Goal: Task Accomplishment & Management: Use online tool/utility

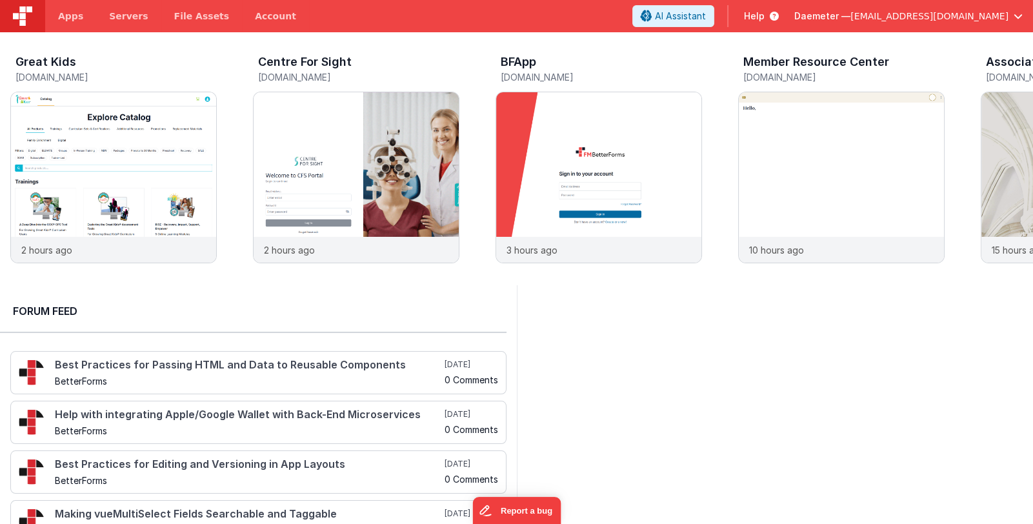
click at [850, 14] on span "Daemeter —" at bounding box center [822, 16] width 56 height 13
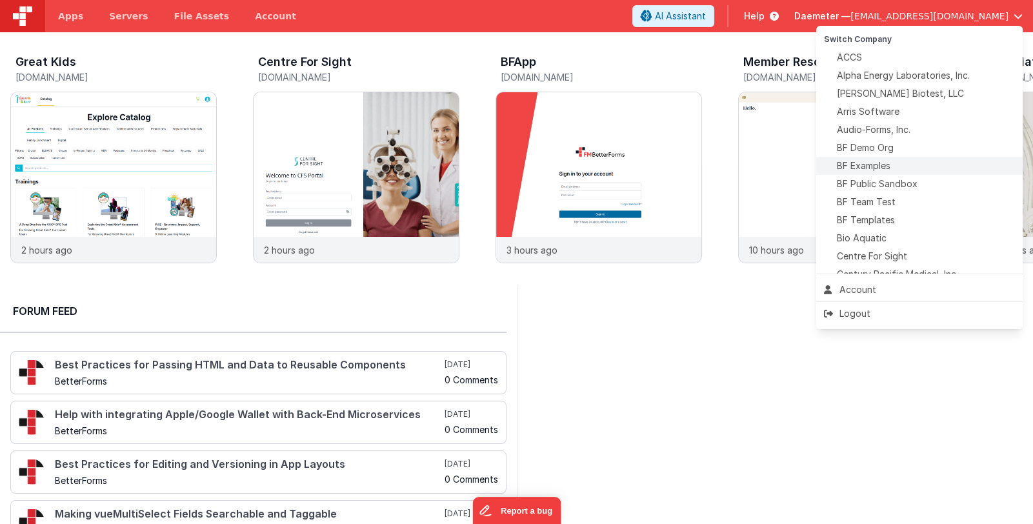
click at [918, 168] on div "BF Examples" at bounding box center [919, 165] width 191 height 13
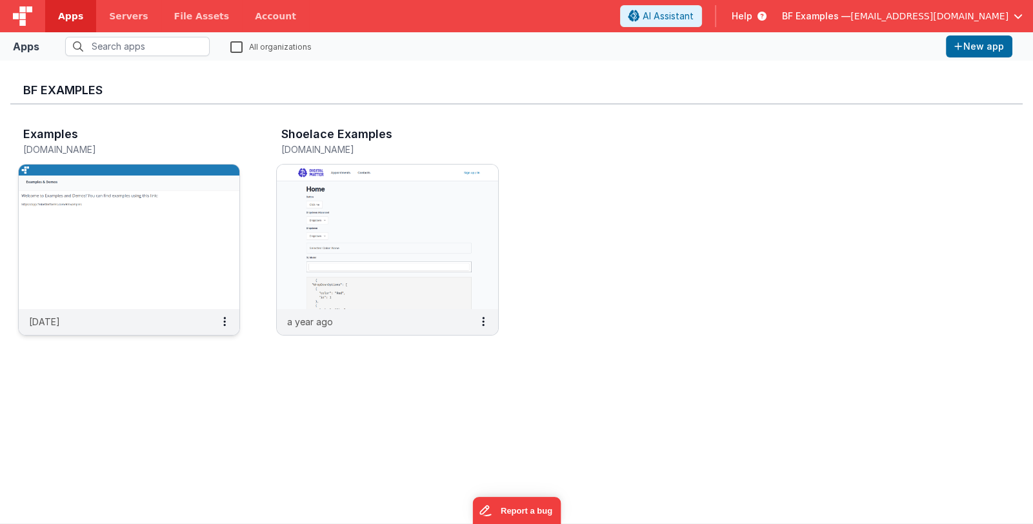
click at [164, 263] on img at bounding box center [129, 237] width 221 height 145
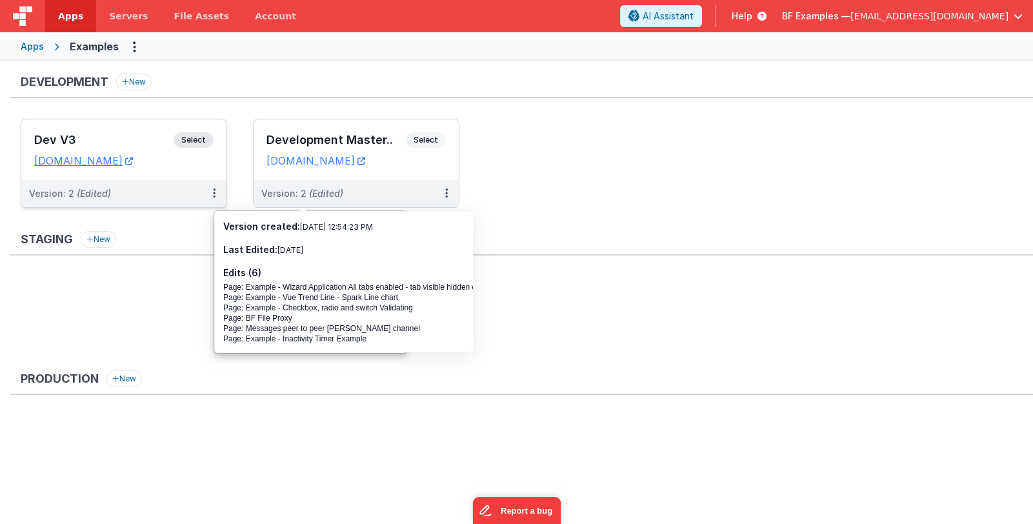
click at [117, 137] on h3 "Dev V3" at bounding box center [103, 140] width 139 height 13
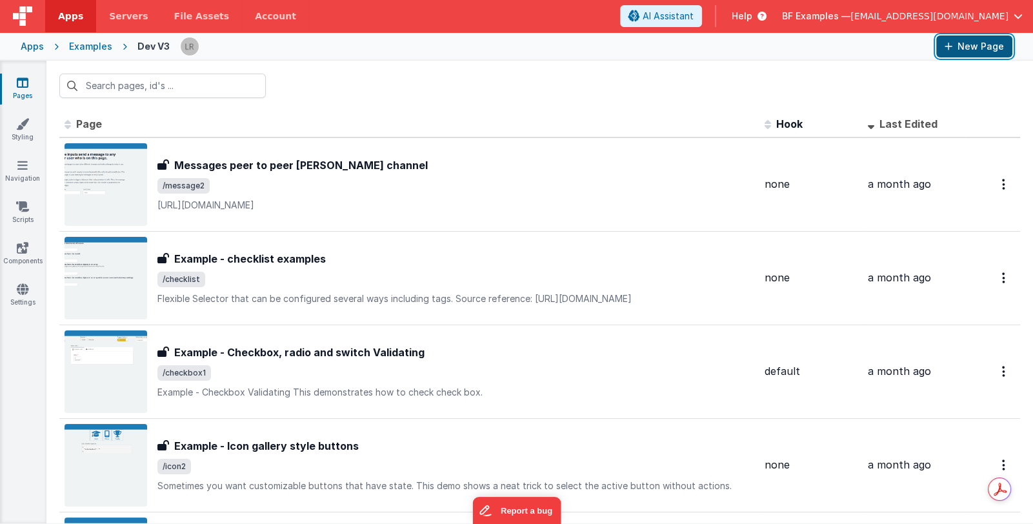
click at [985, 43] on button "New Page" at bounding box center [974, 46] width 76 height 22
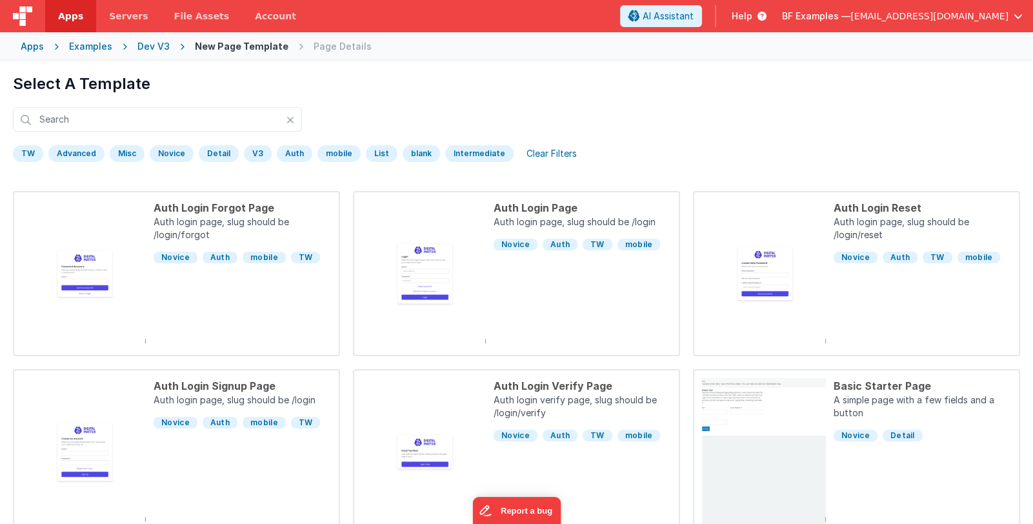
click at [248, 153] on div "V3" at bounding box center [258, 153] width 28 height 17
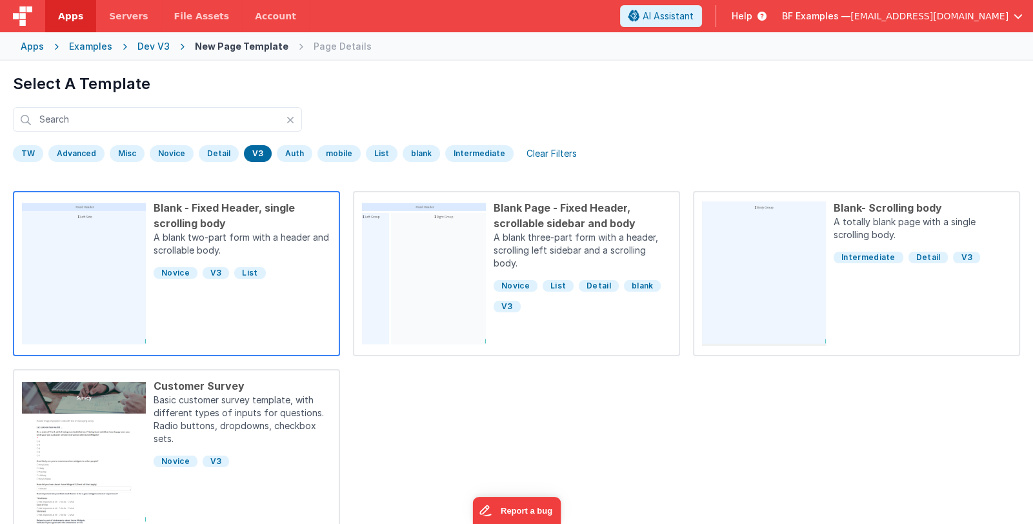
click at [286, 292] on div "Blank - Fixed Header, single scrolling body A blank two-part form with a header…" at bounding box center [238, 273] width 185 height 147
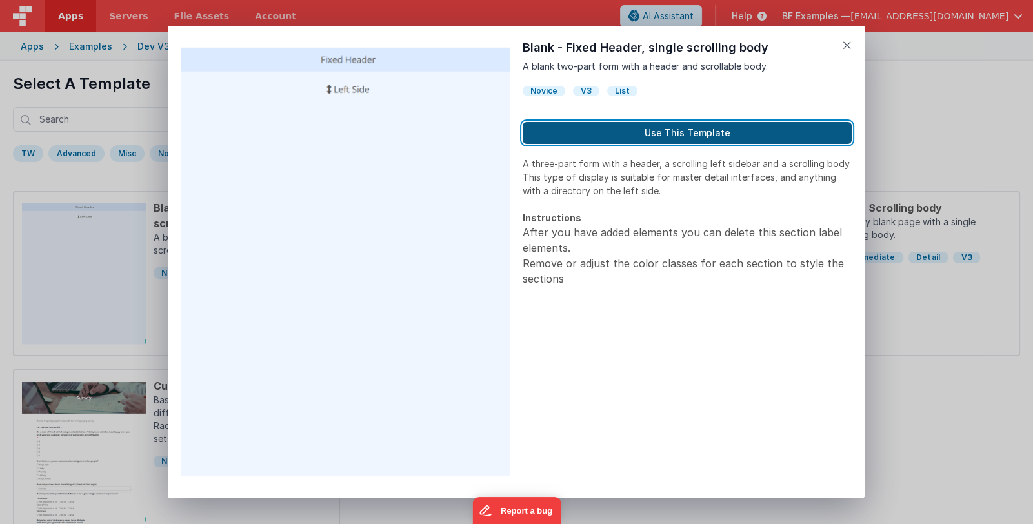
click at [697, 137] on button "Use This Template" at bounding box center [687, 133] width 329 height 22
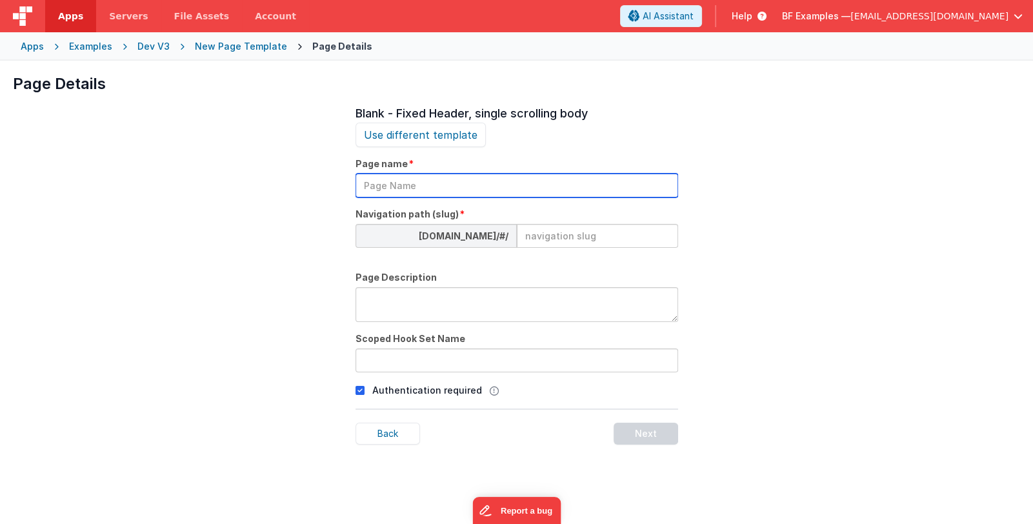
click at [445, 192] on input "text" at bounding box center [517, 186] width 323 height 24
click at [403, 189] on input "text" at bounding box center [517, 186] width 323 height 24
click at [462, 192] on input "Google" at bounding box center [517, 186] width 323 height 24
type input "Google Map Example"
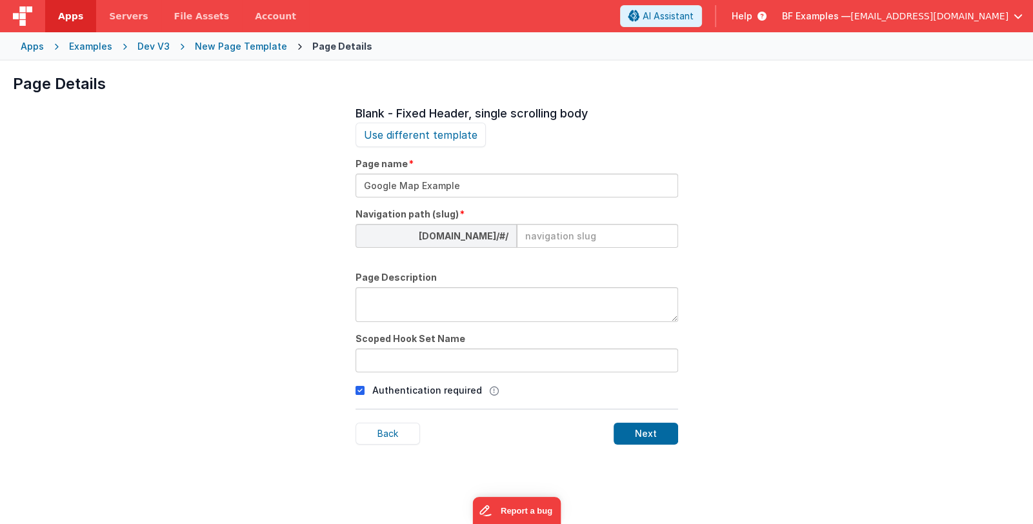
click at [534, 237] on input at bounding box center [597, 236] width 161 height 24
type input "googlemap"
click at [516, 306] on textarea at bounding box center [517, 304] width 323 height 35
type textarea "Google Map, autocomplete, marker"
click at [361, 390] on icon at bounding box center [360, 390] width 9 height 15
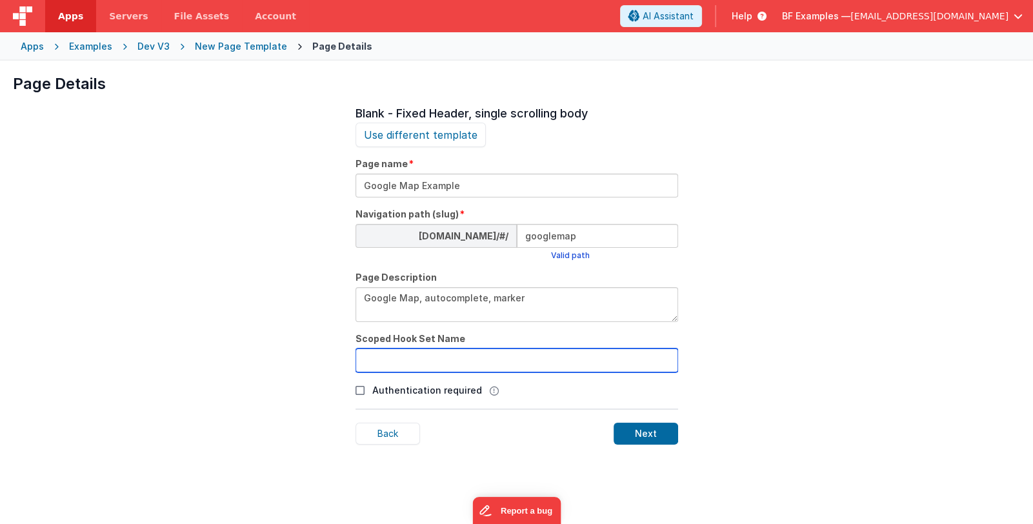
click at [550, 360] on input "text" at bounding box center [517, 360] width 323 height 24
type input "none"
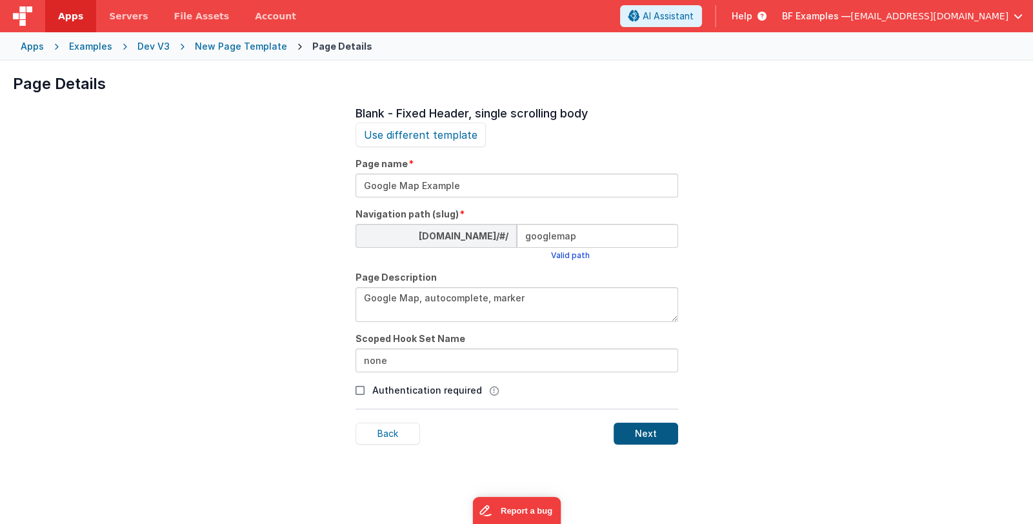
click at [661, 431] on div "Next" at bounding box center [646, 434] width 65 height 22
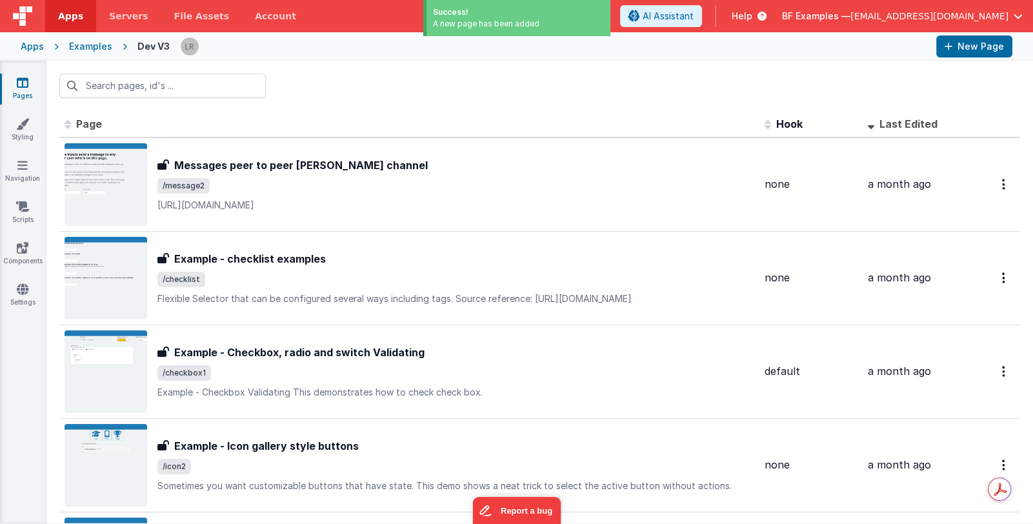
click at [907, 122] on span "Last Edited" at bounding box center [908, 123] width 58 height 13
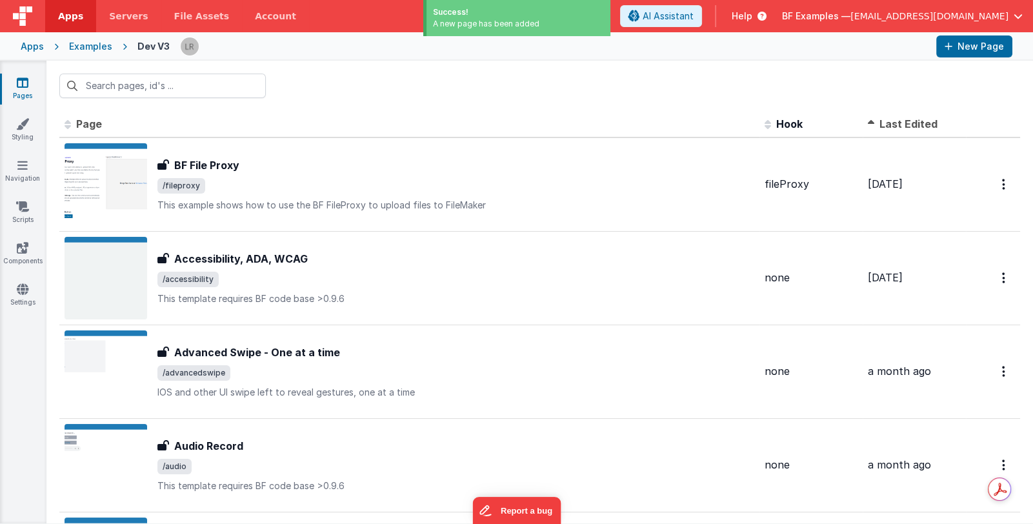
click at [908, 121] on span "Last Edited" at bounding box center [908, 123] width 58 height 13
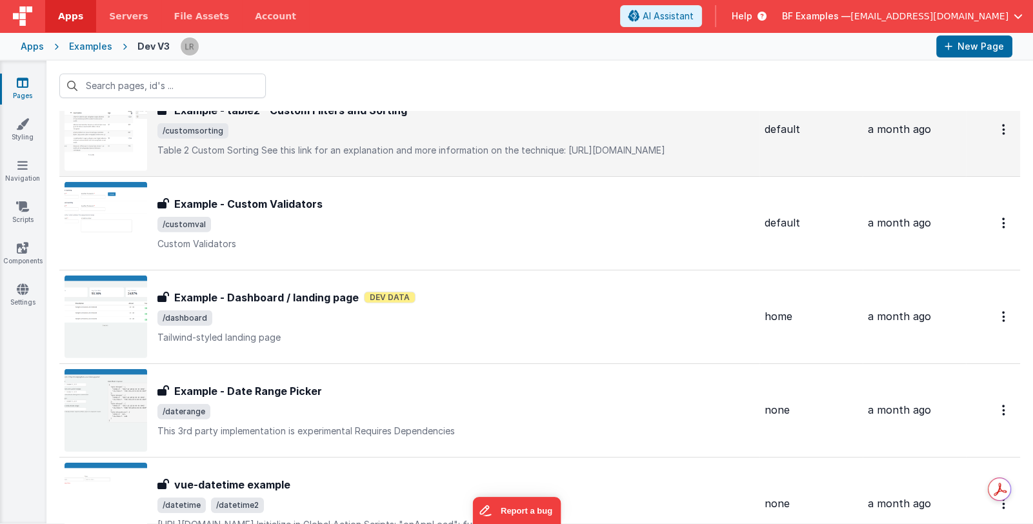
scroll to position [5226, 0]
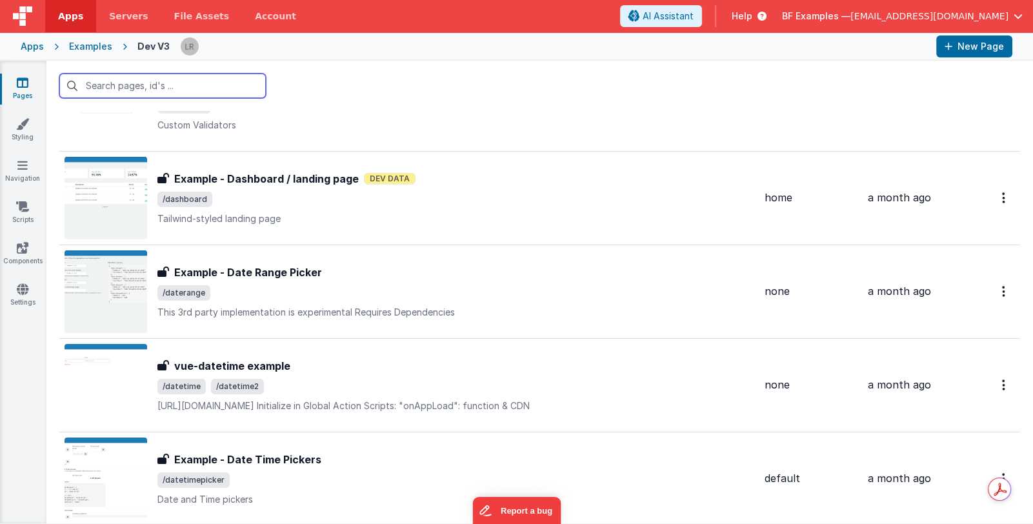
click at [128, 85] on input "text" at bounding box center [162, 86] width 206 height 25
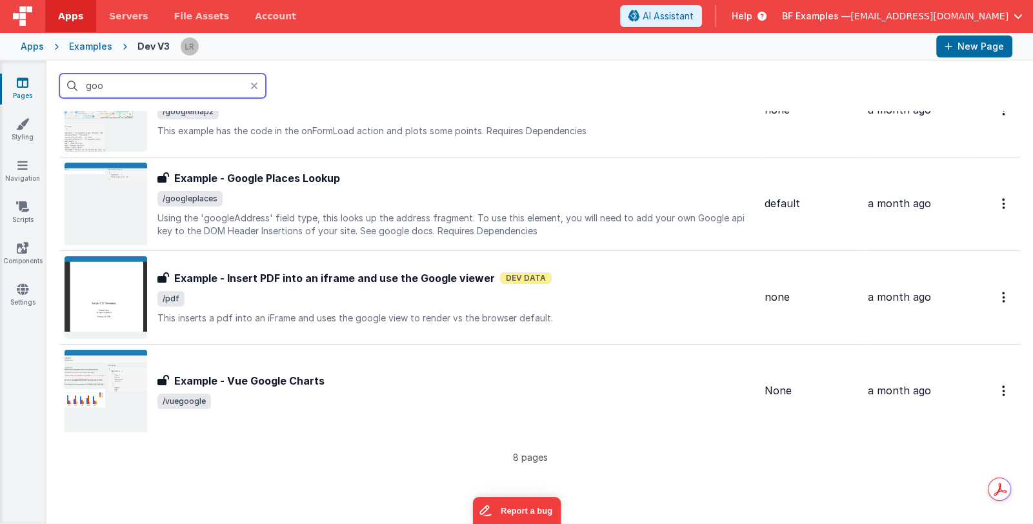
scroll to position [452, 0]
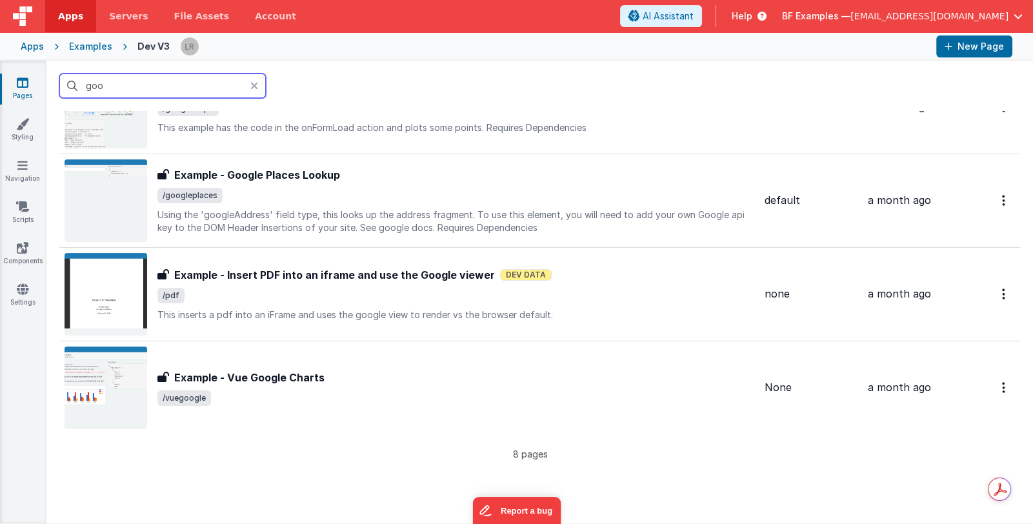
type input "goo"
click at [21, 92] on link "Pages" at bounding box center [22, 89] width 46 height 26
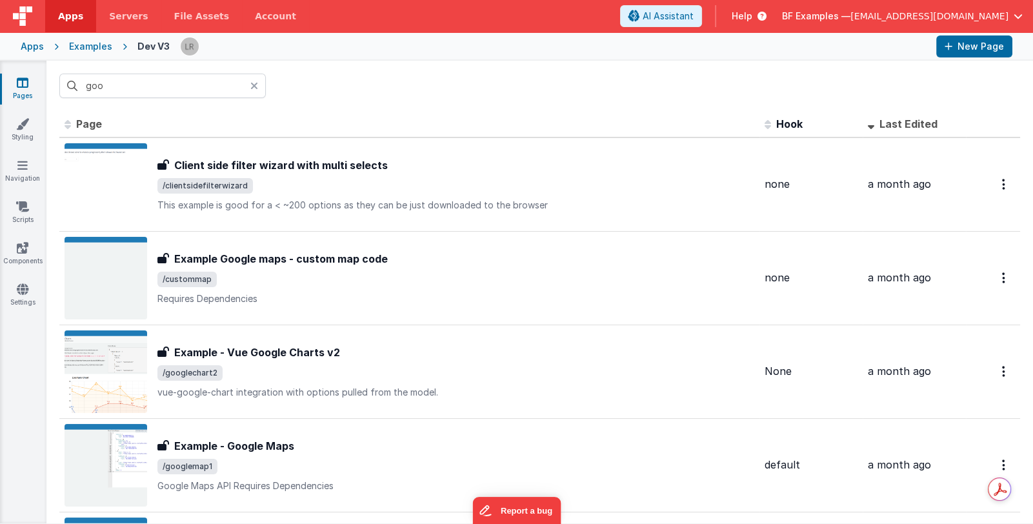
click at [253, 85] on icon at bounding box center [254, 86] width 8 height 10
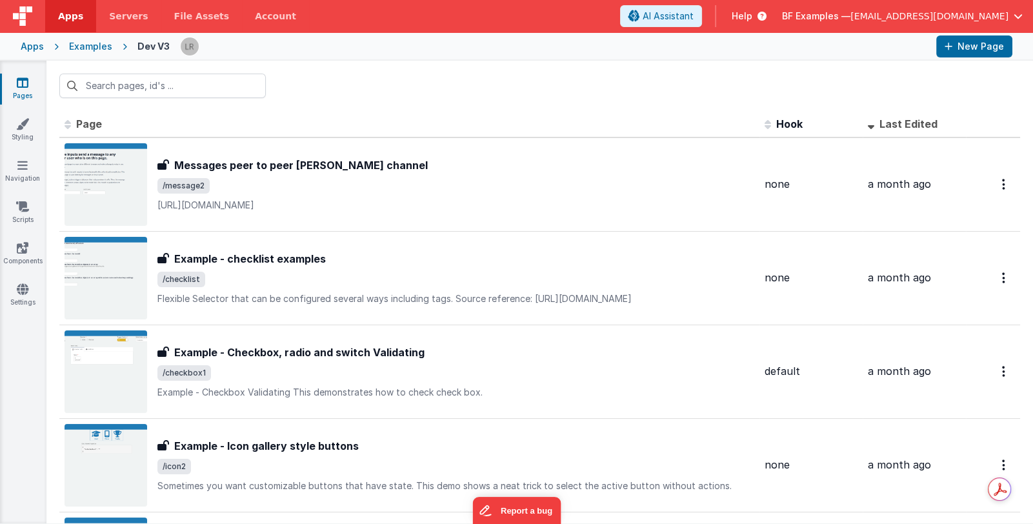
click at [79, 49] on div "Examples" at bounding box center [90, 46] width 43 height 13
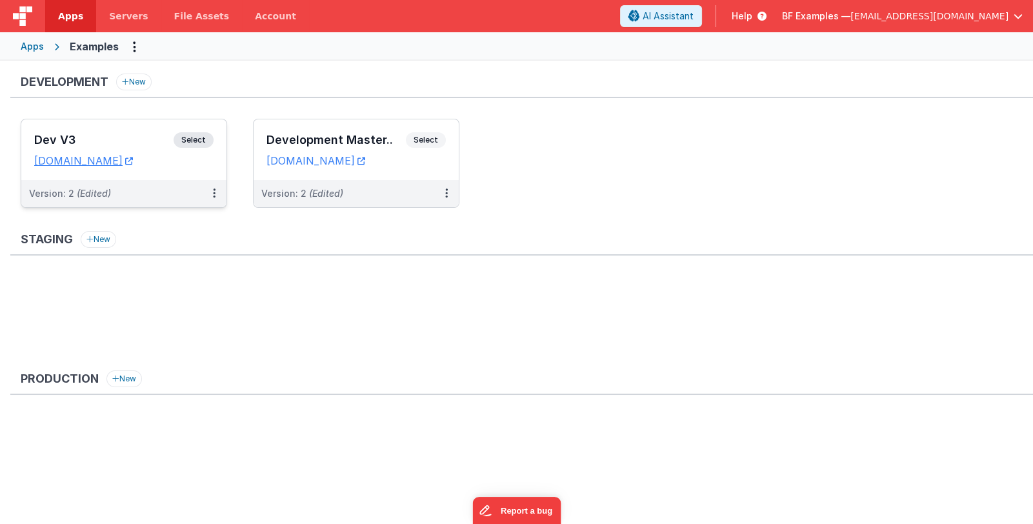
click at [123, 134] on h3 "Dev V3" at bounding box center [103, 140] width 139 height 13
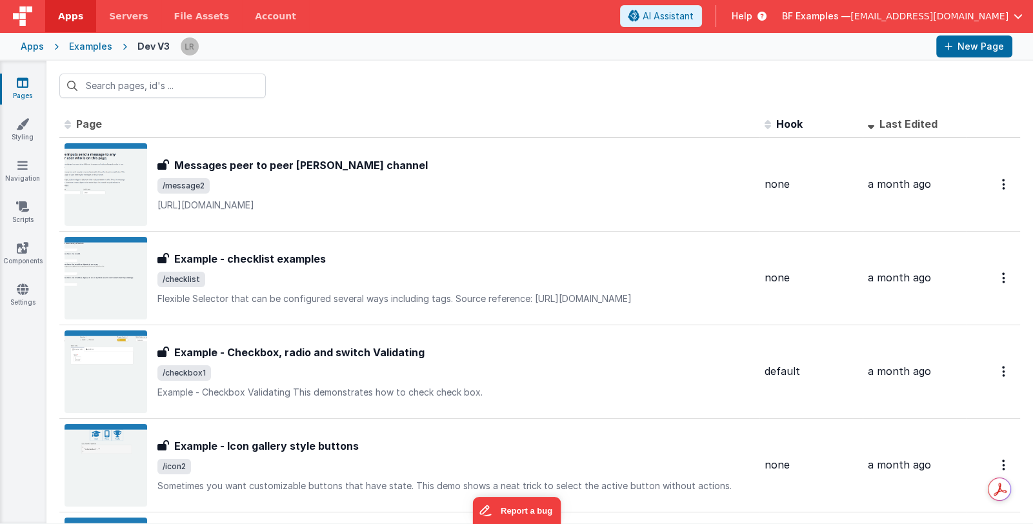
click at [868, 125] on span at bounding box center [874, 123] width 12 height 13
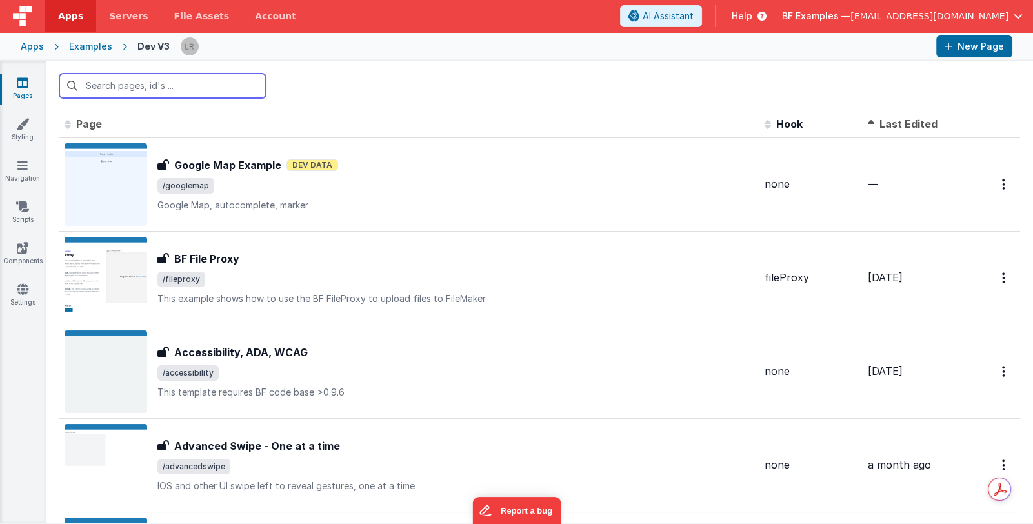
click at [148, 83] on input "text" at bounding box center [162, 86] width 206 height 25
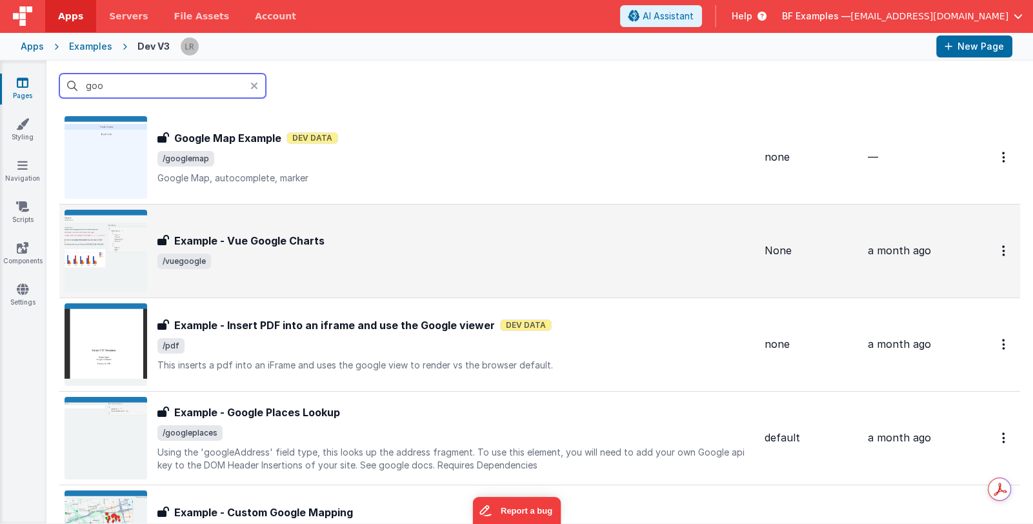
scroll to position [128, 0]
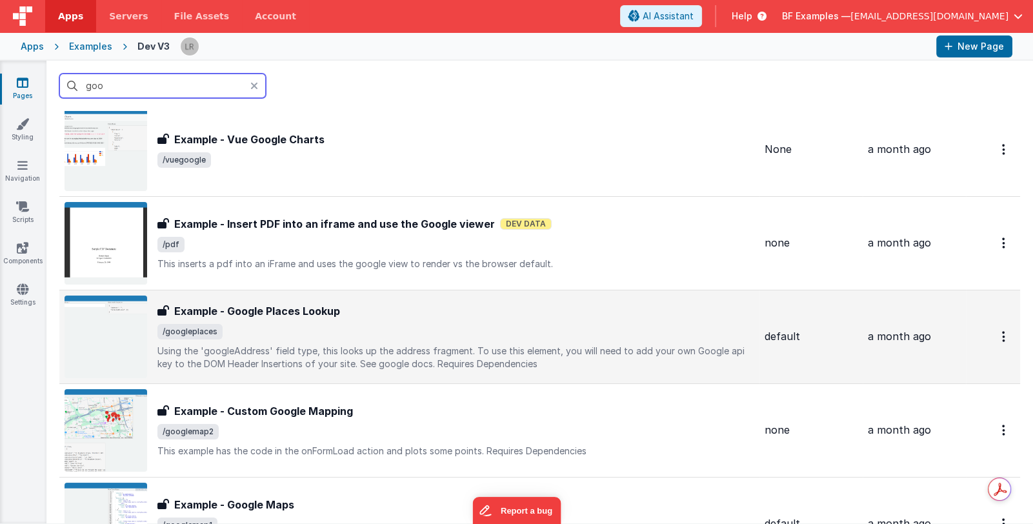
type input "goo"
click at [465, 325] on span "/googleplaces" at bounding box center [455, 331] width 597 height 15
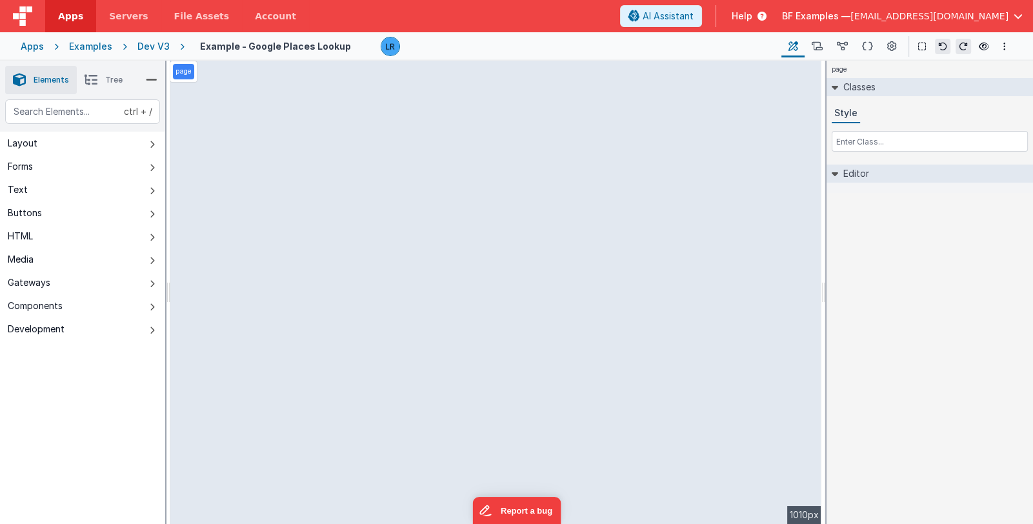
click at [152, 48] on div "Dev V3" at bounding box center [153, 46] width 32 height 13
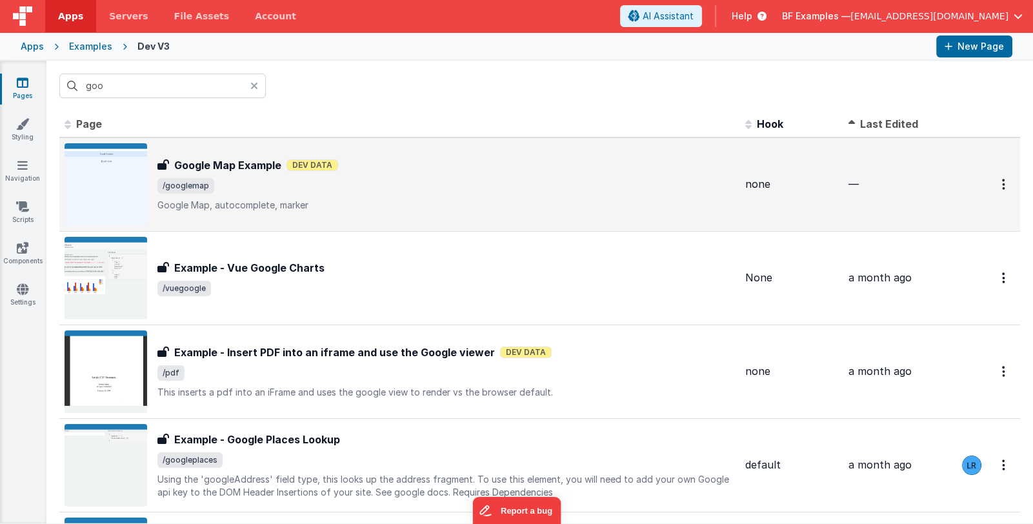
click at [406, 200] on p "Google Map, autocomplete, marker" at bounding box center [445, 205] width 577 height 13
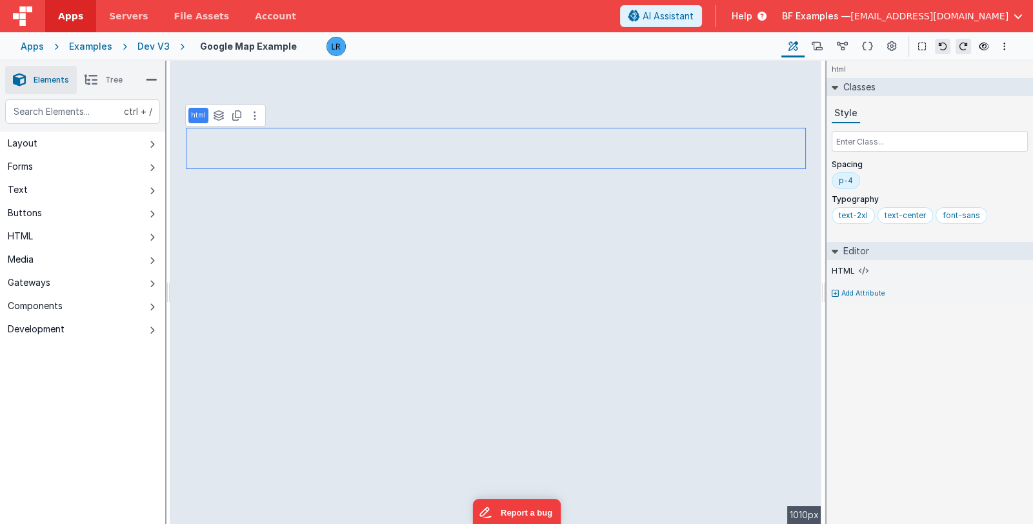
click at [101, 387] on div "ctrl + / Layout Forms Text Buttons HTML Media Gateways Components Development P…" at bounding box center [82, 341] width 165 height 485
click at [28, 48] on div "Apps" at bounding box center [32, 46] width 23 height 13
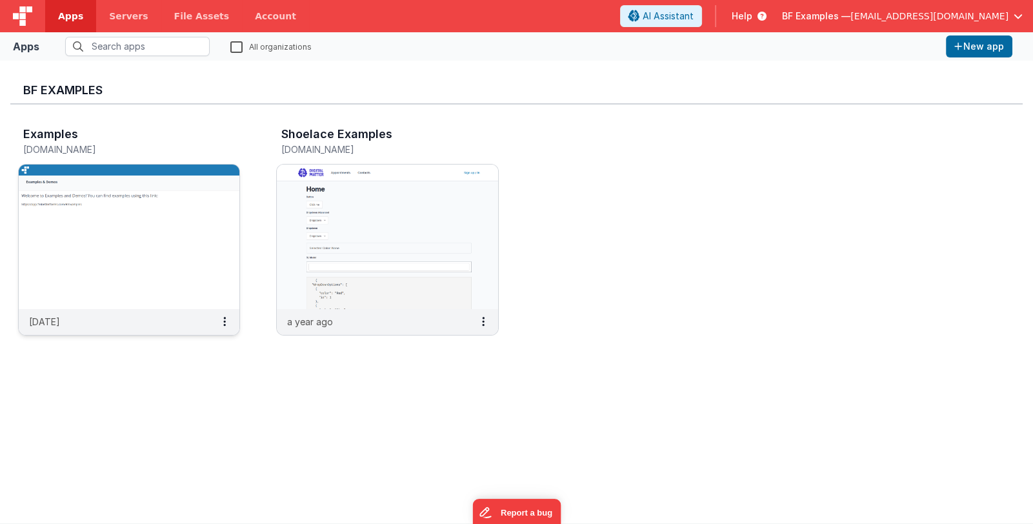
click at [117, 228] on img at bounding box center [129, 237] width 221 height 145
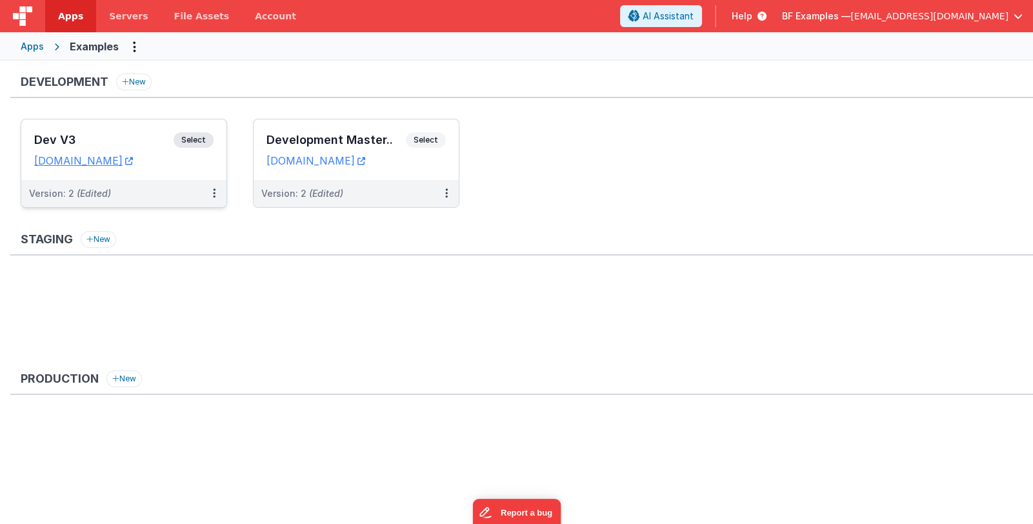
click at [139, 139] on h3 "Dev V3" at bounding box center [103, 140] width 139 height 13
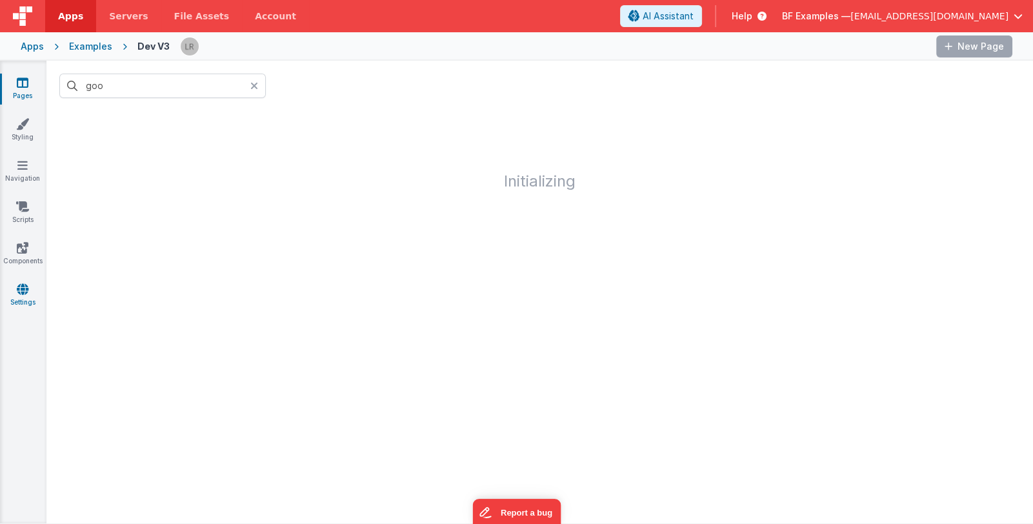
click at [22, 294] on icon at bounding box center [23, 289] width 12 height 13
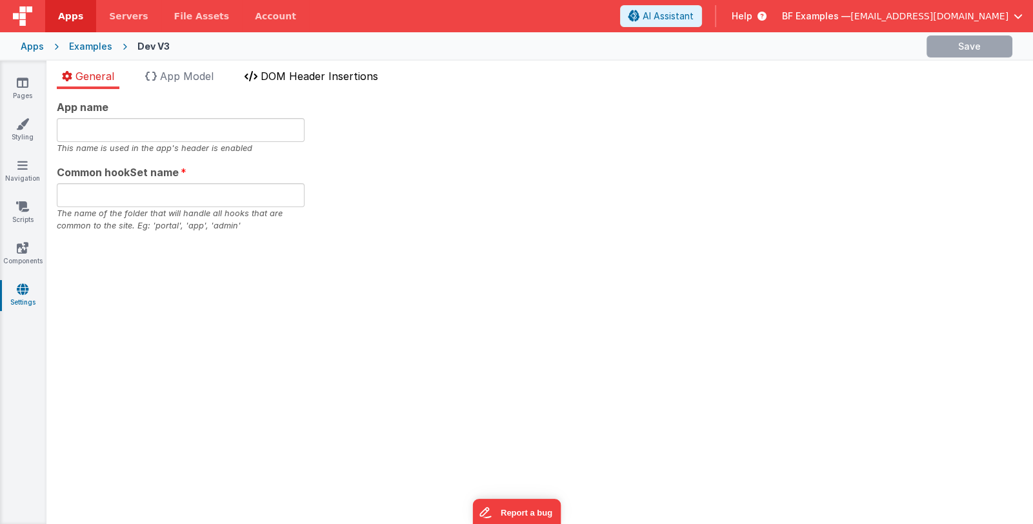
click at [314, 74] on span "DOM Header Insertions" at bounding box center [319, 76] width 117 height 13
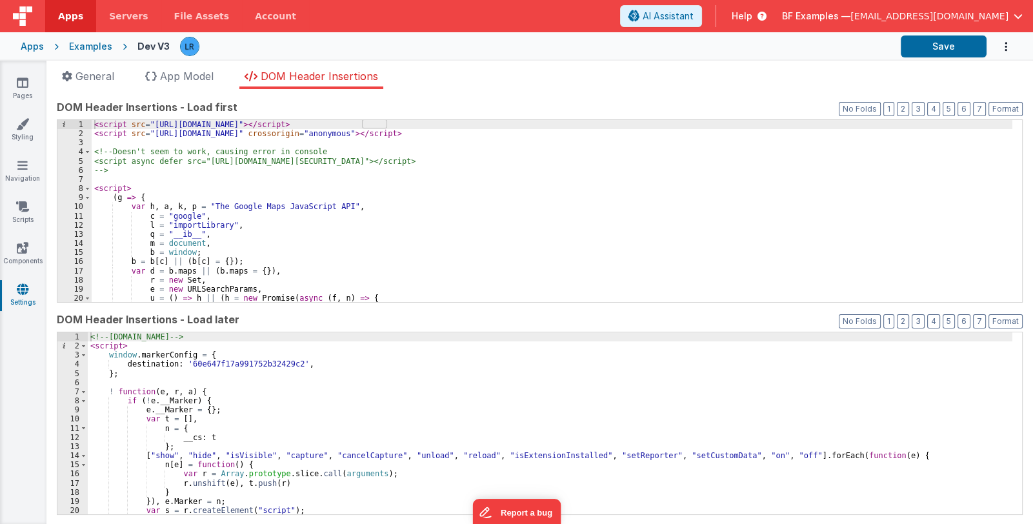
click at [187, 271] on div "< script src = "https://cdn.tailwindcss.com?plugins=typography" > </ script > <…" at bounding box center [552, 220] width 921 height 201
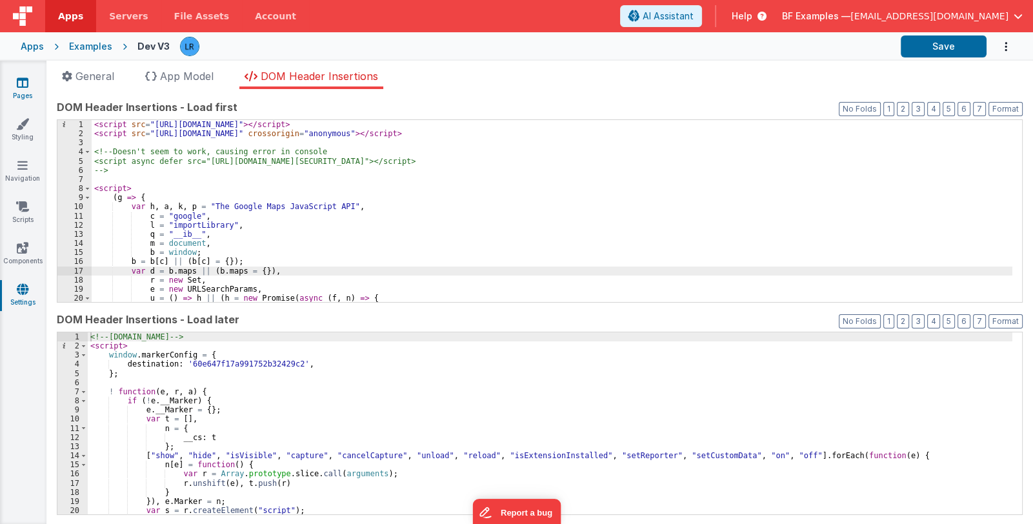
click at [17, 83] on icon at bounding box center [23, 82] width 12 height 13
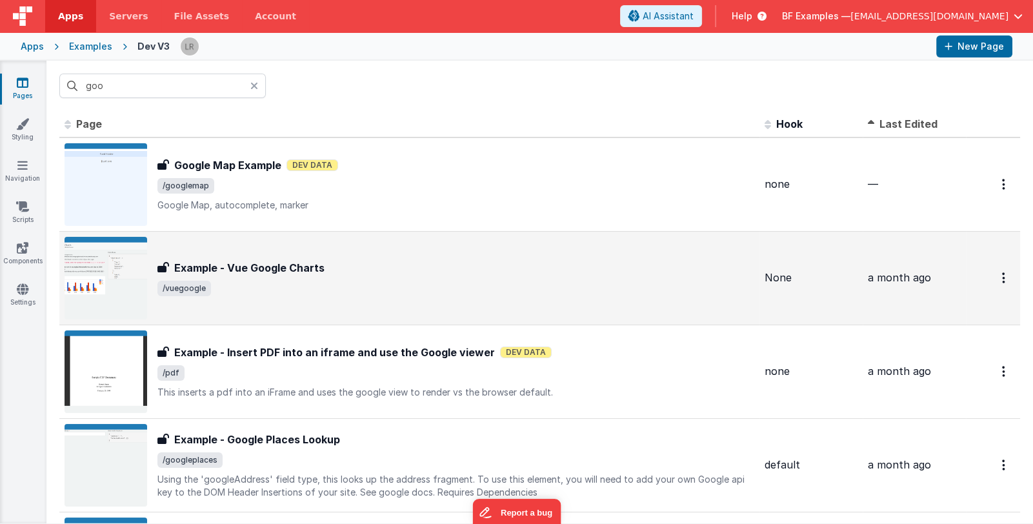
click at [443, 301] on div "Example - Vue Google Charts Example - Vue Google Charts /vuegoogle" at bounding box center [410, 278] width 690 height 83
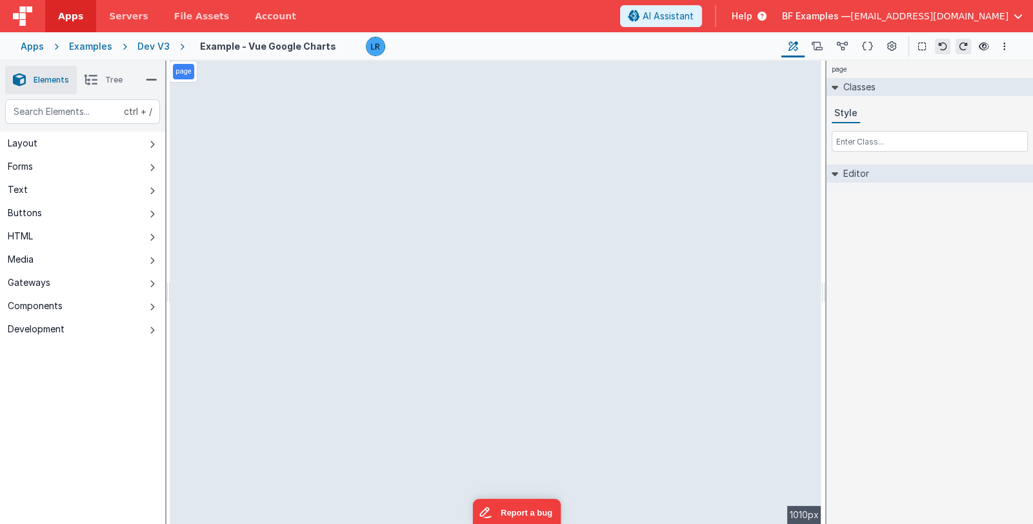
click at [25, 47] on div "Apps" at bounding box center [32, 46] width 23 height 13
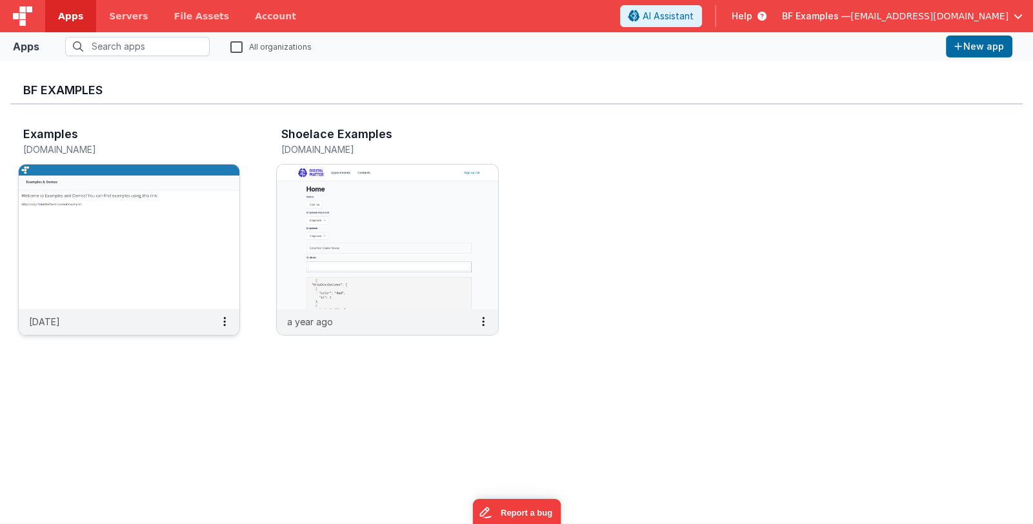
click at [169, 190] on img at bounding box center [129, 237] width 221 height 145
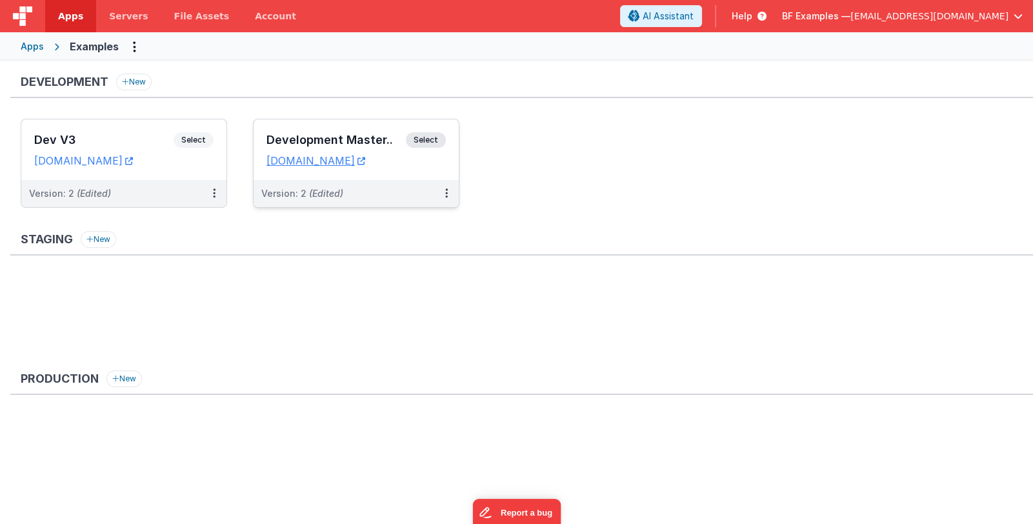
click at [327, 139] on h3 "Development Master.." at bounding box center [335, 140] width 139 height 13
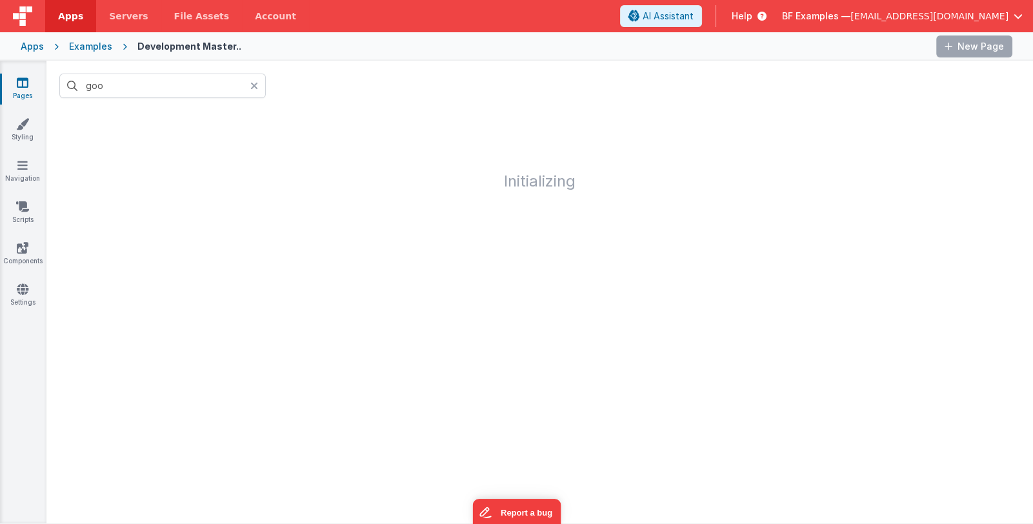
click at [253, 87] on icon at bounding box center [254, 86] width 8 height 10
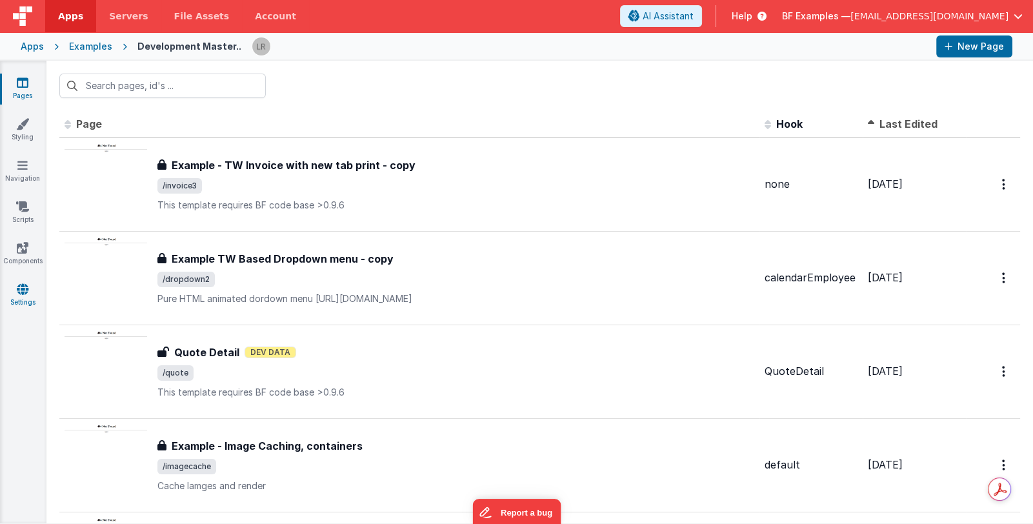
click at [23, 289] on icon at bounding box center [23, 289] width 12 height 13
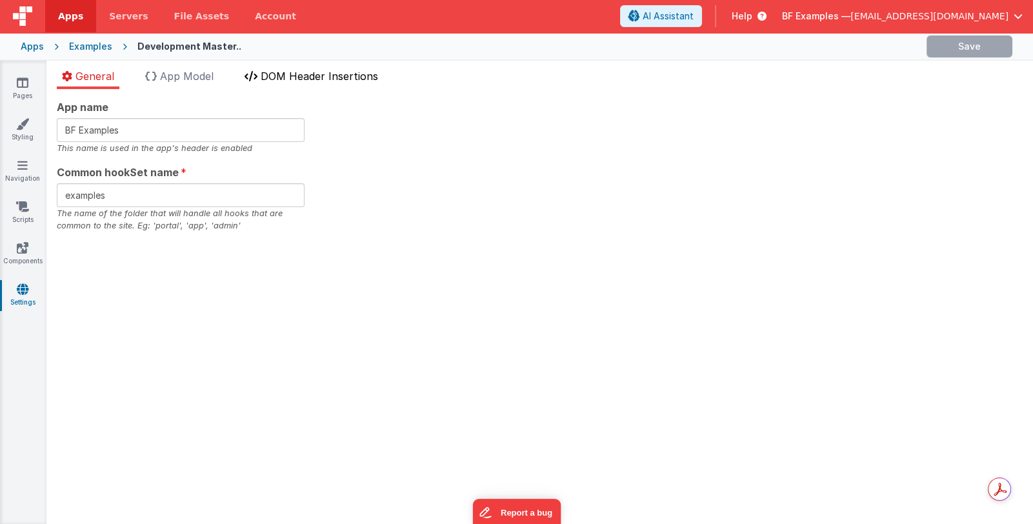
click at [278, 73] on span "DOM Header Insertions" at bounding box center [319, 76] width 117 height 13
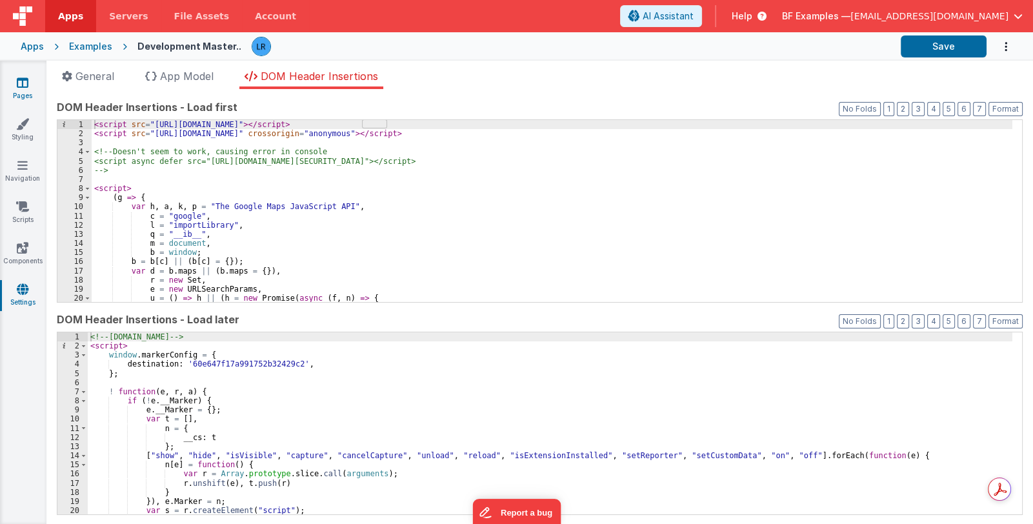
click at [23, 88] on icon at bounding box center [23, 82] width 12 height 13
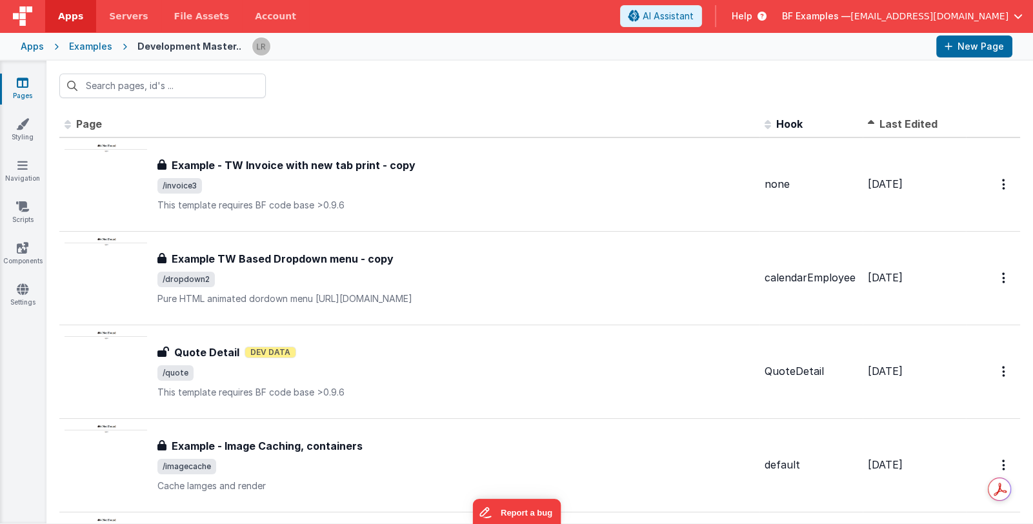
click at [35, 47] on div "Apps" at bounding box center [32, 46] width 23 height 13
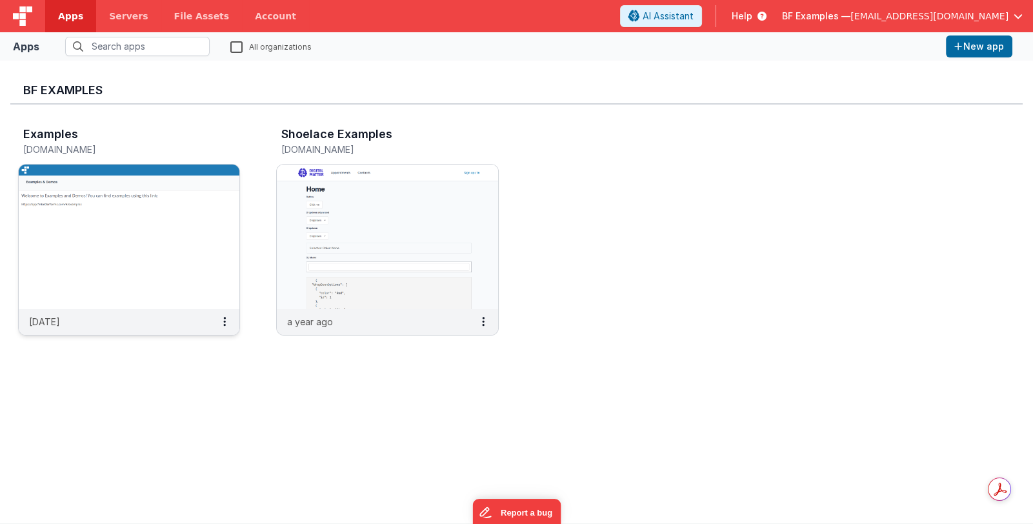
click at [134, 199] on img at bounding box center [129, 237] width 221 height 145
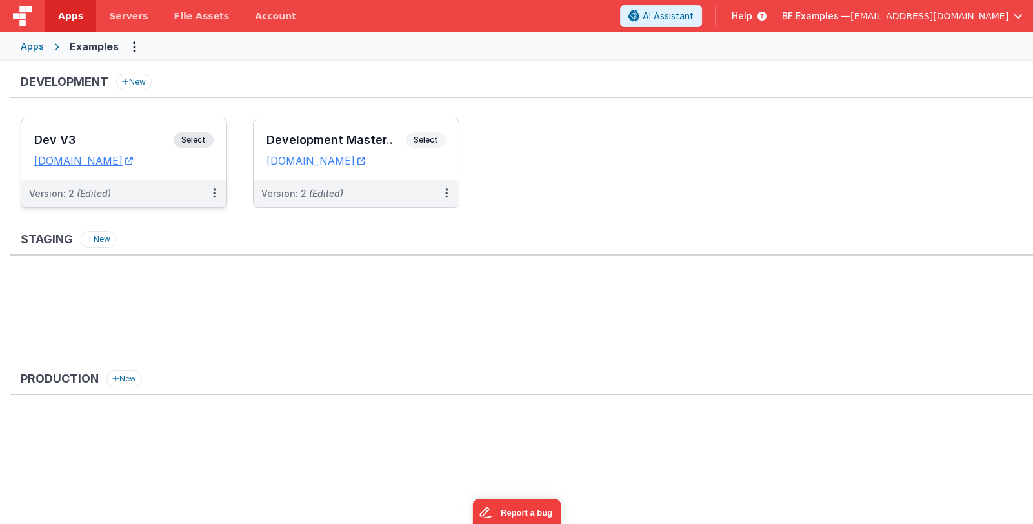
click at [123, 143] on h3 "Dev V3" at bounding box center [103, 140] width 139 height 13
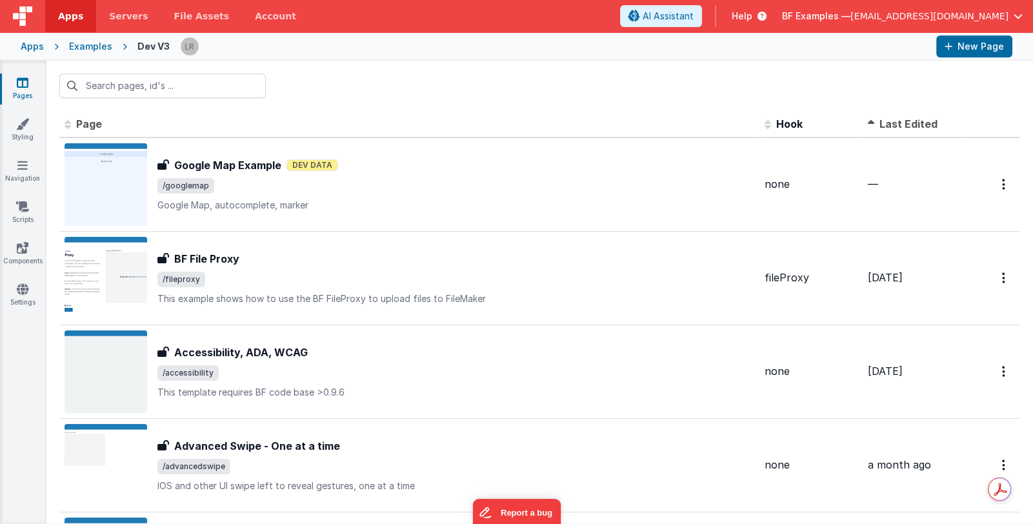
click at [394, 186] on span "/googlemap" at bounding box center [455, 185] width 597 height 15
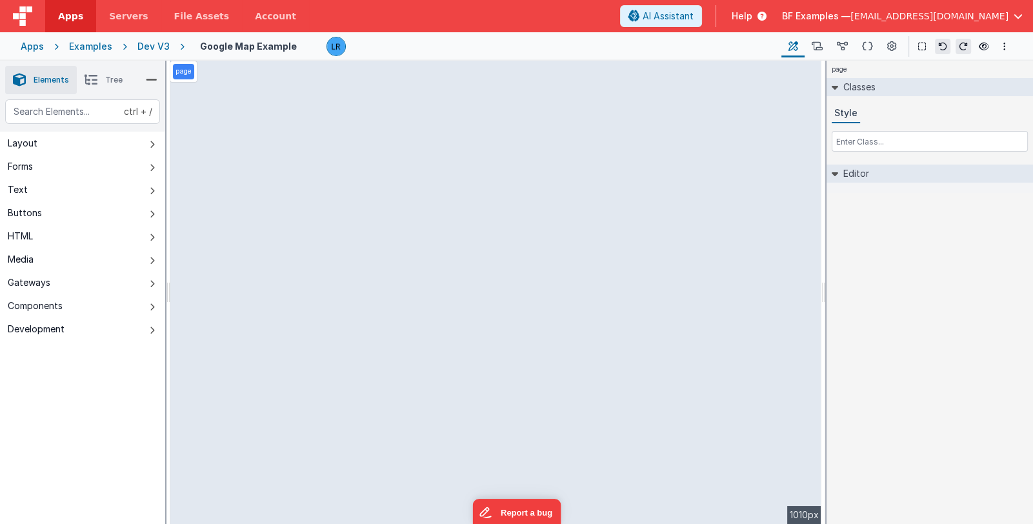
click at [87, 85] on icon at bounding box center [91, 80] width 13 height 18
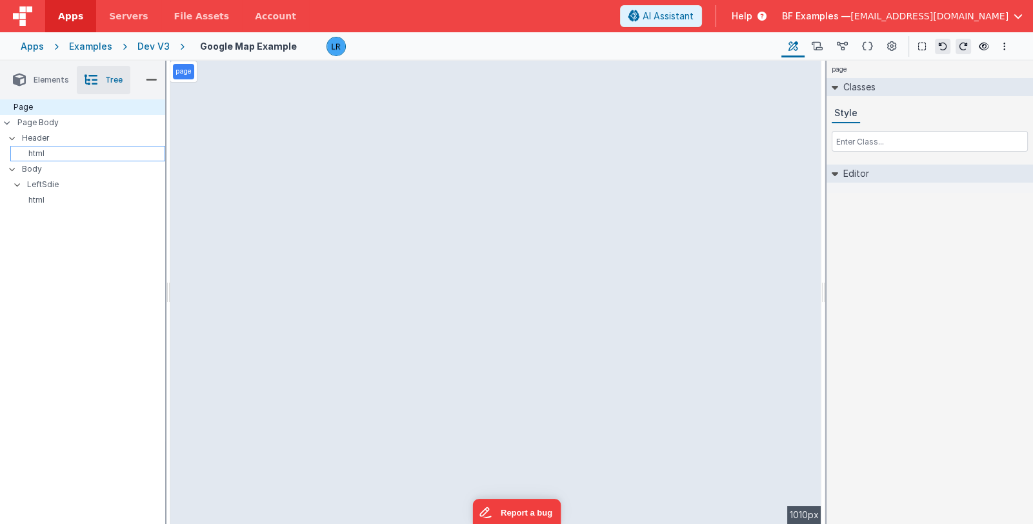
click at [44, 149] on p "html" at bounding box center [89, 153] width 149 height 10
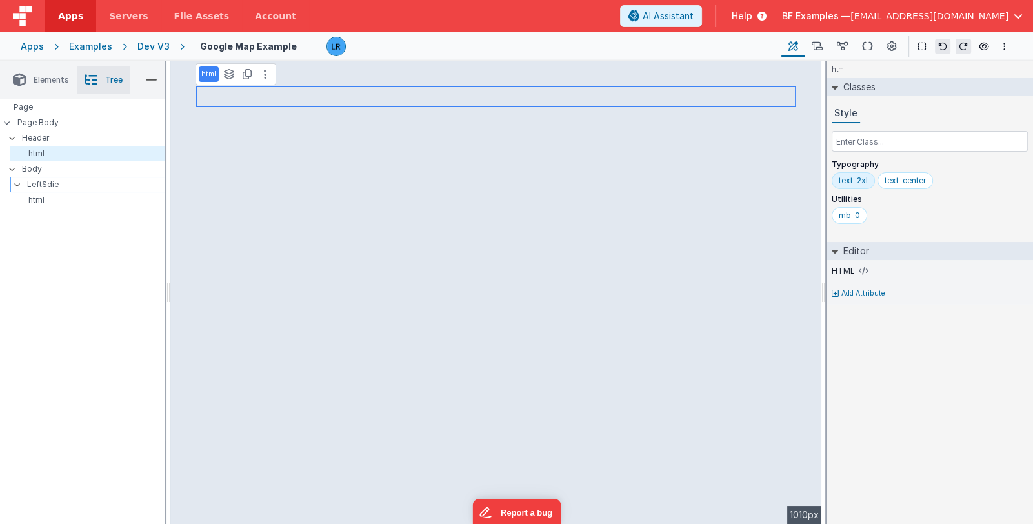
click at [44, 181] on p "LeftSdie" at bounding box center [95, 184] width 137 height 14
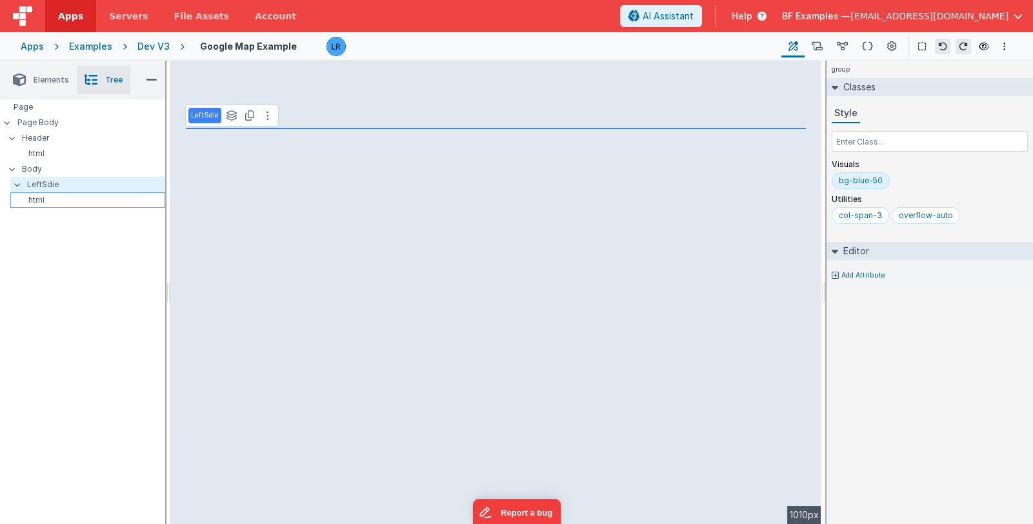
click at [45, 197] on p "html" at bounding box center [89, 200] width 149 height 10
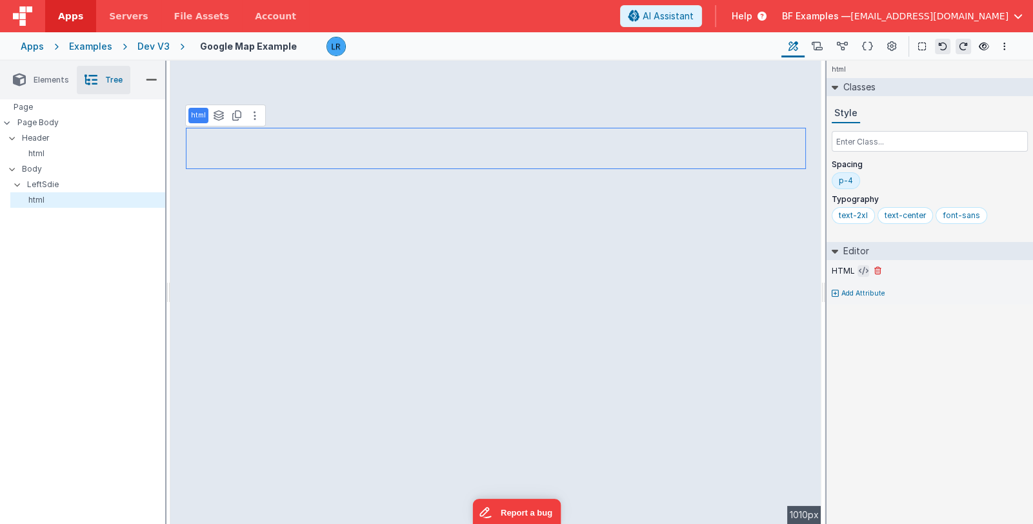
click at [857, 270] on button at bounding box center [863, 271] width 12 height 12
click at [859, 270] on icon at bounding box center [864, 271] width 10 height 10
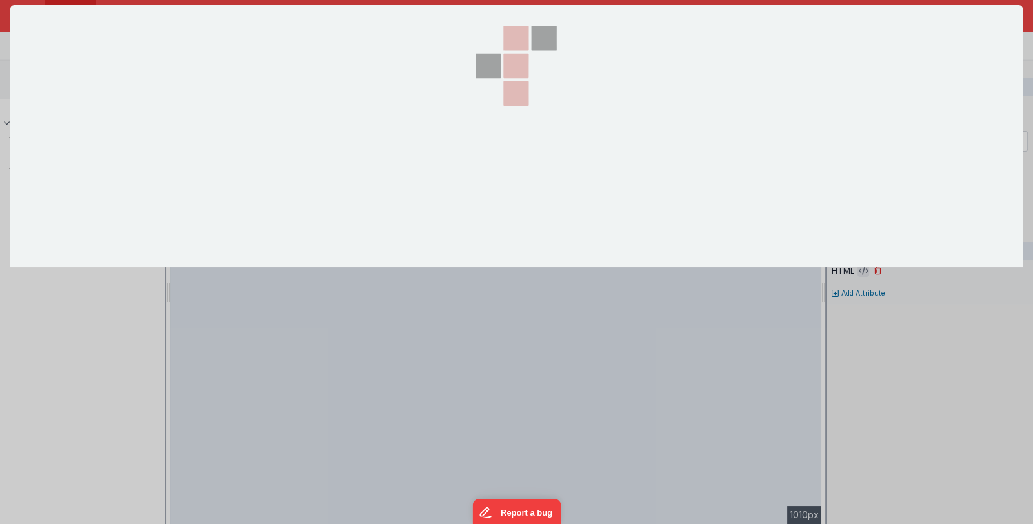
click at [857, 270] on div at bounding box center [516, 262] width 1012 height 514
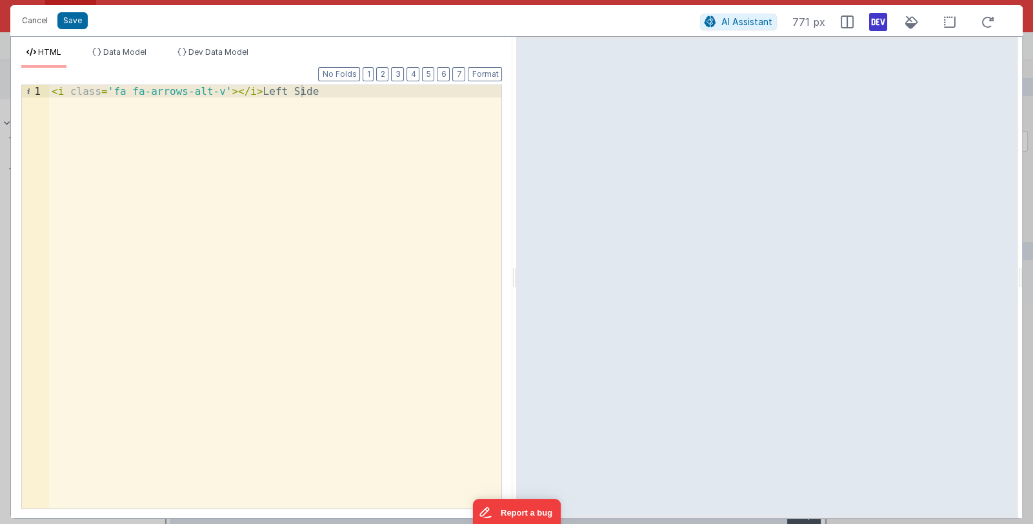
click at [252, 123] on div "< i class = 'fa fa-arrows-alt-v' > </ i > Left Side" at bounding box center [275, 309] width 453 height 448
drag, startPoint x: 329, startPoint y: 92, endPoint x: 0, endPoint y: 90, distance: 329.1
click at [0, 90] on div "Cancel Save AI Assistant 771 px HTML Data Model Dev Data Model Format 7 6 5 4 3…" at bounding box center [516, 262] width 1033 height 524
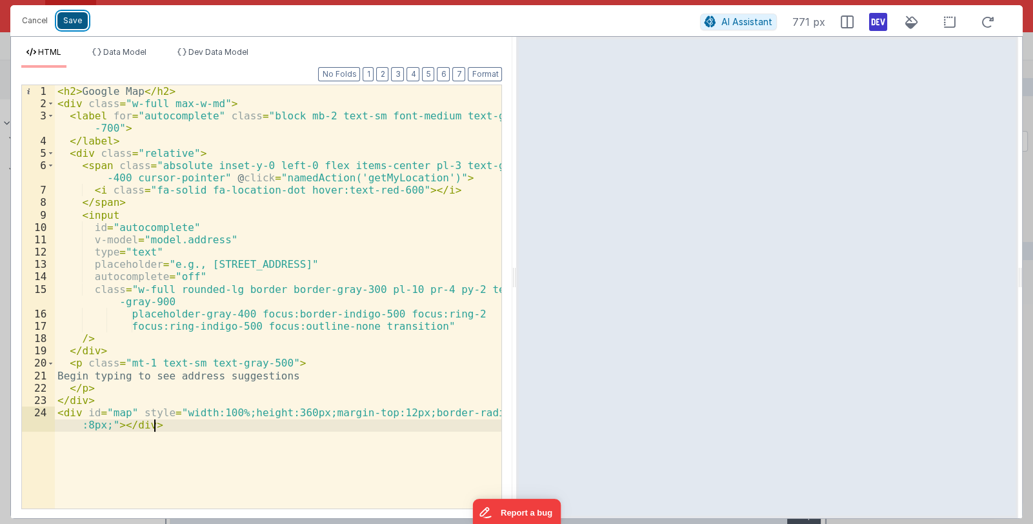
click at [77, 21] on button "Save" at bounding box center [72, 20] width 30 height 17
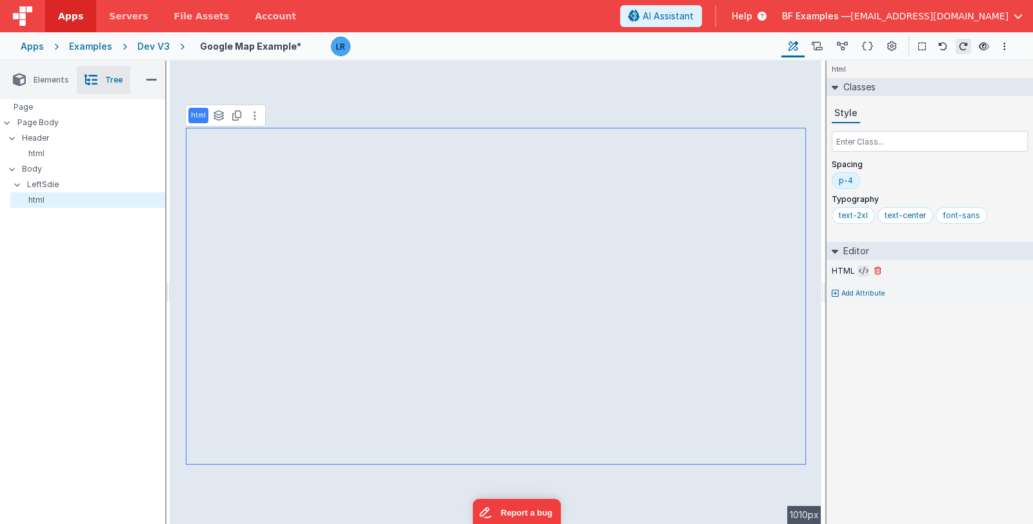
click at [859, 270] on icon at bounding box center [864, 271] width 10 height 10
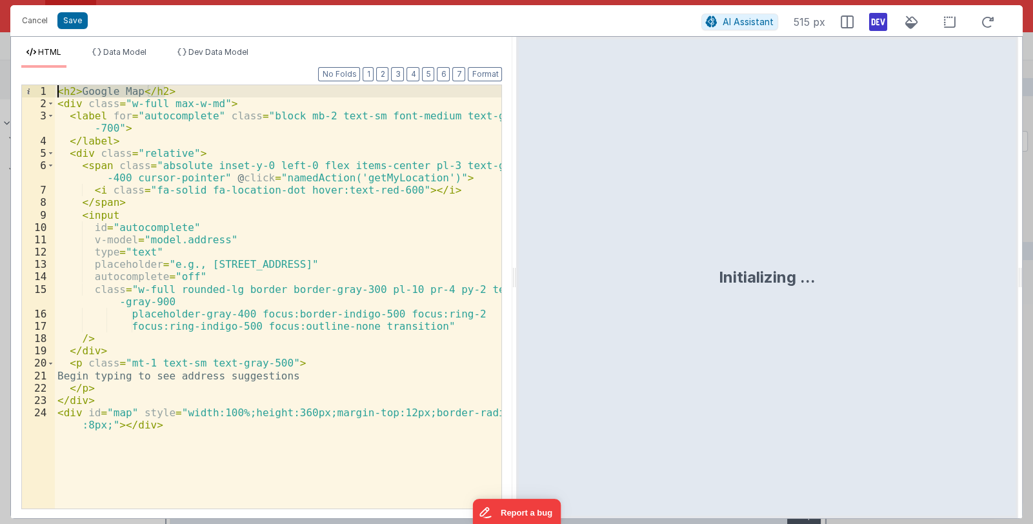
drag, startPoint x: 171, startPoint y: 90, endPoint x: 23, endPoint y: 86, distance: 148.5
click at [23, 86] on div "1 2 3 4 5 6 7 8 9 10 11 12 13 14 15 16 17 18 19 20 21 22 23 24 < h2 > Google Ma…" at bounding box center [261, 297] width 481 height 425
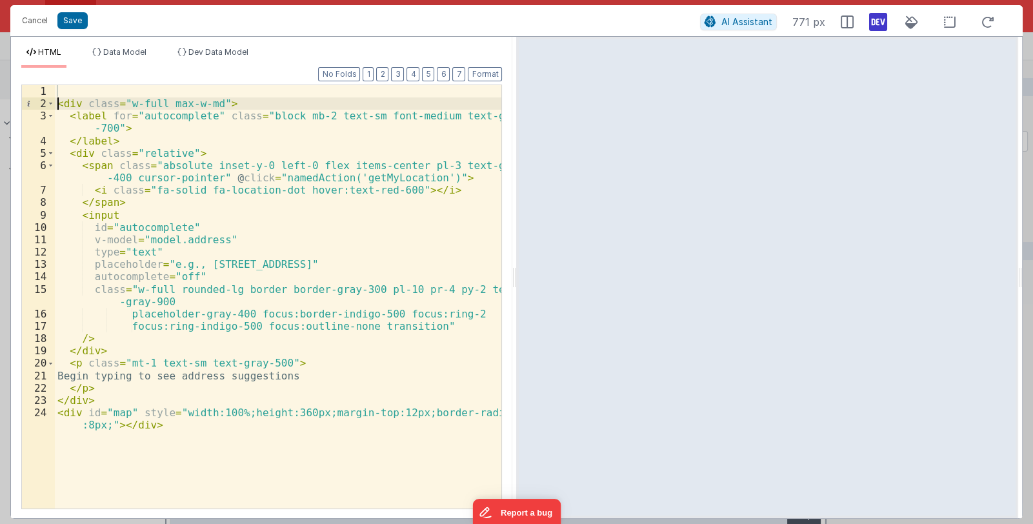
click at [55, 101] on div "< div class = "w-full max-w-md" > < label for = "autocomplete" class = "block m…" at bounding box center [278, 315] width 447 height 461
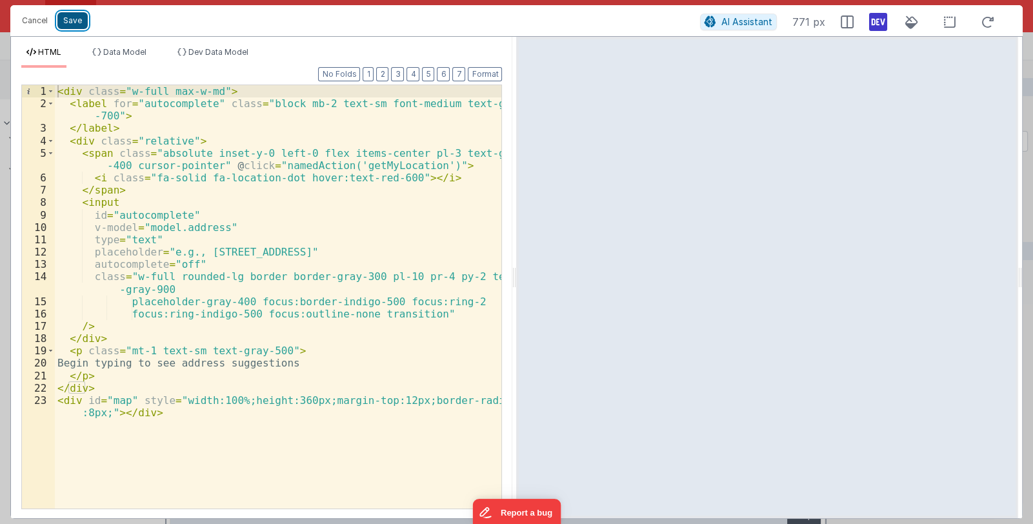
click at [68, 19] on button "Save" at bounding box center [72, 20] width 30 height 17
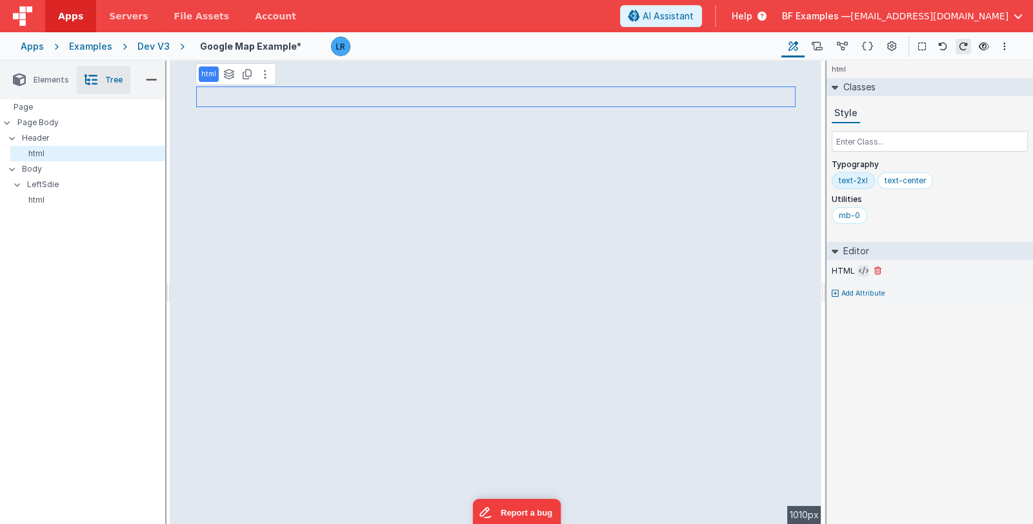
click at [857, 268] on button at bounding box center [863, 271] width 12 height 12
click at [861, 272] on icon at bounding box center [864, 271] width 10 height 10
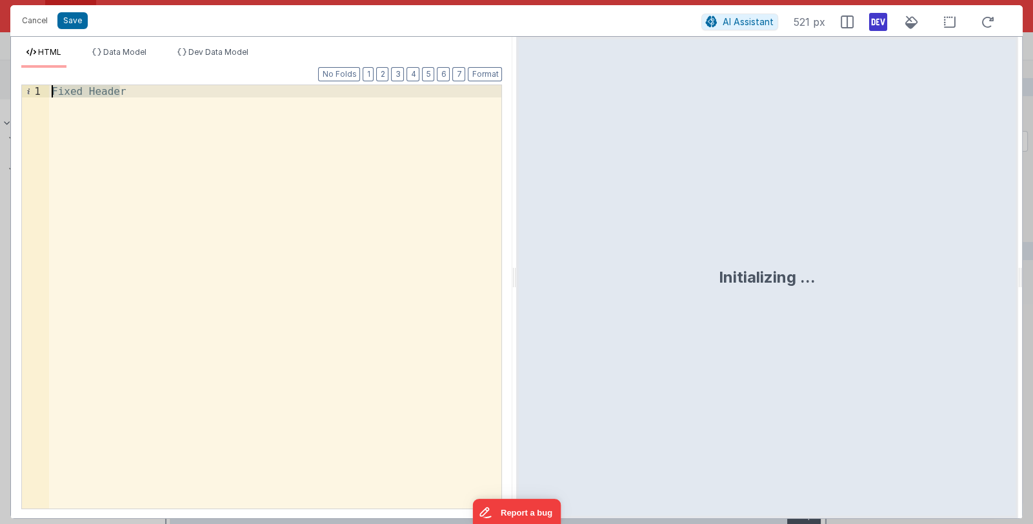
drag, startPoint x: 142, startPoint y: 94, endPoint x: 39, endPoint y: 87, distance: 102.8
click at [39, 87] on div "1 Fixed Header XXXXXXXXXXXXXXXXXXXXXXXXXXXXXXXXXXXXXXXXXXXXXXXXXX" at bounding box center [261, 297] width 481 height 425
click at [134, 91] on div "< h2 > Google Map </ h2 >" at bounding box center [275, 309] width 453 height 448
click at [77, 25] on button "Save" at bounding box center [72, 20] width 30 height 17
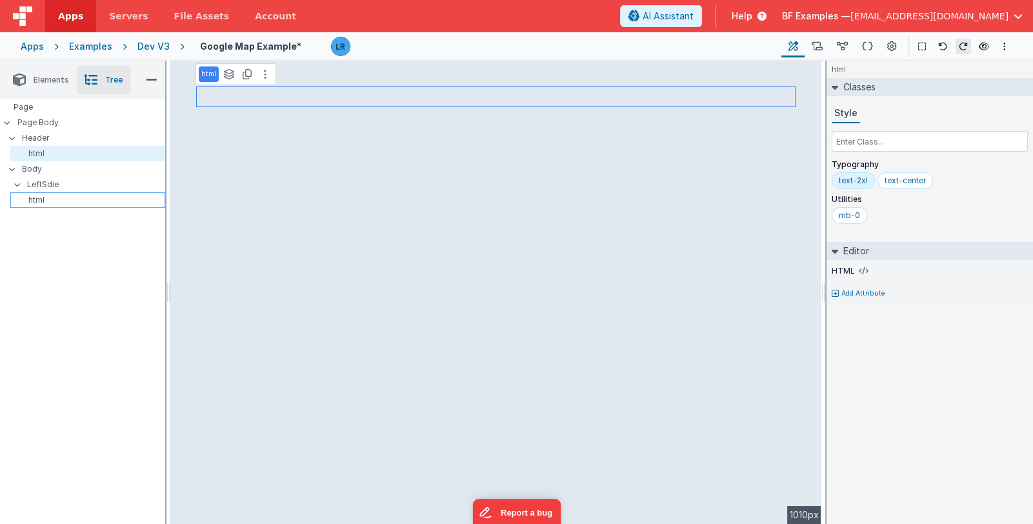
click at [34, 196] on p "html" at bounding box center [89, 200] width 149 height 10
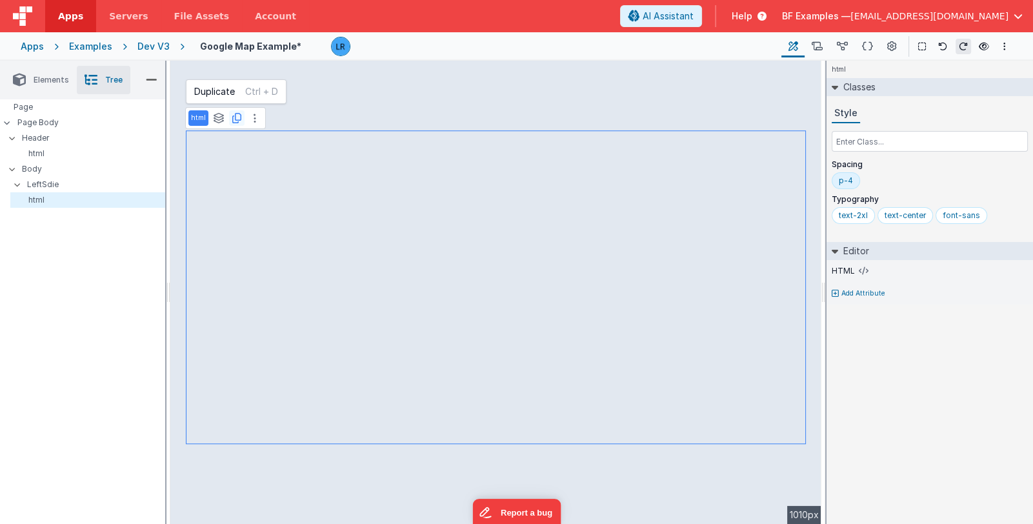
click at [235, 120] on icon at bounding box center [236, 118] width 9 height 10
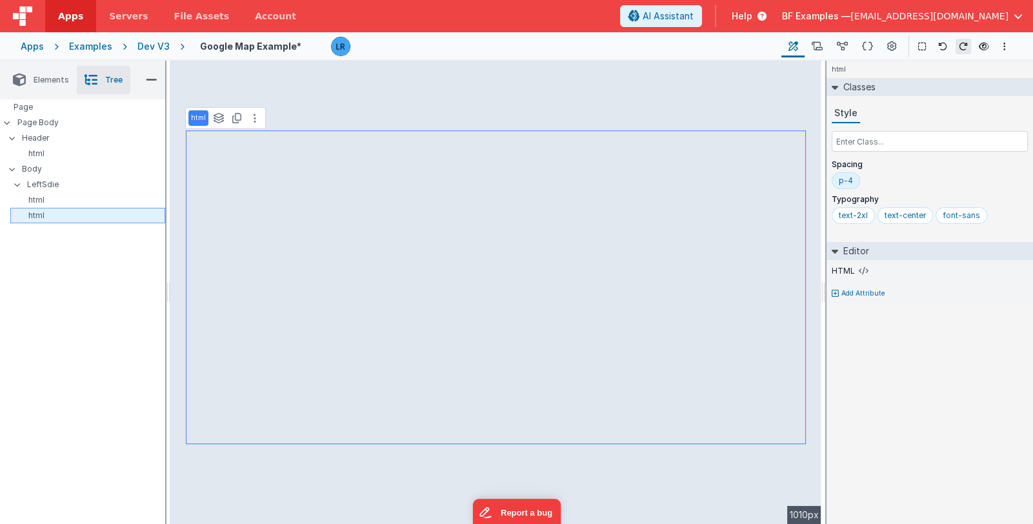
click at [77, 215] on p "html" at bounding box center [89, 215] width 149 height 10
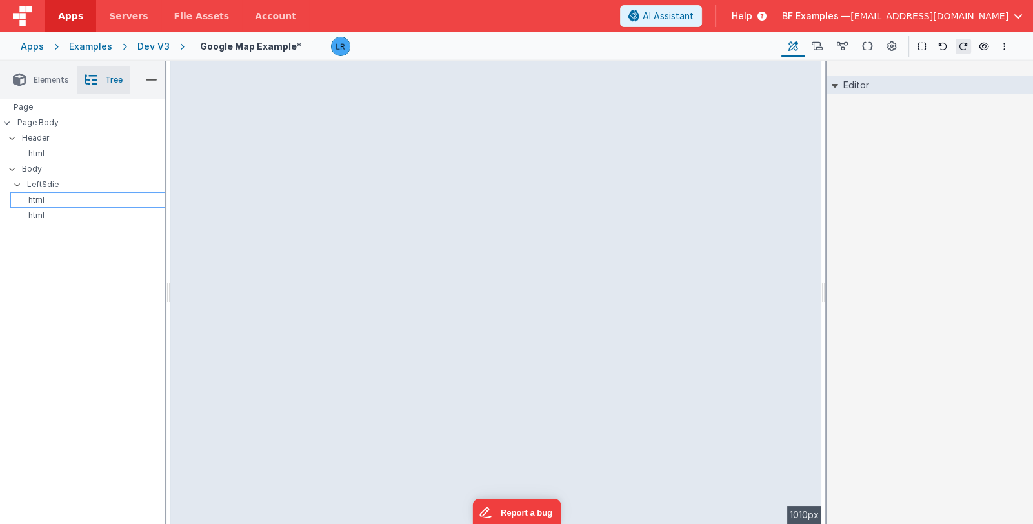
click at [83, 200] on p "html" at bounding box center [89, 200] width 149 height 10
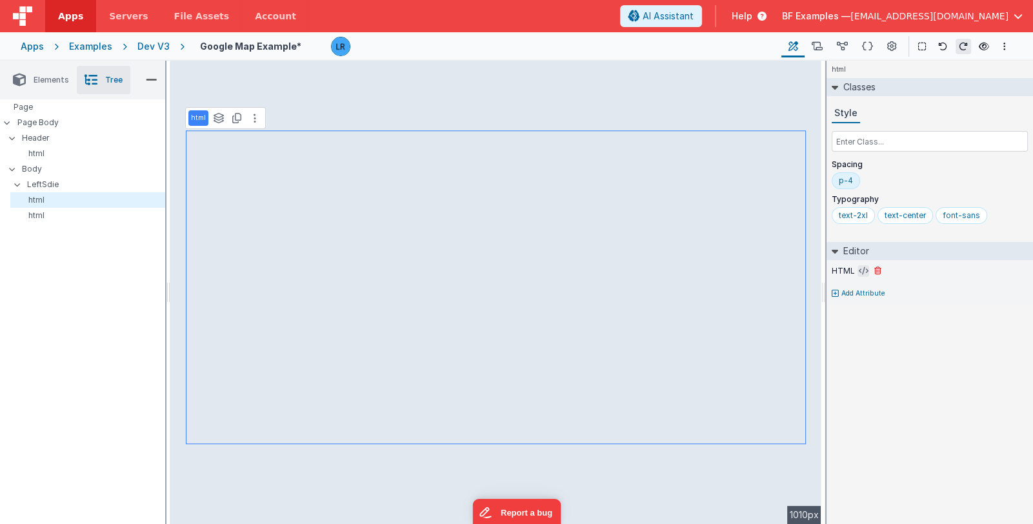
click at [861, 268] on icon at bounding box center [864, 271] width 10 height 10
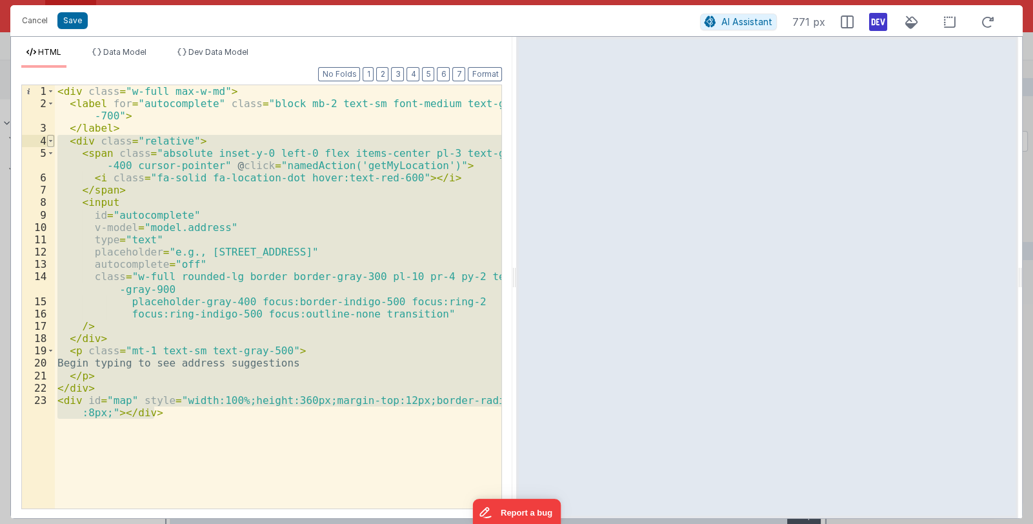
drag, startPoint x: 165, startPoint y: 400, endPoint x: 47, endPoint y: 136, distance: 288.8
click at [47, 136] on div "1 2 3 4 5 6 7 8 9 10 11 12 13 14 15 16 17 18 19 20 21 22 23 < div class = "w-fu…" at bounding box center [261, 297] width 481 height 425
click at [177, 413] on div "< div class = "w-full max-w-md" > < label for = "autocomplete" class = "block m…" at bounding box center [278, 296] width 446 height 423
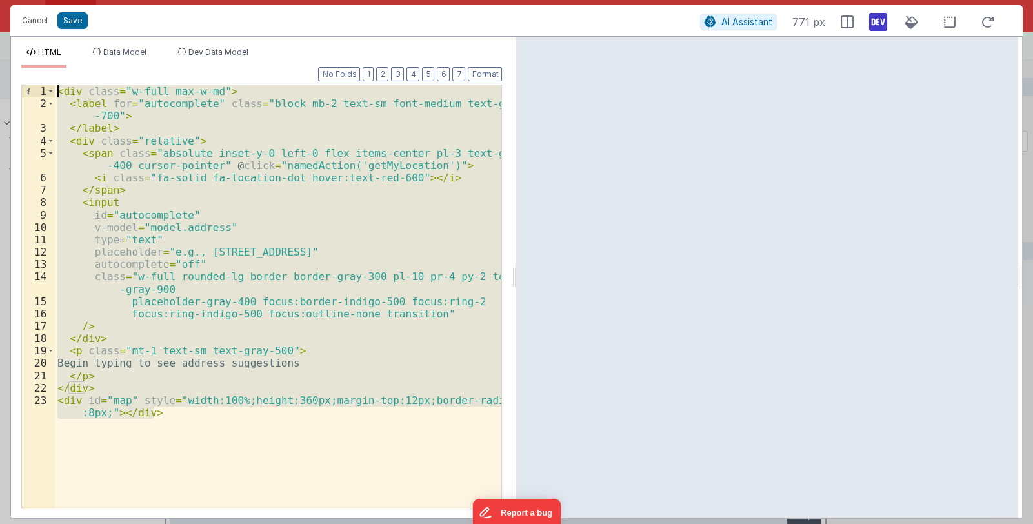
drag, startPoint x: 172, startPoint y: 413, endPoint x: 21, endPoint y: 52, distance: 391.2
click at [21, 52] on div "HTML Data Model Dev Data Model Format 7 6 5 4 3 2 1 No Folds 1 2 3 4 5 6 7 8 9 …" at bounding box center [261, 282] width 501 height 471
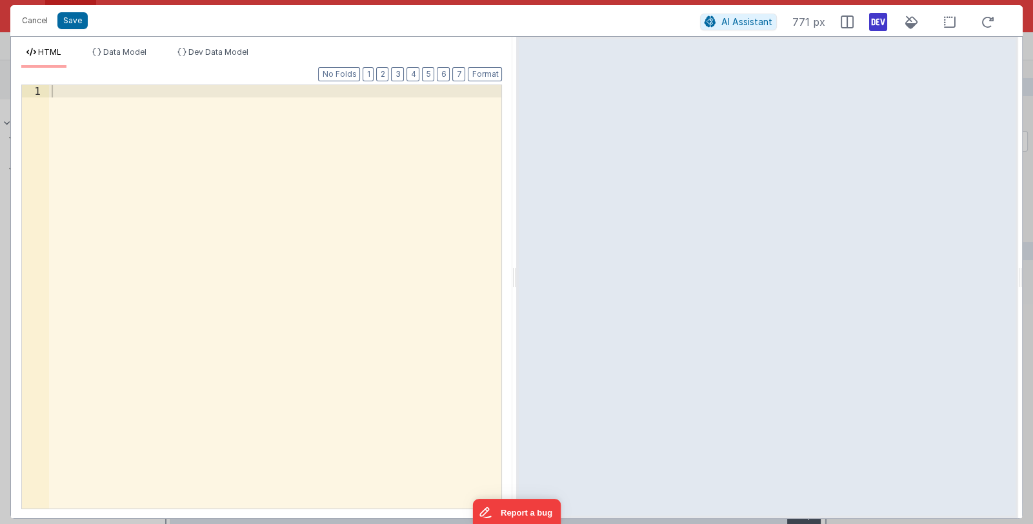
click at [281, 160] on div at bounding box center [275, 309] width 453 height 448
click at [104, 194] on div at bounding box center [275, 309] width 453 height 448
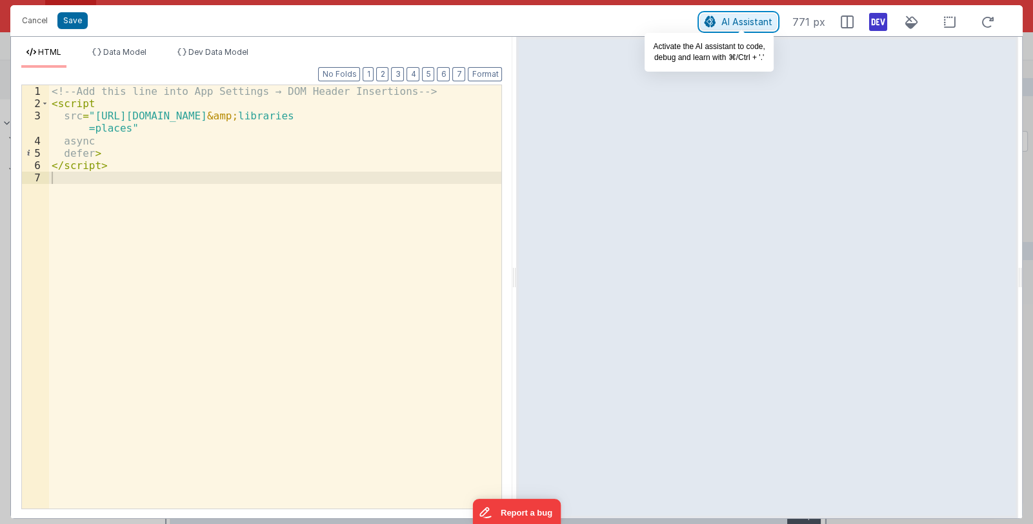
click at [747, 25] on span "AI Assistant" at bounding box center [746, 21] width 51 height 11
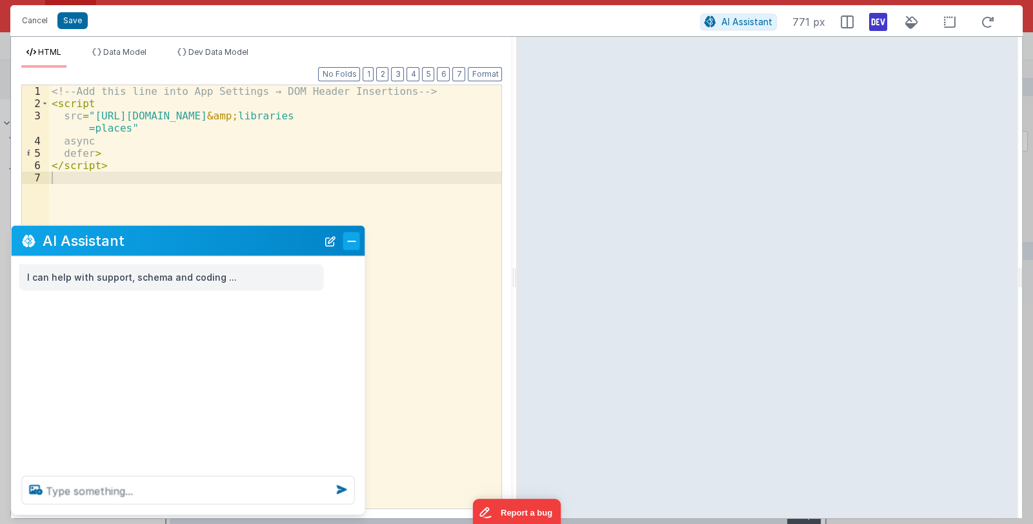
click at [359, 240] on button "Close" at bounding box center [351, 241] width 17 height 18
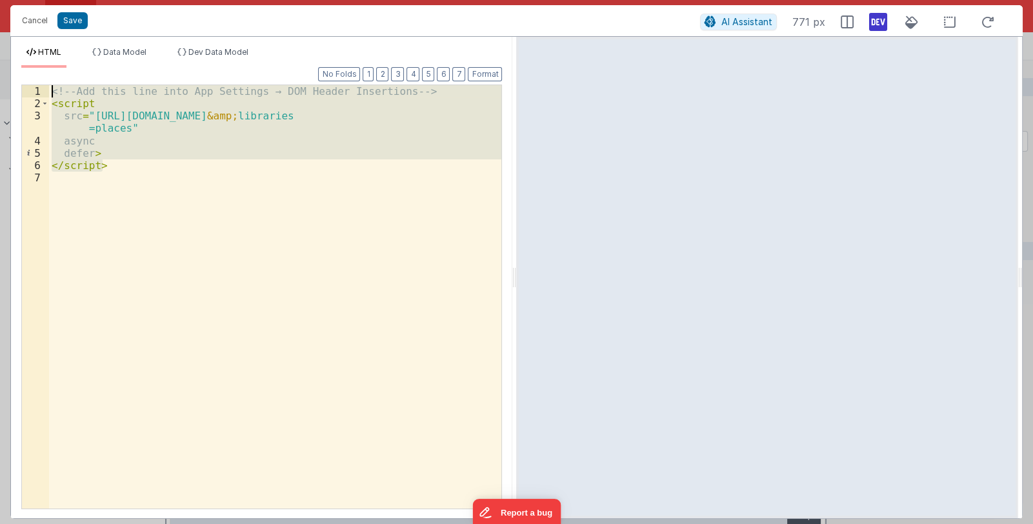
drag, startPoint x: 121, startPoint y: 168, endPoint x: 13, endPoint y: 88, distance: 134.7
click at [13, 88] on div "Format 7 6 5 4 3 2 1 No Folds 1 2 3 4 5 6 7 <!-- Add this line into App Setting…" at bounding box center [261, 293] width 501 height 450
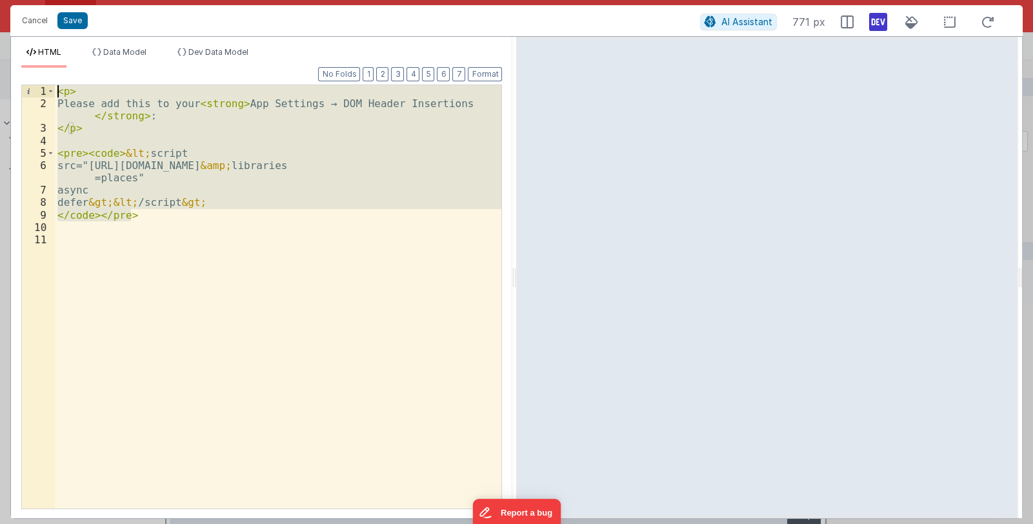
drag, startPoint x: 140, startPoint y: 216, endPoint x: 0, endPoint y: 55, distance: 213.6
click at [0, 55] on div "Cancel Save AI Assistant 771 px HTML Data Model Dev Data Model Format 7 6 5 4 3…" at bounding box center [516, 262] width 1033 height 524
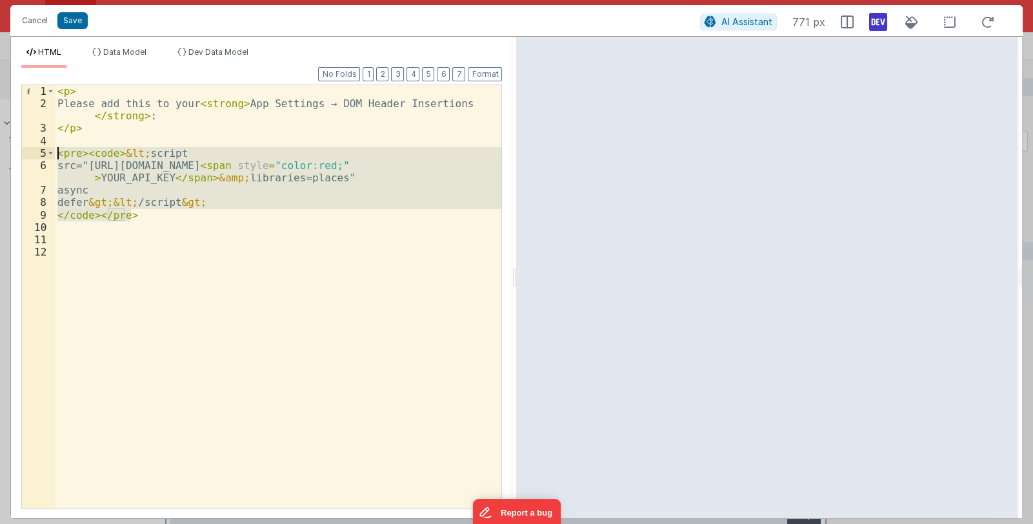
drag, startPoint x: 147, startPoint y: 214, endPoint x: 30, endPoint y: 153, distance: 132.2
click at [30, 153] on div "1 2 3 4 5 6 7 8 9 10 11 12 < p > Please add this to your < strong > App Setting…" at bounding box center [261, 297] width 481 height 425
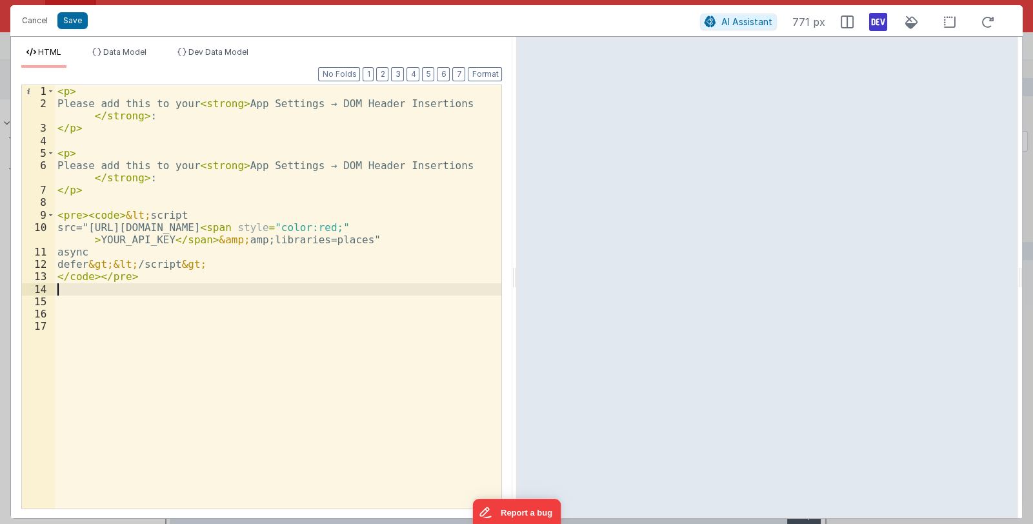
click at [68, 228] on div "< p > Please add this to your < strong > App Settings → DOM Header Insertions <…" at bounding box center [278, 309] width 447 height 448
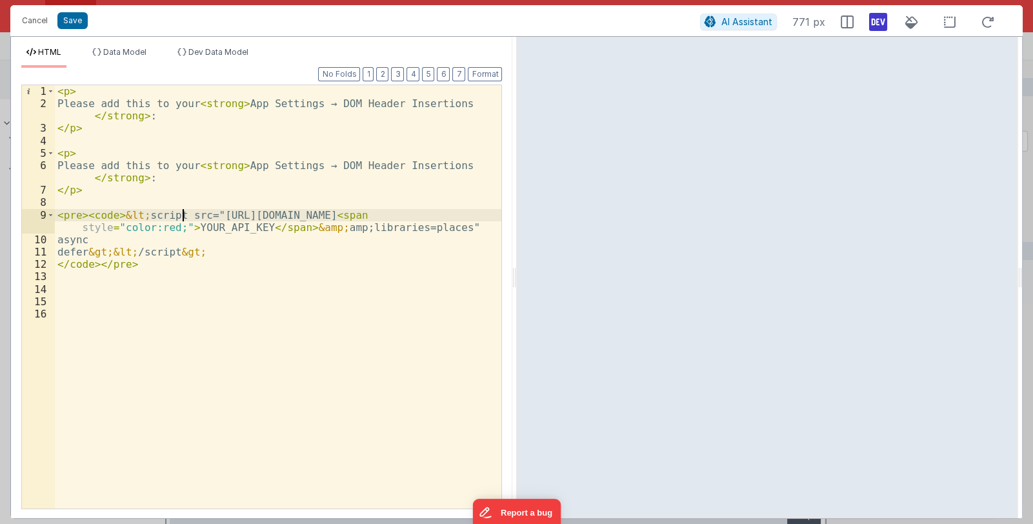
click at [65, 242] on div "< p > Please add this to your < strong > App Settings → DOM Header Insertions <…" at bounding box center [278, 309] width 447 height 448
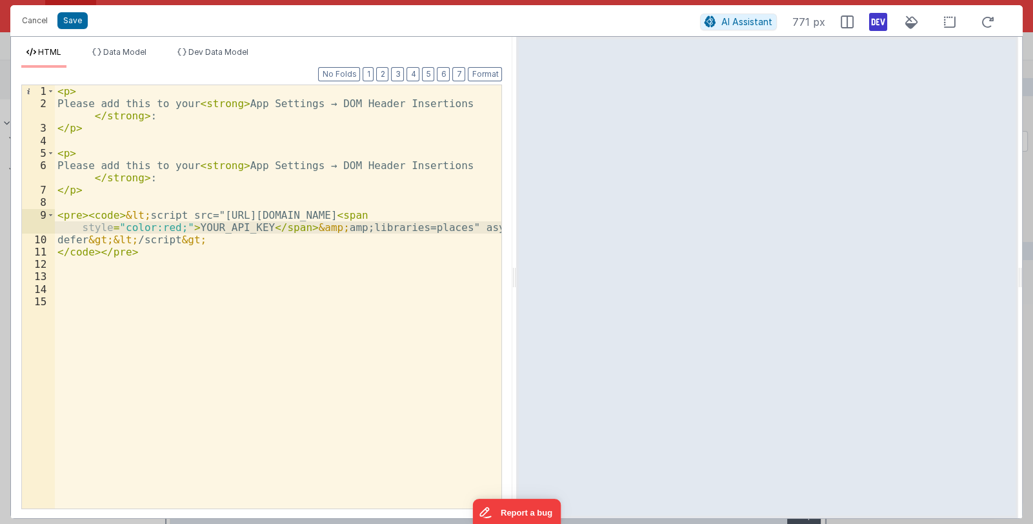
click at [68, 239] on div "< p > Please add this to your < strong > App Settings → DOM Header Insertions <…" at bounding box center [278, 309] width 447 height 448
click at [56, 252] on div "< p > Please add this to your < strong > App Settings → DOM Header Insertions <…" at bounding box center [278, 309] width 447 height 448
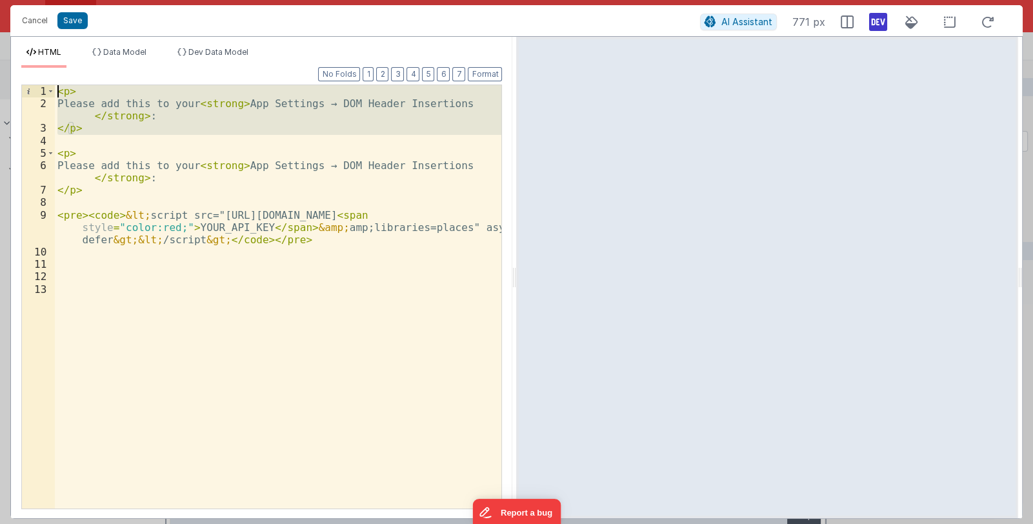
drag, startPoint x: 81, startPoint y: 143, endPoint x: 44, endPoint y: 95, distance: 60.7
click at [44, 95] on div "1 2 3 4 5 6 7 8 9 10 11 12 13 < p > Please add this to your < strong > App Sett…" at bounding box center [261, 297] width 481 height 425
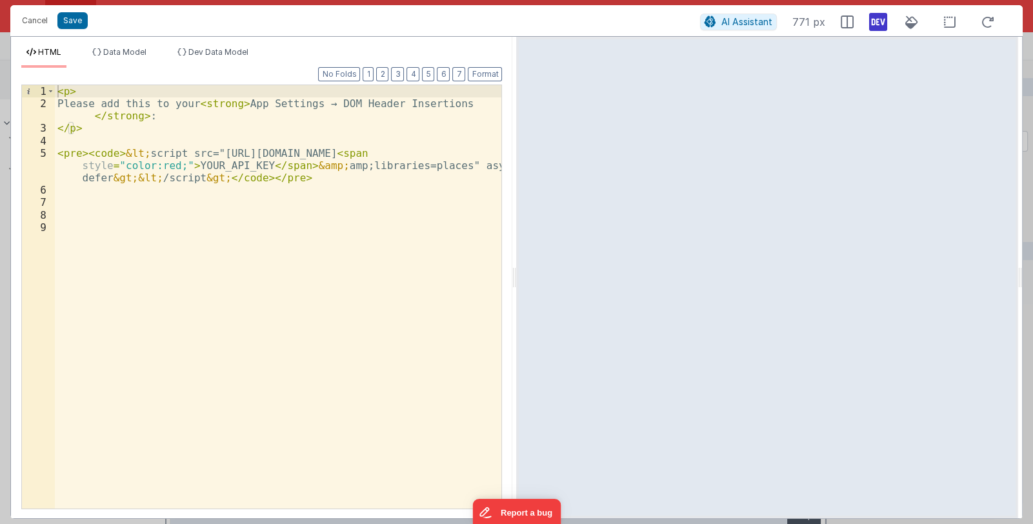
click at [174, 291] on div "< p > Please add this to your < strong > App Settings → DOM Header Insertions <…" at bounding box center [278, 309] width 447 height 448
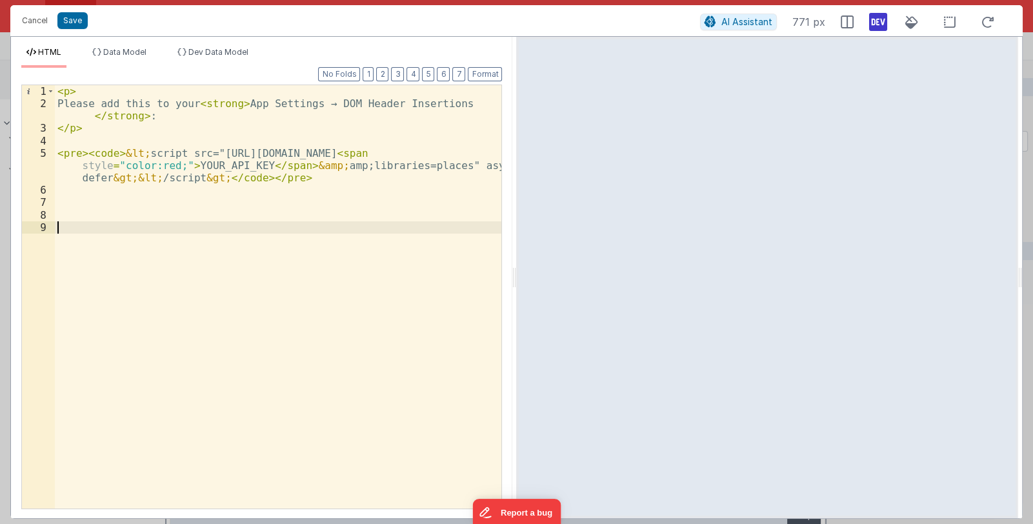
click at [68, 105] on div "< p > Please add this to your < strong > App Settings → DOM Header Insertions <…" at bounding box center [278, 309] width 447 height 448
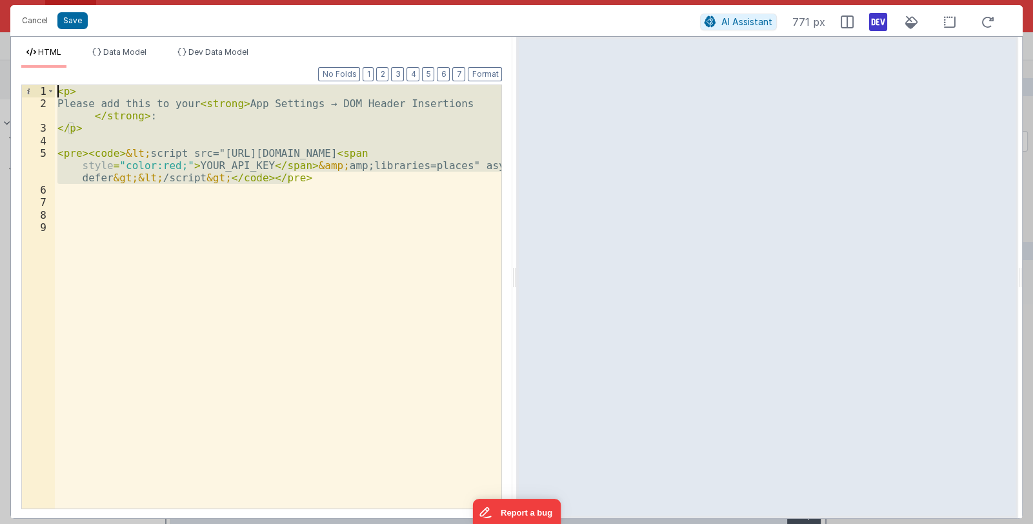
drag, startPoint x: 303, startPoint y: 179, endPoint x: 10, endPoint y: 68, distance: 313.2
click at [10, 68] on div "HTML Data Model Dev Data Model Format 7 6 5 4 3 2 1 No Folds 1 2 3 4 5 6 7 8 9 …" at bounding box center [516, 277] width 1012 height 483
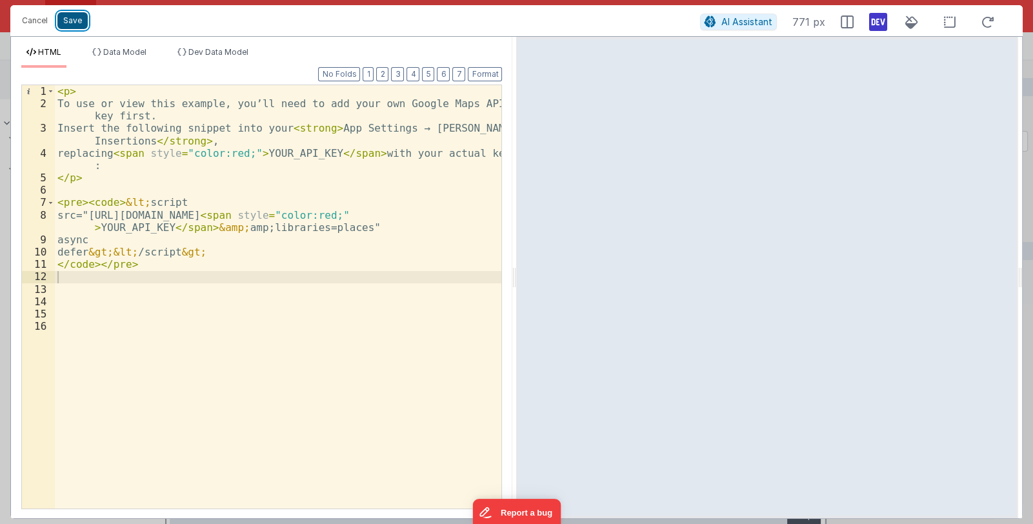
click at [79, 19] on button "Save" at bounding box center [72, 20] width 30 height 17
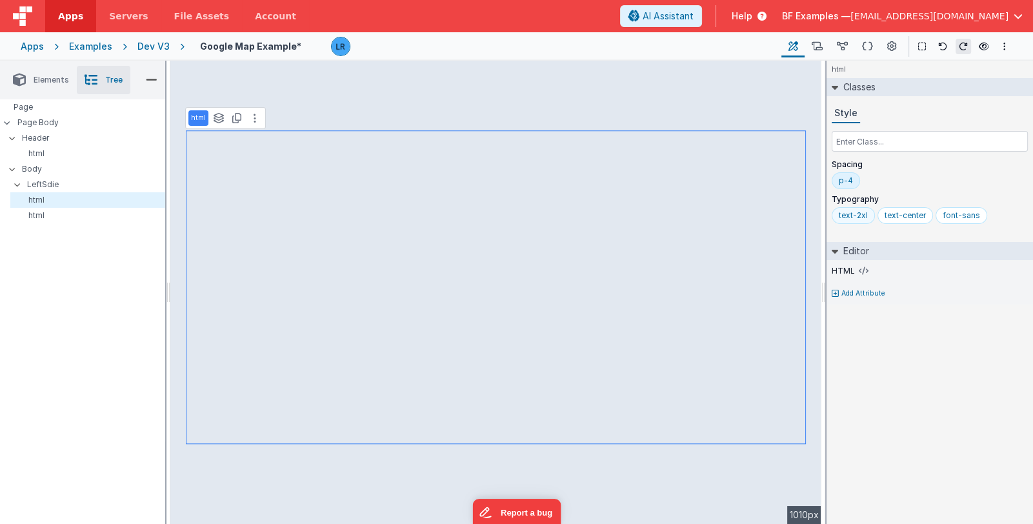
click at [851, 216] on div "text-2xl" at bounding box center [853, 215] width 29 height 10
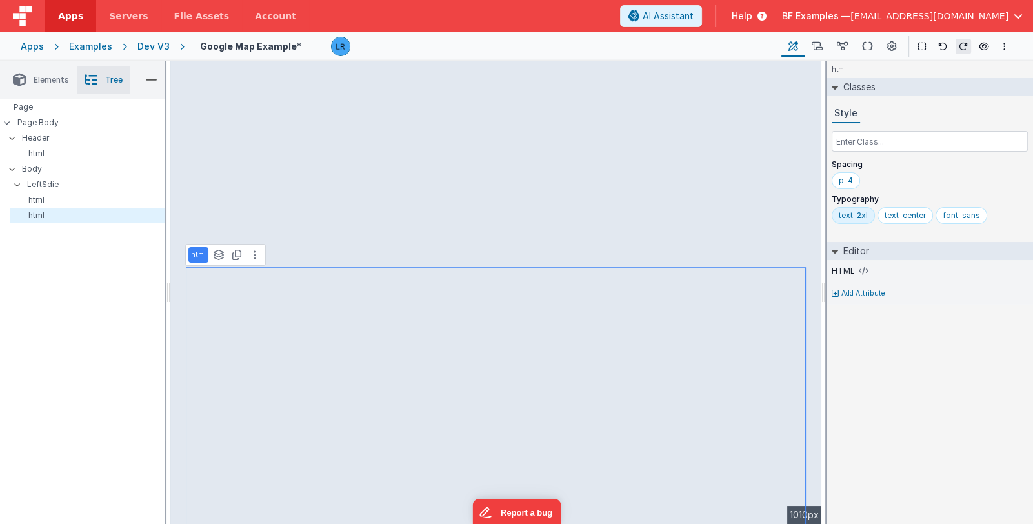
click at [843, 215] on div "text-2xl" at bounding box center [853, 215] width 29 height 10
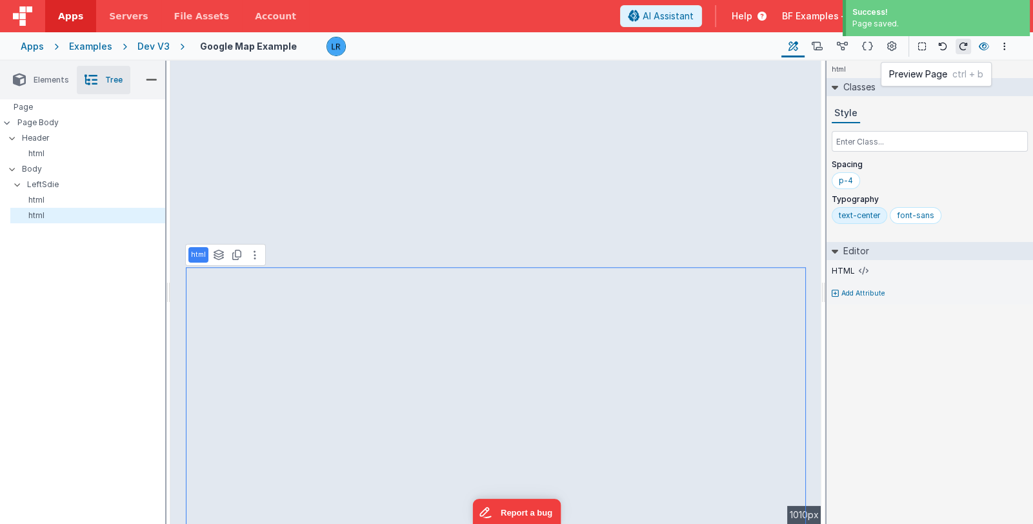
click at [982, 46] on icon at bounding box center [984, 46] width 10 height 9
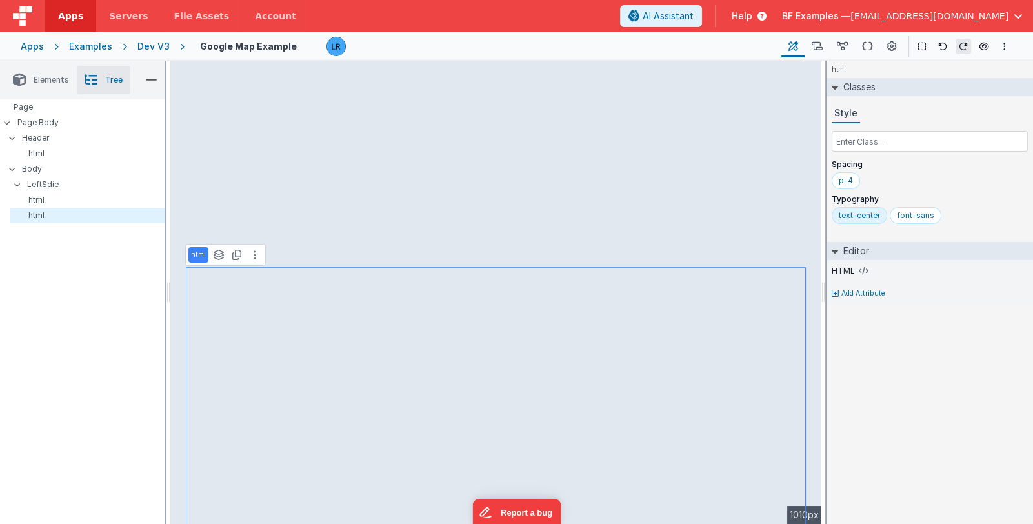
click at [862, 214] on div "text-center" at bounding box center [859, 215] width 41 height 10
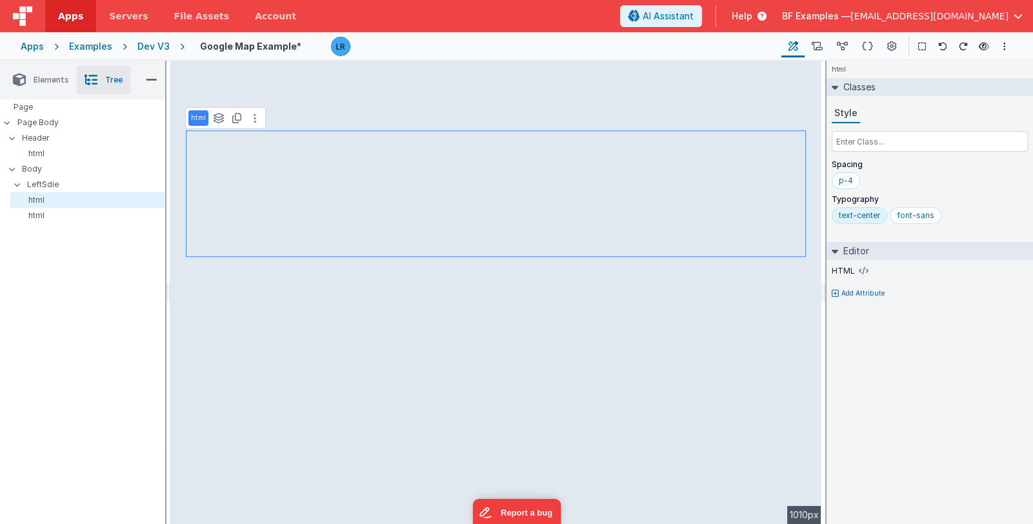
click at [852, 213] on div "text-center" at bounding box center [859, 215] width 41 height 10
click at [866, 47] on icon at bounding box center [867, 47] width 11 height 14
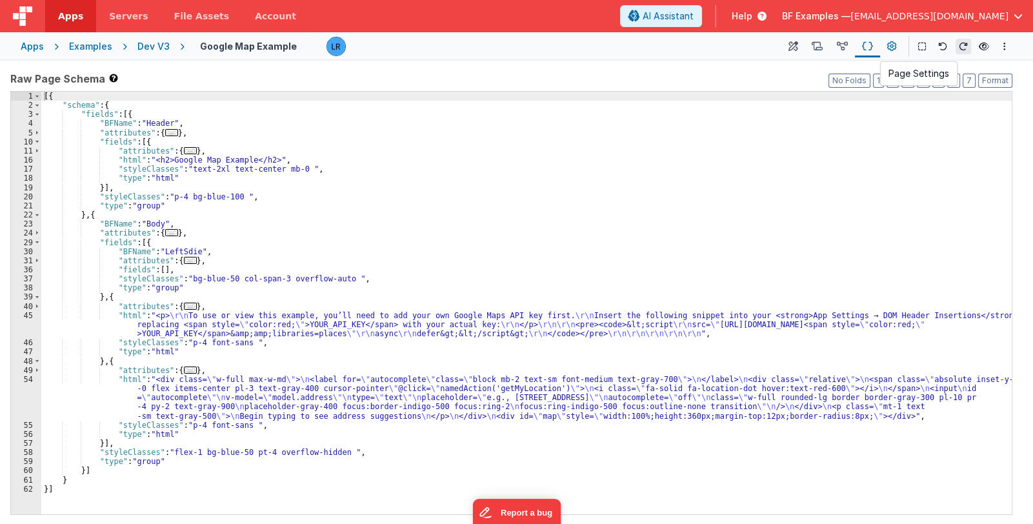
click at [888, 44] on icon at bounding box center [892, 47] width 10 height 14
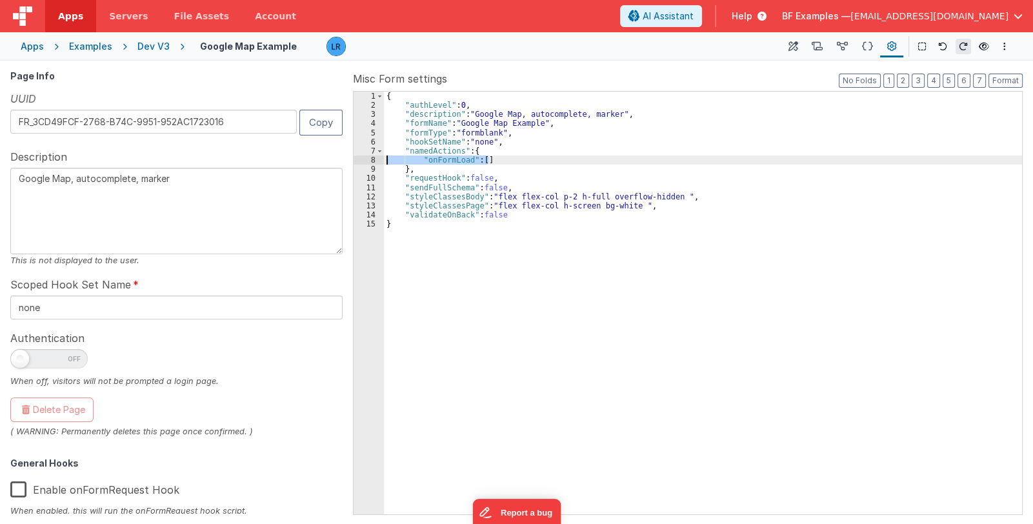
drag, startPoint x: 503, startPoint y: 162, endPoint x: 368, endPoint y: 161, distance: 134.2
click at [368, 161] on div "1 2 3 4 5 6 7 8 9 10 11 12 13 14 15 { "authLevel" : 0 , "description" : "Google…" at bounding box center [688, 303] width 670 height 424
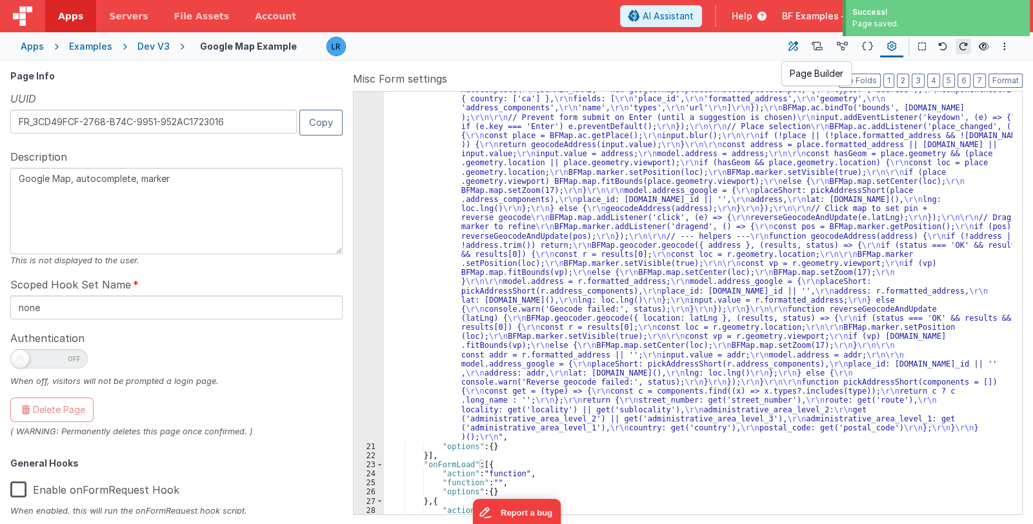
click at [794, 50] on icon at bounding box center [793, 47] width 10 height 14
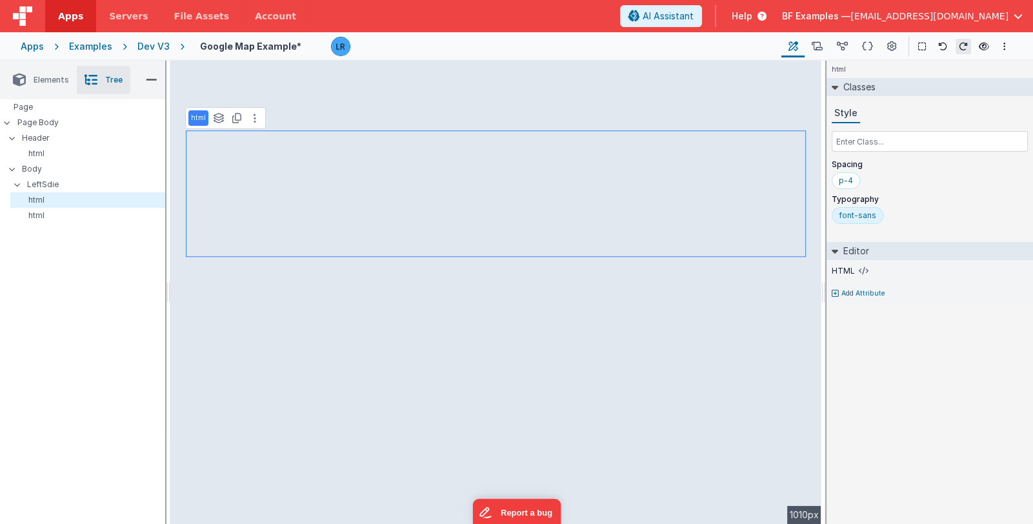
click at [37, 47] on div "Apps" at bounding box center [32, 46] width 23 height 13
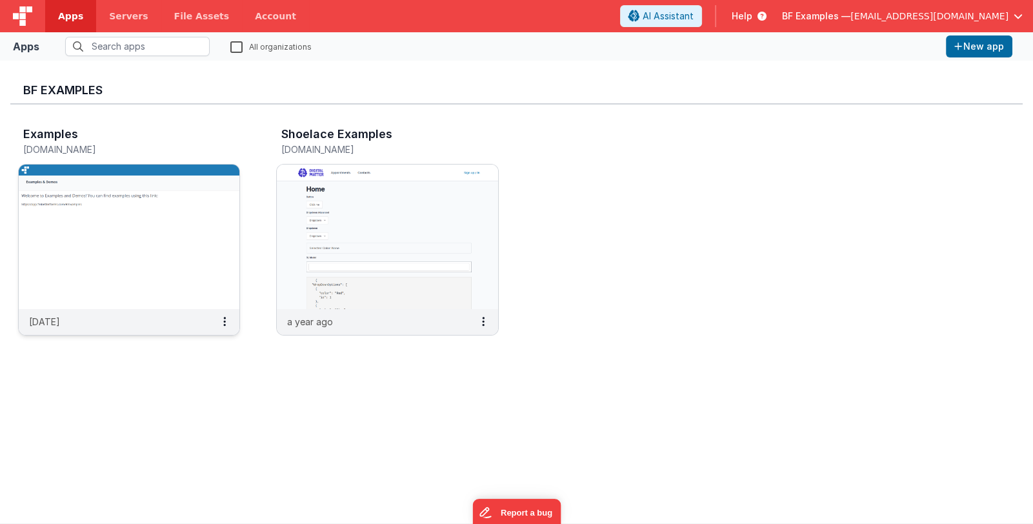
click at [110, 215] on img at bounding box center [129, 237] width 221 height 145
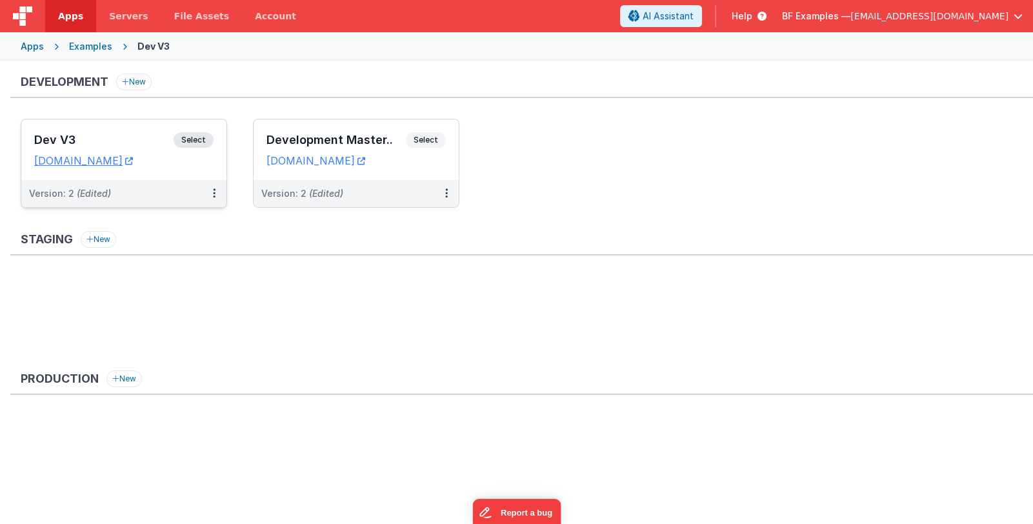
click at [120, 141] on h3 "Dev V3" at bounding box center [103, 140] width 139 height 13
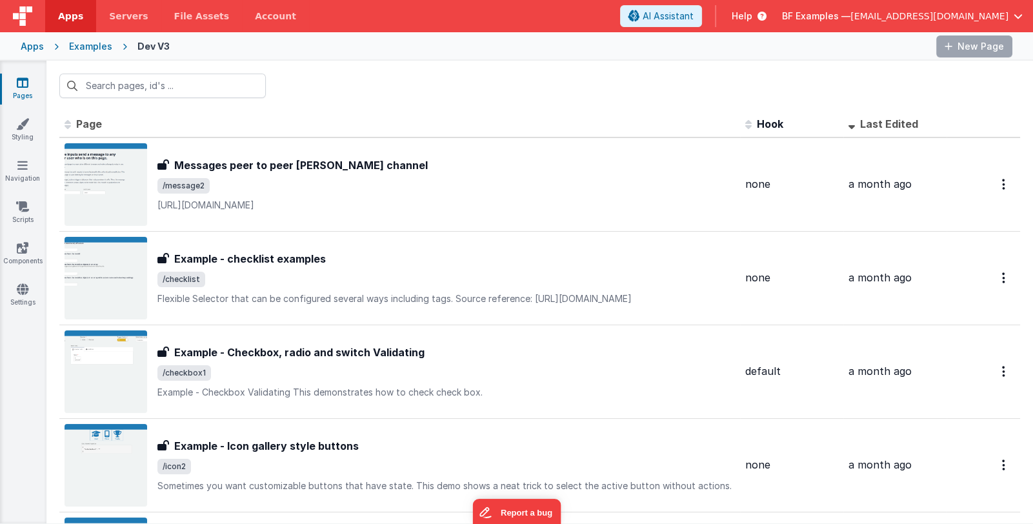
click at [23, 288] on icon at bounding box center [23, 289] width 12 height 13
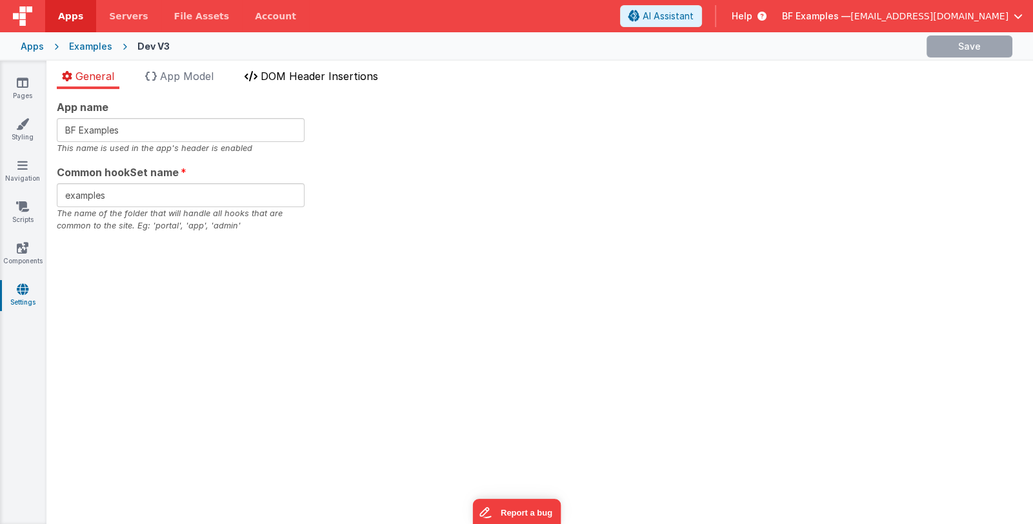
click at [302, 74] on span "DOM Header Insertions" at bounding box center [319, 76] width 117 height 13
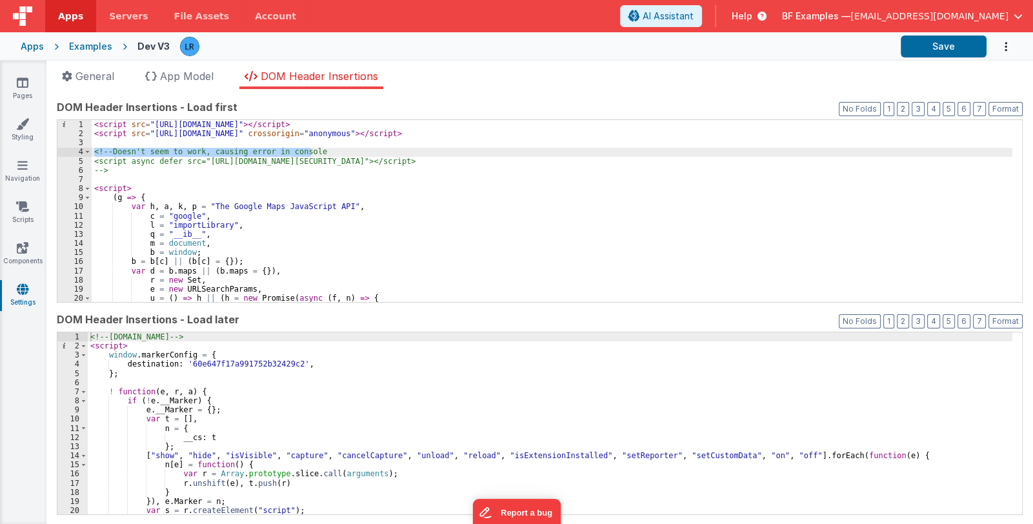
drag, startPoint x: 95, startPoint y: 153, endPoint x: 330, endPoint y: 151, distance: 235.5
click at [330, 151] on div "< script src = "https://cdn.tailwindcss.com?plugins=typography" > </ script > <…" at bounding box center [552, 220] width 921 height 201
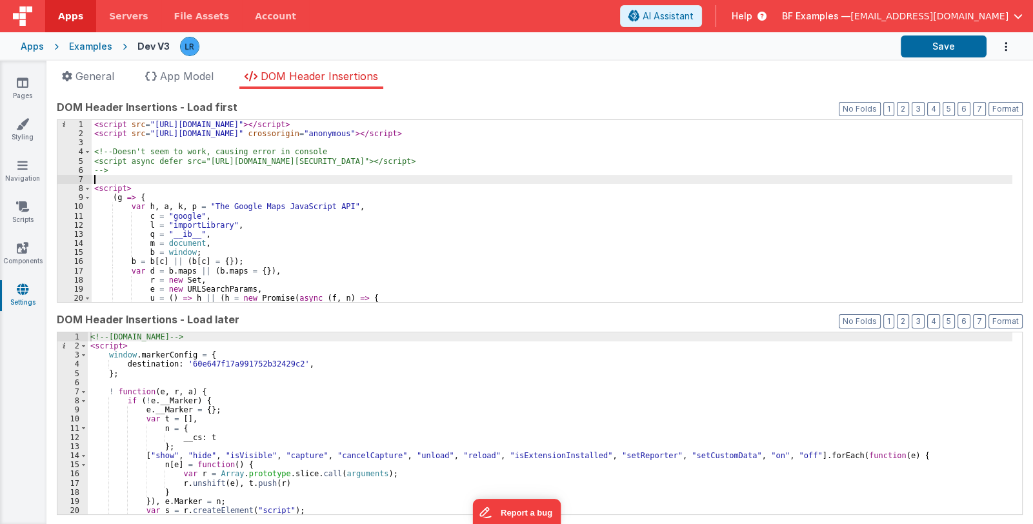
click at [102, 176] on div "< script src = "https://cdn.tailwindcss.com?plugins=typography" > </ script > <…" at bounding box center [552, 220] width 921 height 201
paste textarea
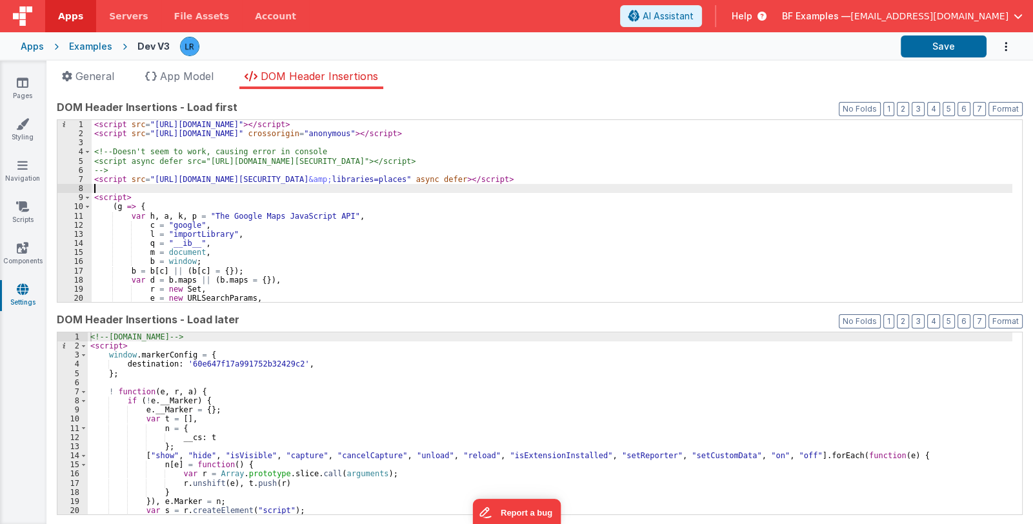
click at [111, 174] on div "< script src = "https://cdn.tailwindcss.com?plugins=typography" > </ script > <…" at bounding box center [552, 220] width 921 height 201
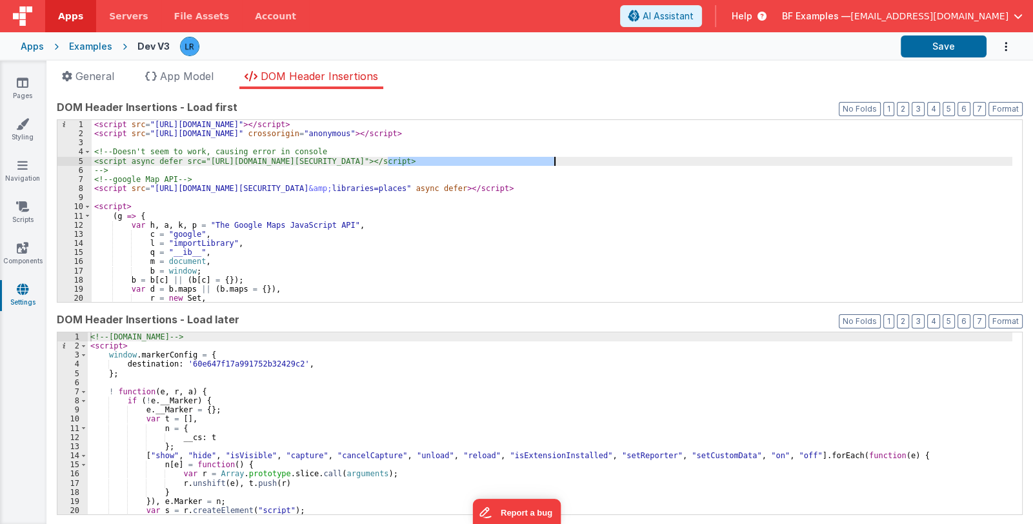
drag, startPoint x: 387, startPoint y: 159, endPoint x: 555, endPoint y: 161, distance: 167.8
click at [555, 161] on div "< script src = "https://cdn.tailwindcss.com?plugins=typography" > </ script > <…" at bounding box center [552, 220] width 921 height 201
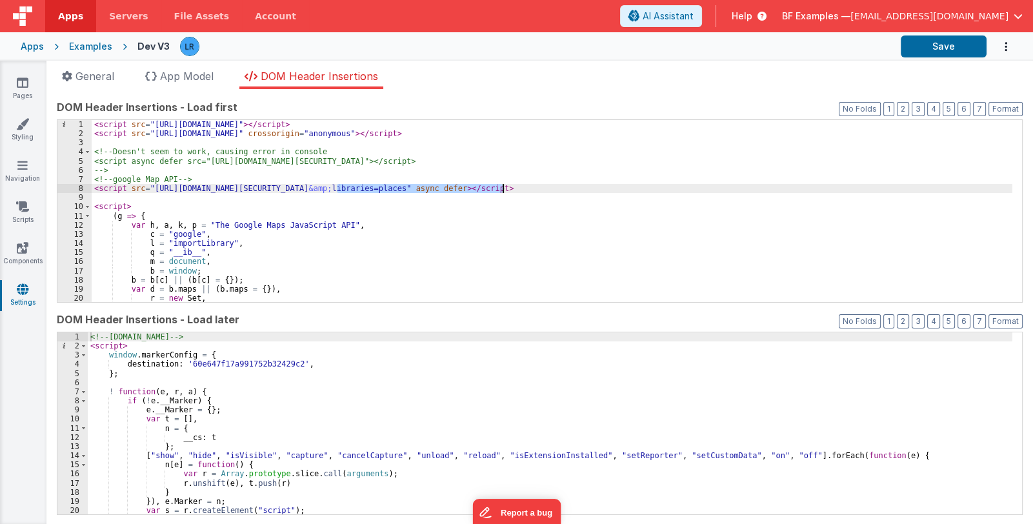
drag, startPoint x: 337, startPoint y: 188, endPoint x: 501, endPoint y: 189, distance: 164.5
click at [501, 189] on div "< script src = "https://cdn.tailwindcss.com?plugins=typography" > </ script > <…" at bounding box center [552, 220] width 921 height 201
click at [949, 44] on button "Save" at bounding box center [944, 46] width 86 height 22
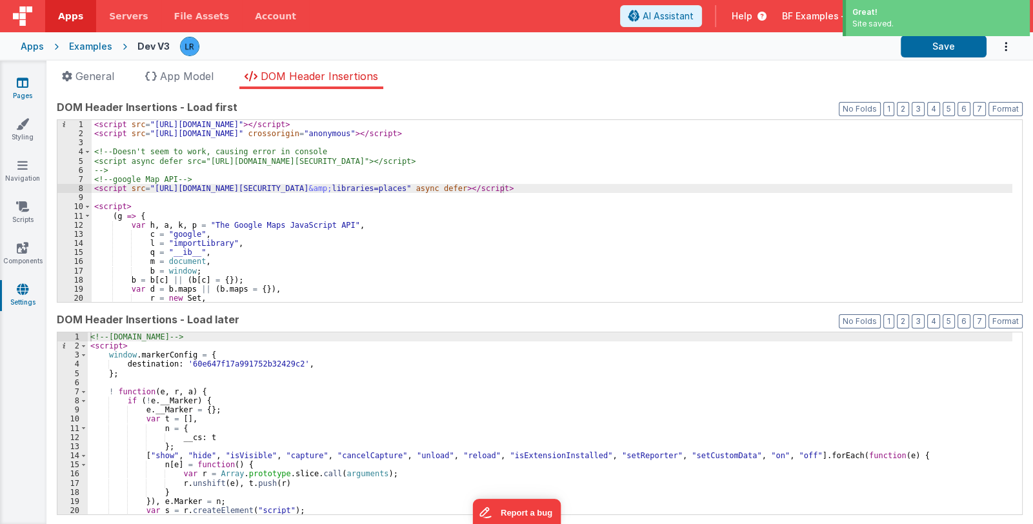
click at [19, 88] on icon at bounding box center [23, 82] width 12 height 13
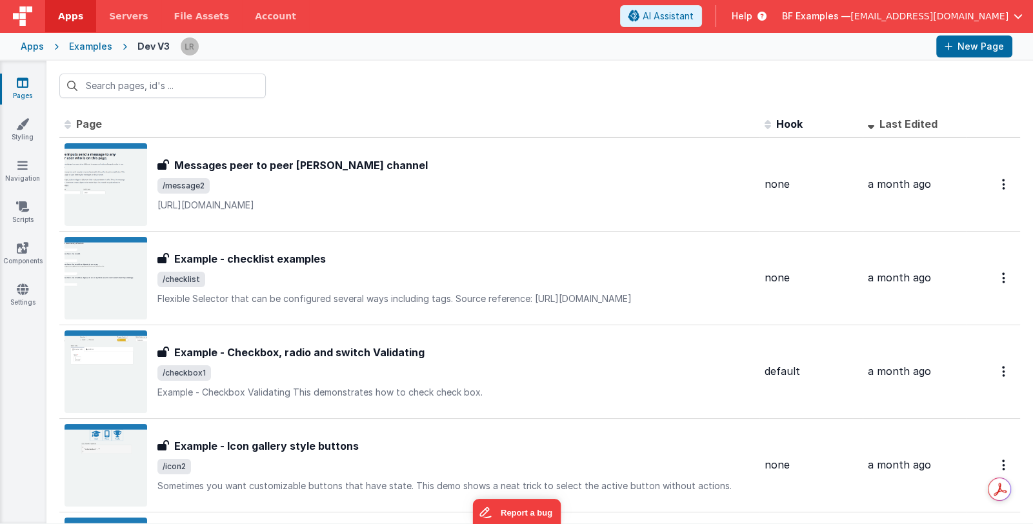
click at [894, 123] on span "Last Edited" at bounding box center [908, 123] width 58 height 13
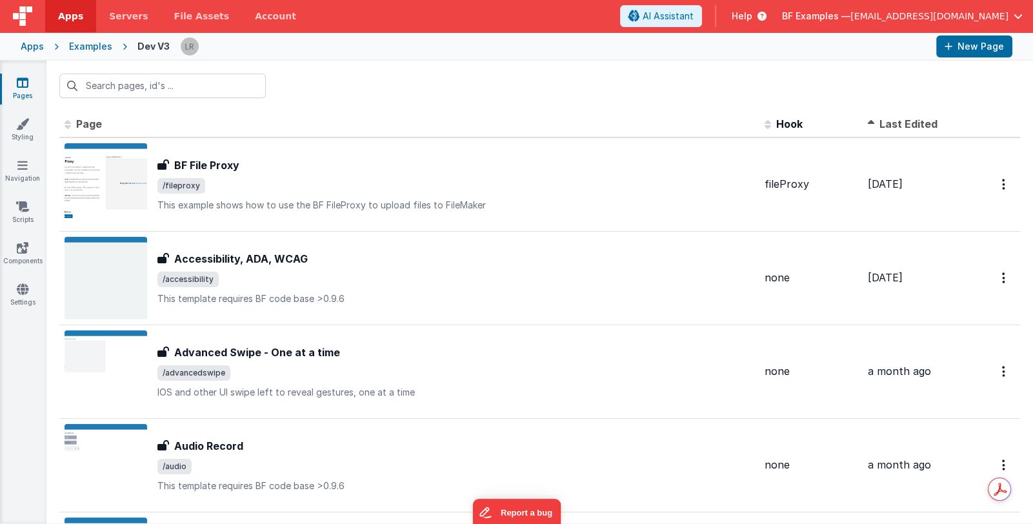
click at [883, 123] on span "Last Edited" at bounding box center [908, 123] width 58 height 13
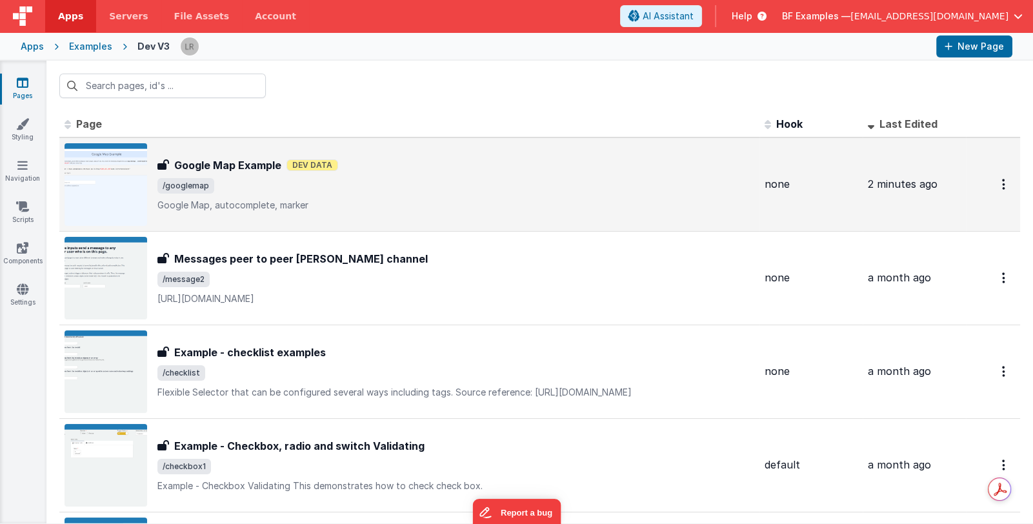
click at [682, 186] on span "/googlemap" at bounding box center [455, 185] width 597 height 15
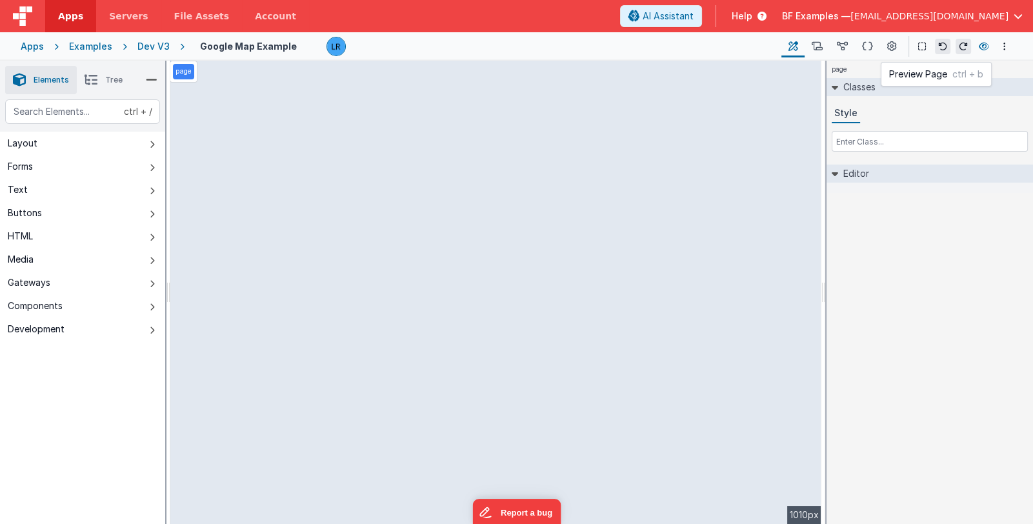
click at [985, 44] on icon at bounding box center [984, 46] width 10 height 9
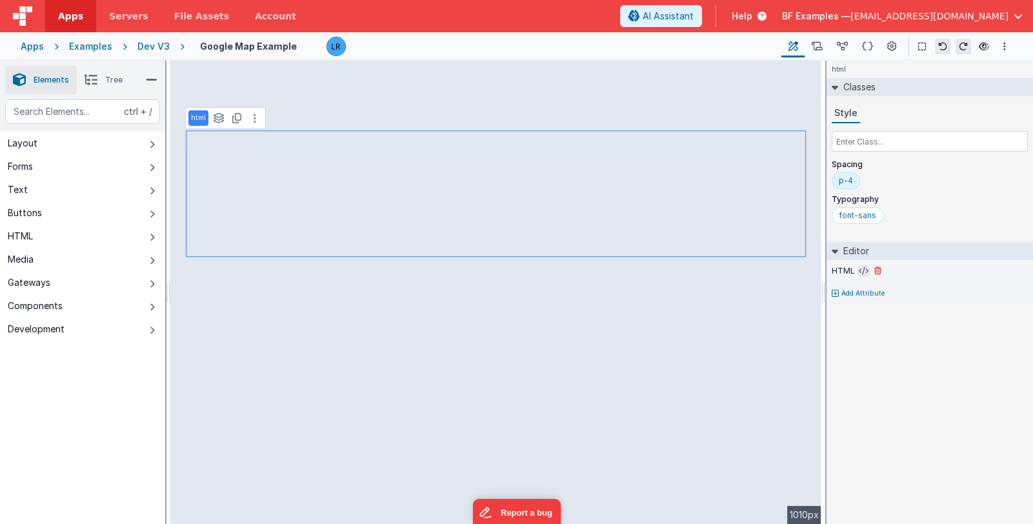
click at [859, 269] on icon at bounding box center [864, 271] width 10 height 10
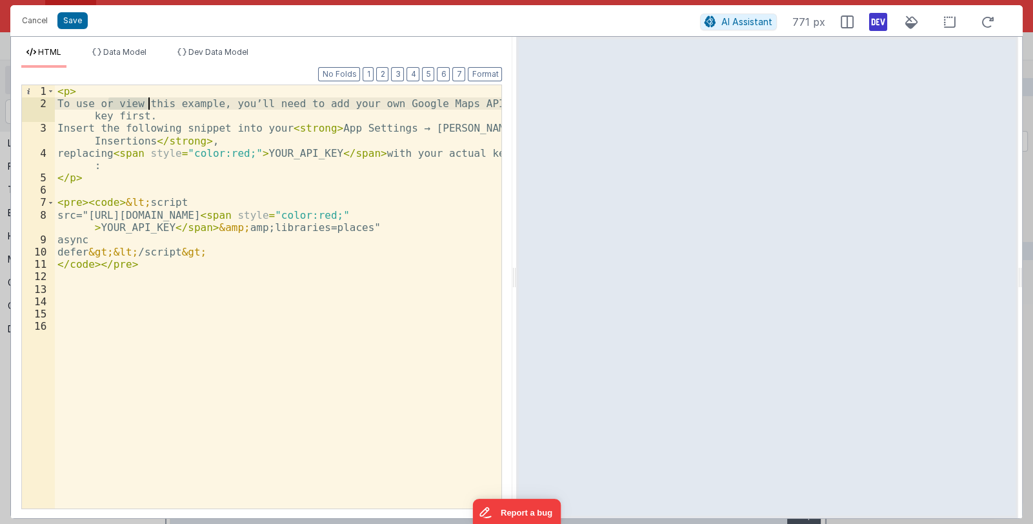
drag, startPoint x: 108, startPoint y: 105, endPoint x: 147, endPoint y: 102, distance: 38.8
click at [147, 102] on div "< p > To use or view this example, you’ll need to add your own Google Maps API …" at bounding box center [278, 309] width 447 height 448
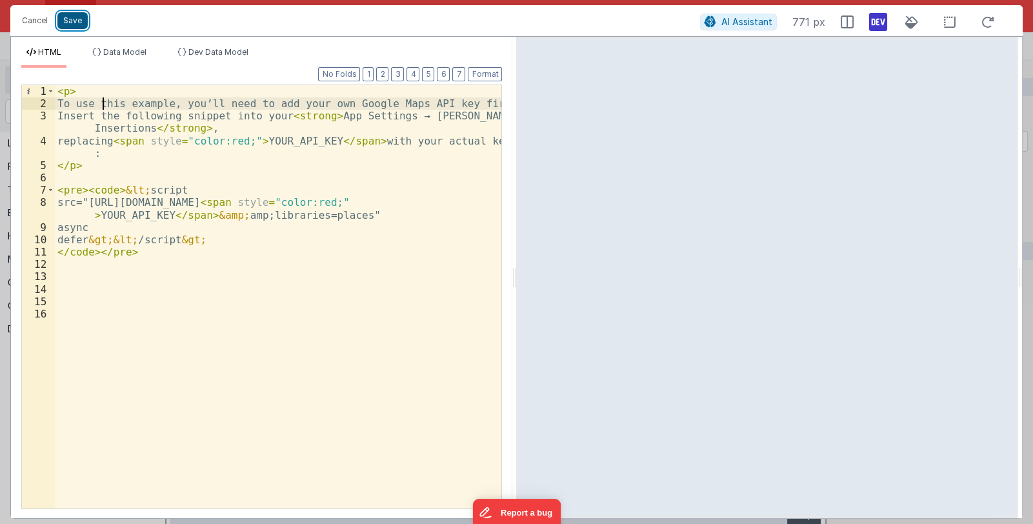
click at [78, 25] on button "Save" at bounding box center [72, 20] width 30 height 17
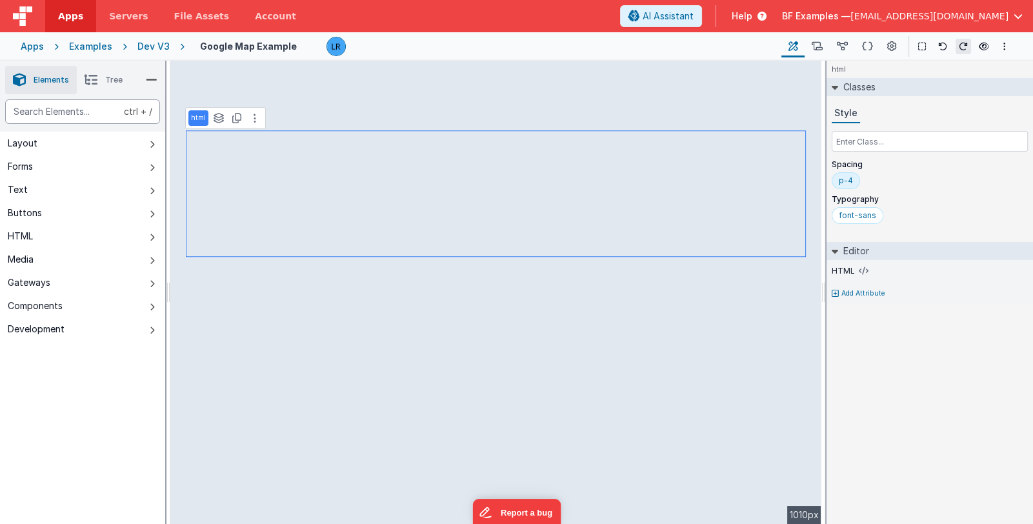
click at [55, 113] on div "text" at bounding box center [82, 111] width 155 height 25
click at [108, 80] on span "Tree" at bounding box center [113, 80] width 17 height 10
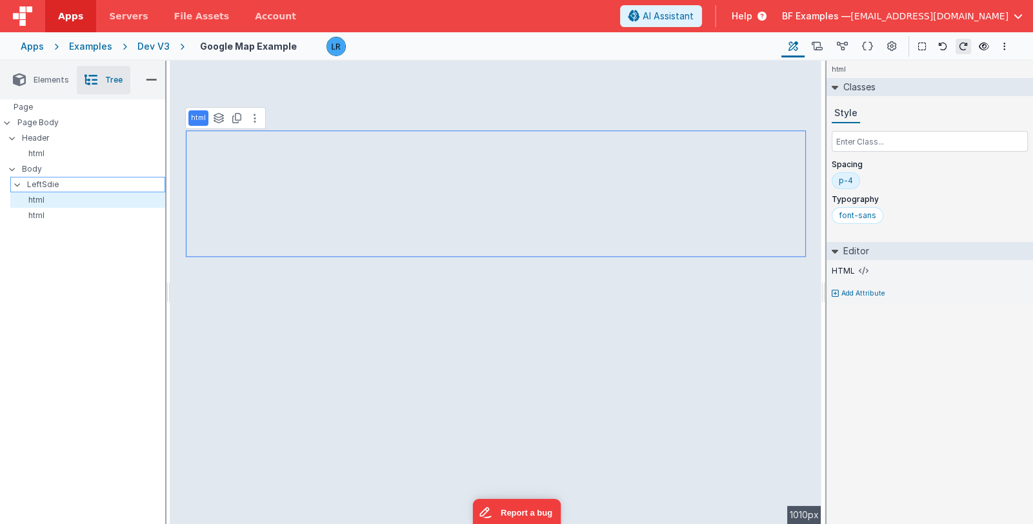
click at [60, 185] on p "LeftSdie" at bounding box center [95, 184] width 137 height 14
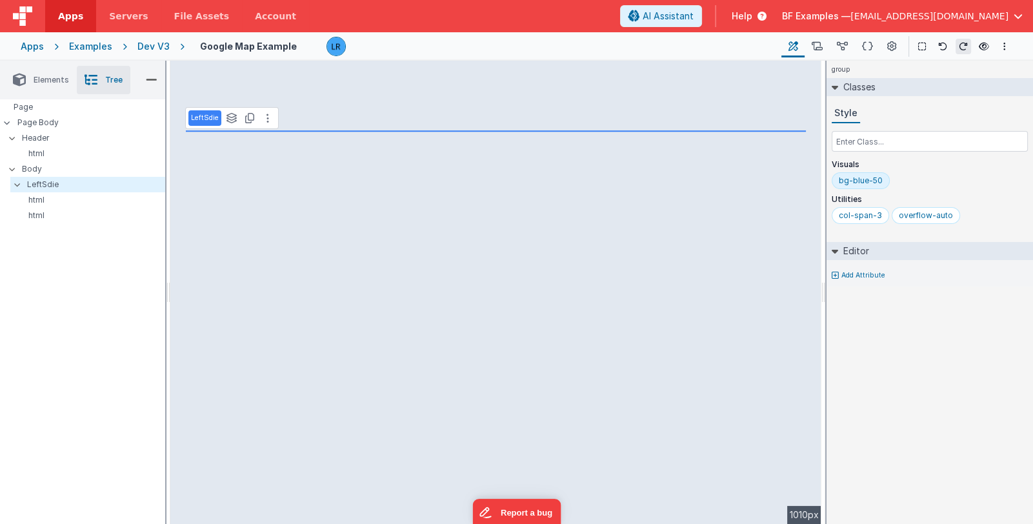
click at [205, 124] on div "LeftSdie" at bounding box center [204, 117] width 33 height 15
drag, startPoint x: 221, startPoint y: 119, endPoint x: 190, endPoint y: 120, distance: 31.0
click at [191, 120] on input "LeftSdie" at bounding box center [211, 119] width 41 height 12
type input "Google Map"
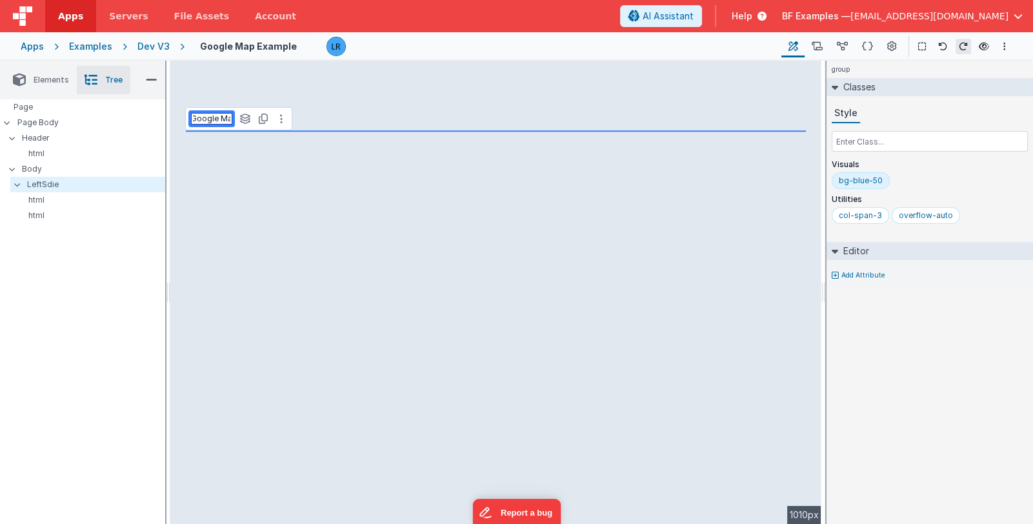
scroll to position [0, 6]
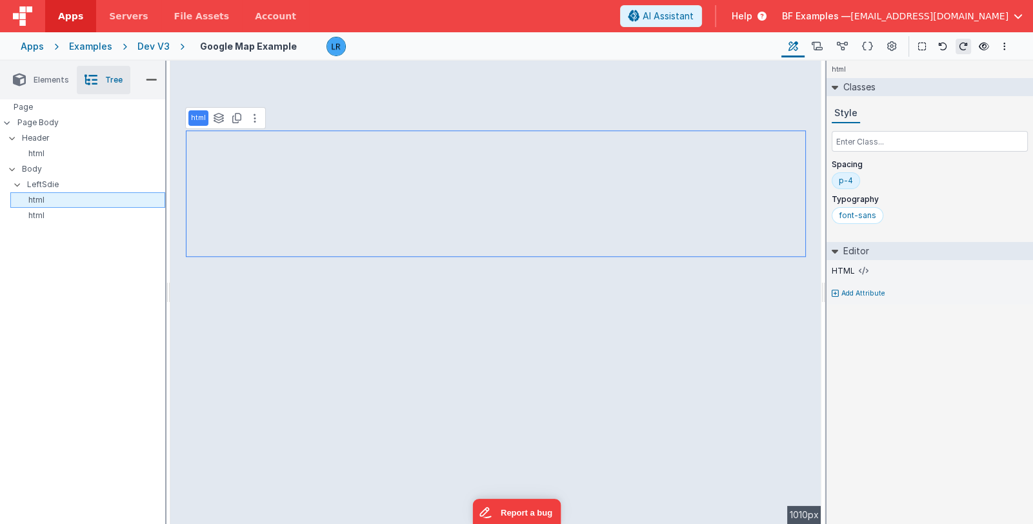
click at [41, 199] on p "html" at bounding box center [89, 200] width 149 height 10
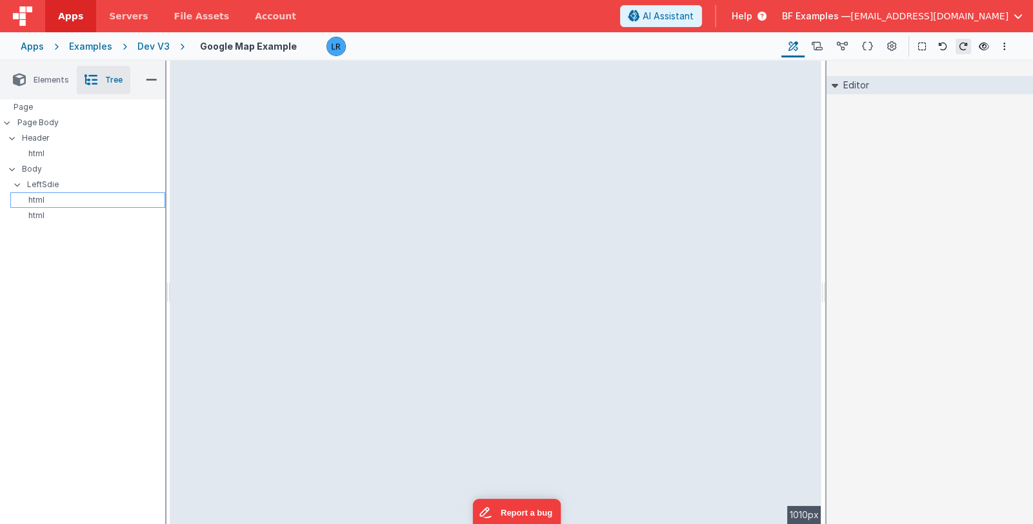
click at [41, 199] on p "html" at bounding box center [89, 200] width 149 height 10
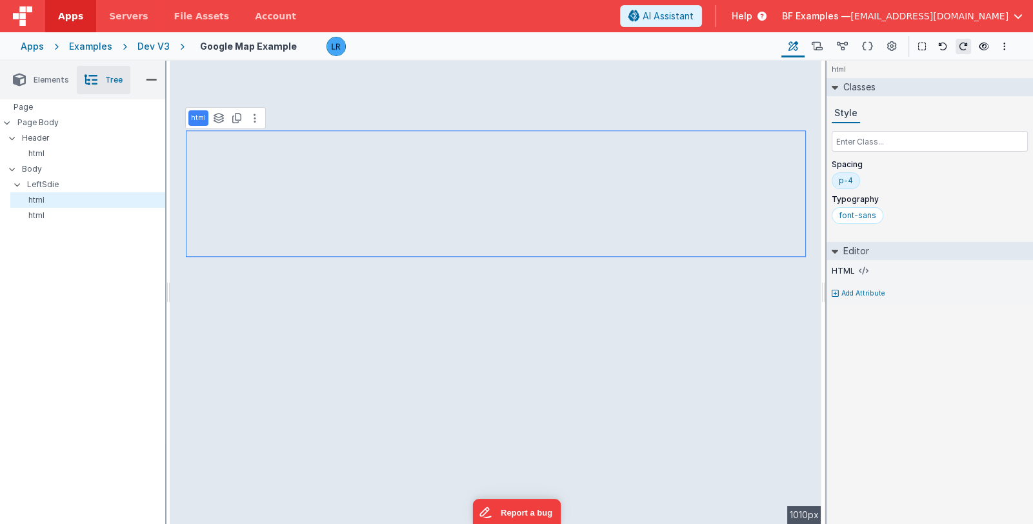
click at [197, 117] on p "html" at bounding box center [198, 118] width 15 height 10
type input "h"
type input "Instruction"
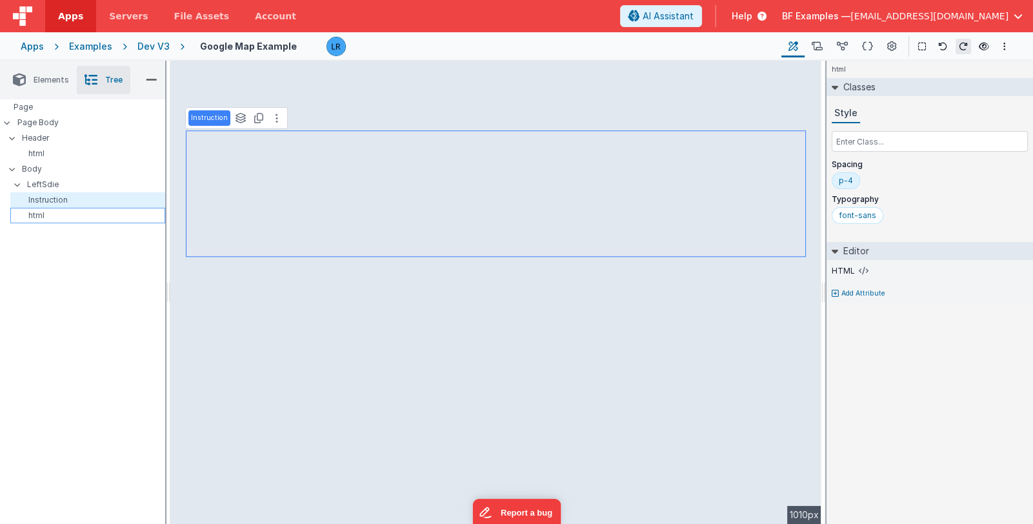
click at [36, 213] on p "html" at bounding box center [89, 215] width 149 height 10
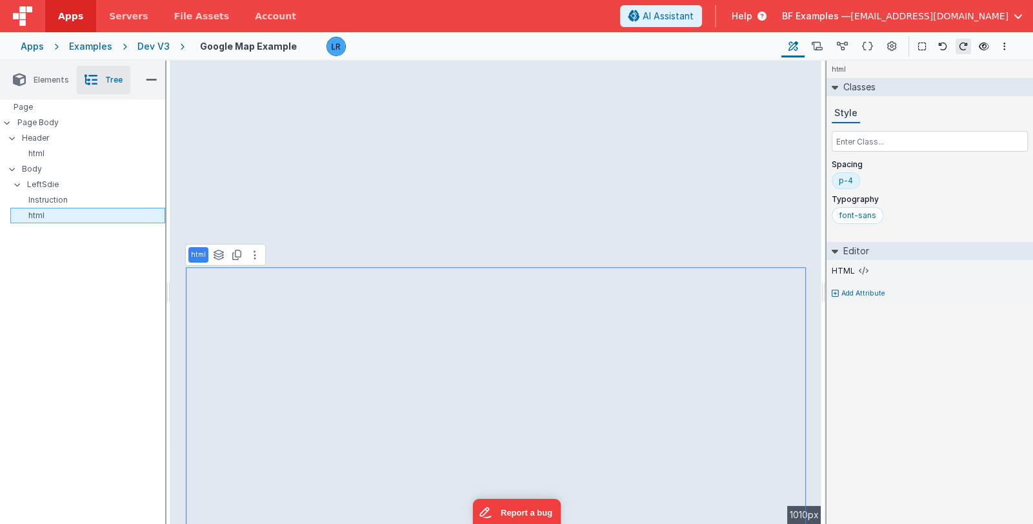
click at [36, 213] on p "html" at bounding box center [89, 215] width 149 height 10
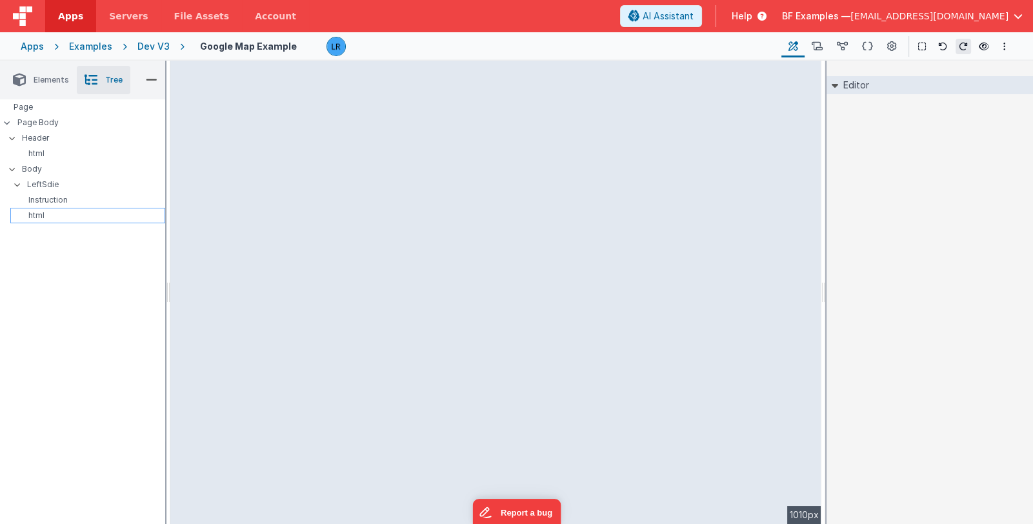
click at [36, 213] on p "html" at bounding box center [89, 215] width 149 height 10
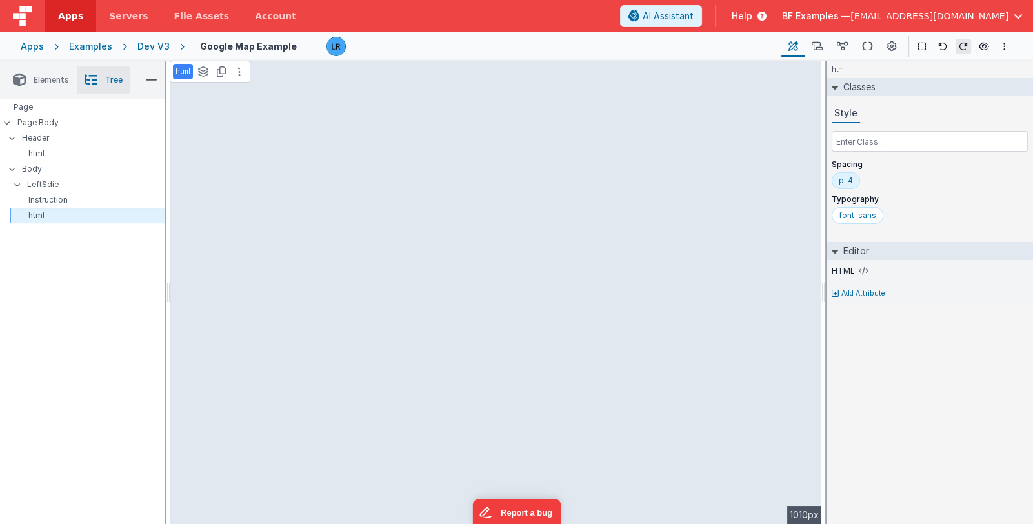
click at [36, 213] on p "html" at bounding box center [89, 215] width 149 height 10
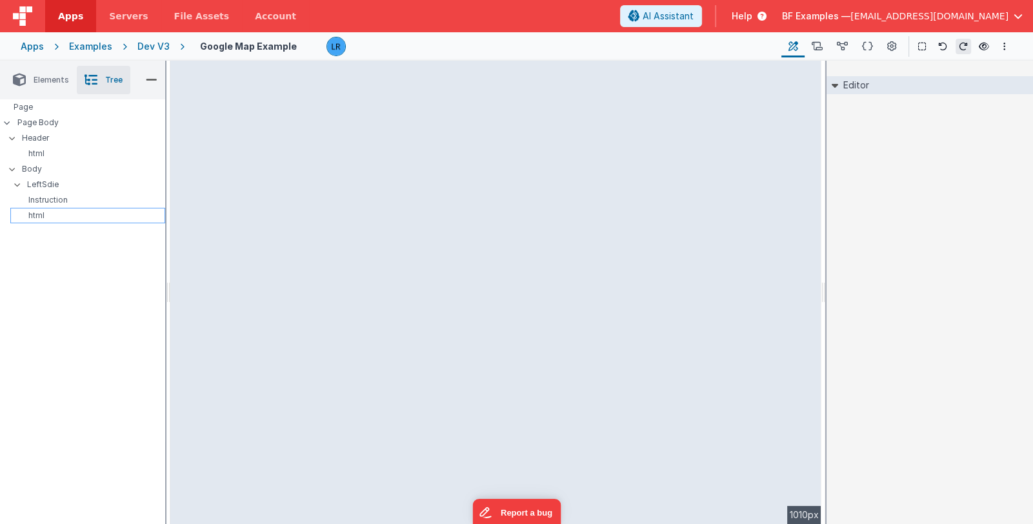
click at [35, 214] on p "html" at bounding box center [89, 215] width 149 height 10
click at [35, 212] on p "html" at bounding box center [89, 215] width 149 height 10
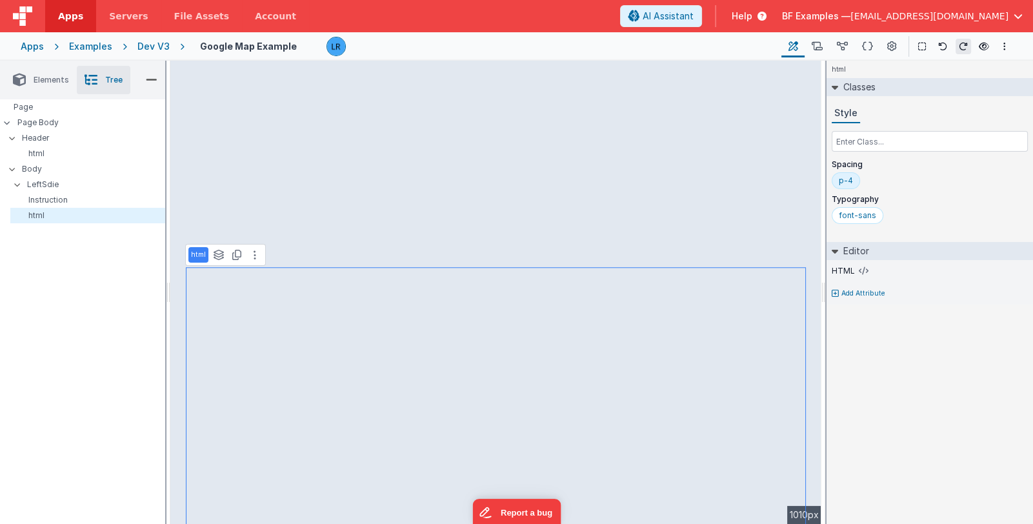
click at [195, 257] on p "html" at bounding box center [198, 255] width 15 height 10
drag, startPoint x: 214, startPoint y: 254, endPoint x: 192, endPoint y: 257, distance: 22.1
click at [192, 257] on input "html" at bounding box center [211, 256] width 41 height 12
type input "A"
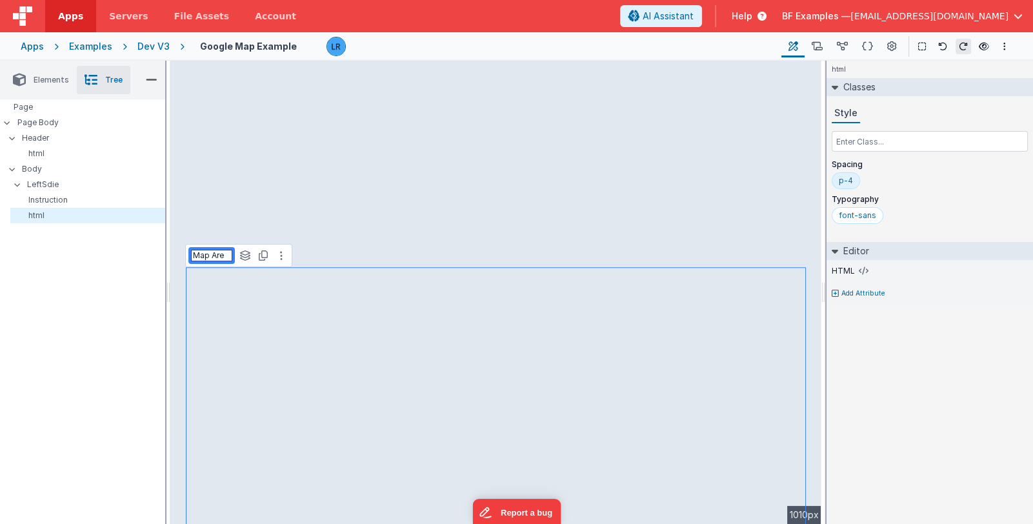
type input "Map Area"
click at [250, 257] on icon at bounding box center [253, 255] width 9 height 10
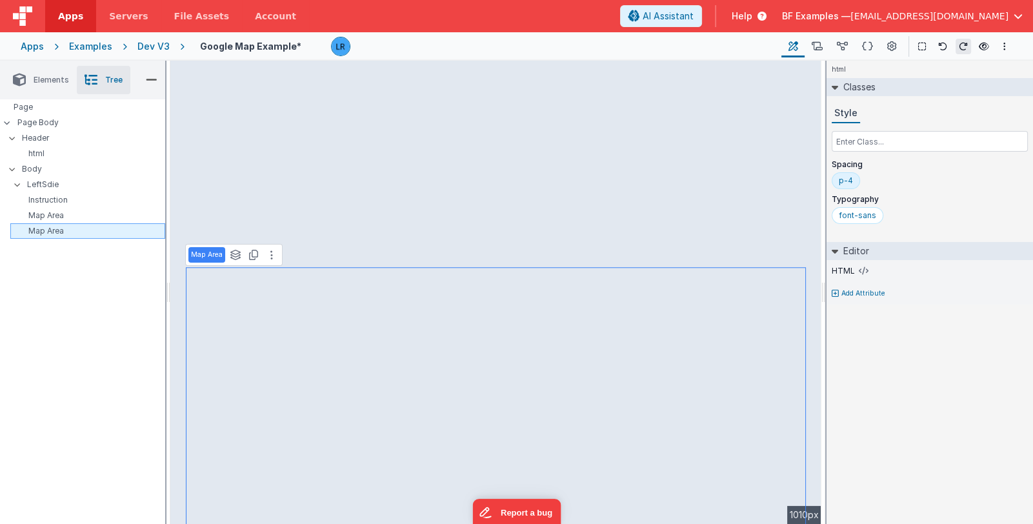
click at [63, 228] on p "Map Area" at bounding box center [89, 231] width 149 height 10
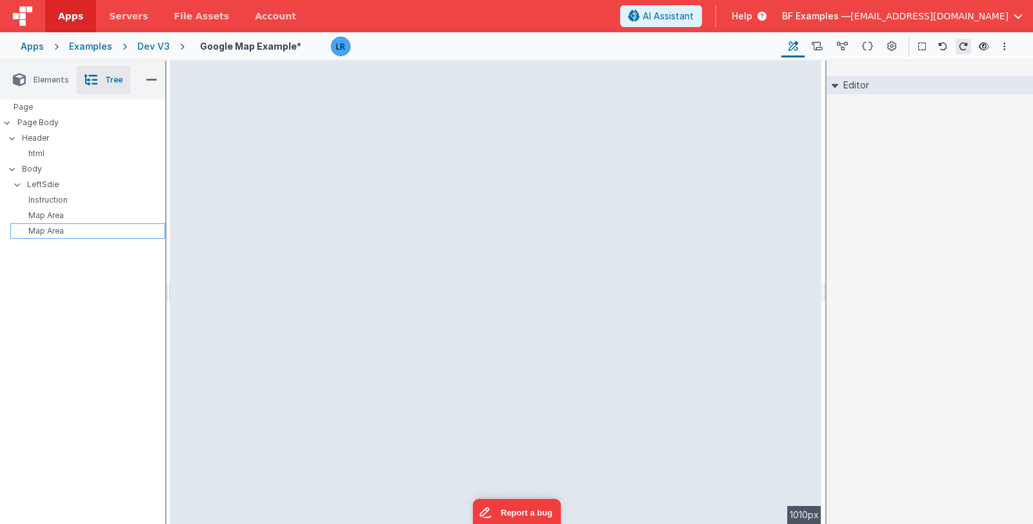
click at [63, 228] on p "Map Area" at bounding box center [89, 231] width 149 height 10
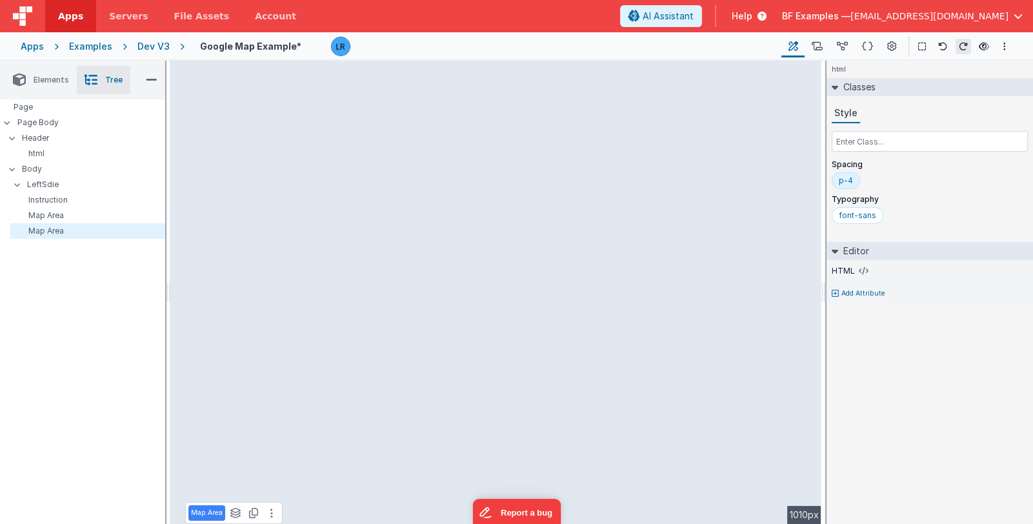
click at [212, 512] on p "Map Area" at bounding box center [207, 513] width 32 height 10
type input "M"
type input "C"
type input "Data Inspector"
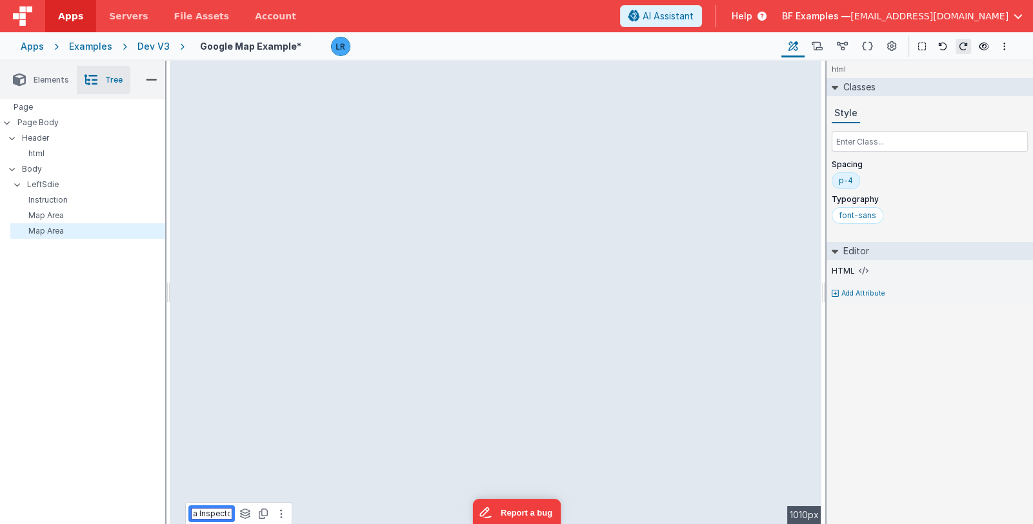
scroll to position [0, 15]
click at [859, 270] on icon at bounding box center [864, 271] width 10 height 10
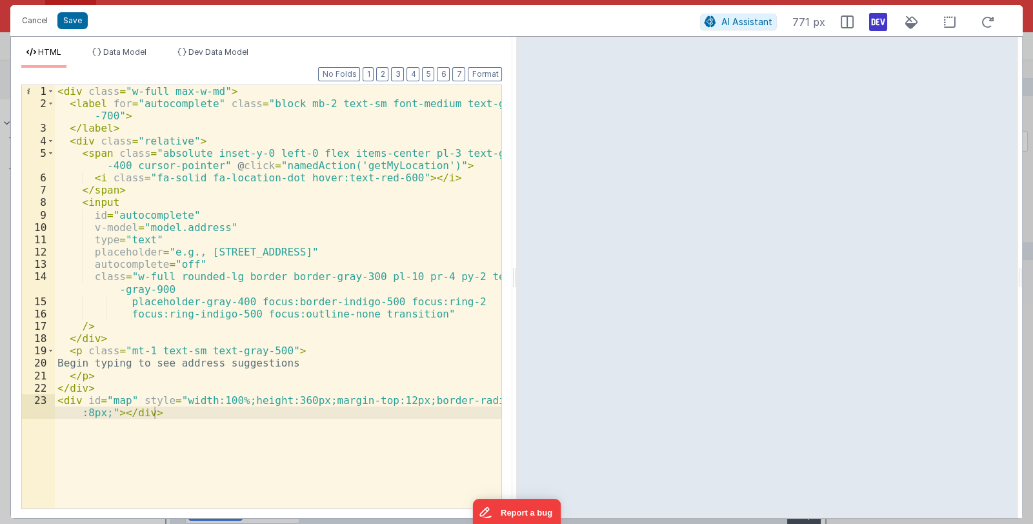
click at [178, 410] on div "< div class = "w-full max-w-md" > < label for = "autocomplete" class = "block m…" at bounding box center [278, 315] width 447 height 461
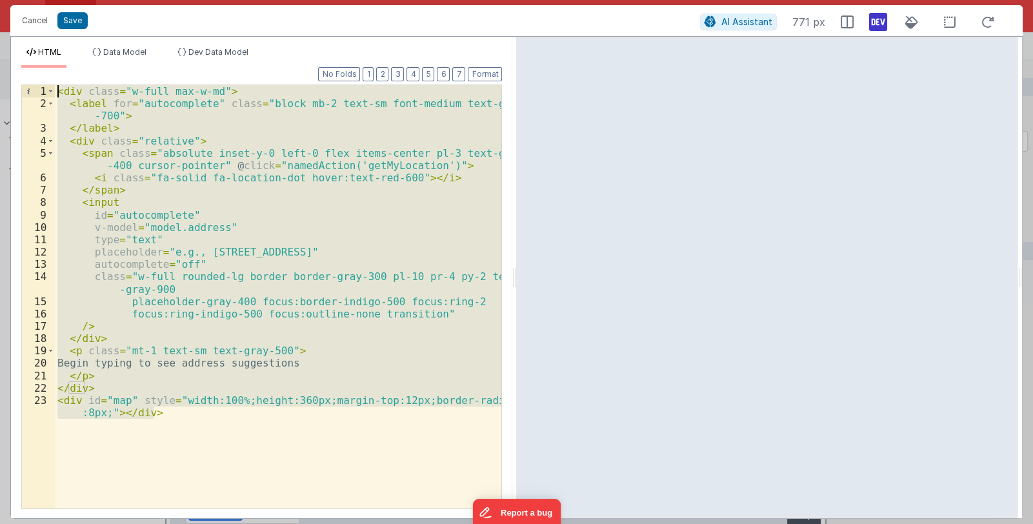
drag, startPoint x: 174, startPoint y: 414, endPoint x: 0, endPoint y: 76, distance: 379.8
click at [0, 76] on div "Cancel Save AI Assistant 771 px HTML Data Model Dev Data Model Format 7 6 5 4 3…" at bounding box center [516, 262] width 1033 height 524
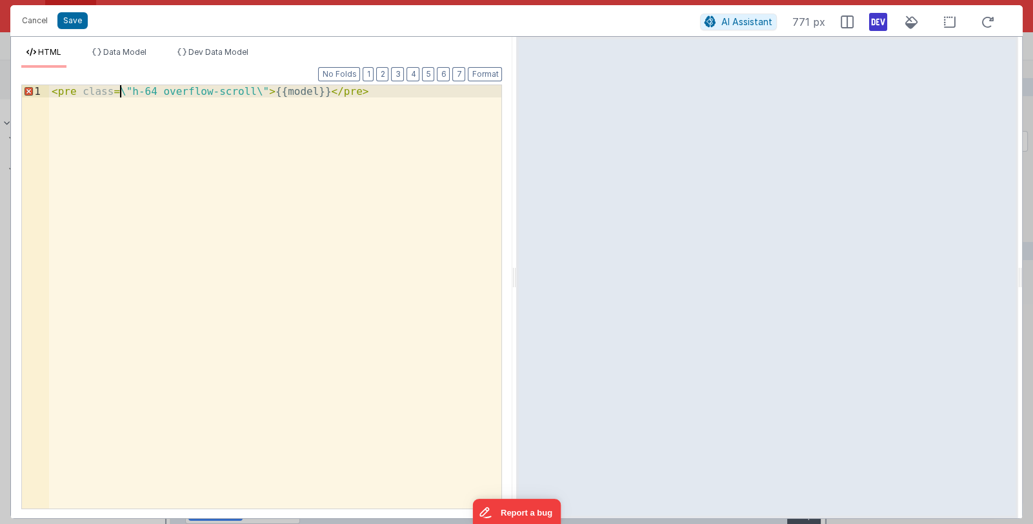
click at [121, 94] on div "< pre class = \ "h-64 overflow-scroll\" > {{model}} </ pre >" at bounding box center [275, 309] width 453 height 448
click at [238, 93] on div "< pre class = "h-64 overflow-scroll\" > {{model}} </ pre >" at bounding box center [275, 309] width 453 height 448
click at [77, 25] on button "Save" at bounding box center [72, 20] width 30 height 17
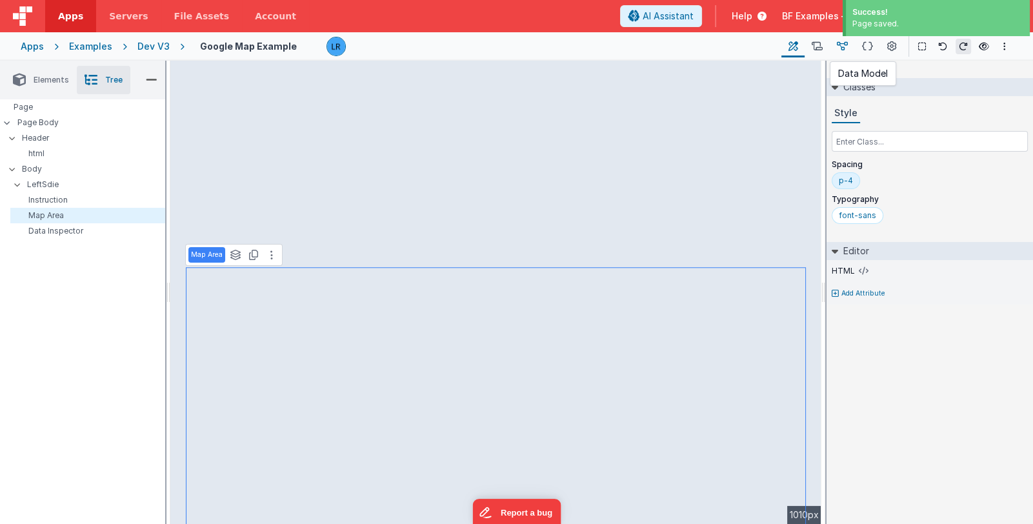
click at [846, 43] on icon at bounding box center [842, 47] width 11 height 14
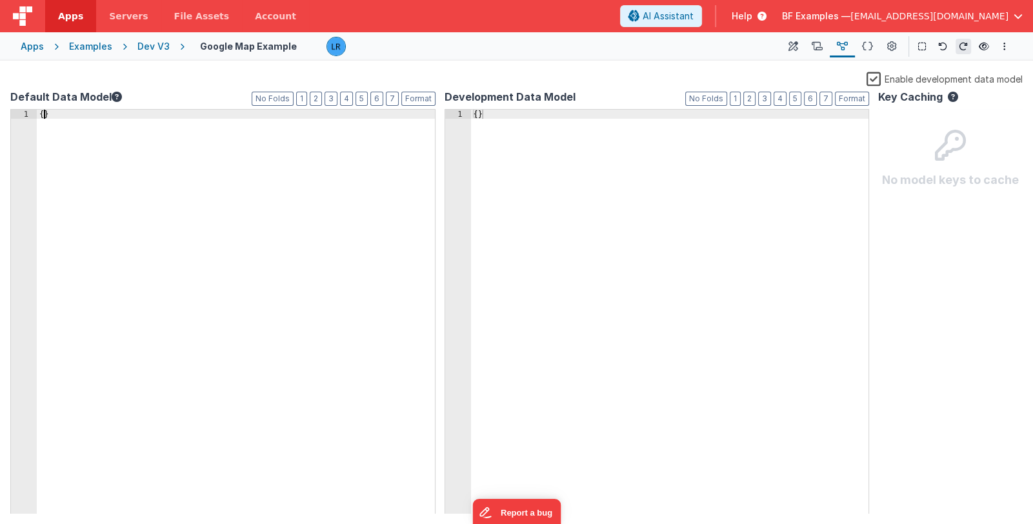
click at [44, 115] on div "{ }" at bounding box center [236, 321] width 398 height 423
paste textarea
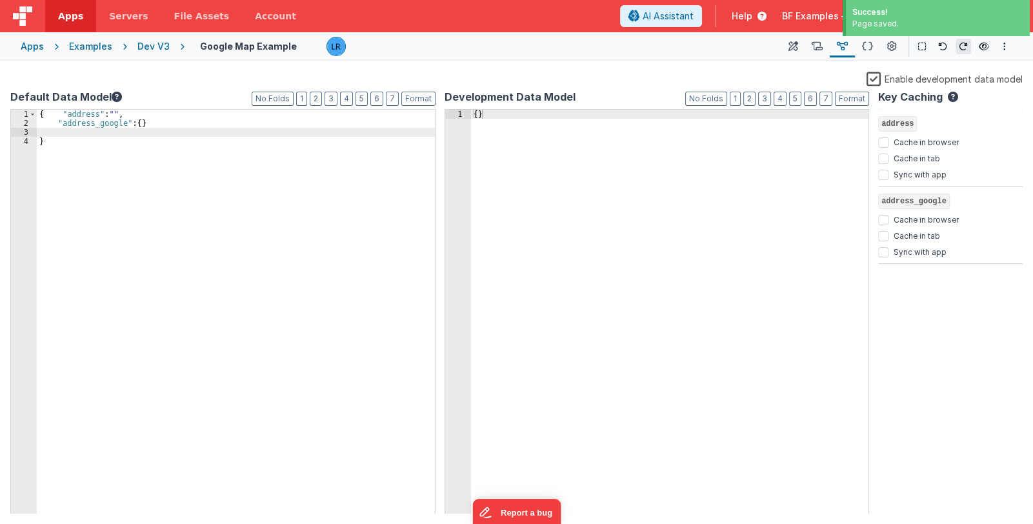
click at [155, 43] on div "Dev V3" at bounding box center [153, 46] width 32 height 13
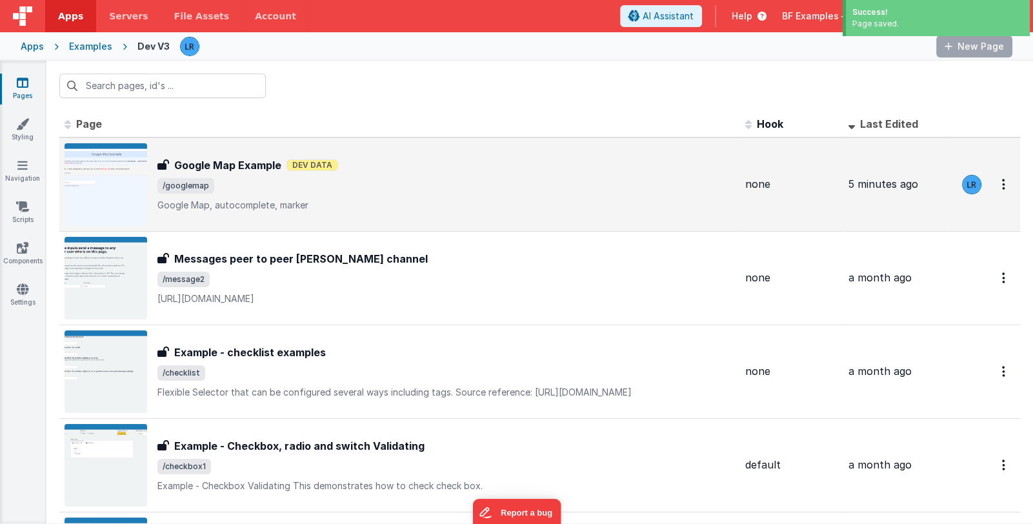
click at [413, 188] on span "/googlemap" at bounding box center [445, 185] width 577 height 15
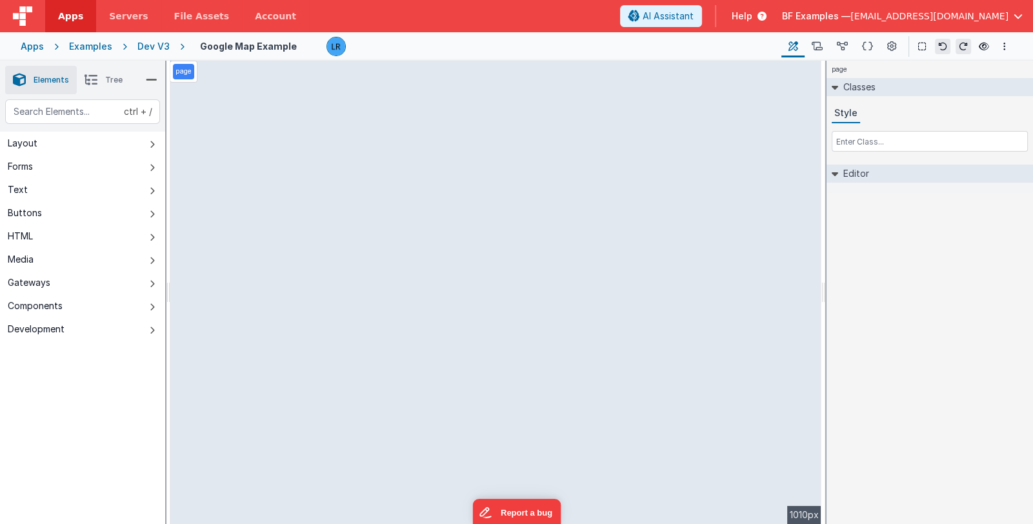
click at [106, 85] on span "Tree" at bounding box center [113, 80] width 17 height 10
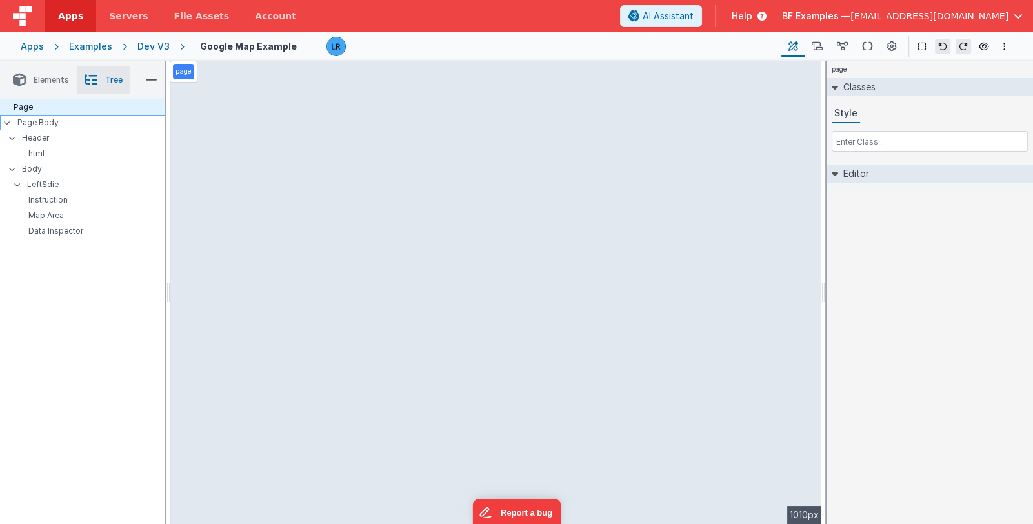
click at [81, 122] on p "Page Body" at bounding box center [91, 122] width 148 height 10
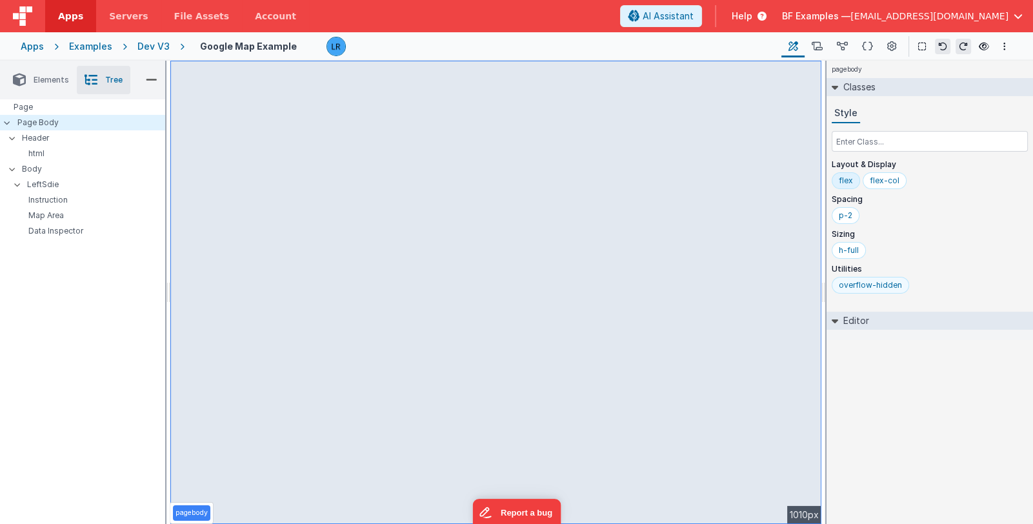
click at [885, 287] on div "overflow-hidden" at bounding box center [870, 285] width 63 height 10
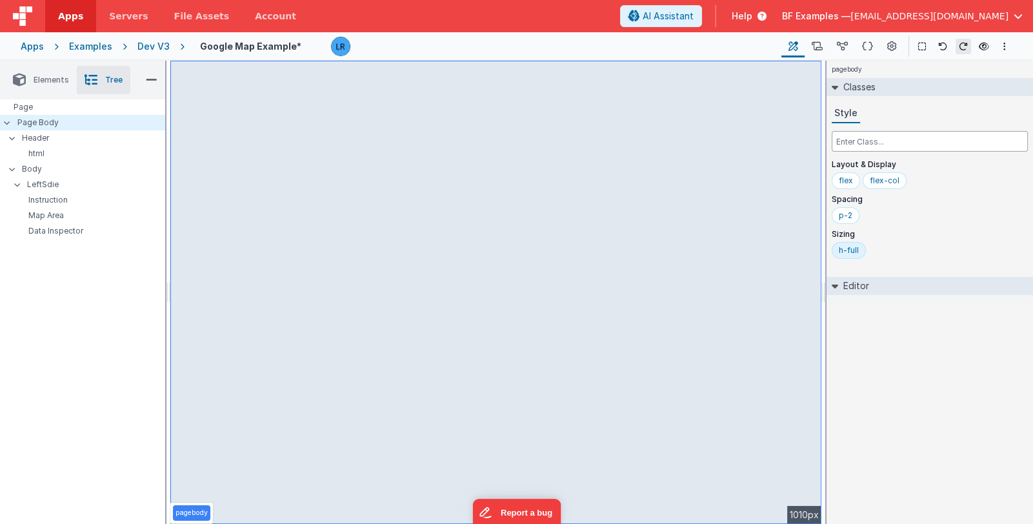
click at [894, 148] on input "text" at bounding box center [930, 141] width 196 height 21
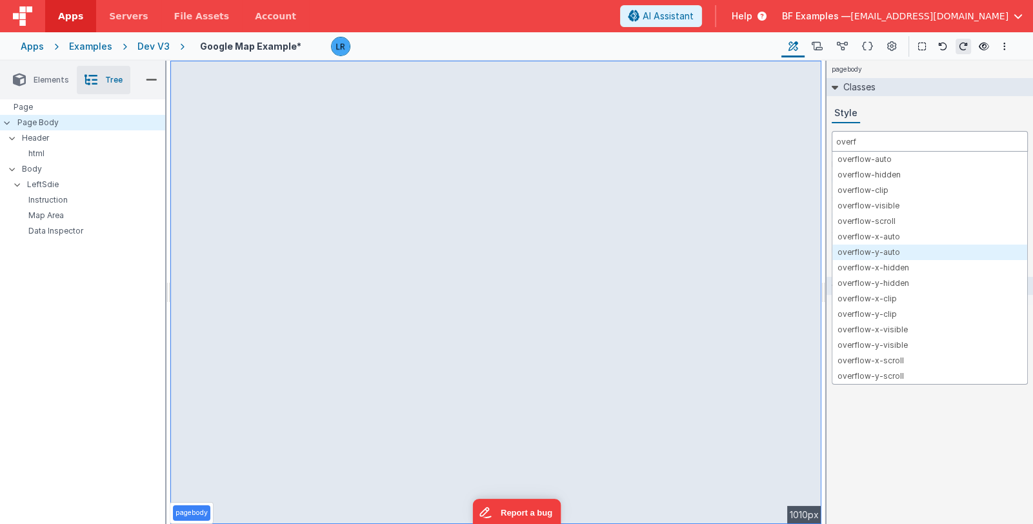
type input "overf"
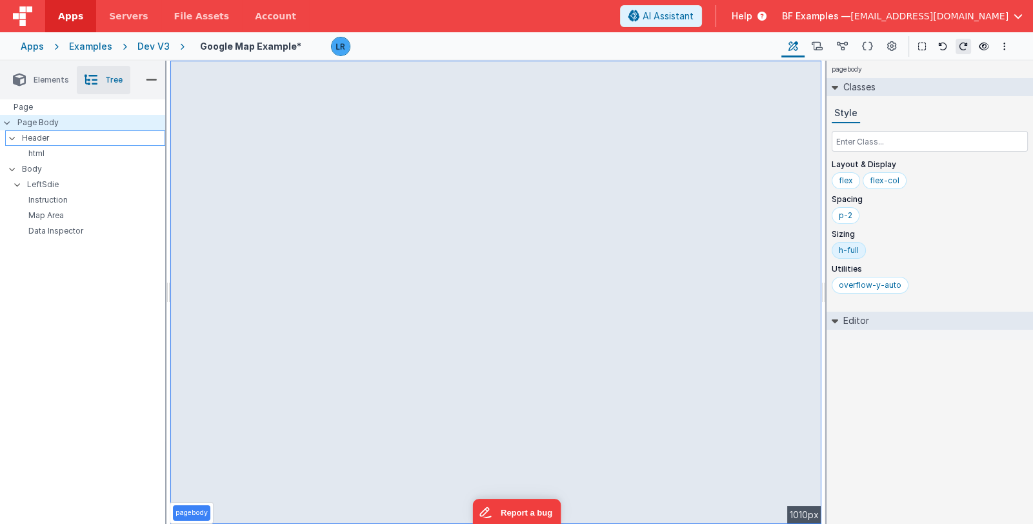
click at [107, 137] on p "Header" at bounding box center [93, 138] width 143 height 14
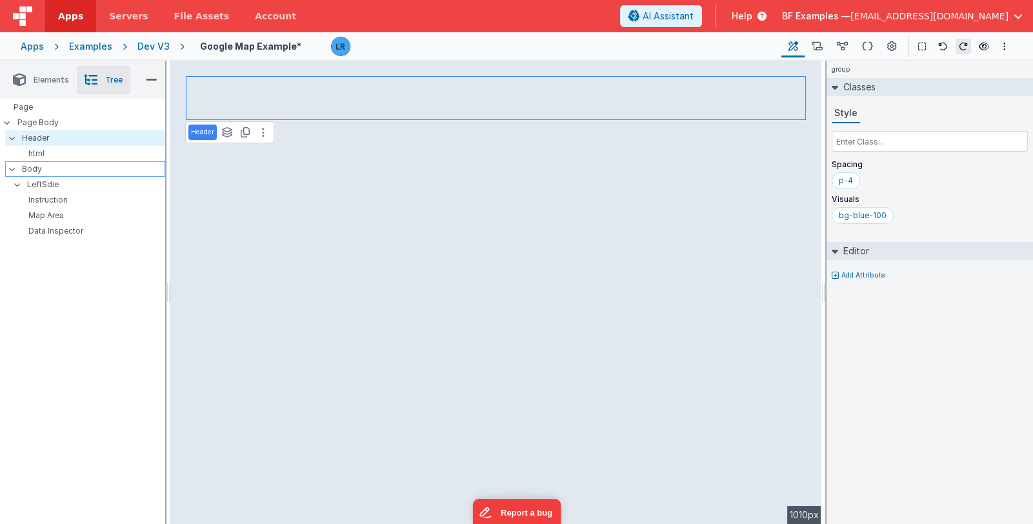
click at [91, 166] on p "Body" at bounding box center [93, 169] width 143 height 14
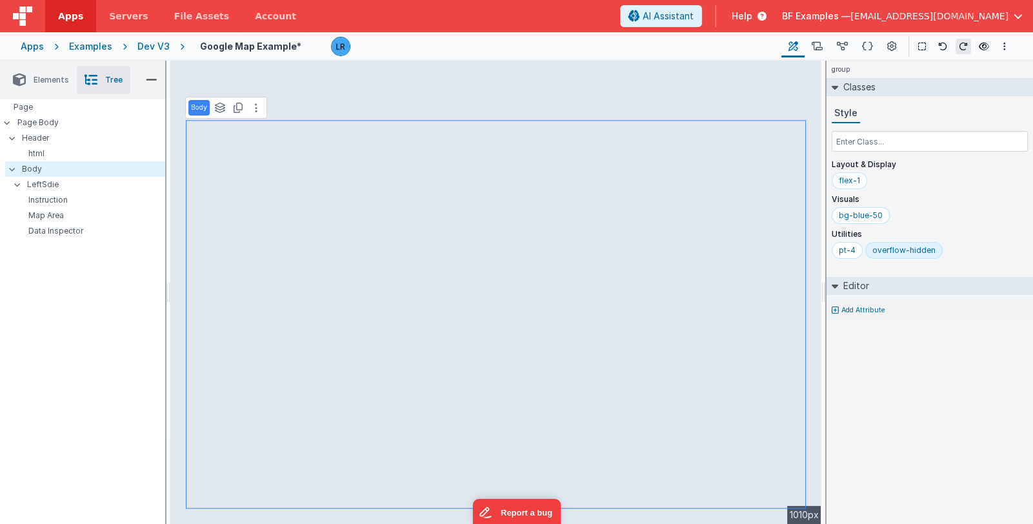
click at [923, 253] on div "overflow-hidden" at bounding box center [903, 250] width 63 height 10
click at [897, 137] on input "text" at bounding box center [930, 141] width 196 height 21
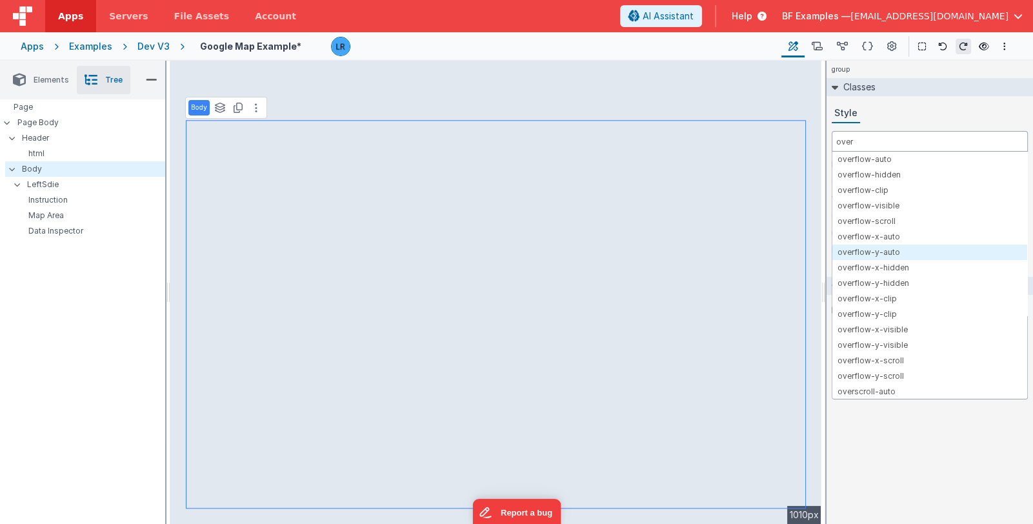
type input "over"
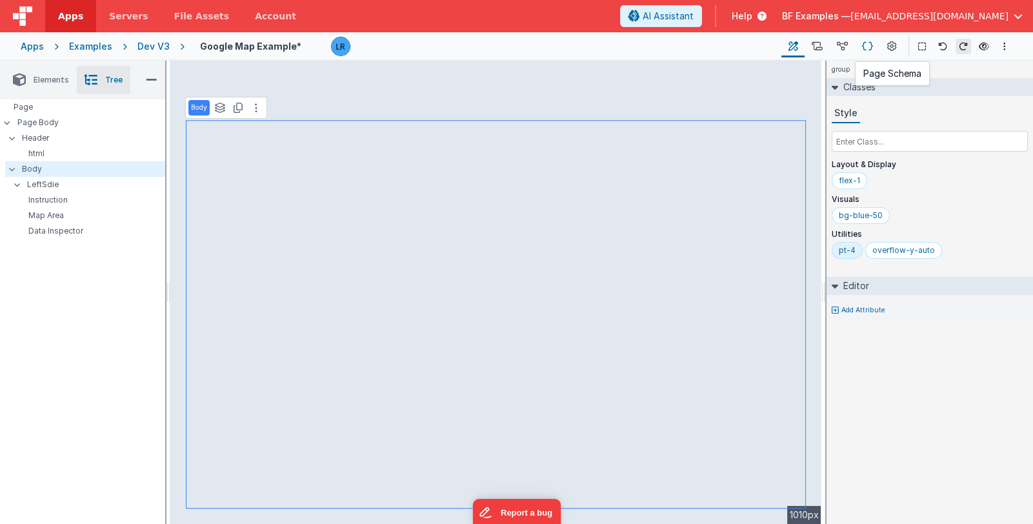
click at [863, 42] on icon at bounding box center [867, 47] width 11 height 14
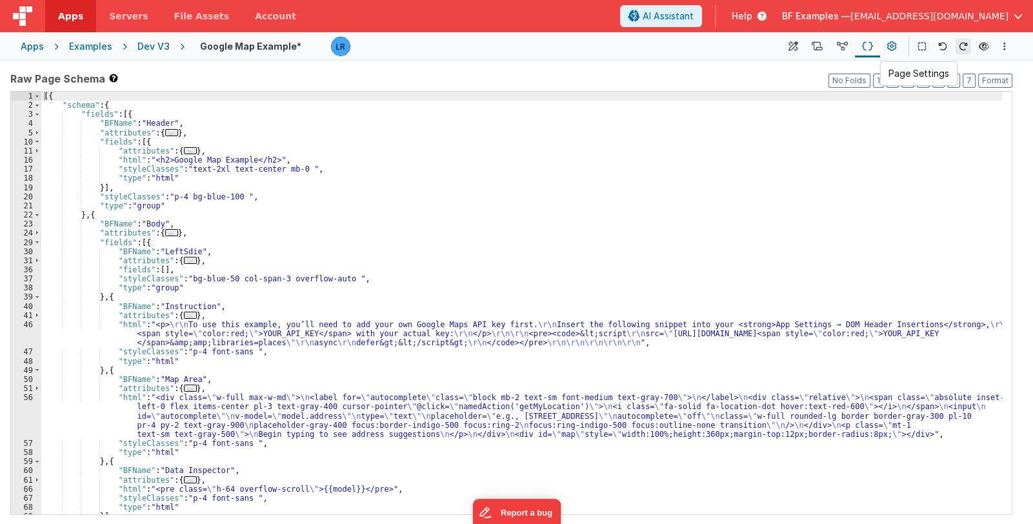
click at [887, 46] on icon at bounding box center [892, 47] width 10 height 14
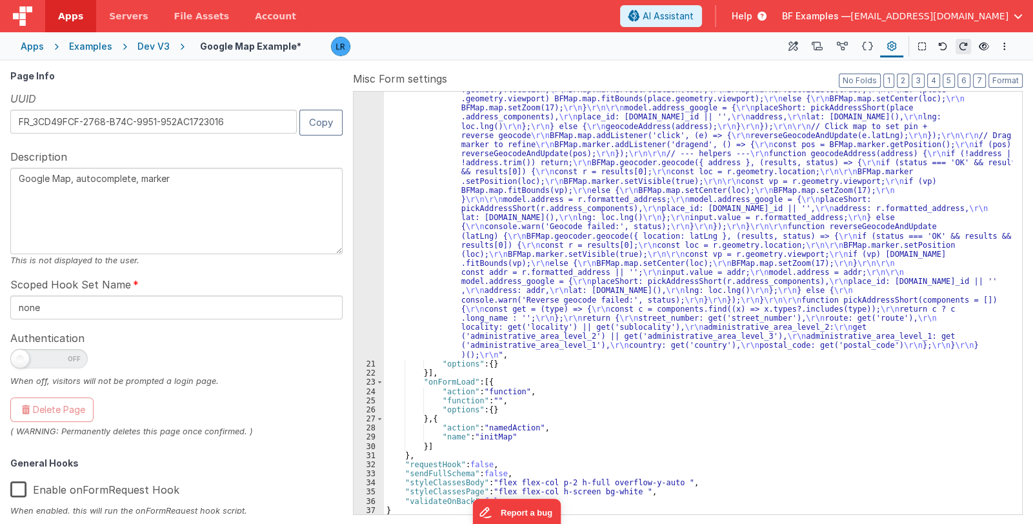
scroll to position [600, 0]
drag, startPoint x: 599, startPoint y: 481, endPoint x: 662, endPoint y: 481, distance: 63.2
click at [662, 481] on div ""function" : "(function init() { \r\n // Namespace (reuse if already exists) \r…" at bounding box center [698, 361] width 628 height 862
click at [630, 492] on div ""function" : "(function init() { \r\n // Namespace (reuse if already exists) \r…" at bounding box center [698, 361] width 628 height 862
drag, startPoint x: 597, startPoint y: 483, endPoint x: 668, endPoint y: 485, distance: 70.4
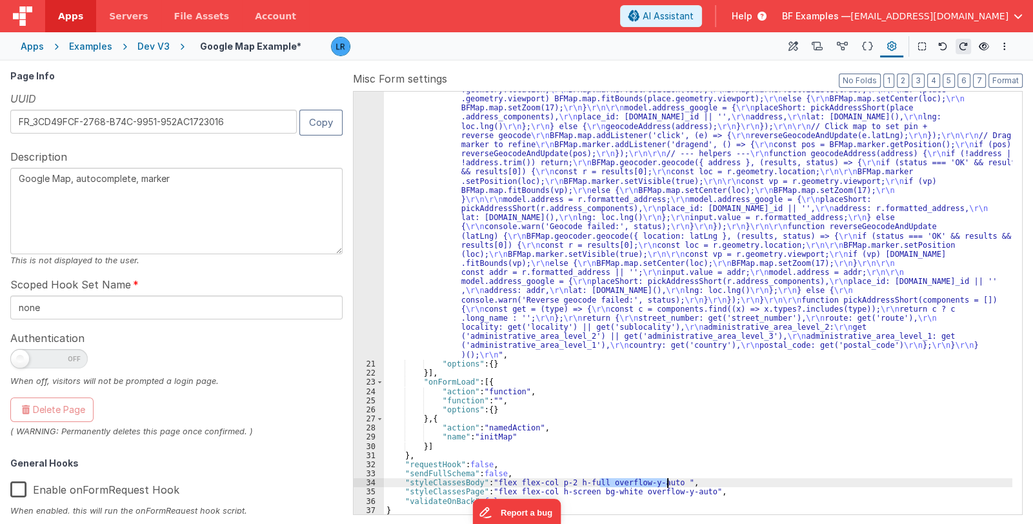
click at [668, 485] on div ""function" : "(function init() { \r\n // Namespace (reuse if already exists) \r…" at bounding box center [698, 361] width 628 height 862
click at [792, 48] on icon at bounding box center [793, 47] width 10 height 14
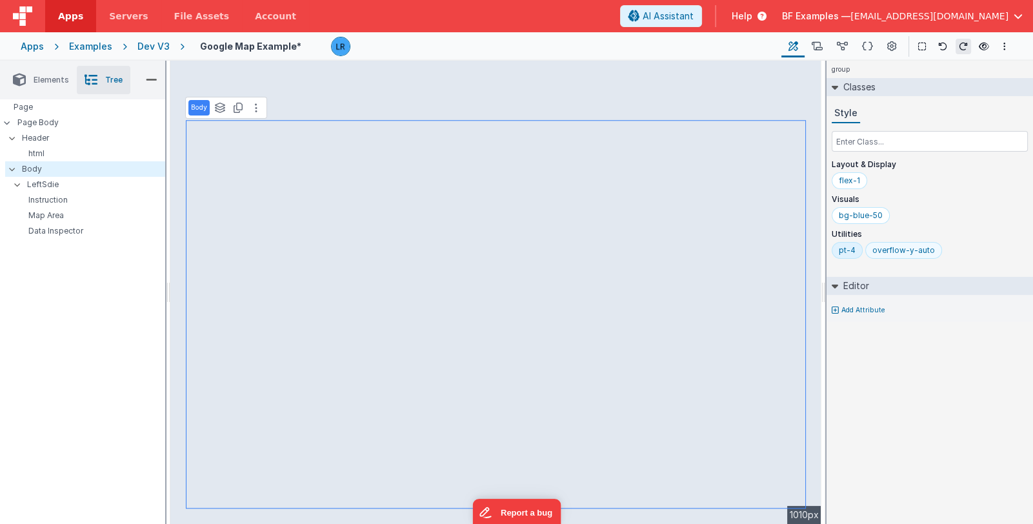
click at [910, 248] on div "overflow-y-auto" at bounding box center [903, 250] width 63 height 10
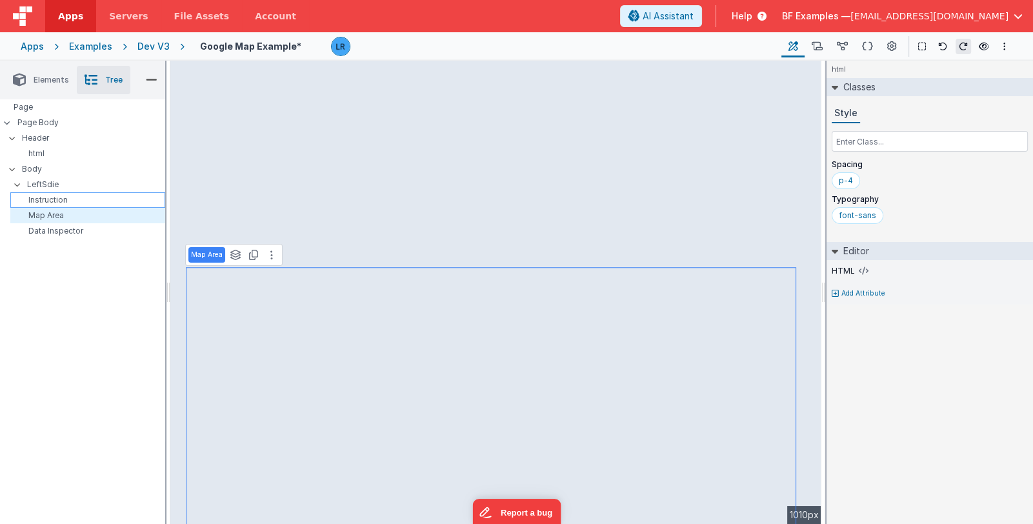
click at [97, 195] on p "Instruction" at bounding box center [89, 200] width 149 height 10
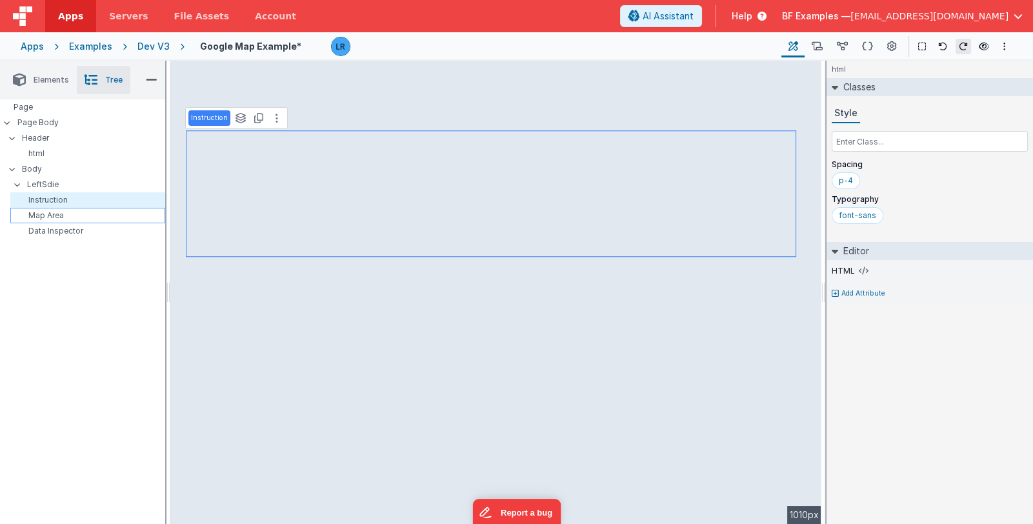
click at [86, 208] on div "Map Area" at bounding box center [87, 215] width 155 height 15
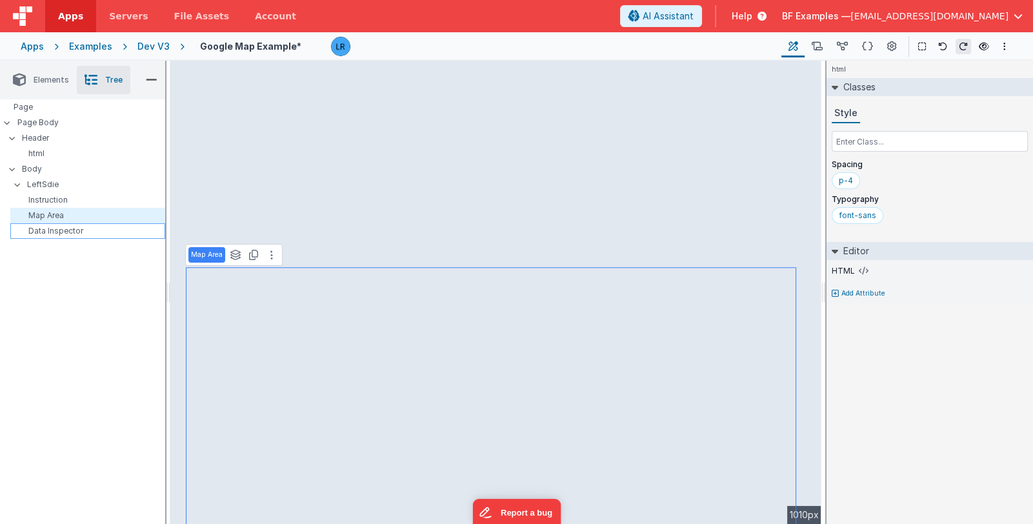
click at [75, 232] on p "Data Inspector" at bounding box center [89, 231] width 149 height 10
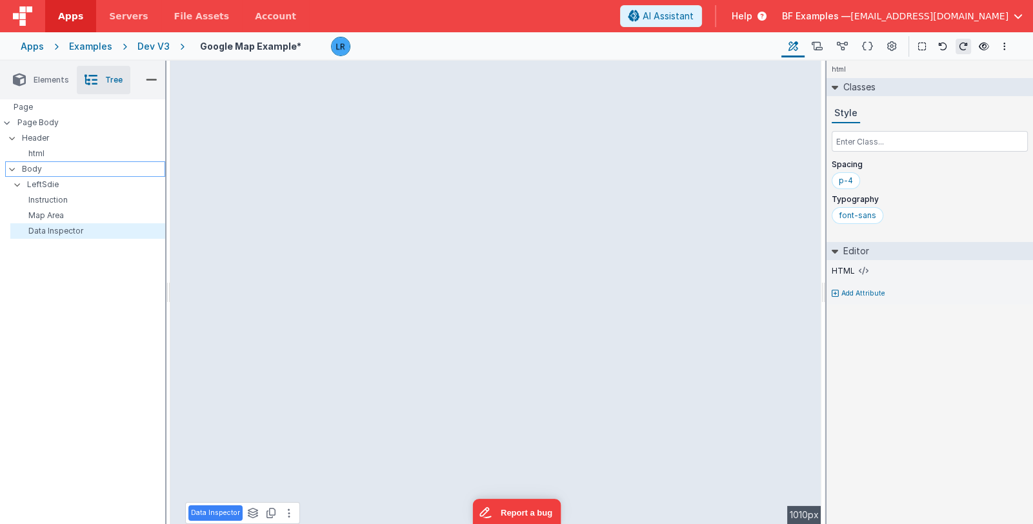
click at [52, 173] on p "Body" at bounding box center [93, 169] width 143 height 14
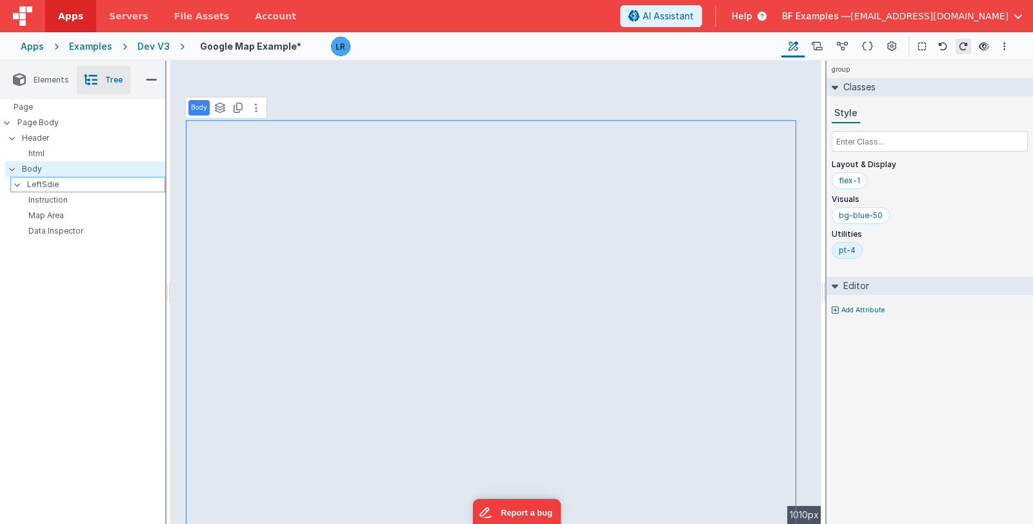
click at [49, 182] on p "LeftSdie" at bounding box center [95, 184] width 137 height 14
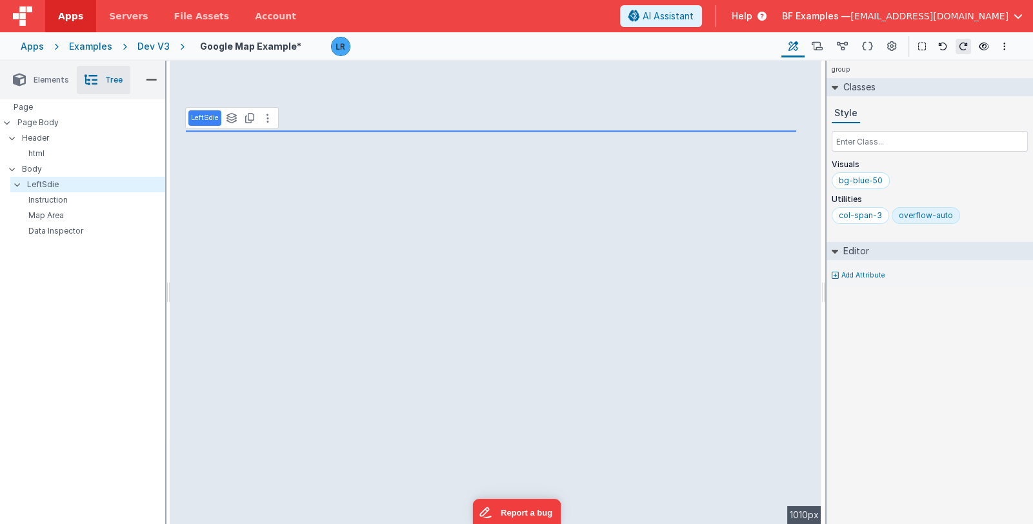
click at [919, 211] on div "overflow-auto" at bounding box center [926, 215] width 54 height 10
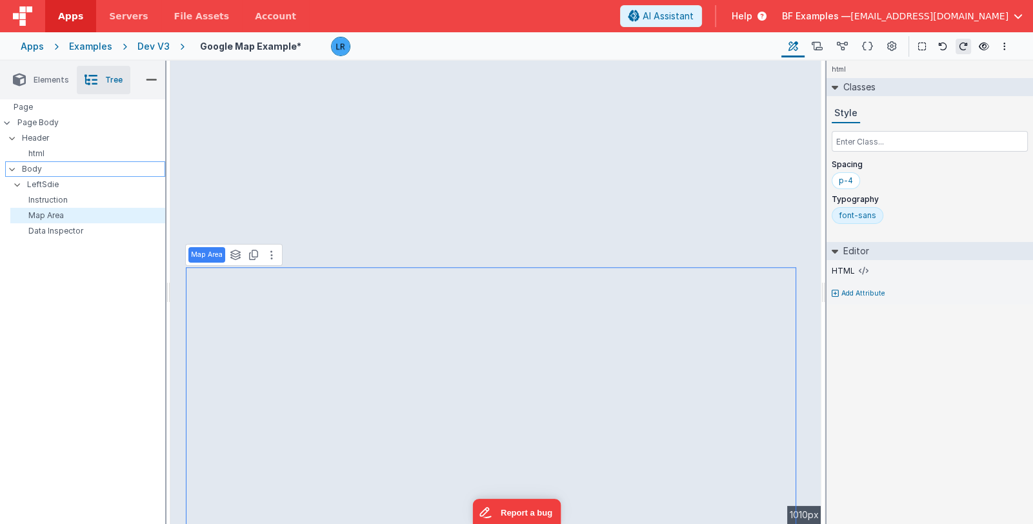
click at [68, 166] on p "Body" at bounding box center [93, 169] width 143 height 14
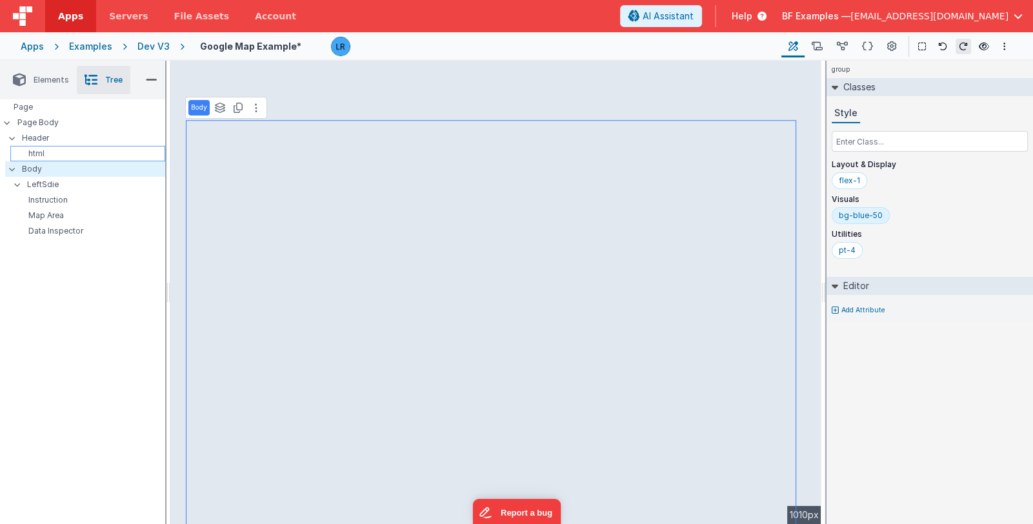
click at [70, 151] on p "html" at bounding box center [89, 153] width 149 height 10
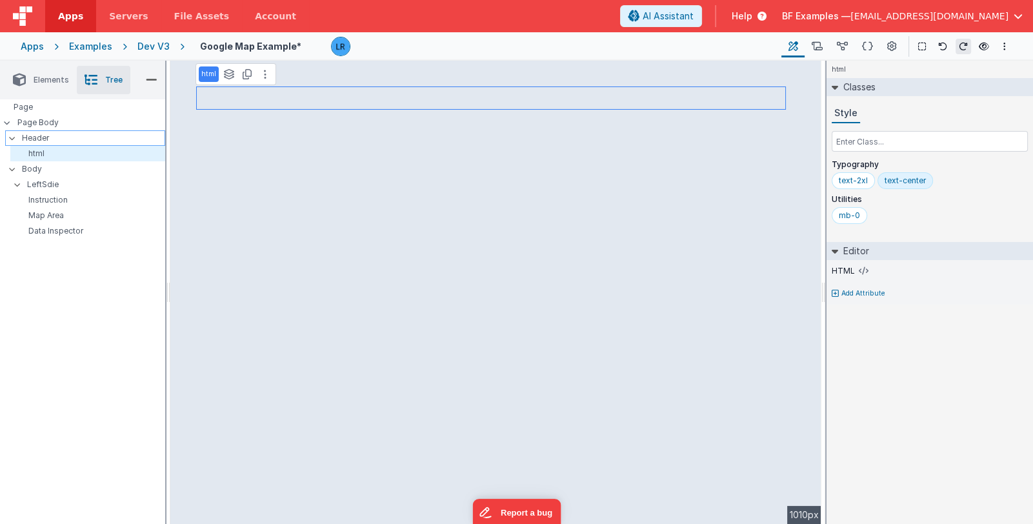
click at [68, 136] on p "Header" at bounding box center [93, 138] width 143 height 14
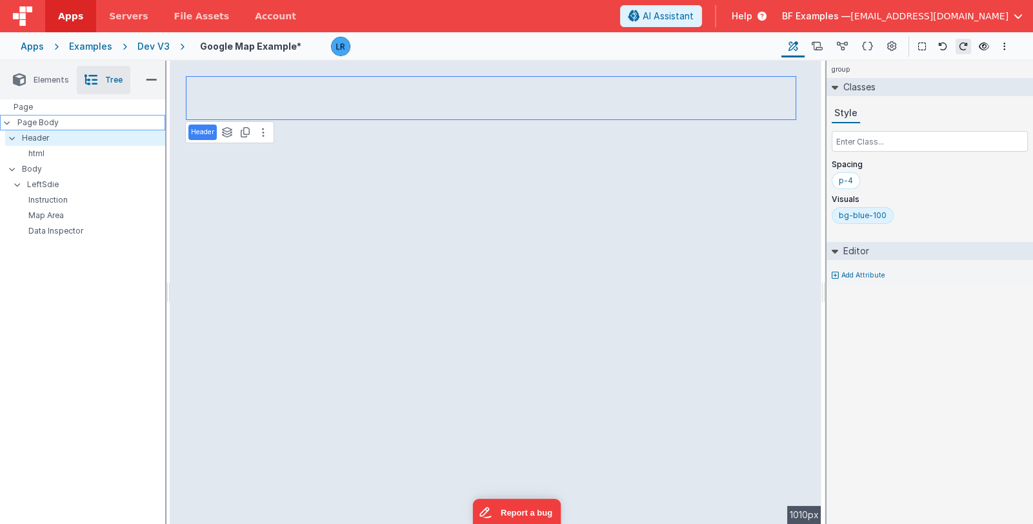
click at [68, 122] on p "Page Body" at bounding box center [91, 122] width 148 height 10
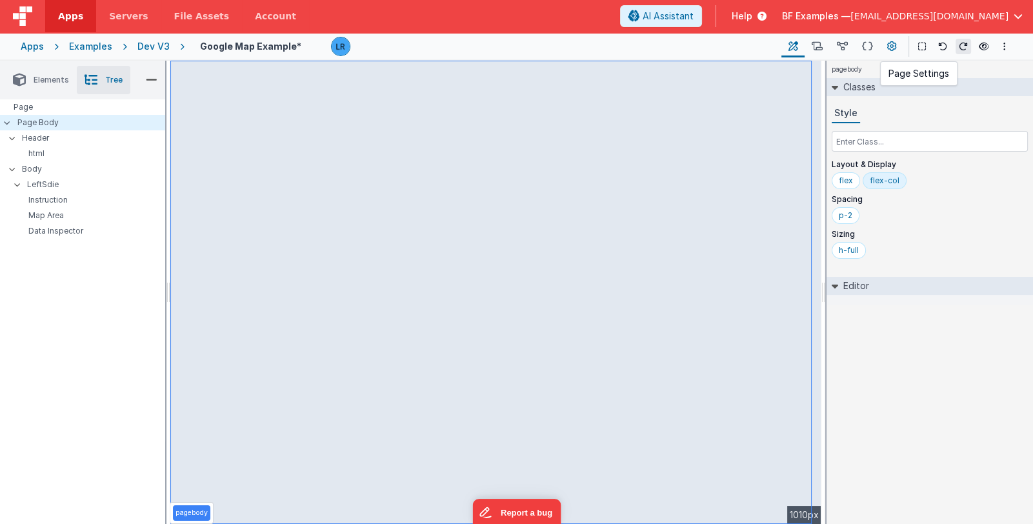
click at [888, 45] on icon at bounding box center [892, 47] width 10 height 14
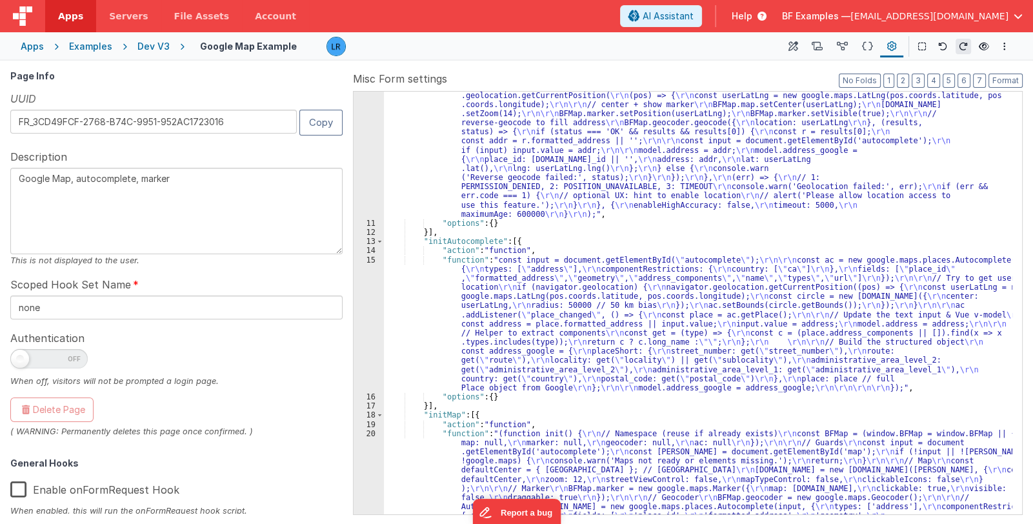
scroll to position [0, 0]
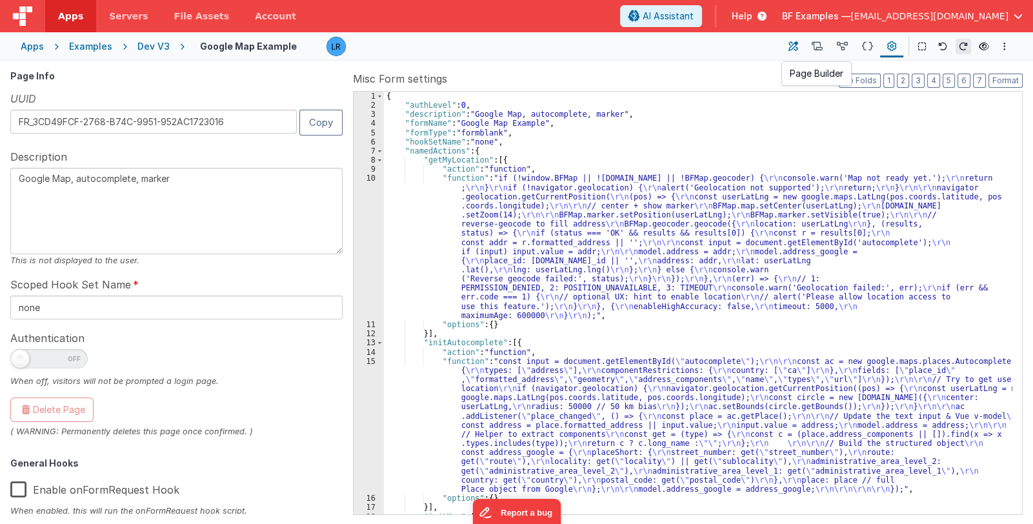
click at [791, 50] on icon at bounding box center [793, 47] width 10 height 14
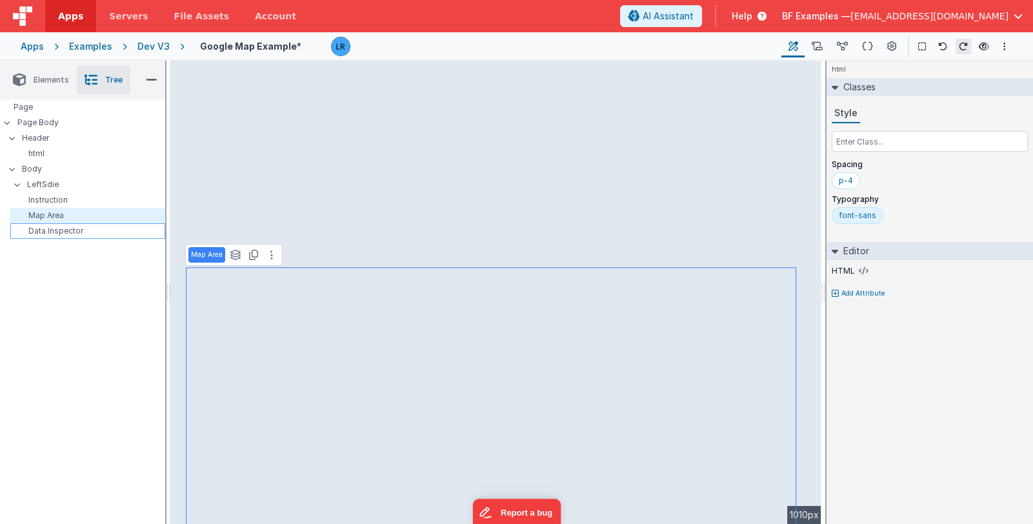
click at [87, 234] on p "Data Inspector" at bounding box center [89, 231] width 149 height 10
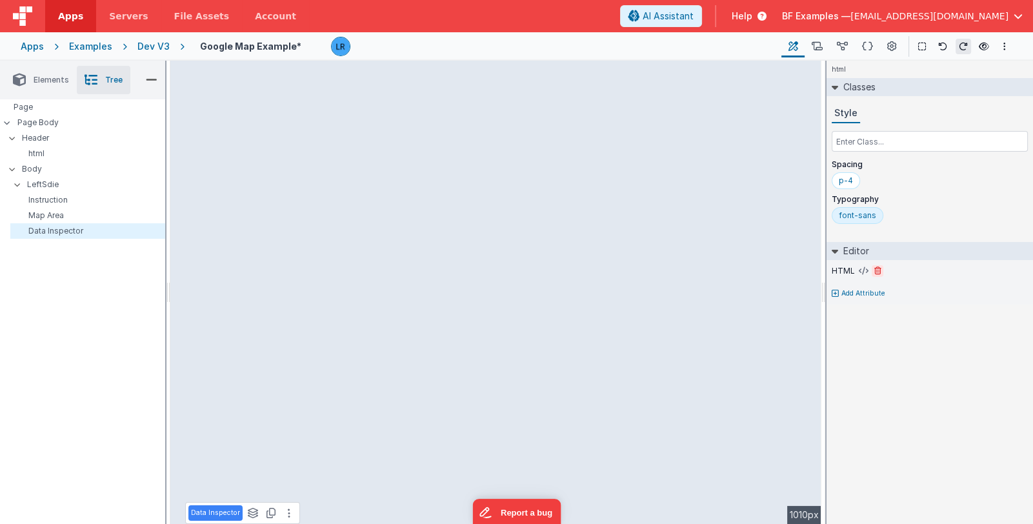
click at [876, 269] on icon at bounding box center [877, 271] width 7 height 8
click at [68, 232] on p "Data Inspector" at bounding box center [89, 231] width 149 height 10
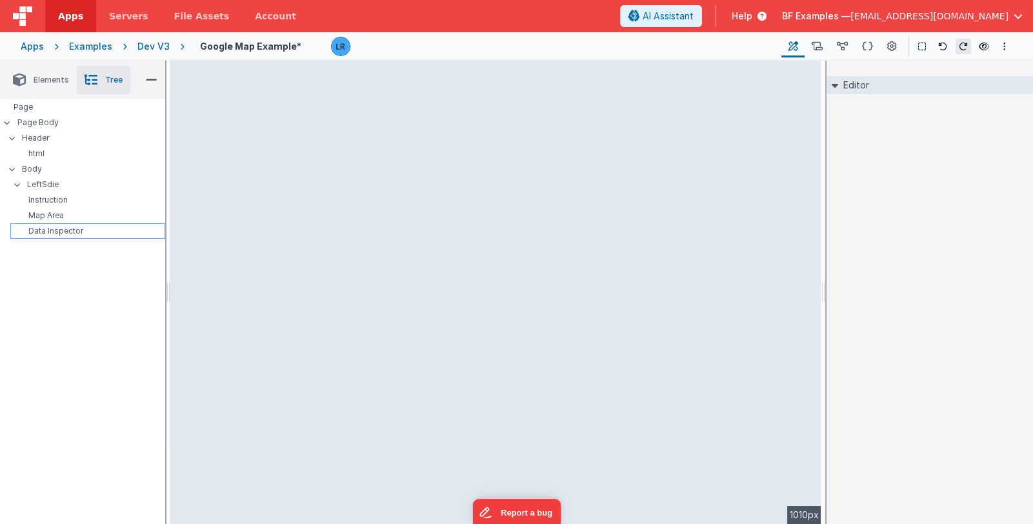
click at [60, 235] on p "Data Inspector" at bounding box center [89, 231] width 149 height 10
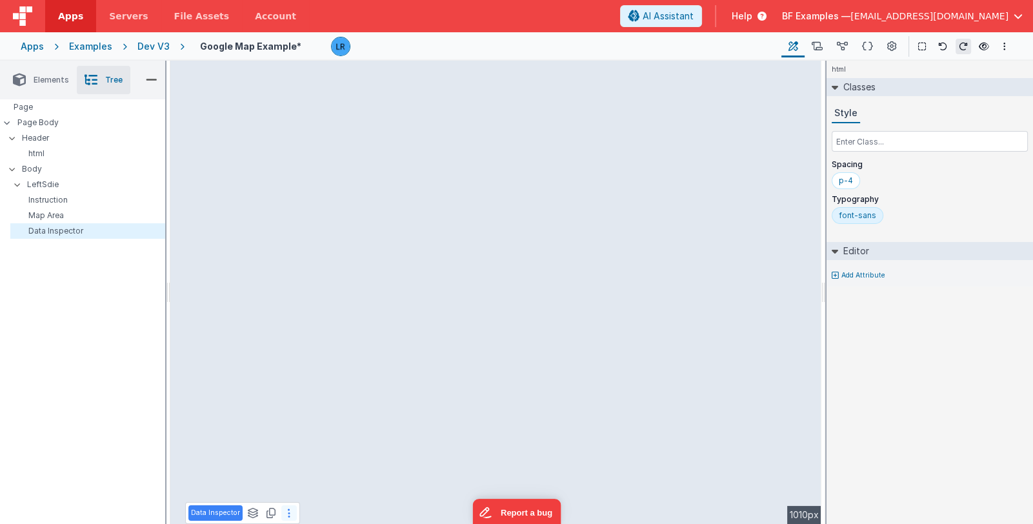
click at [283, 509] on button at bounding box center [288, 512] width 15 height 15
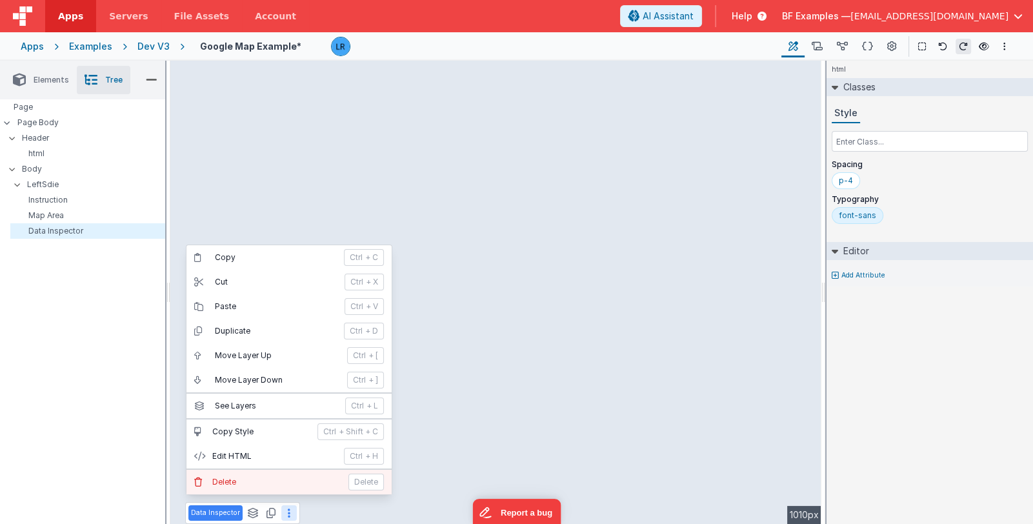
click at [358, 486] on p "Delete" at bounding box center [365, 482] width 35 height 17
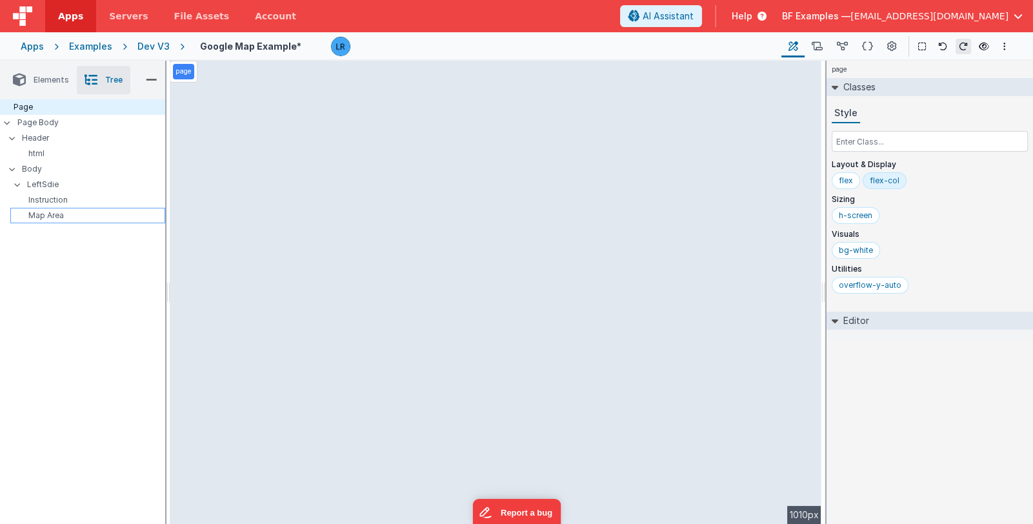
click at [71, 218] on p "Map Area" at bounding box center [89, 215] width 149 height 10
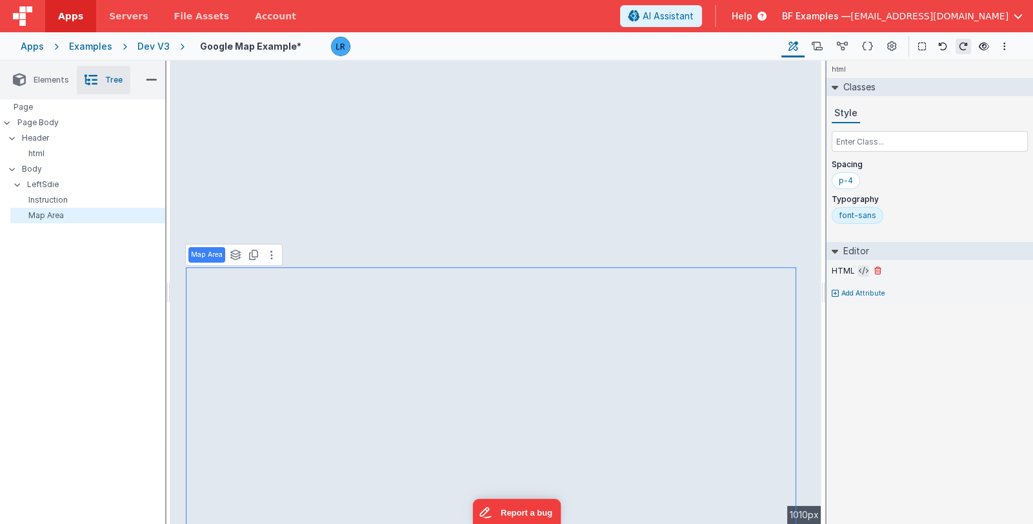
click at [859, 270] on icon at bounding box center [864, 271] width 10 height 10
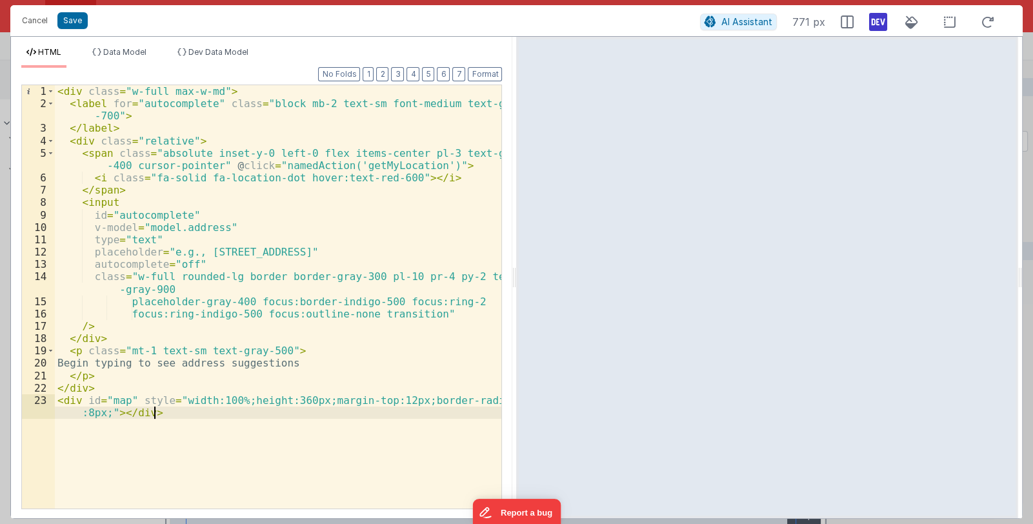
click at [169, 412] on div "< div class = "w-full max-w-md" > < label for = "autocomplete" class = "block m…" at bounding box center [278, 315] width 447 height 461
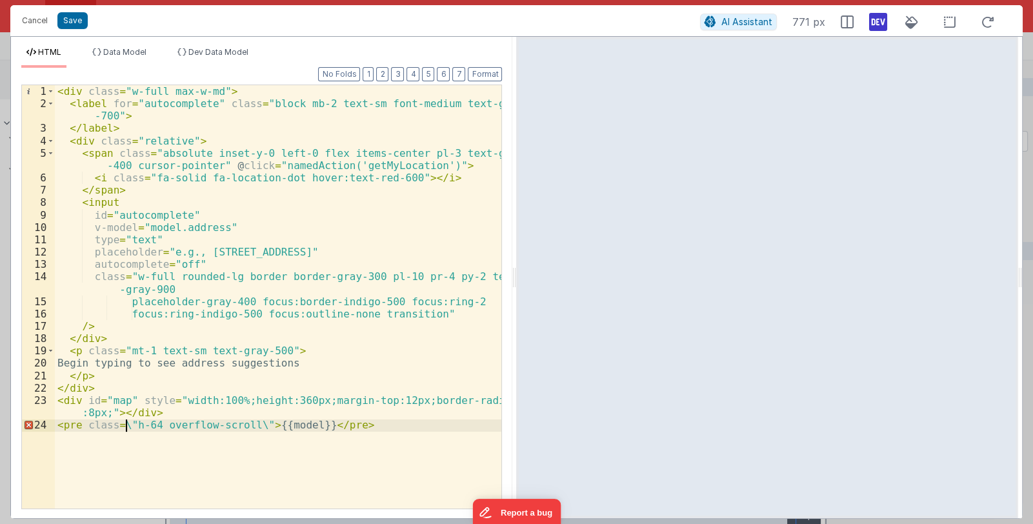
click at [127, 426] on div "< div class = "w-full max-w-md" > < label for = "autocomplete" class = "block m…" at bounding box center [278, 309] width 447 height 448
click at [245, 425] on div "< div class = "w-full max-w-md" > < label for = "autocomplete" class = "block m…" at bounding box center [278, 309] width 447 height 448
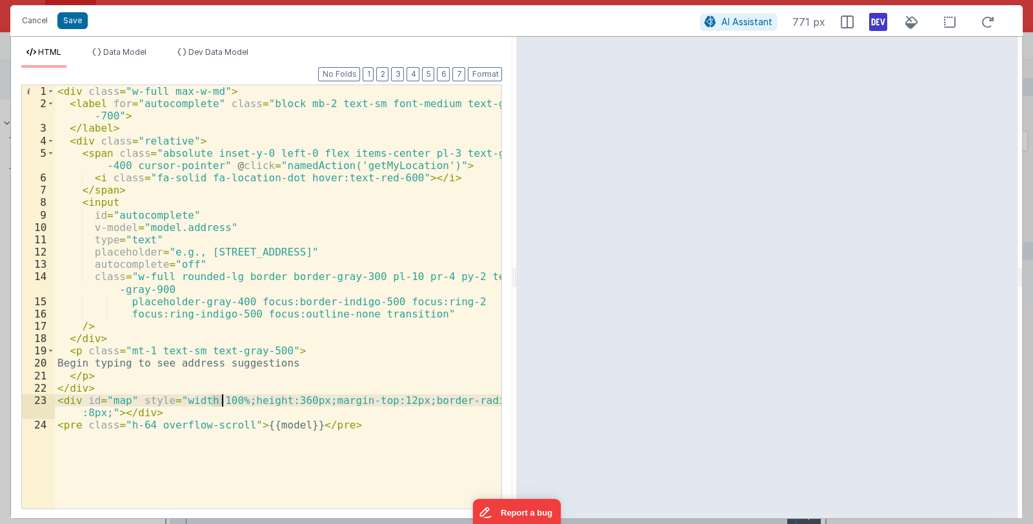
drag, startPoint x: 212, startPoint y: 401, endPoint x: 221, endPoint y: 399, distance: 8.5
click at [221, 399] on div "< div class = "w-full max-w-md" > < label for = "autocomplete" class = "block m…" at bounding box center [278, 309] width 447 height 448
click at [68, 19] on button "Save" at bounding box center [72, 20] width 30 height 17
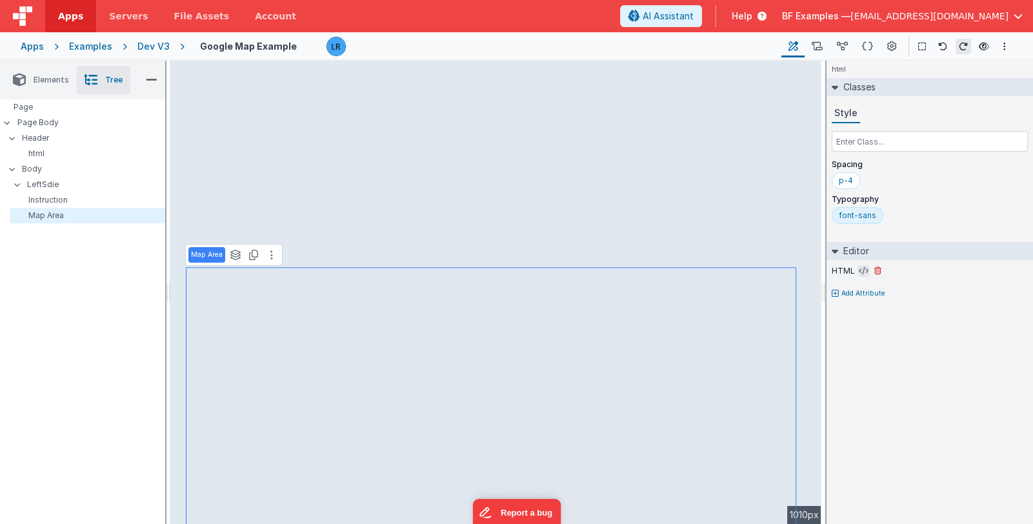
click at [861, 270] on icon at bounding box center [864, 271] width 10 height 10
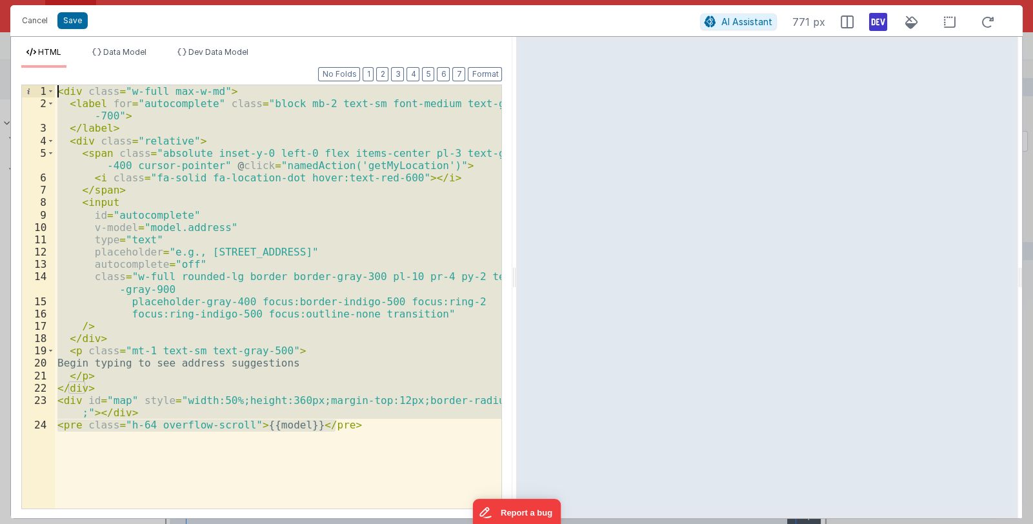
drag, startPoint x: 343, startPoint y: 426, endPoint x: 38, endPoint y: 78, distance: 462.3
click at [38, 78] on div "Format 7 6 5 4 3 2 1 No Folds 1 2 3 4 5 6 7 8 9 10 11 12 13 14 15 16 17 18 19 2…" at bounding box center [261, 288] width 481 height 440
click at [317, 416] on div "< div class = "w-full max-w-md" > < label for = "autocomplete" class = "block m…" at bounding box center [278, 296] width 446 height 423
drag, startPoint x: 352, startPoint y: 425, endPoint x: 33, endPoint y: 87, distance: 464.6
click at [33, 87] on div "1 2 3 4 5 6 7 8 9 10 11 12 13 14 15 16 17 18 19 20 21 22 23 24 < div class = "w…" at bounding box center [261, 297] width 481 height 425
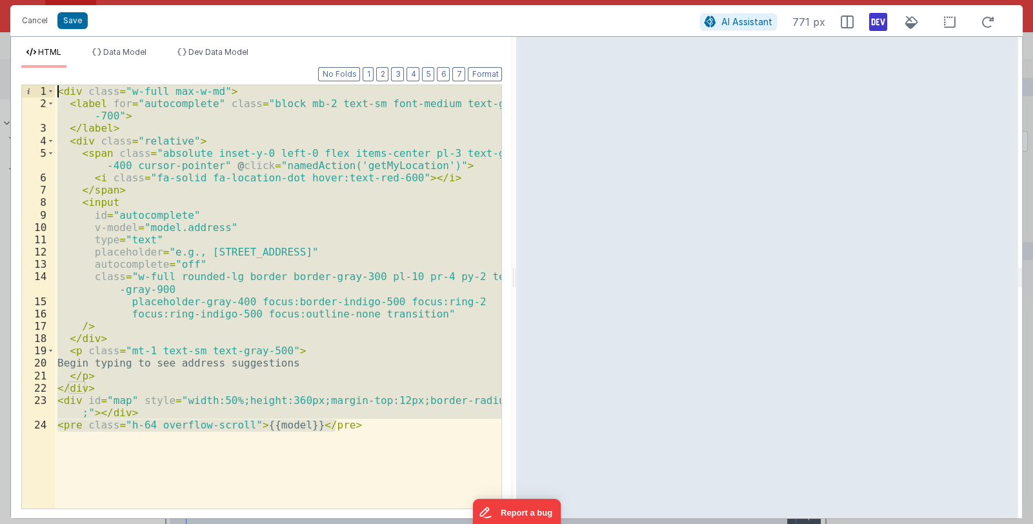
scroll to position [343, 0]
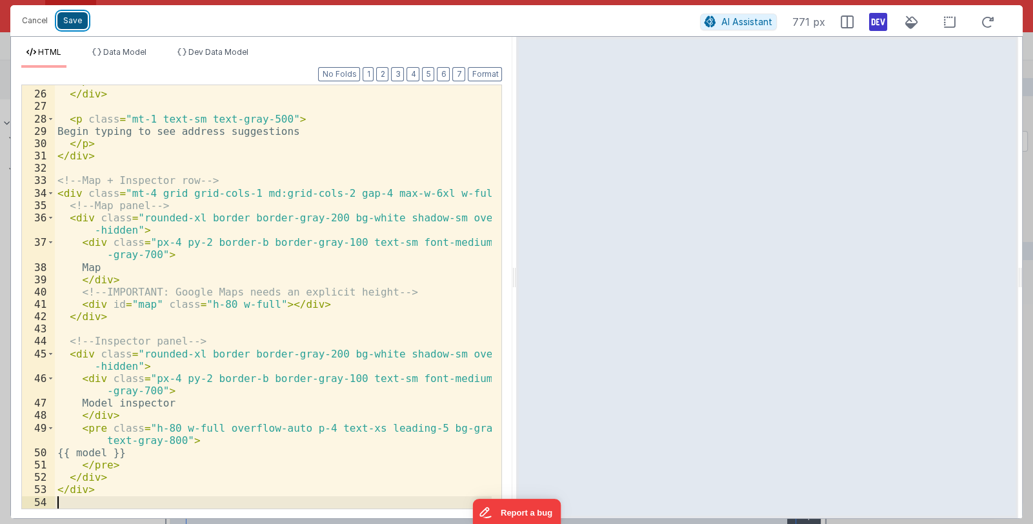
click at [77, 21] on button "Save" at bounding box center [72, 20] width 30 height 17
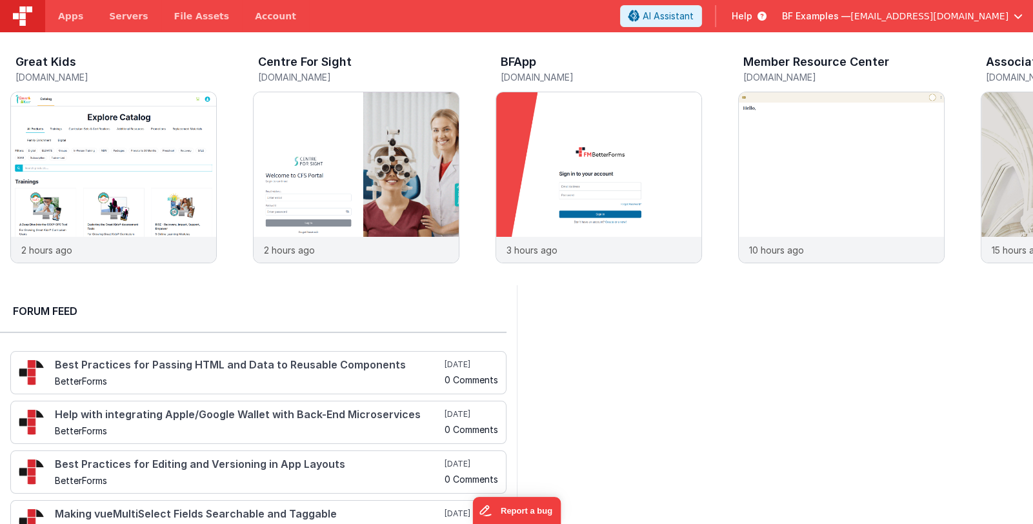
click at [168, 314] on h2 "Forum Feed" at bounding box center [253, 310] width 481 height 15
click at [850, 18] on span "BF Examples —" at bounding box center [816, 16] width 68 height 13
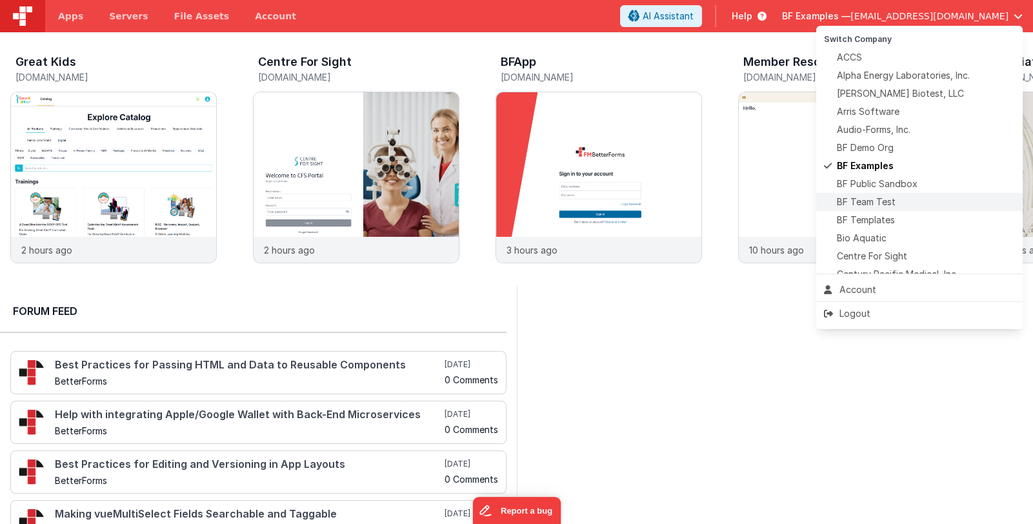
click at [903, 200] on div "BF Team Test" at bounding box center [919, 201] width 191 height 13
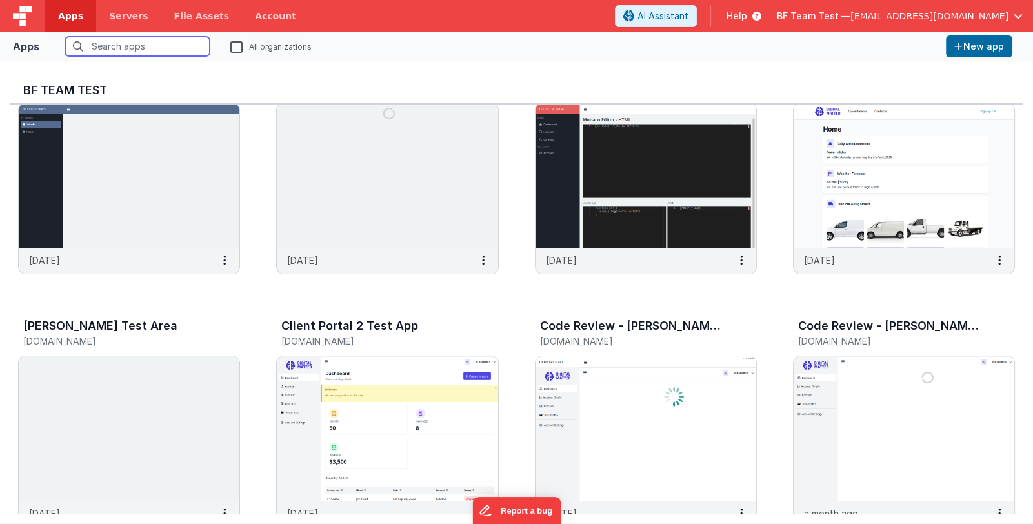
scroll to position [64, 0]
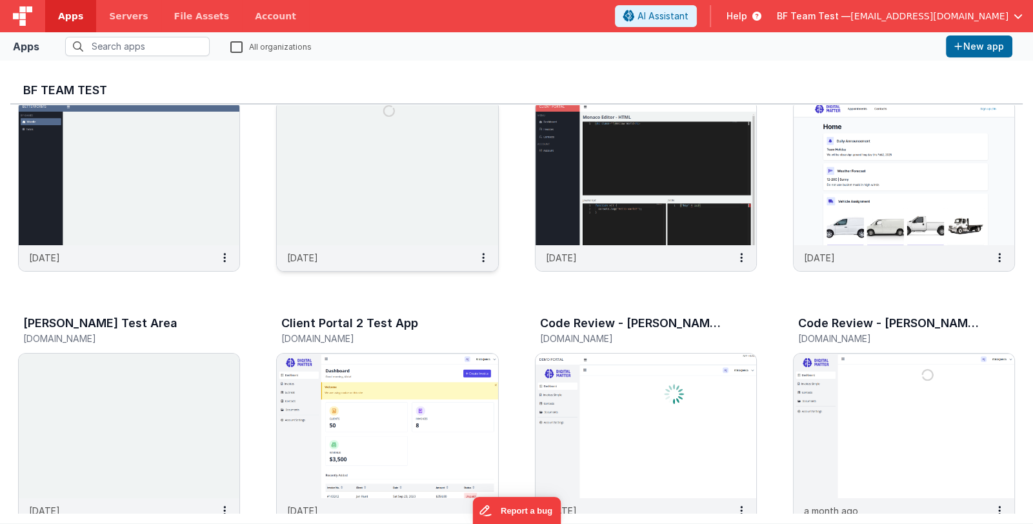
click at [391, 207] on img at bounding box center [387, 173] width 221 height 145
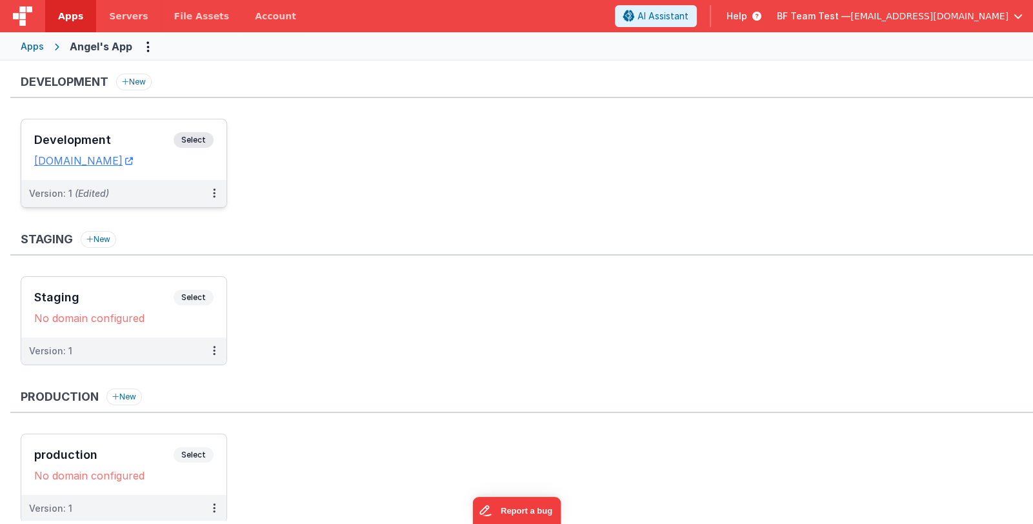
click at [119, 135] on h3 "Development" at bounding box center [103, 140] width 139 height 13
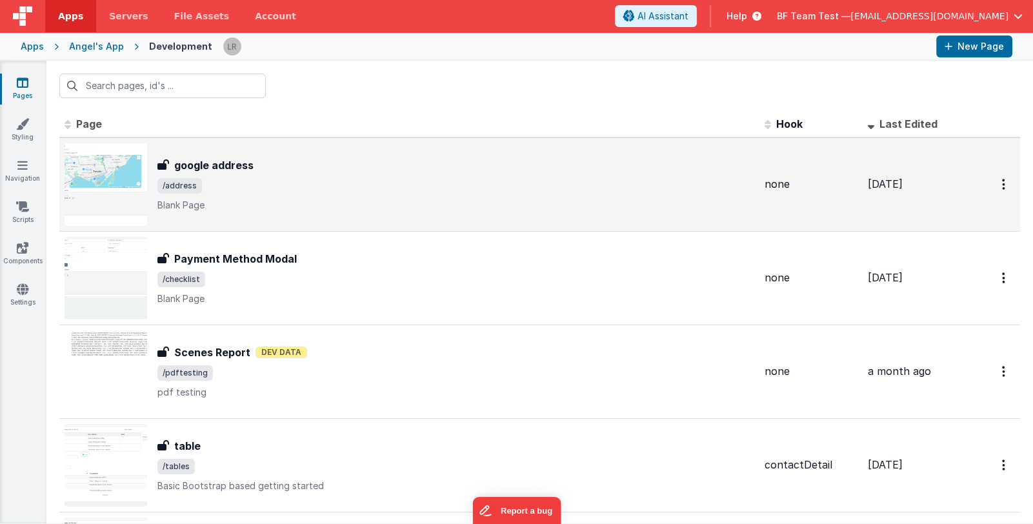
click at [302, 208] on p "Blank Page" at bounding box center [455, 205] width 597 height 13
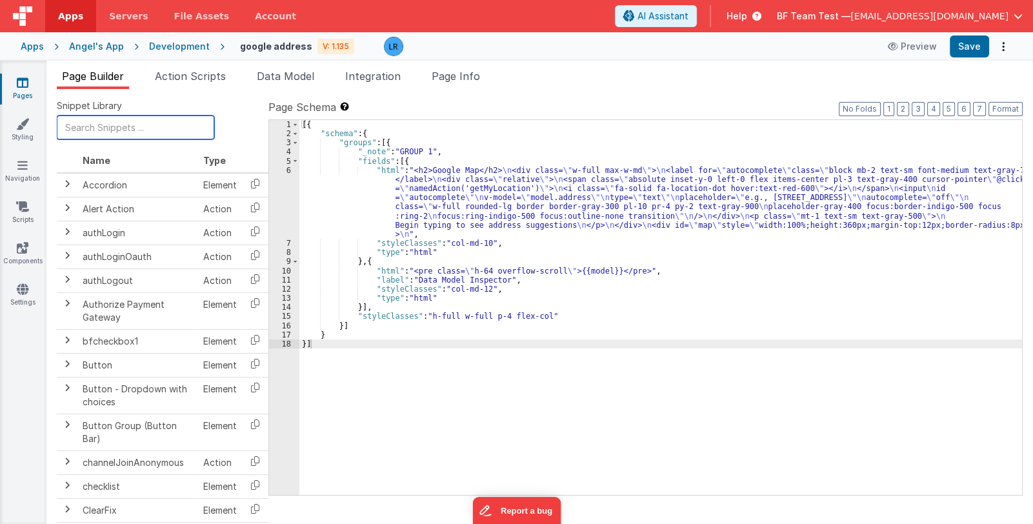
click at [100, 128] on input "text" at bounding box center [135, 127] width 157 height 24
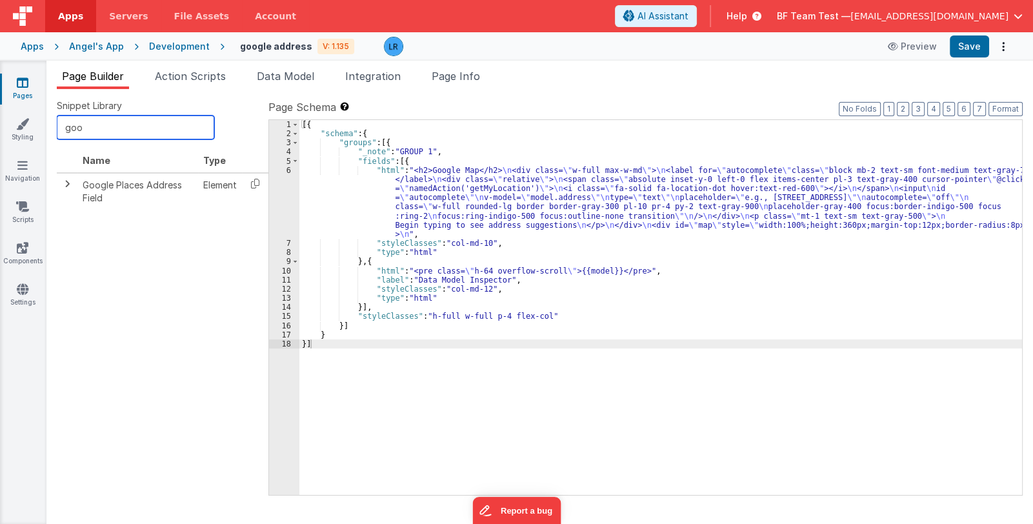
type input "goo"
click at [30, 299] on link "Settings" at bounding box center [22, 296] width 46 height 26
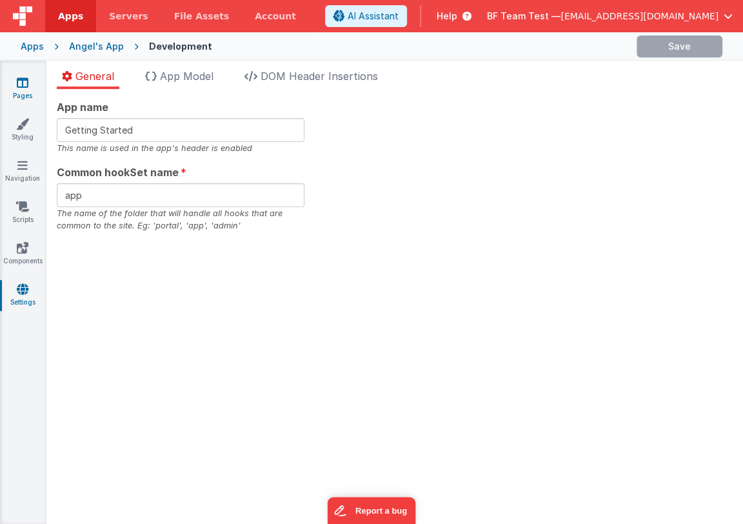
click at [23, 86] on icon at bounding box center [23, 82] width 12 height 13
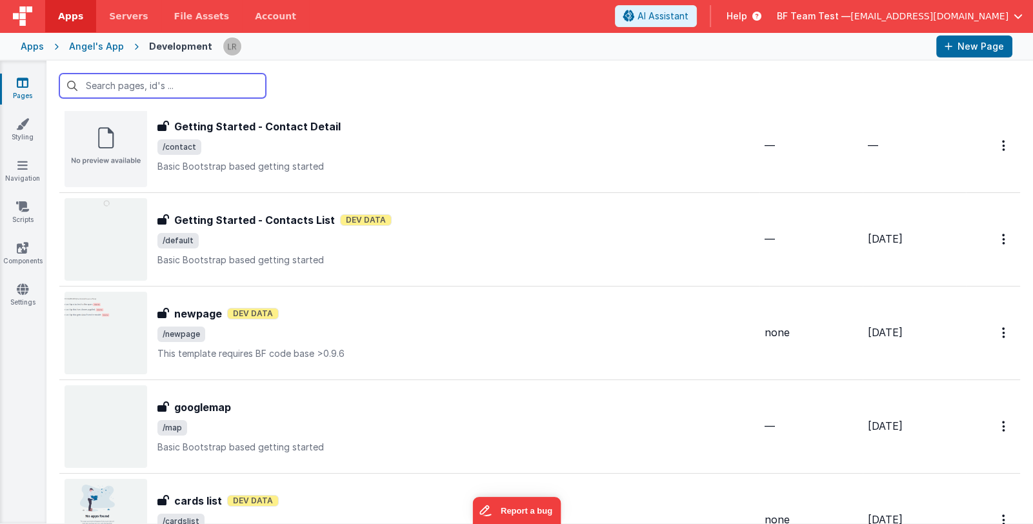
scroll to position [322, 0]
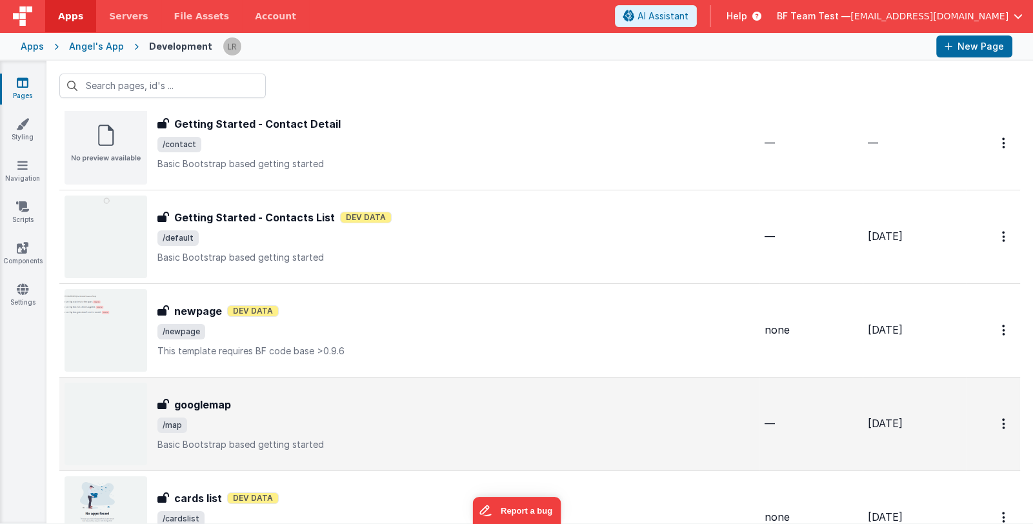
click at [519, 412] on div "googlemap googlemap /map Basic Bootstrap based getting started" at bounding box center [455, 424] width 597 height 54
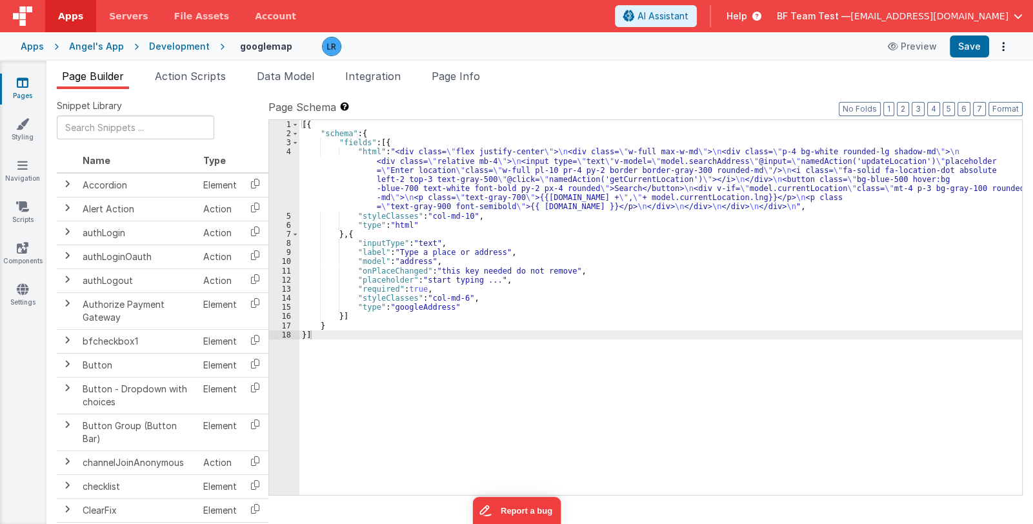
click at [385, 203] on div "[{ "schema" : { "fields" : [{ "html" : "<div class= \" flex justify-center \" >…" at bounding box center [660, 317] width 723 height 394
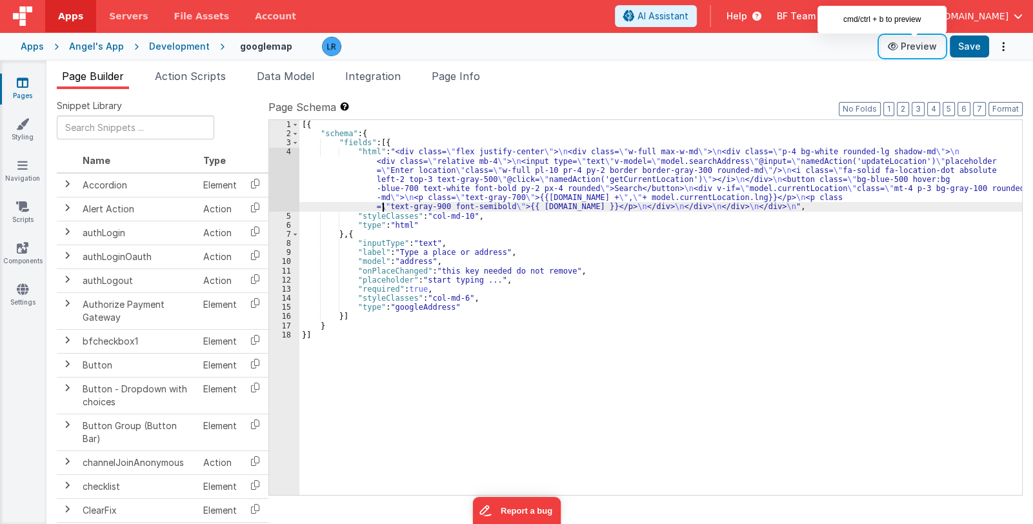
click at [743, 47] on button "Preview" at bounding box center [912, 46] width 65 height 21
click at [27, 85] on icon at bounding box center [23, 82] width 12 height 13
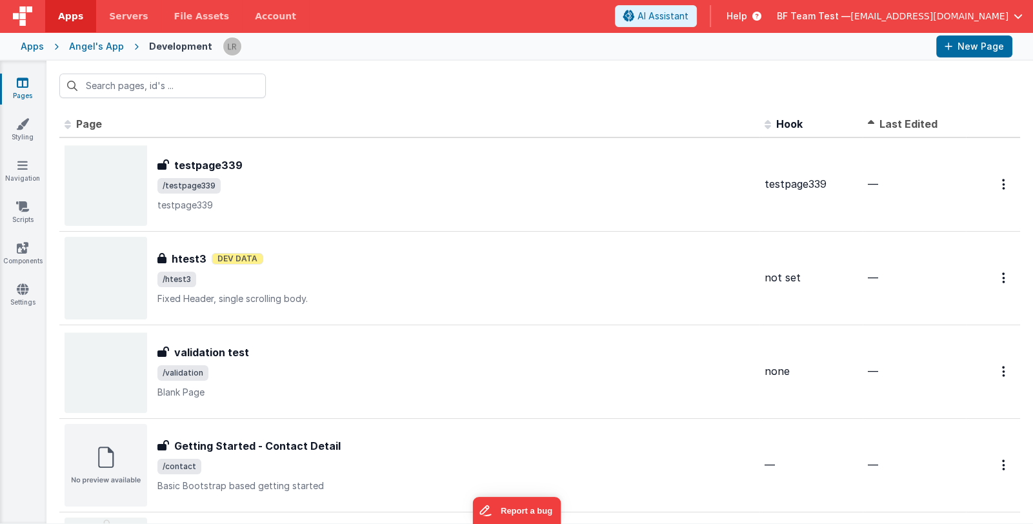
click at [107, 48] on div "Angel's App" at bounding box center [96, 46] width 55 height 13
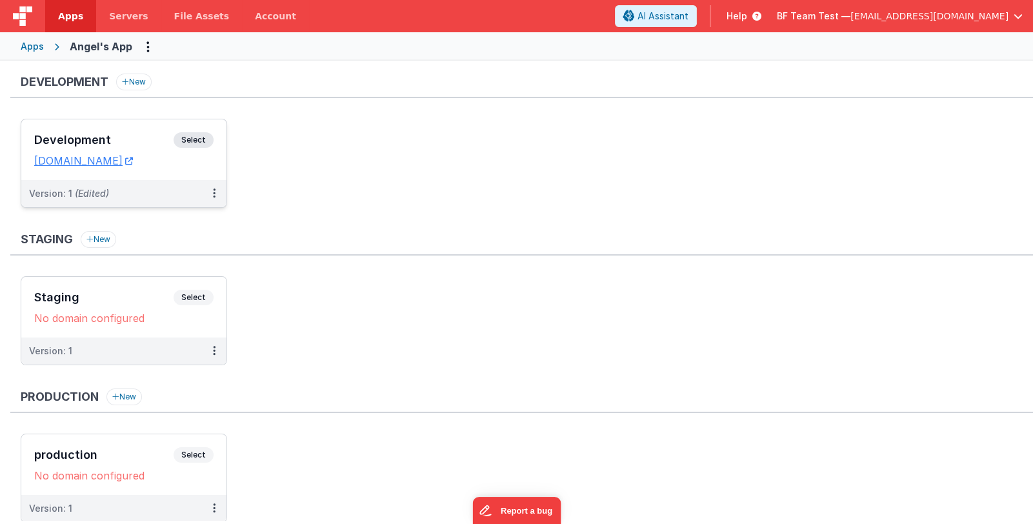
click at [135, 131] on div "Development Select URLs angels-app.fmbetterforms.com" at bounding box center [123, 149] width 205 height 61
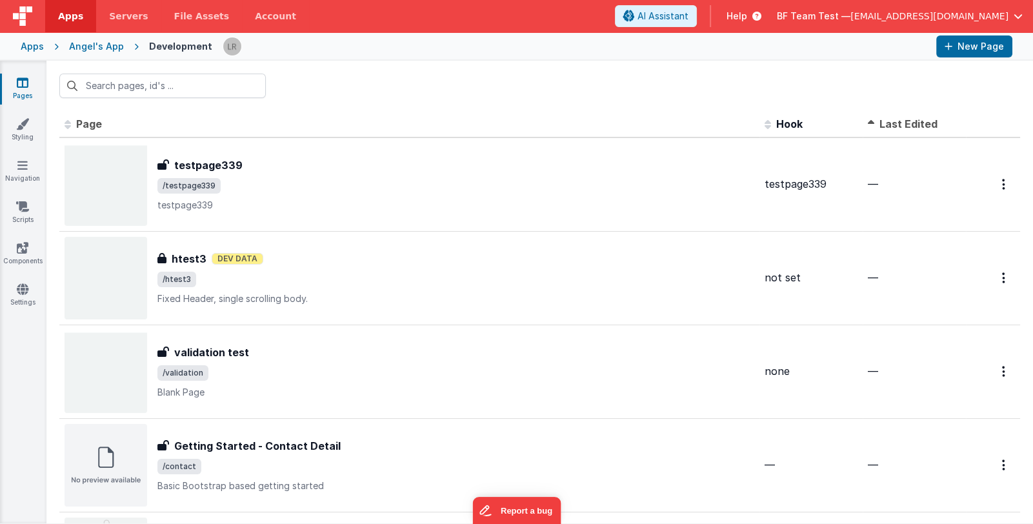
click at [25, 48] on div "Apps" at bounding box center [32, 46] width 23 height 13
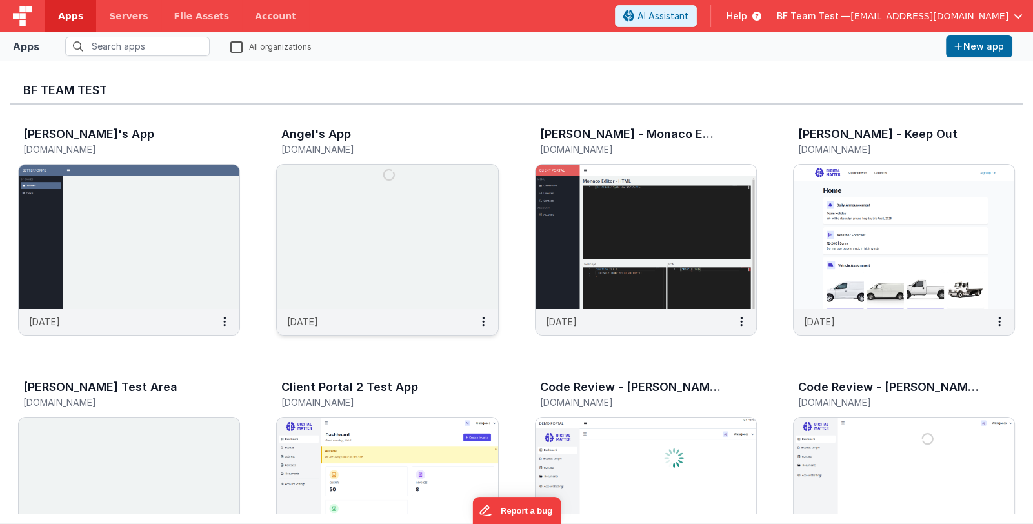
click at [371, 279] on img at bounding box center [387, 237] width 221 height 145
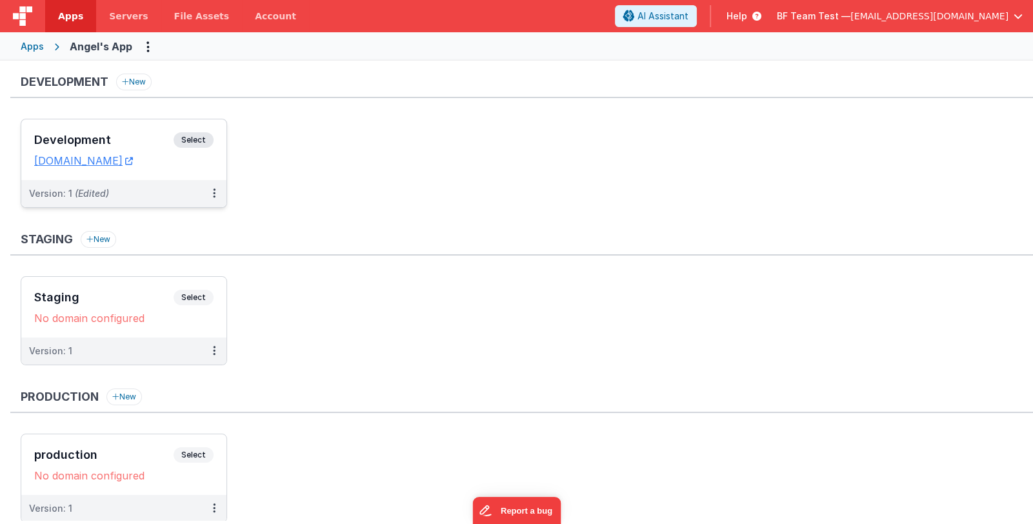
click at [102, 145] on h3 "Development" at bounding box center [103, 140] width 139 height 13
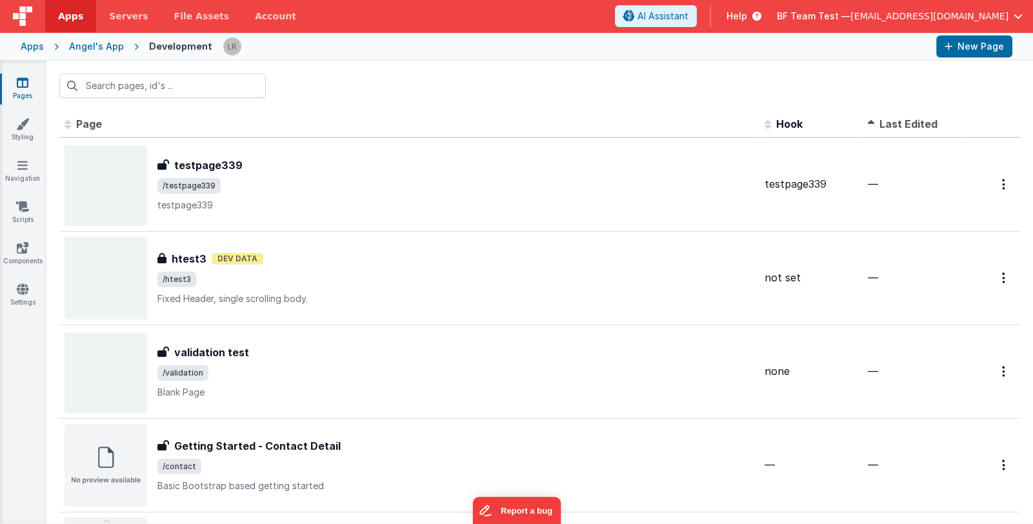
click at [743, 122] on span "Last Edited" at bounding box center [908, 123] width 58 height 13
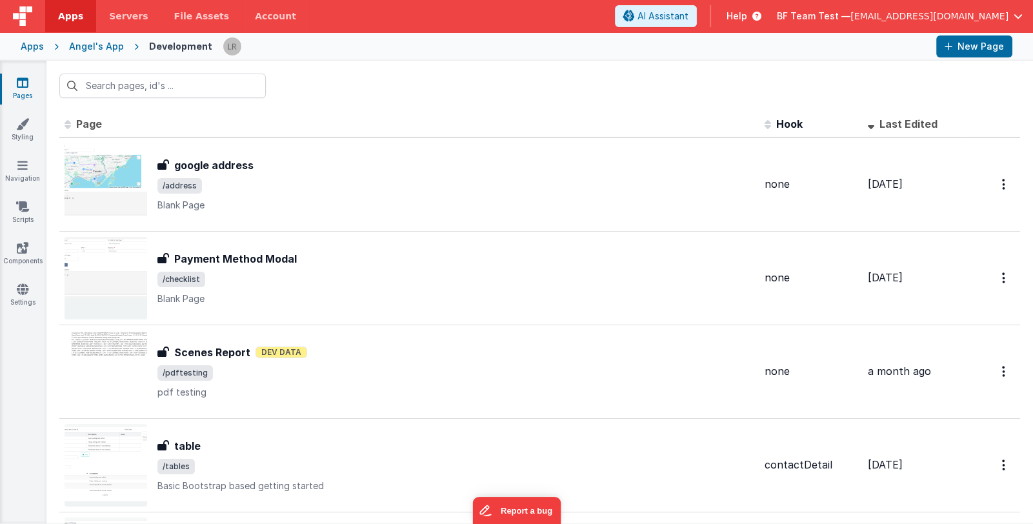
click at [743, 123] on span "Last Edited" at bounding box center [908, 123] width 58 height 13
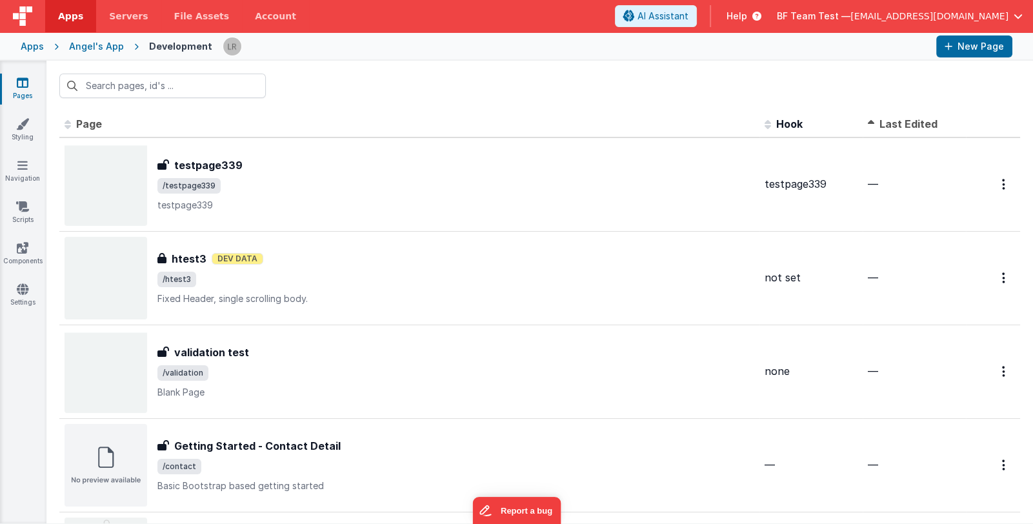
click at [743, 123] on span "Last Edited" at bounding box center [908, 123] width 58 height 13
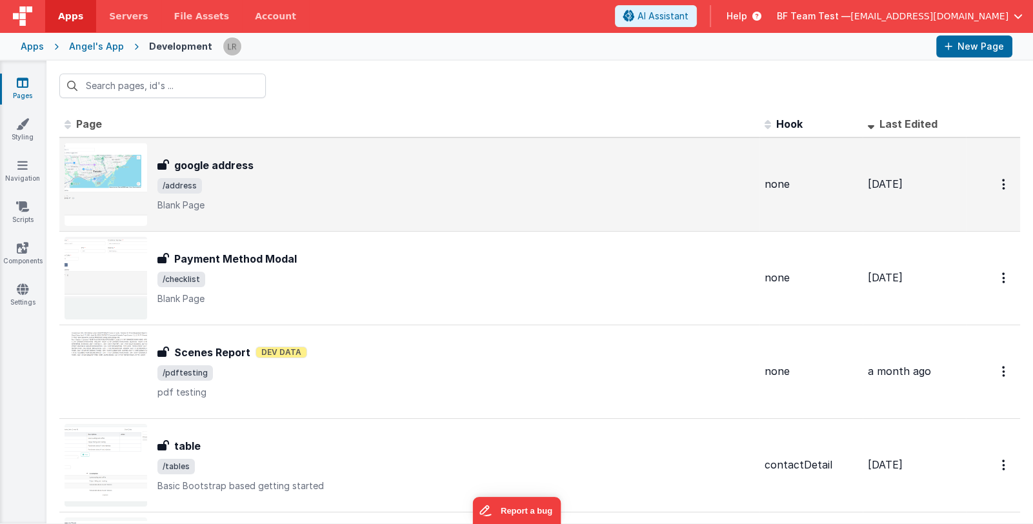
click at [474, 181] on span "/address" at bounding box center [455, 185] width 597 height 15
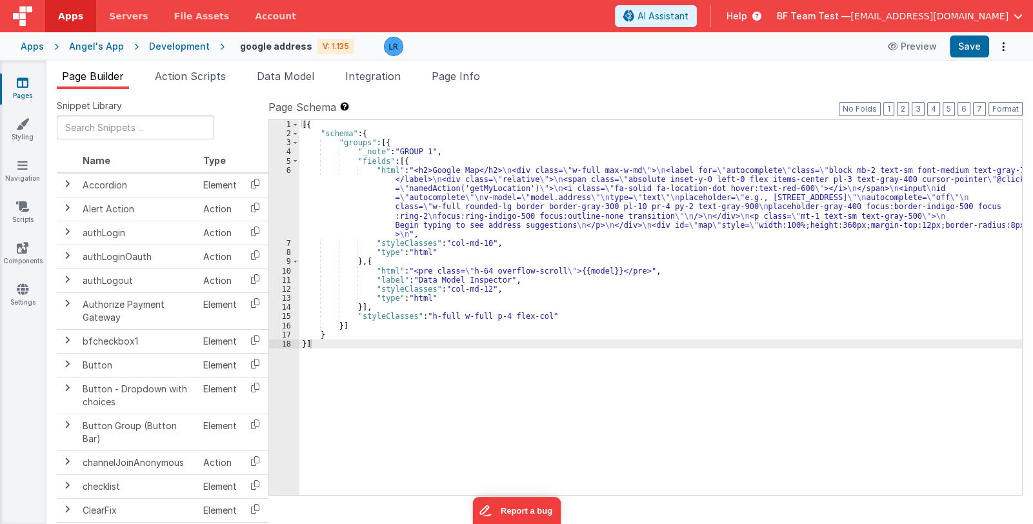
click at [483, 167] on div "[{ "schema" : { "groups" : [{ "_note" : "GROUP 1" , "fields" : [{ "html" : "<h2…" at bounding box center [660, 317] width 723 height 394
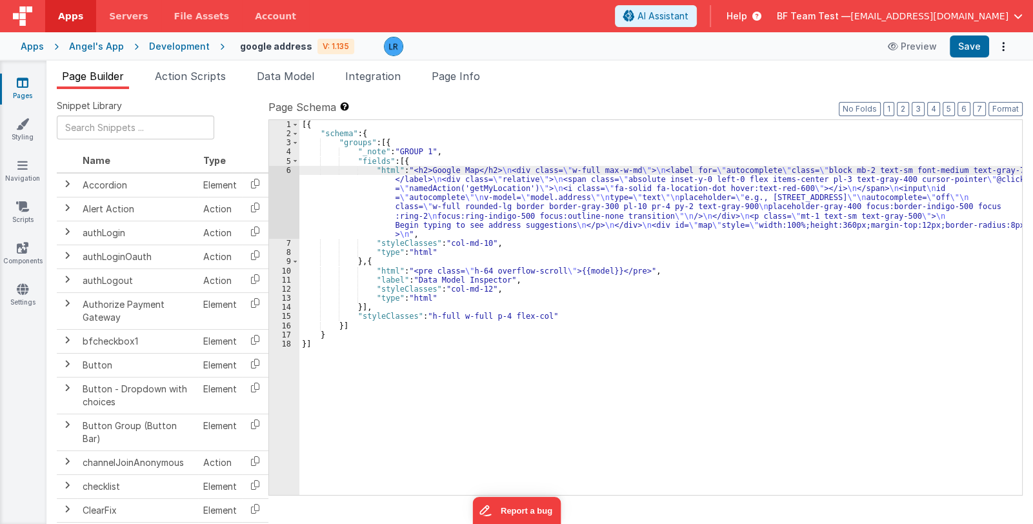
click at [429, 203] on div "[{ "schema" : { "groups" : [{ "_note" : "GROUP 1" , "fields" : [{ "html" : "<h2…" at bounding box center [660, 317] width 723 height 394
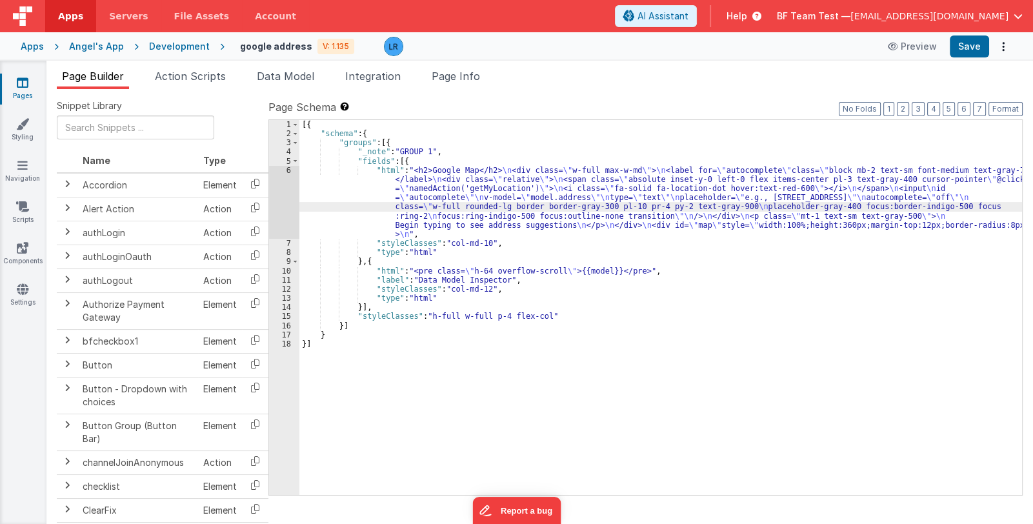
click at [284, 201] on div "6" at bounding box center [284, 202] width 30 height 73
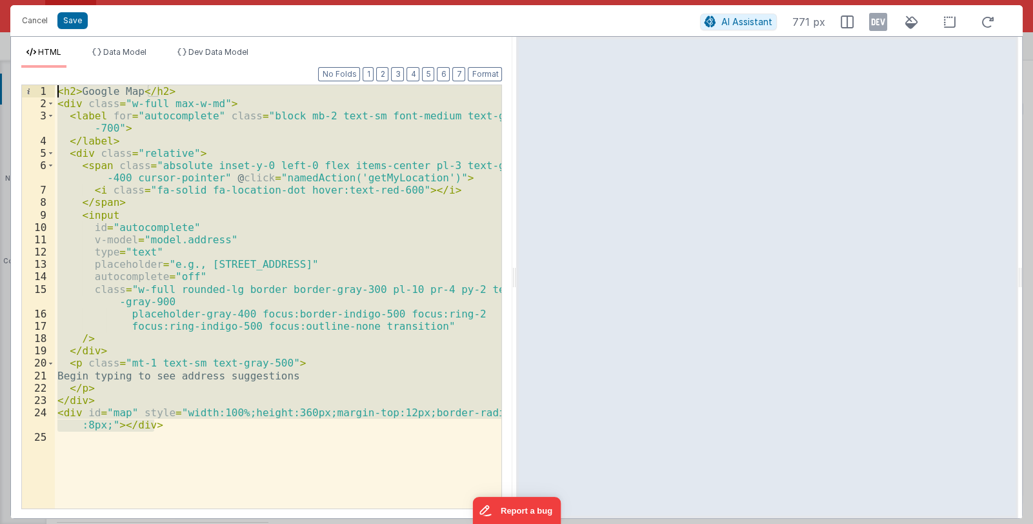
drag, startPoint x: 167, startPoint y: 427, endPoint x: 33, endPoint y: 88, distance: 365.0
click at [33, 88] on div "1 2 3 4 5 6 7 8 9 10 11 12 13 14 15 16 17 18 19 20 21 22 23 24 25 < h2 > Google…" at bounding box center [261, 297] width 481 height 425
click at [39, 21] on button "Cancel" at bounding box center [34, 21] width 39 height 18
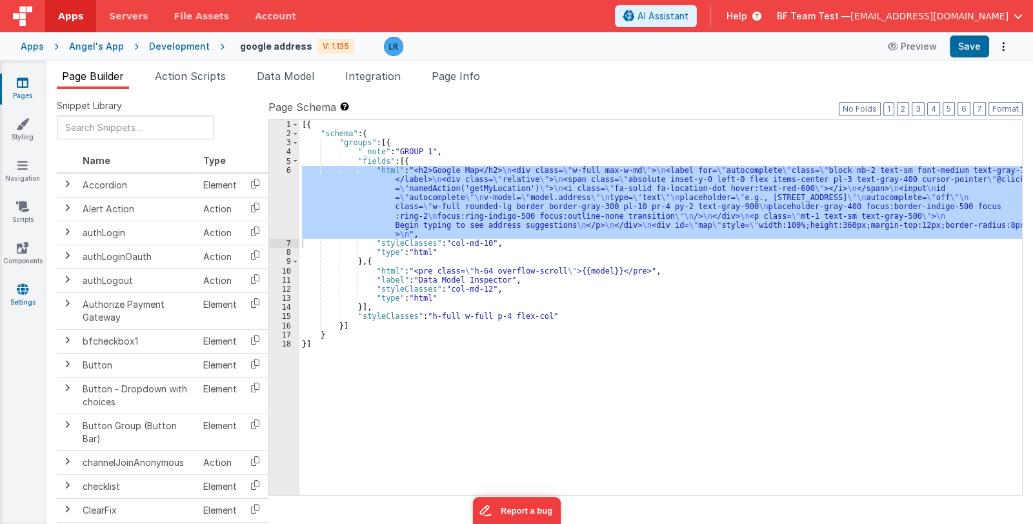
click at [28, 296] on link "Settings" at bounding box center [22, 296] width 46 height 26
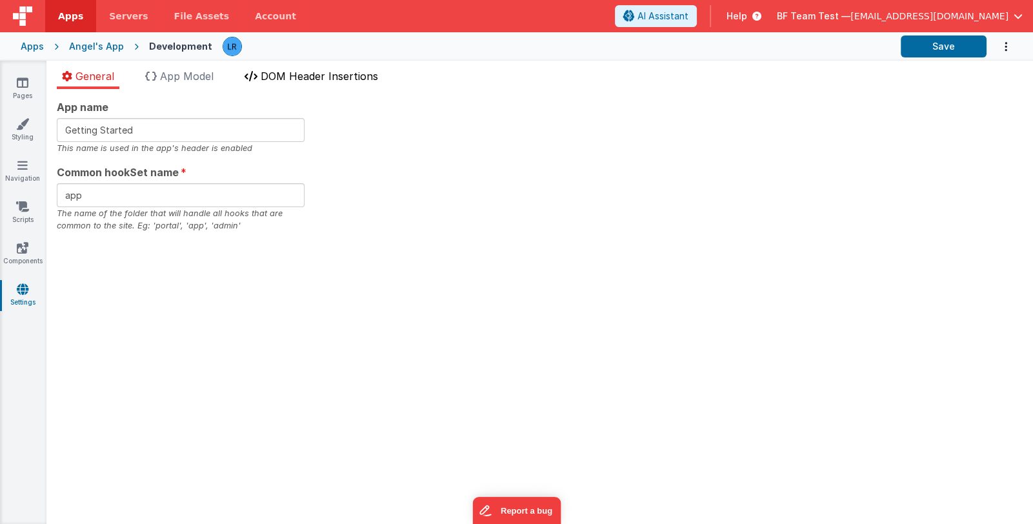
click at [300, 79] on span "DOM Header Insertions" at bounding box center [319, 76] width 117 height 13
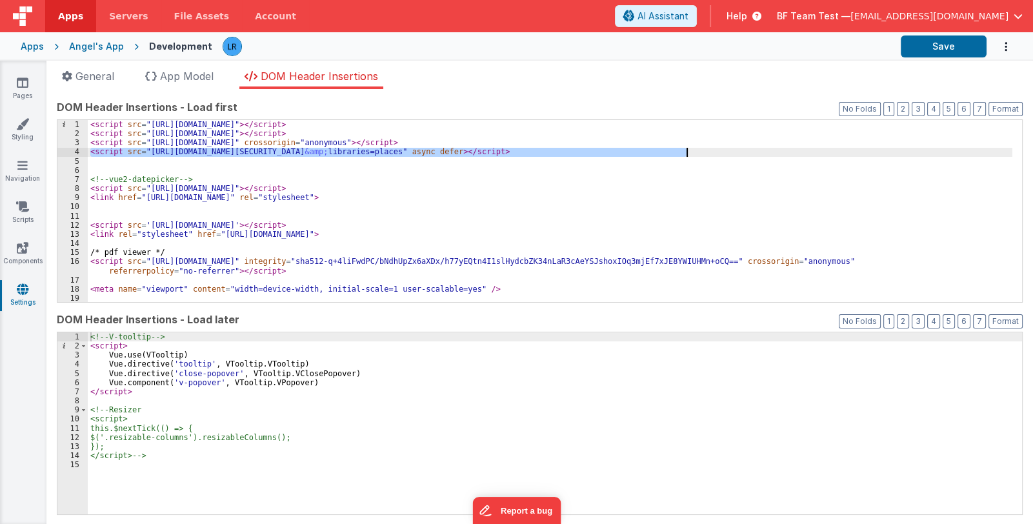
drag, startPoint x: 91, startPoint y: 154, endPoint x: 689, endPoint y: 152, distance: 598.1
click at [689, 152] on div "< script src = "https://cdn.tailwindcss.com" > </ script > < script src = "http…" at bounding box center [550, 220] width 925 height 201
click at [18, 82] on icon at bounding box center [23, 82] width 12 height 13
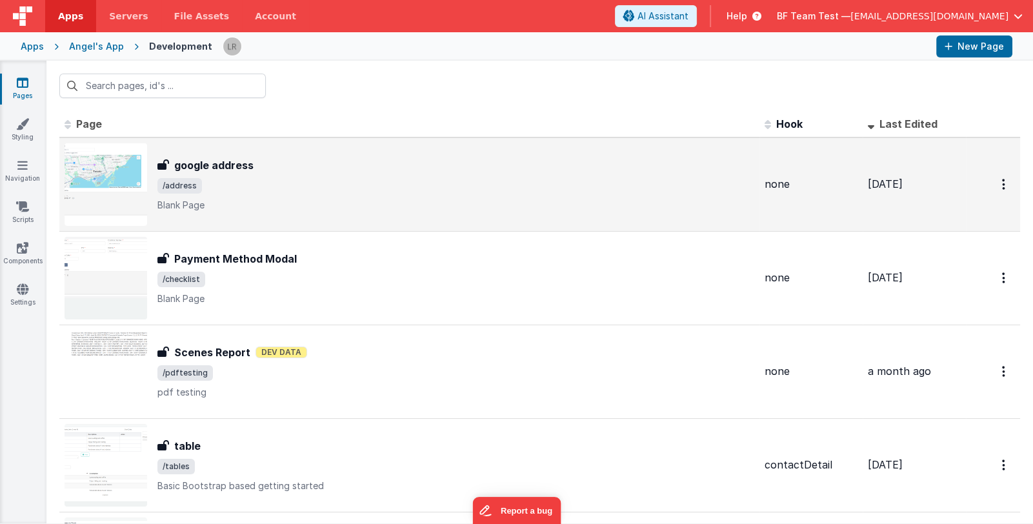
click at [264, 172] on div "google address" at bounding box center [455, 164] width 597 height 15
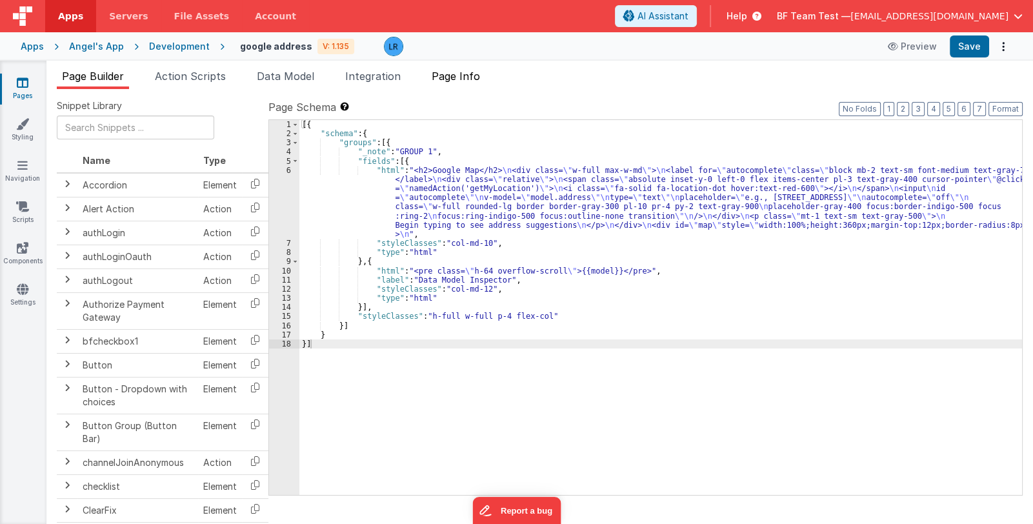
click at [473, 75] on span "Page Info" at bounding box center [456, 76] width 48 height 13
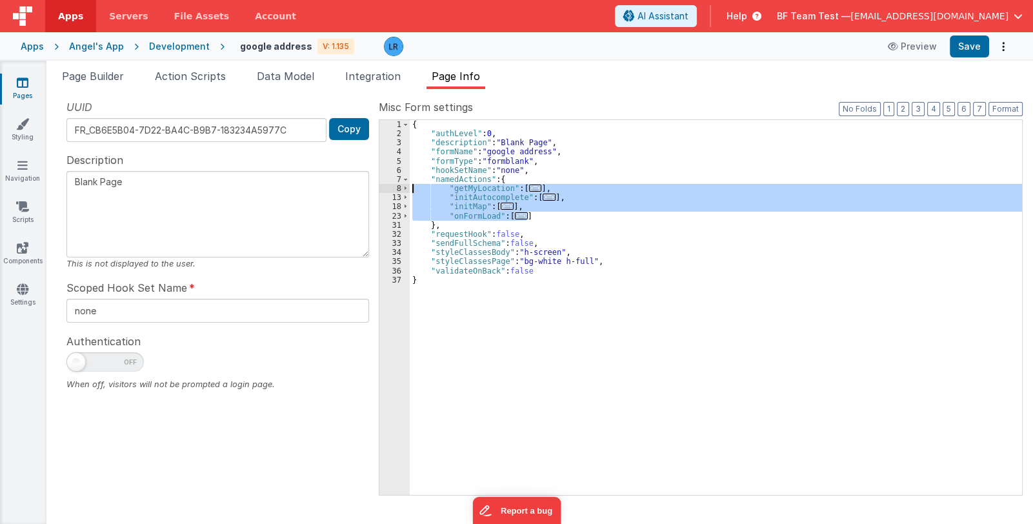
drag, startPoint x: 536, startPoint y: 212, endPoint x: 387, endPoint y: 184, distance: 151.1
click at [387, 184] on div "1 2 3 4 5 6 7 8 13 18 23 31 32 33 34 35 36 37 { "authLevel" : 0 , "description"…" at bounding box center [701, 307] width 644 height 376
click at [22, 92] on link "Pages" at bounding box center [22, 89] width 46 height 26
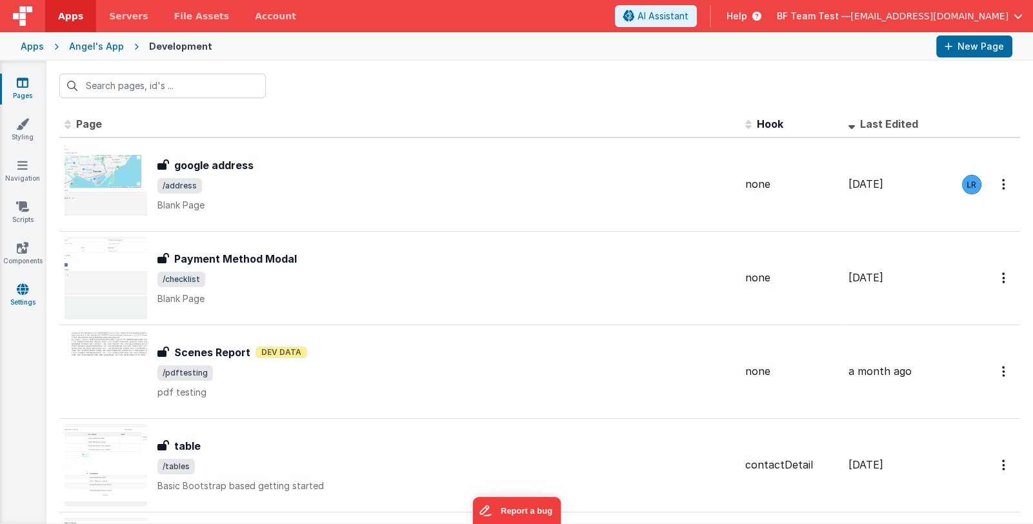
click at [21, 289] on icon at bounding box center [23, 289] width 12 height 13
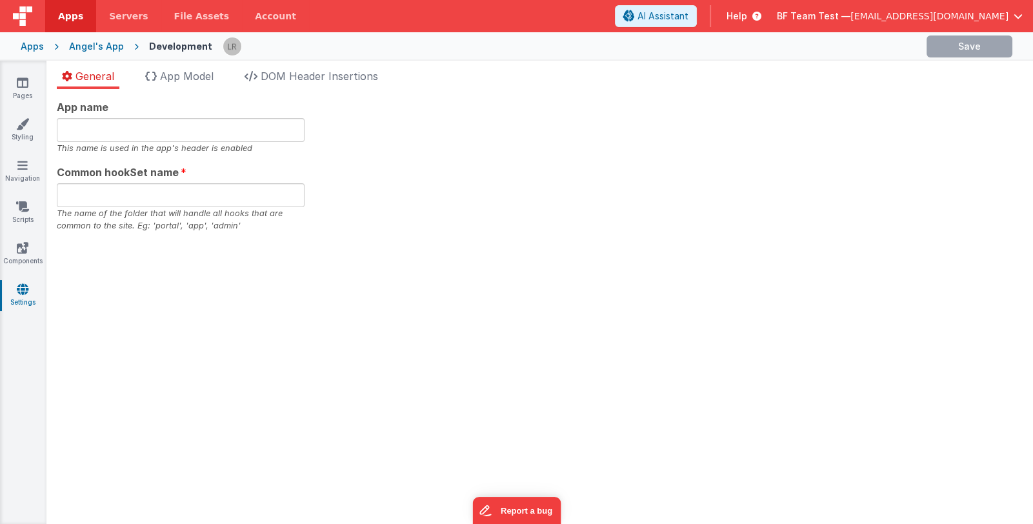
type input "Getting Started"
type input "app"
click at [303, 70] on span "DOM Header Insertions" at bounding box center [319, 76] width 117 height 13
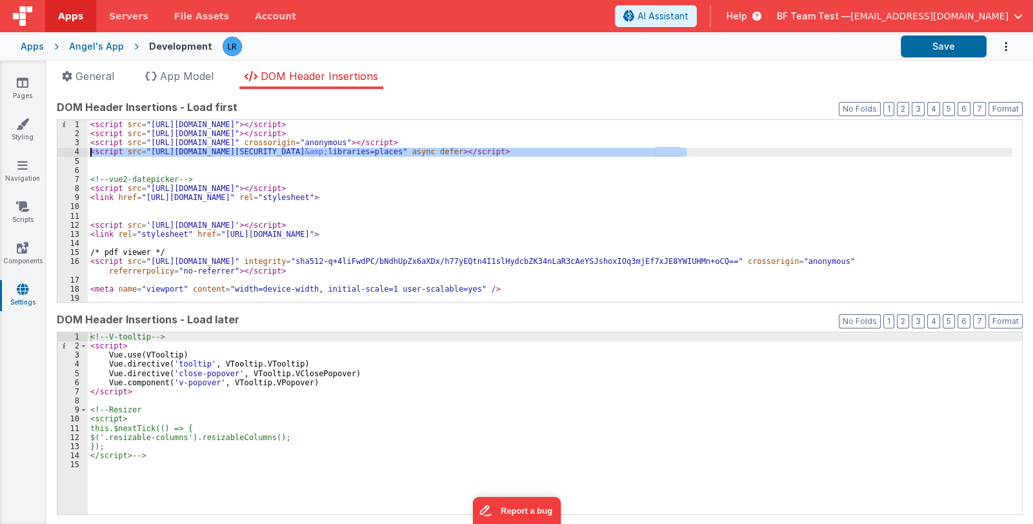
drag, startPoint x: 689, startPoint y: 153, endPoint x: 74, endPoint y: 152, distance: 614.9
click at [74, 152] on div "1 2 3 4 5 6 7 8 9 10 11 12 13 14 15 16 17 18 19 20 < script src = "https://cdn.…" at bounding box center [540, 210] width 966 height 183
click at [21, 92] on link "Pages" at bounding box center [22, 89] width 46 height 26
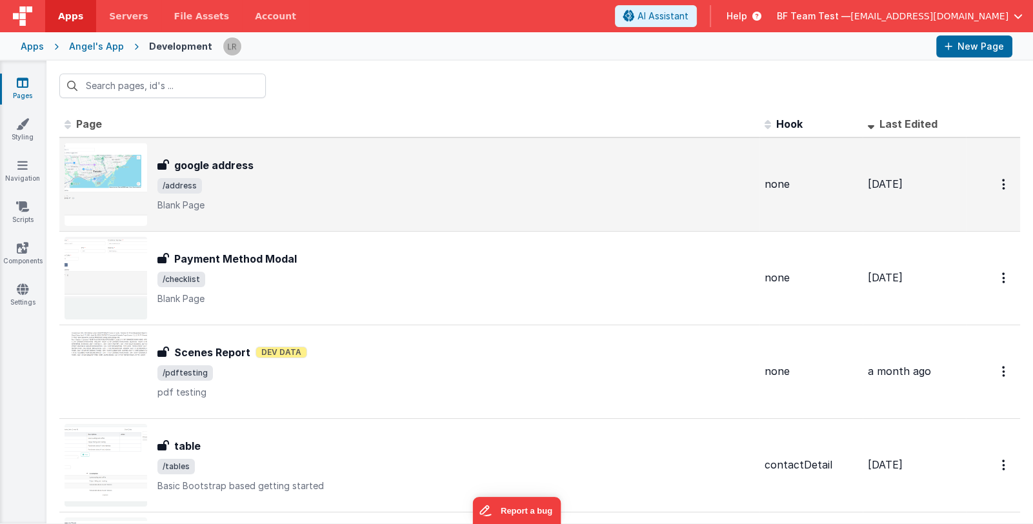
click at [271, 174] on div "google address google address /address Blank Page" at bounding box center [455, 184] width 597 height 54
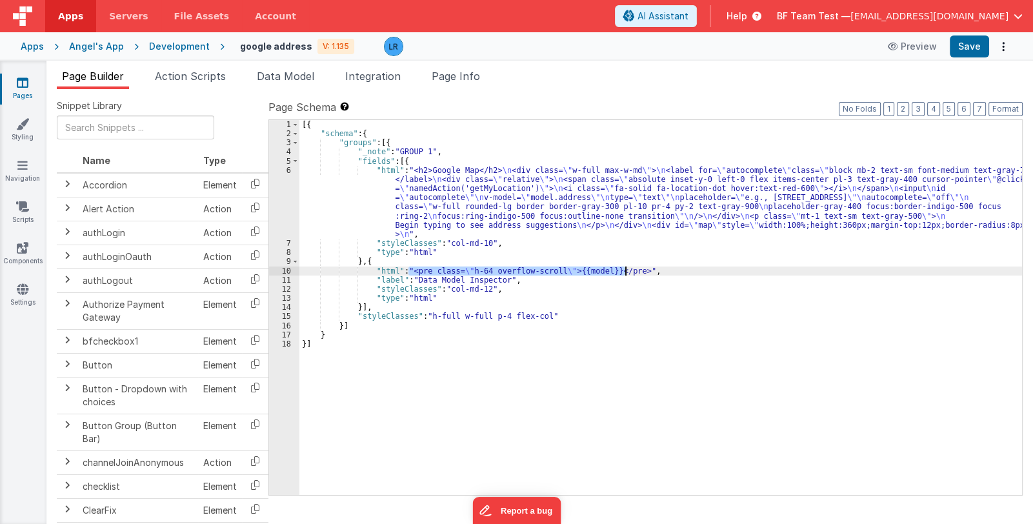
drag, startPoint x: 410, startPoint y: 270, endPoint x: 626, endPoint y: 270, distance: 216.8
click at [626, 270] on div "[{ "schema" : { "groups" : [{ "_note" : "GROUP 1" , "fields" : [{ "html" : "<h2…" at bounding box center [660, 317] width 723 height 394
click at [281, 72] on span "Data Model" at bounding box center [285, 76] width 57 height 13
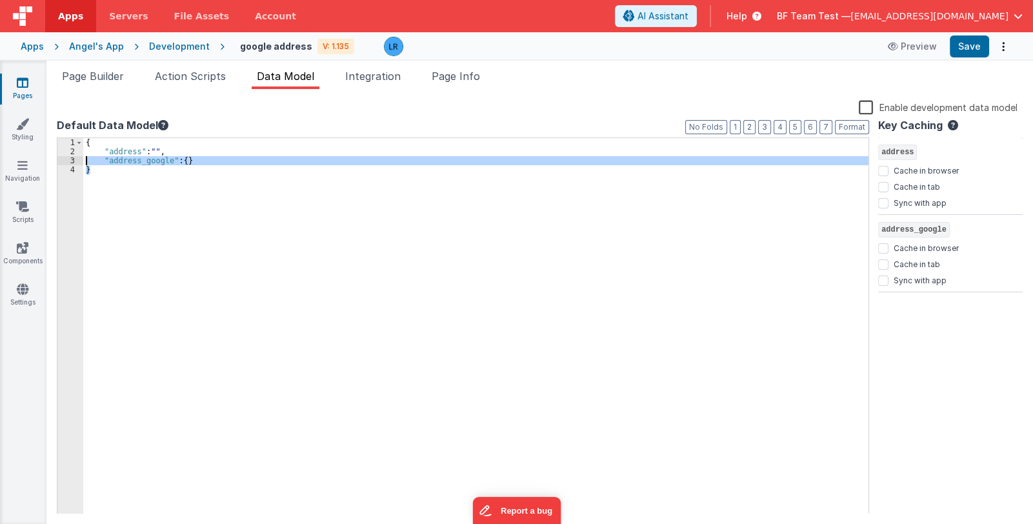
drag, startPoint x: 211, startPoint y: 165, endPoint x: 77, endPoint y: 157, distance: 133.8
click at [77, 157] on div "1 2 3 4 { "address" : "" , "address_google" : { } } XXXXXXXXXXXXXXXXXXXXXXXXXXX…" at bounding box center [463, 325] width 812 height 377
click at [132, 160] on div "{ "address" : "" , "address_google" : { } }" at bounding box center [475, 326] width 785 height 376
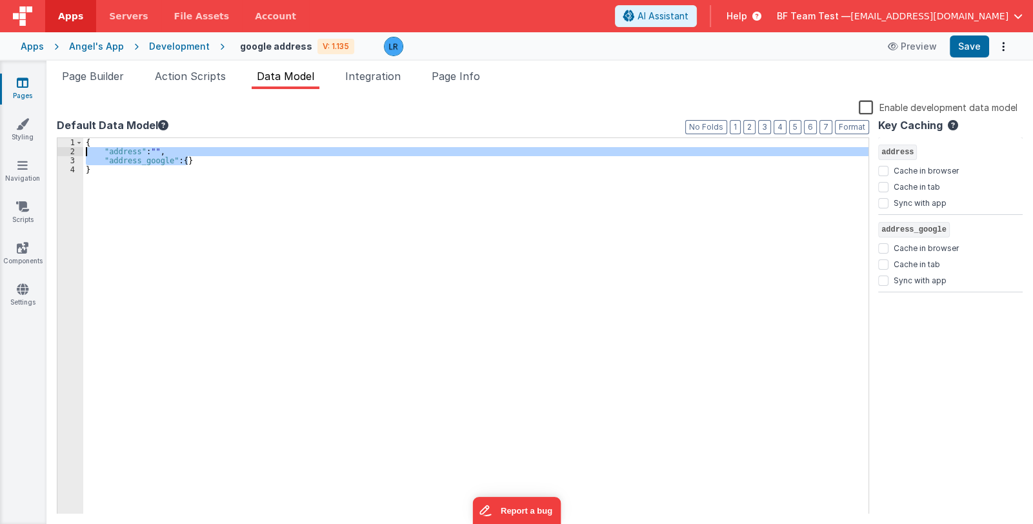
drag, startPoint x: 210, startPoint y: 158, endPoint x: 73, endPoint y: 150, distance: 137.6
click at [73, 150] on div "1 2 3 4 { "address" : "" , "address_google" : { } } XXXXXXXXXXXXXXXXXXXXXXXXXXX…" at bounding box center [463, 325] width 812 height 377
click at [103, 73] on span "Page Builder" at bounding box center [93, 76] width 62 height 13
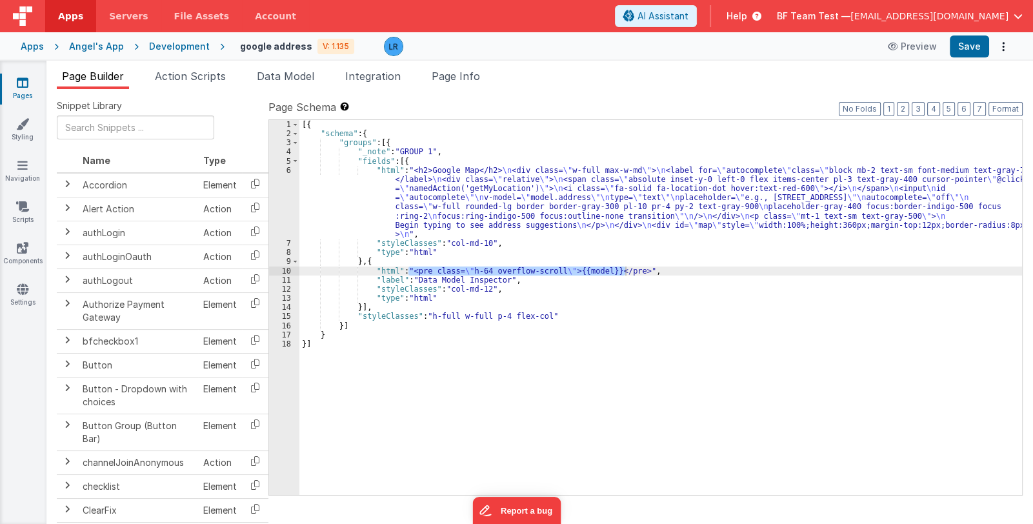
click at [418, 278] on div "[{ "schema" : { "groups" : [{ "_note" : "GROUP 1" , "fields" : [{ "html" : "<h2…" at bounding box center [660, 317] width 723 height 394
drag, startPoint x: 410, startPoint y: 270, endPoint x: 626, endPoint y: 270, distance: 216.1
click at [626, 270] on div "[{ "schema" : { "groups" : [{ "_note" : "GROUP 1" , "fields" : [{ "html" : "<h2…" at bounding box center [660, 317] width 723 height 394
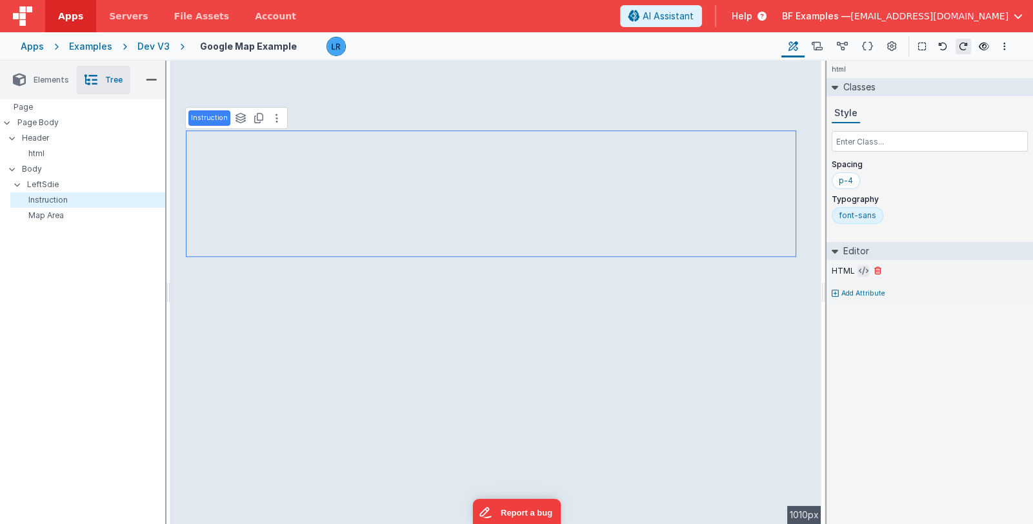
click at [861, 267] on icon at bounding box center [864, 271] width 10 height 10
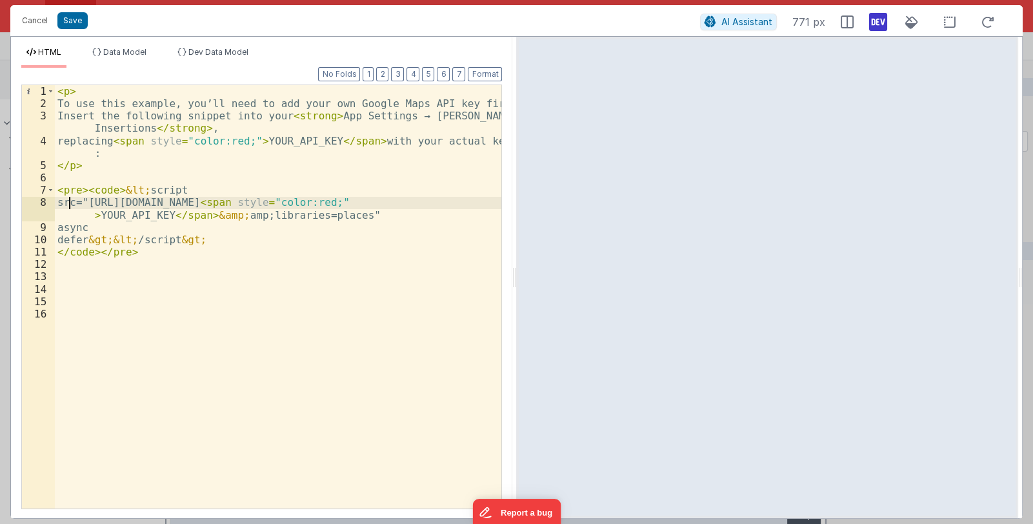
click at [66, 203] on div "< p > To use this example, you’ll need to add your own Google Maps API key firs…" at bounding box center [278, 309] width 447 height 448
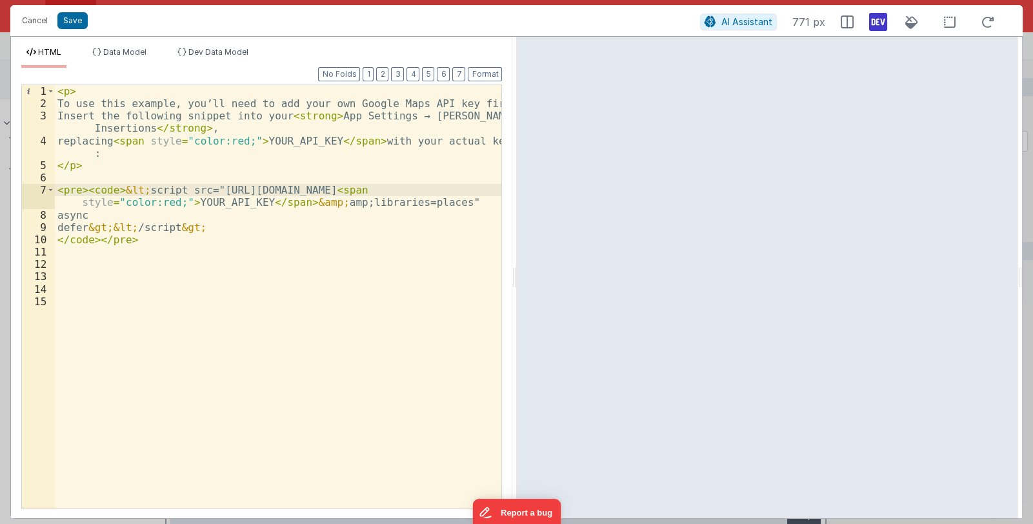
click at [68, 217] on div "< p > To use this example, you’ll need to add your own Google Maps API key firs…" at bounding box center [278, 309] width 447 height 448
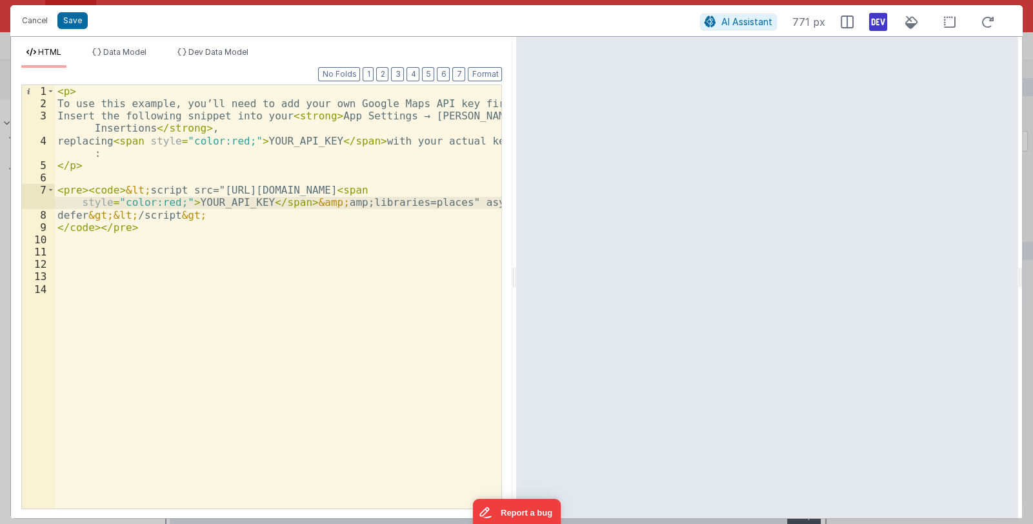
click at [68, 215] on div "< p > To use this example, you’ll need to add your own Google Maps API key firs…" at bounding box center [278, 309] width 447 height 448
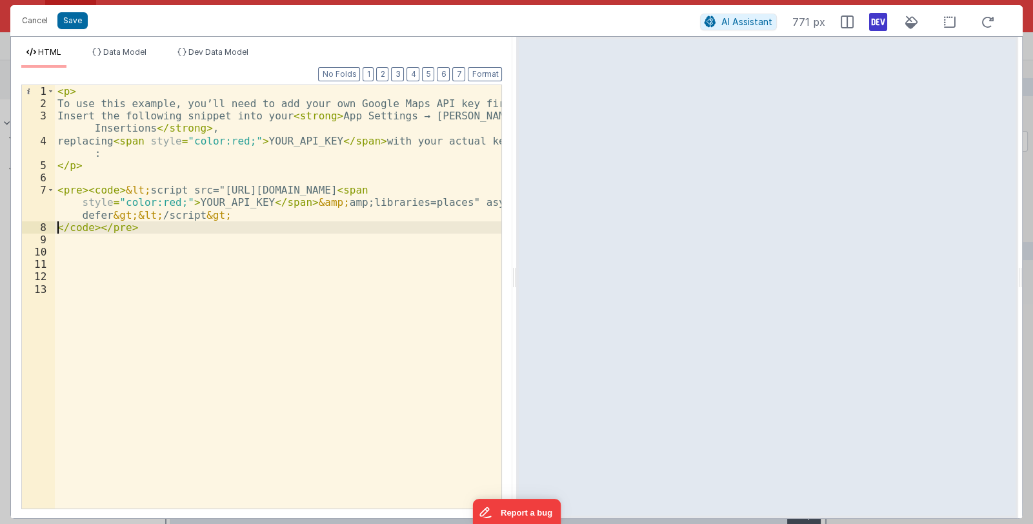
click at [57, 228] on div "< p > To use this example, you’ll need to add your own Google Maps API key firs…" at bounding box center [278, 309] width 447 height 448
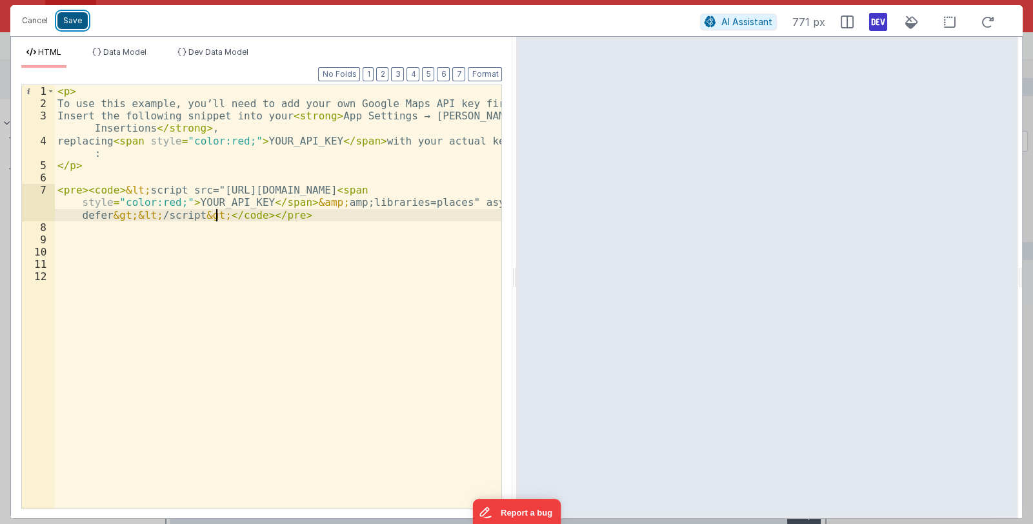
click at [75, 19] on button "Save" at bounding box center [72, 20] width 30 height 17
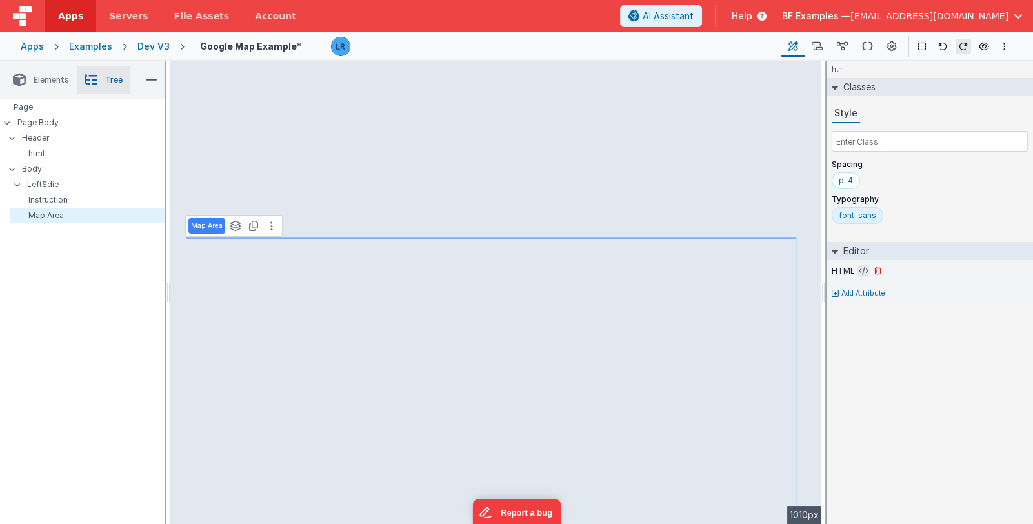
click at [859, 269] on icon at bounding box center [864, 271] width 10 height 10
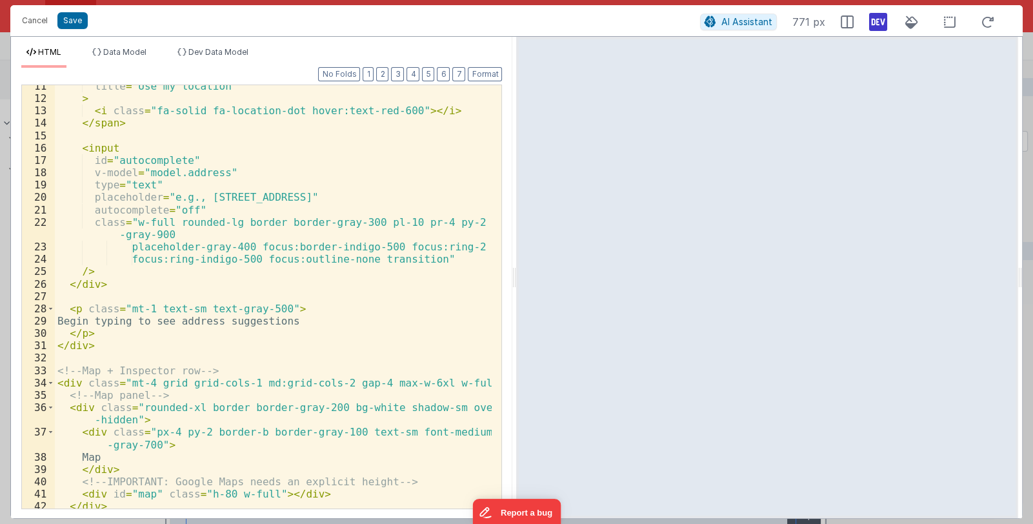
scroll to position [192, 0]
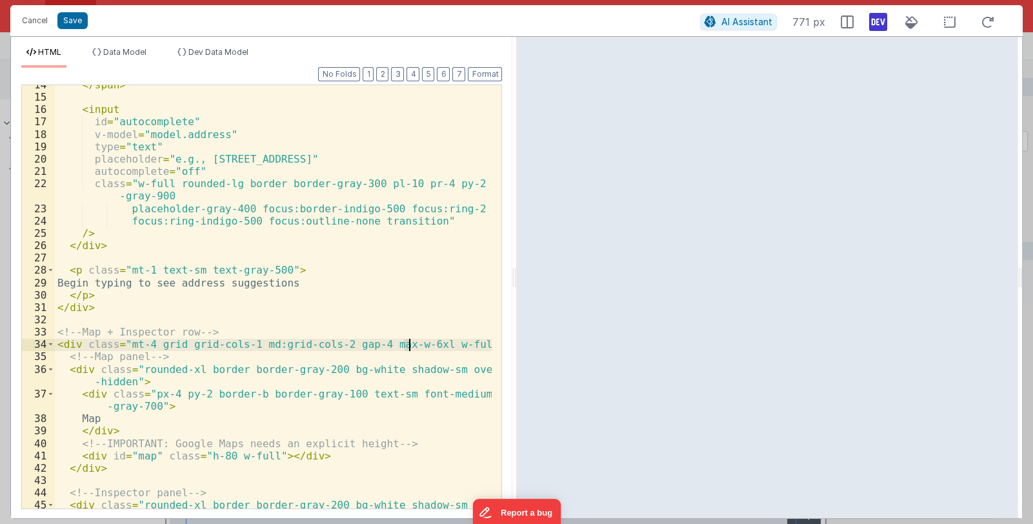
click at [408, 346] on div "</ span > < input id = "autocomplete" v-model = "model.address" type = "text" p…" at bounding box center [273, 309] width 437 height 461
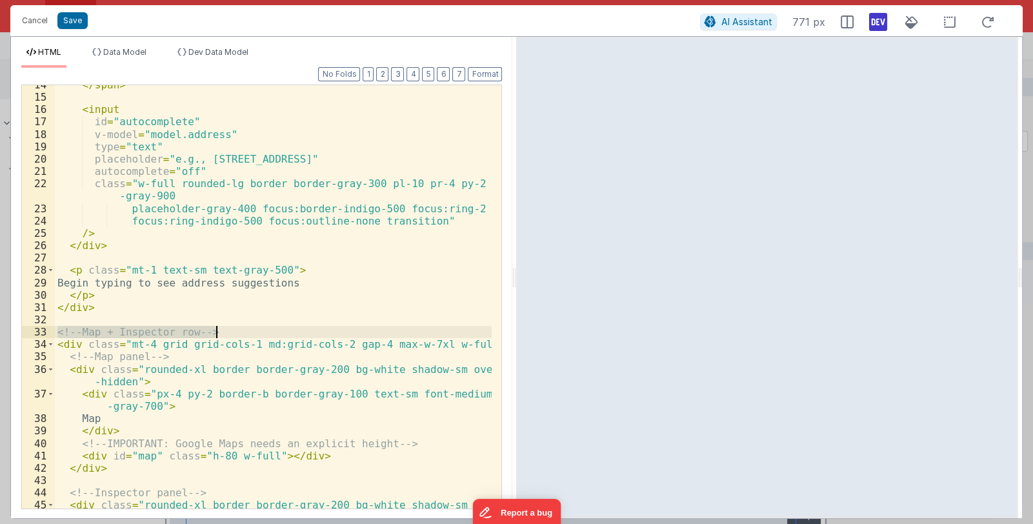
drag, startPoint x: 57, startPoint y: 332, endPoint x: 246, endPoint y: 332, distance: 188.4
click at [246, 332] on div "</ span > < input id = "autocomplete" v-model = "model.address" type = "text" p…" at bounding box center [273, 309] width 437 height 461
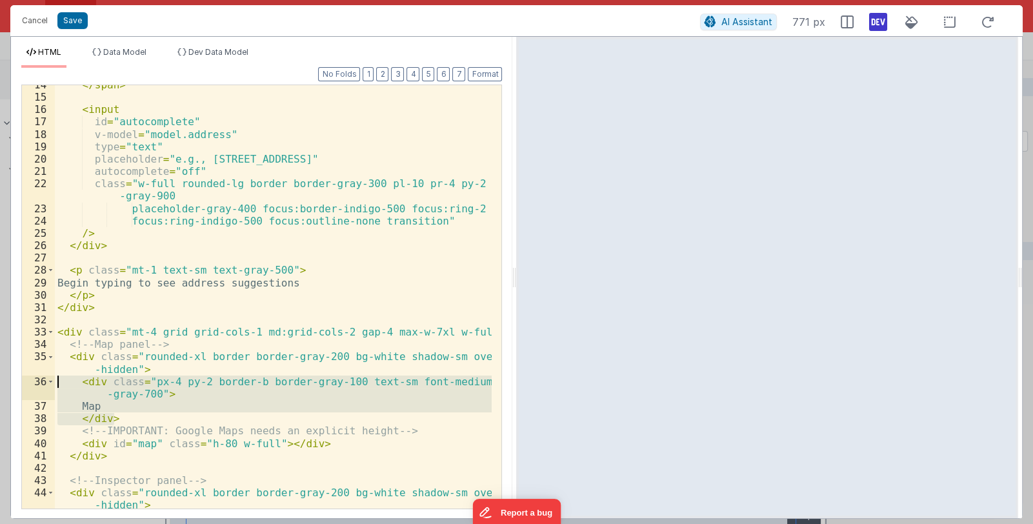
drag, startPoint x: 120, startPoint y: 416, endPoint x: 38, endPoint y: 385, distance: 87.6
click at [38, 385] on div "14 15 16 17 18 19 20 21 22 23 24 25 26 27 28 29 30 31 32 33 34 35 36 37 38 39 4…" at bounding box center [261, 297] width 481 height 425
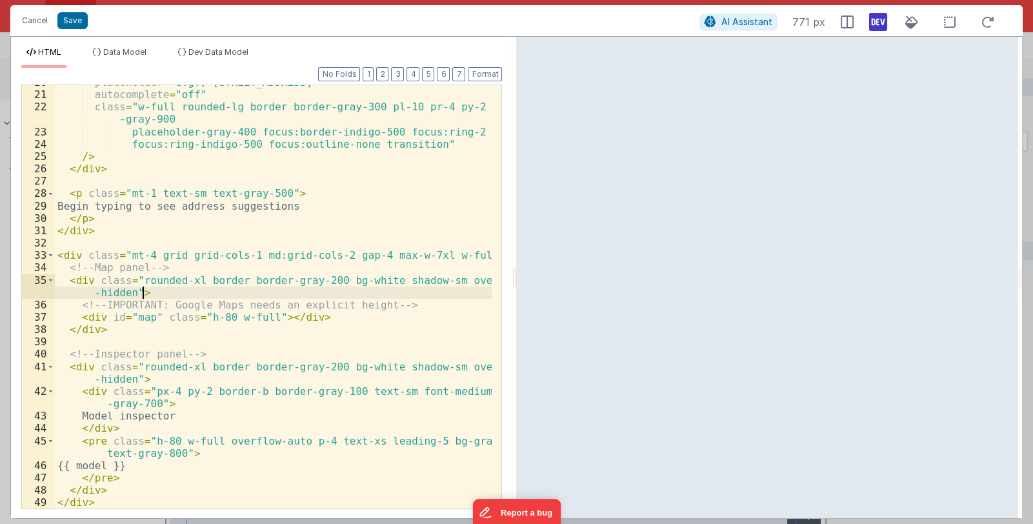
scroll to position [281, 0]
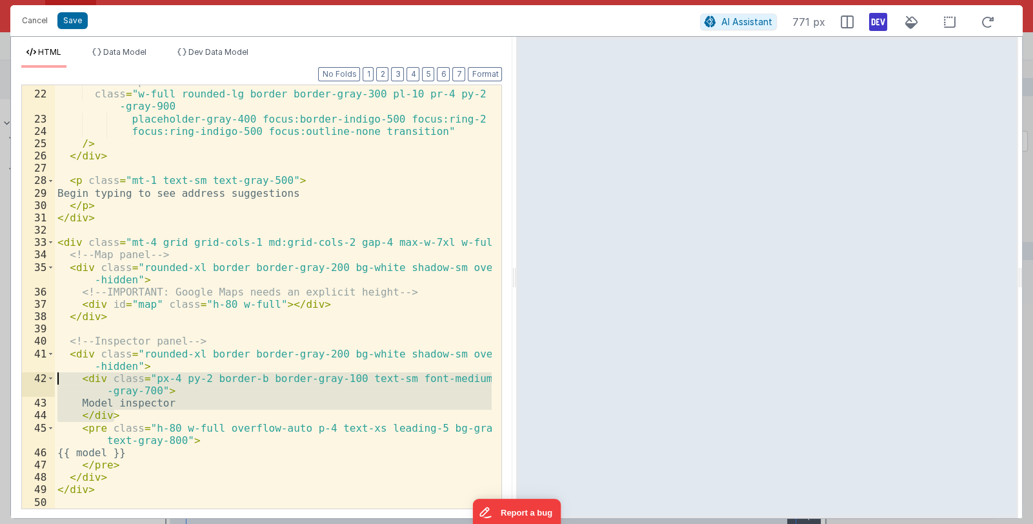
drag, startPoint x: 120, startPoint y: 415, endPoint x: 21, endPoint y: 380, distance: 104.7
click at [21, 380] on div "21 22 23 24 25 26 27 28 29 30 31 32 33 34 35 36 37 38 39 40 41 42 43 44 45 46 4…" at bounding box center [261, 297] width 481 height 425
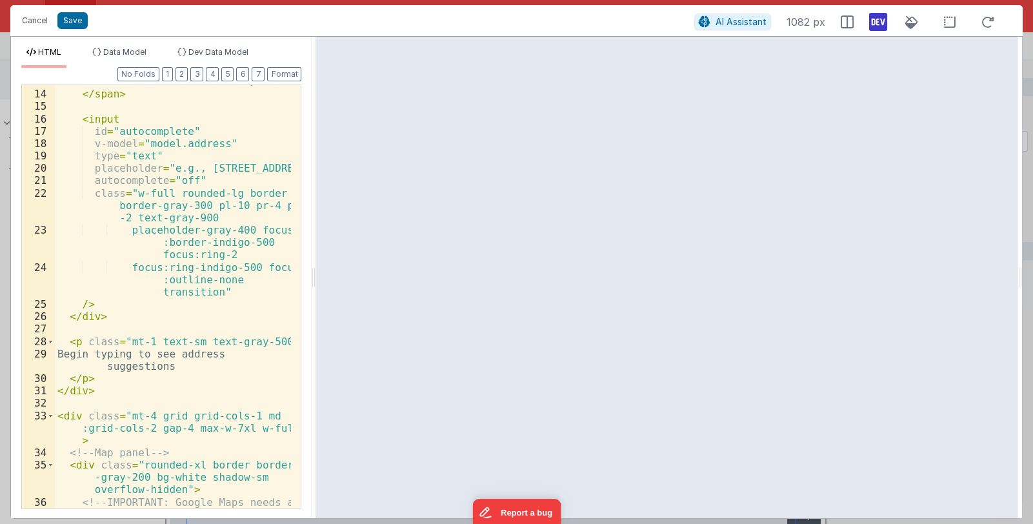
scroll to position [232, 0]
click at [77, 21] on html "Cancel Save AI Assistant 1082 px HTML Data Model Dev Data Model Format 7 6 5 4 …" at bounding box center [516, 262] width 1033 height 524
click at [77, 21] on button "Save" at bounding box center [72, 20] width 30 height 17
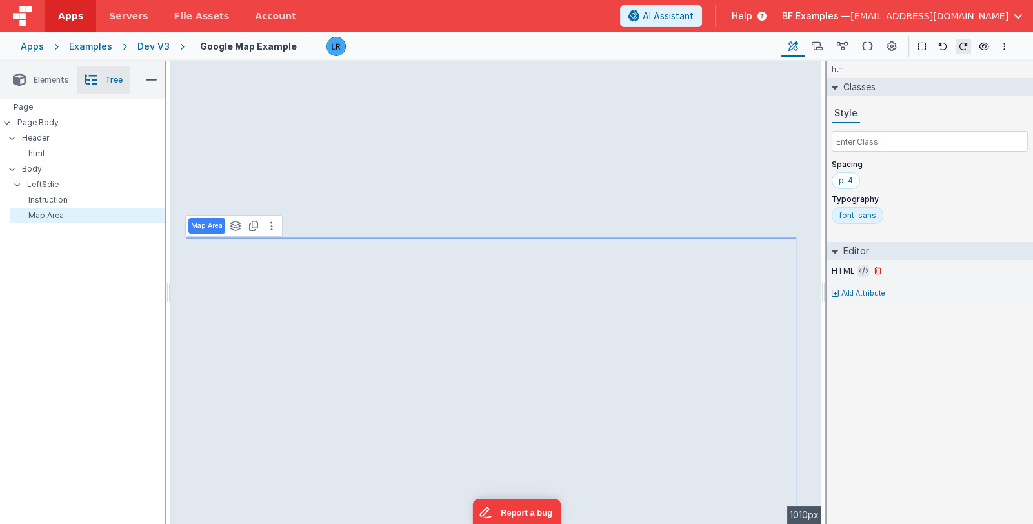
click at [859, 269] on icon at bounding box center [864, 271] width 10 height 10
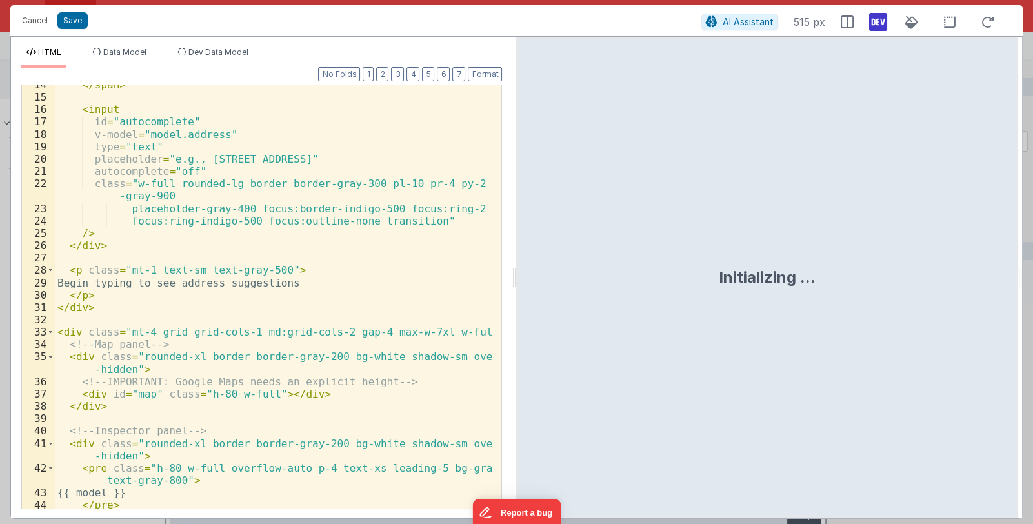
scroll to position [232, 0]
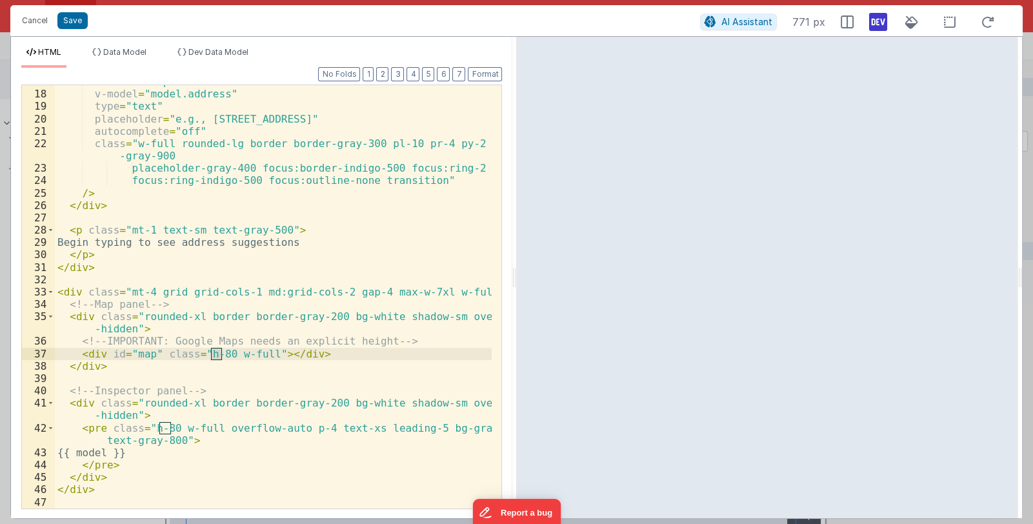
drag, startPoint x: 212, startPoint y: 354, endPoint x: 219, endPoint y: 354, distance: 7.7
click at [219, 354] on div "id = "autocomplete" v-model = "model.address" type = "text" placeholder = "e.g.…" at bounding box center [273, 299] width 437 height 448
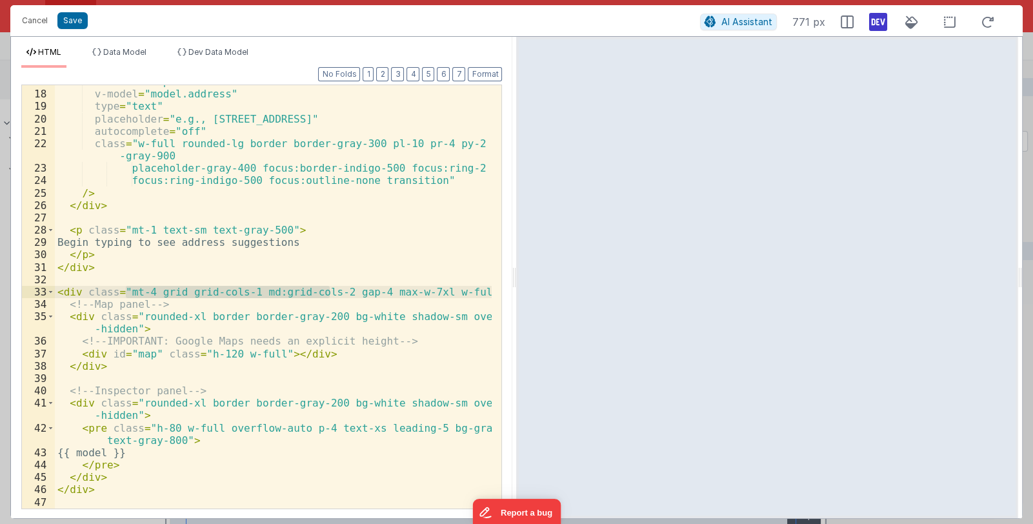
drag, startPoint x: 125, startPoint y: 291, endPoint x: 332, endPoint y: 287, distance: 207.1
click at [332, 287] on div "id = "autocomplete" v-model = "model.address" type = "text" placeholder = "e.g.…" at bounding box center [273, 299] width 437 height 448
click at [75, 18] on button "Save" at bounding box center [72, 20] width 30 height 17
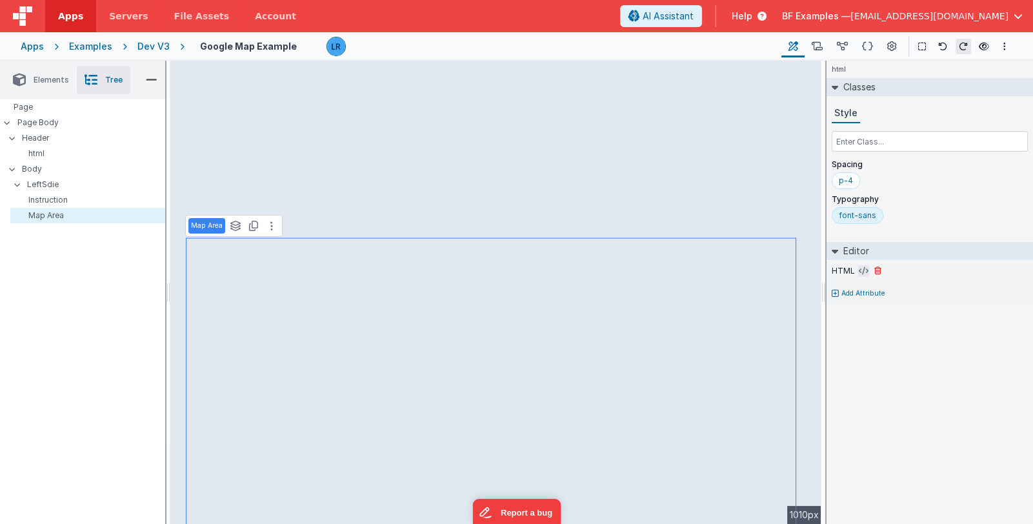
click at [860, 267] on icon at bounding box center [864, 271] width 10 height 10
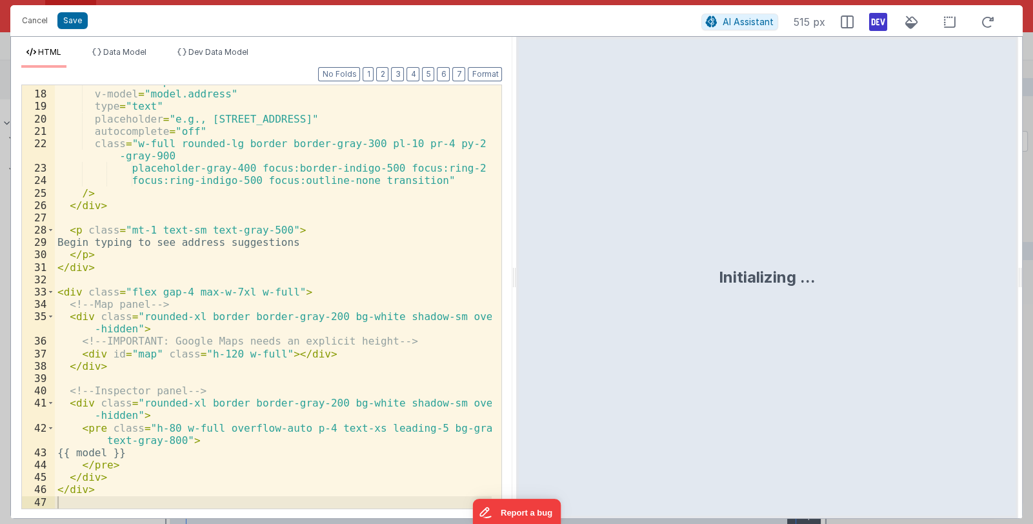
click at [148, 292] on div "id = "autocomplete" v-model = "model.address" type = "text" placeholder = "e.g.…" at bounding box center [273, 299] width 437 height 448
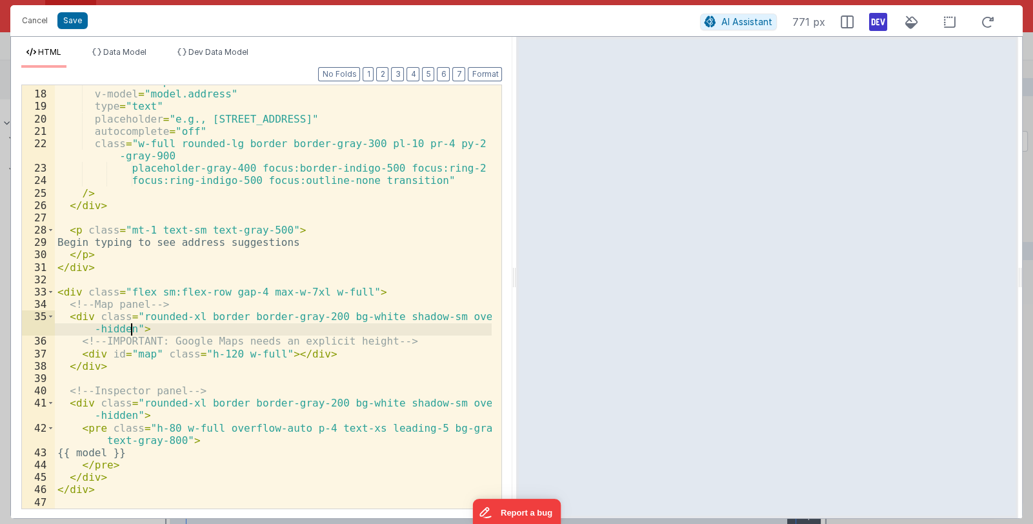
click at [131, 328] on div "id = "autocomplete" v-model = "model.address" type = "text" placeholder = "e.g.…" at bounding box center [273, 299] width 437 height 448
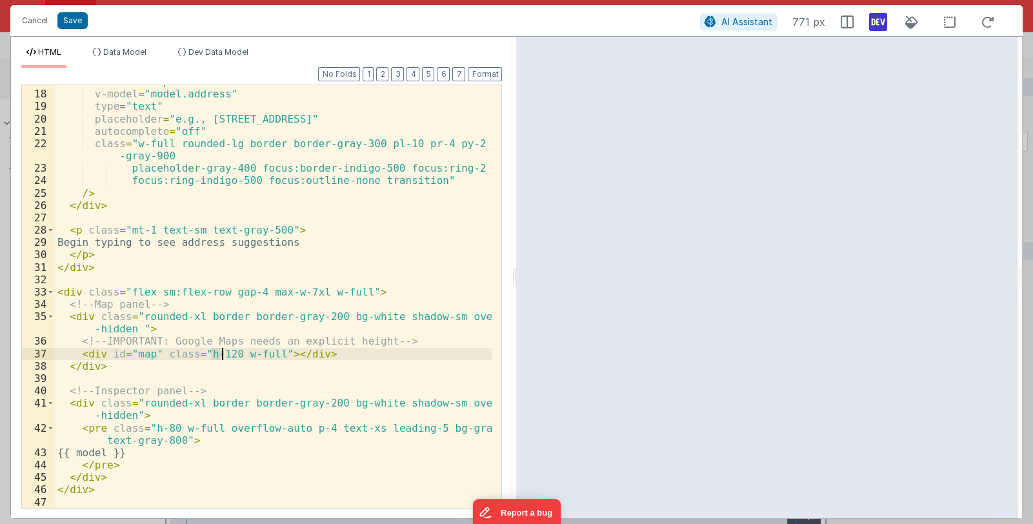
drag, startPoint x: 212, startPoint y: 356, endPoint x: 222, endPoint y: 355, distance: 10.3
click at [222, 355] on div "id = "autocomplete" v-model = "model.address" type = "text" placeholder = "e.g.…" at bounding box center [273, 299] width 437 height 448
click at [190, 365] on div "id = "autocomplete" v-model = "model.address" type = "text" placeholder = "e.g.…" at bounding box center [273, 299] width 437 height 448
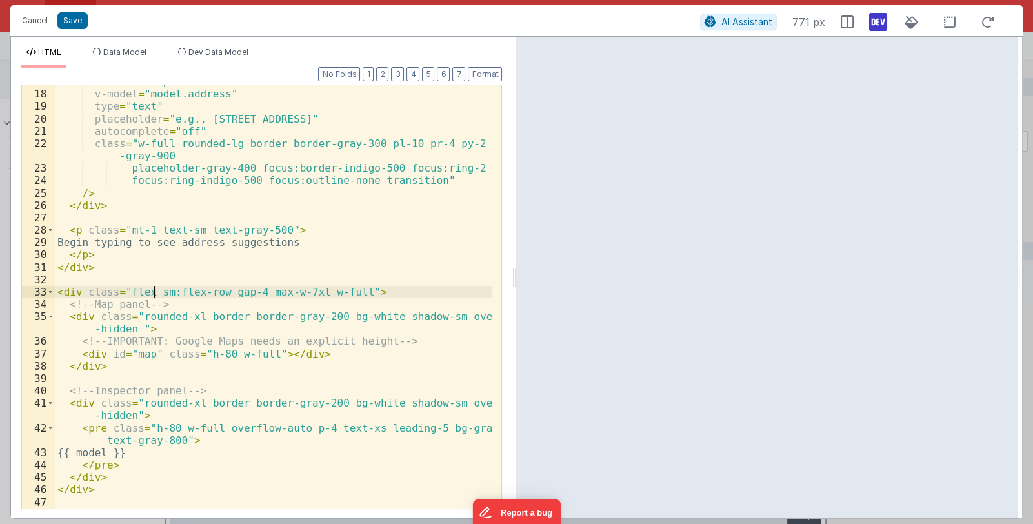
click at [152, 292] on div "id = "autocomplete" v-model = "model.address" type = "text" placeholder = "e.g.…" at bounding box center [273, 299] width 437 height 448
drag, startPoint x: 126, startPoint y: 291, endPoint x: 215, endPoint y: 292, distance: 88.4
click at [215, 292] on div "id = "autocomplete" v-model = "model.address" type = "text" placeholder = "e.g.…" at bounding box center [273, 299] width 437 height 448
drag, startPoint x: 148, startPoint y: 428, endPoint x: 164, endPoint y: 428, distance: 15.5
click at [164, 428] on div "id = "autocomplete" v-model = "model.address" type = "text" placeholder = "e.g.…" at bounding box center [273, 299] width 437 height 448
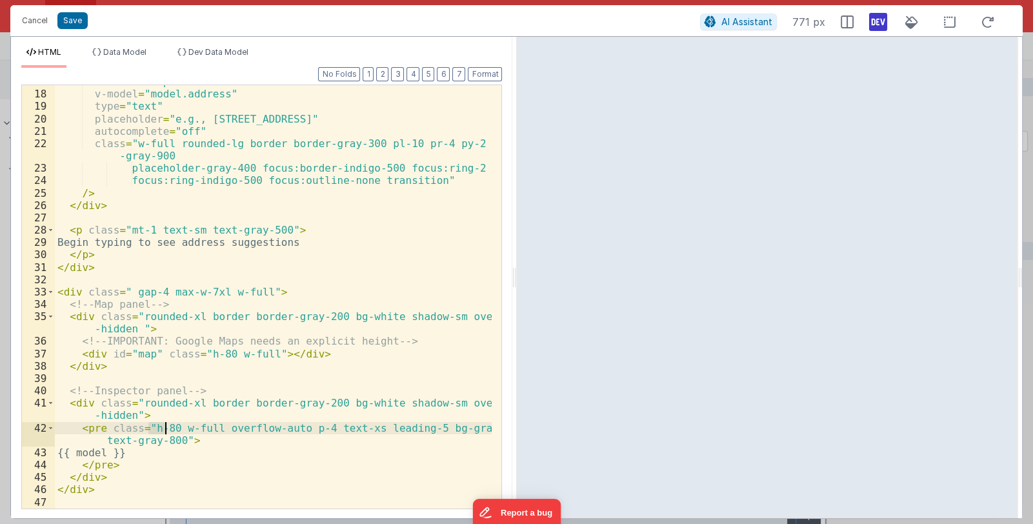
click at [177, 427] on div "id = "autocomplete" v-model = "model.address" type = "text" placeholder = "e.g.…" at bounding box center [273, 299] width 437 height 448
drag, startPoint x: 294, startPoint y: 430, endPoint x: 177, endPoint y: 443, distance: 116.9
click at [177, 443] on div "id = "autocomplete" v-model = "model.address" type = "text" placeholder = "e.g.…" at bounding box center [273, 299] width 437 height 448
drag, startPoint x: 126, startPoint y: 292, endPoint x: 158, endPoint y: 291, distance: 31.6
click at [158, 291] on div "id = "autocomplete" v-model = "model.address" type = "text" placeholder = "e.g.…" at bounding box center [273, 299] width 437 height 448
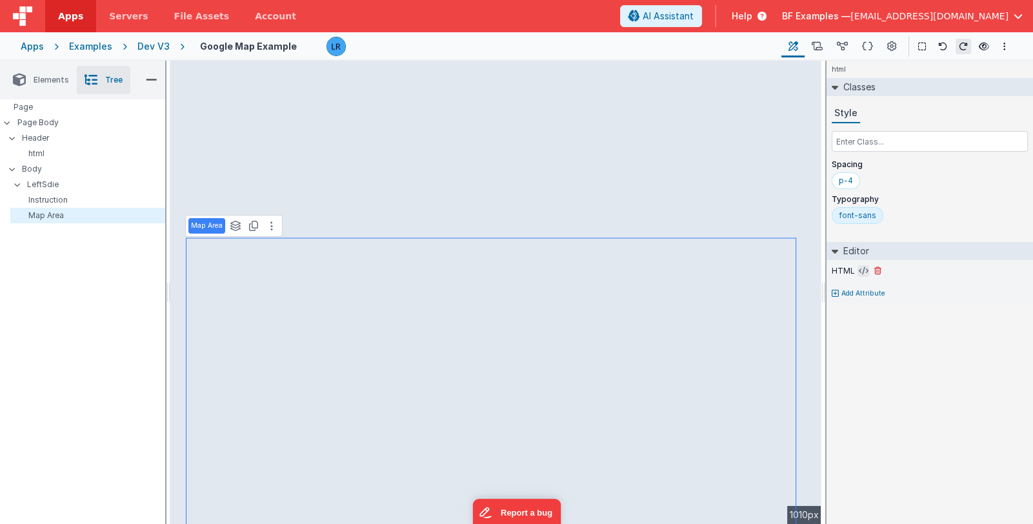
click at [859, 273] on icon at bounding box center [864, 271] width 10 height 10
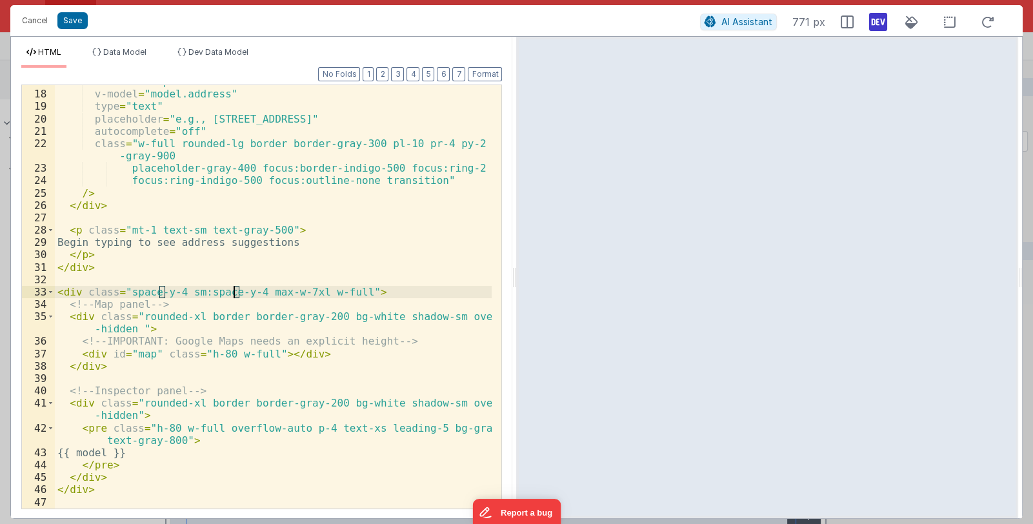
click at [236, 292] on div "id = "autocomplete" v-model = "model.address" type = "text" placeholder = "e.g.…" at bounding box center [273, 299] width 437 height 448
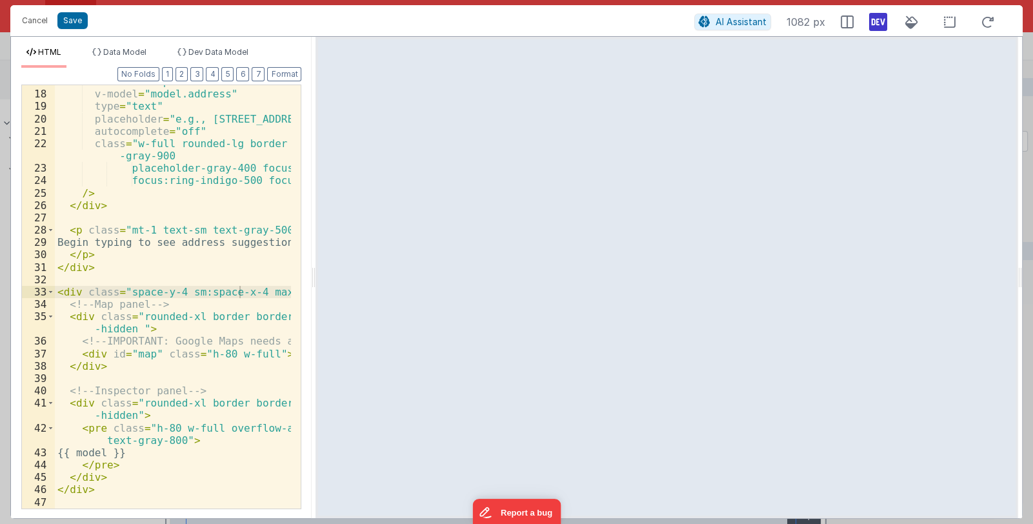
scroll to position [232, 0]
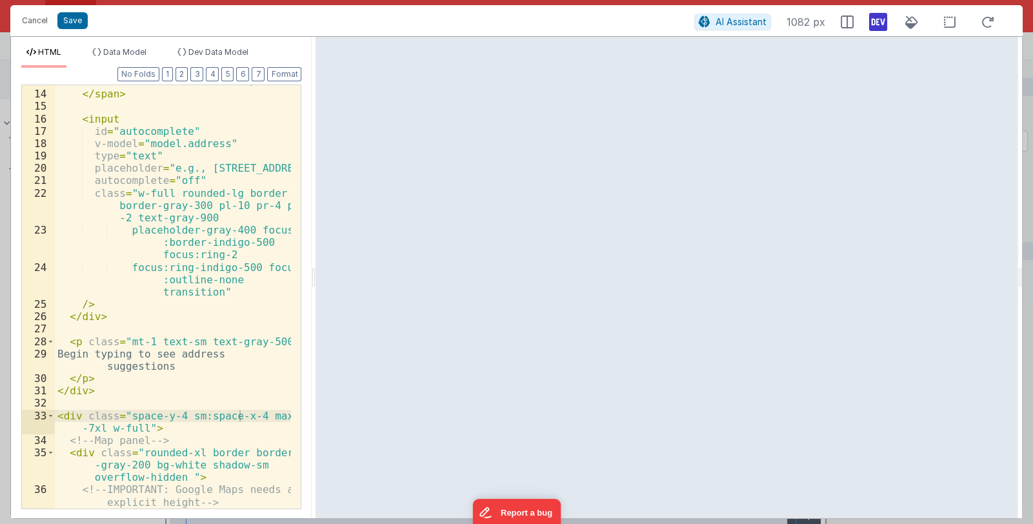
click at [73, 22] on html "Cancel Save AI Assistant 1082 px HTML Data Model Dev Data Model Format 7 6 5 4 …" at bounding box center [516, 262] width 1033 height 524
click at [73, 22] on button "Save" at bounding box center [72, 20] width 30 height 17
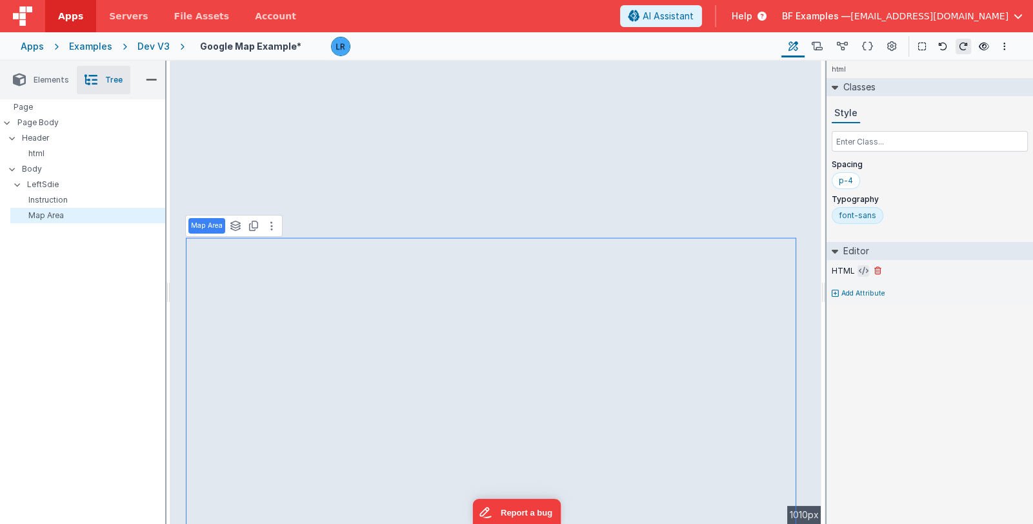
click at [861, 270] on icon at bounding box center [864, 271] width 10 height 10
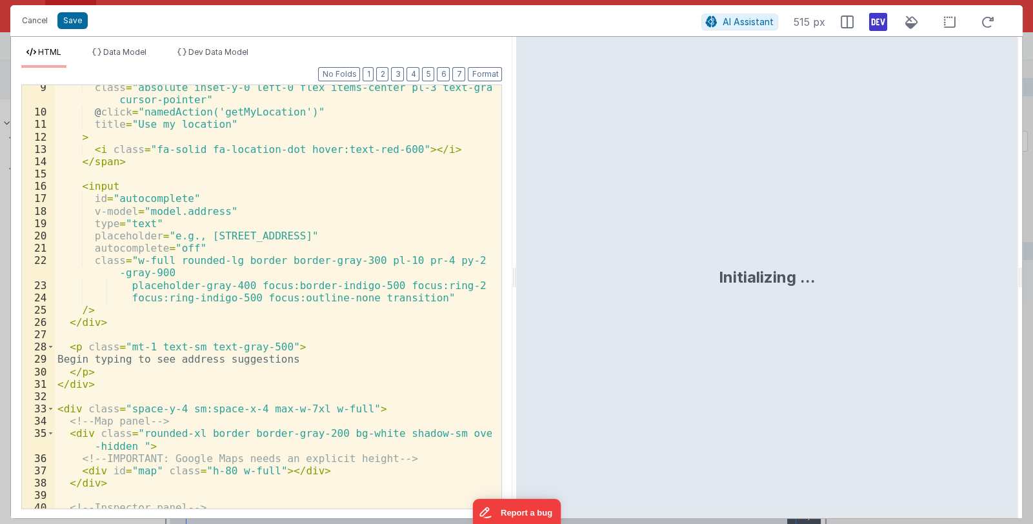
scroll to position [232, 0]
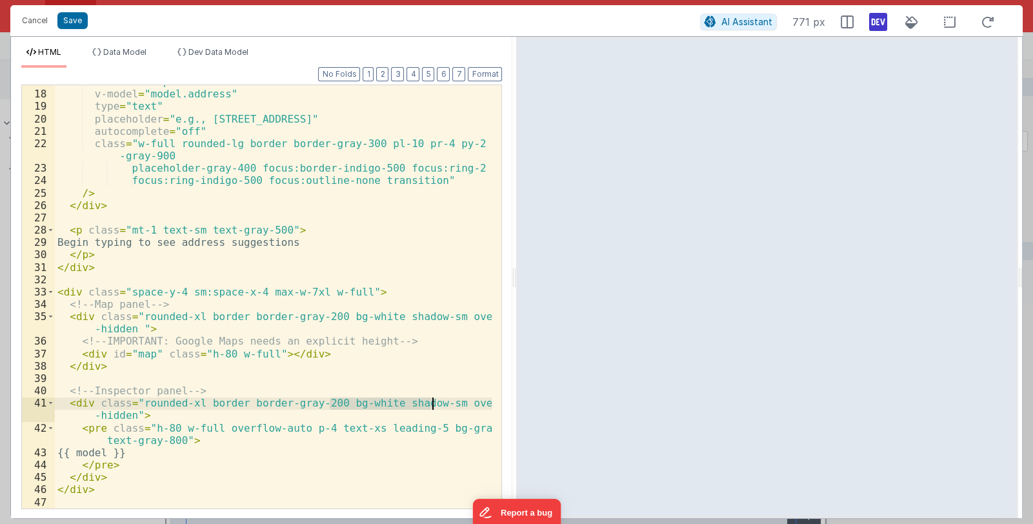
drag, startPoint x: 330, startPoint y: 402, endPoint x: 432, endPoint y: 403, distance: 102.6
click at [432, 403] on div "id = "autocomplete" v-model = "model.address" type = "text" placeholder = "e.g.…" at bounding box center [273, 299] width 437 height 448
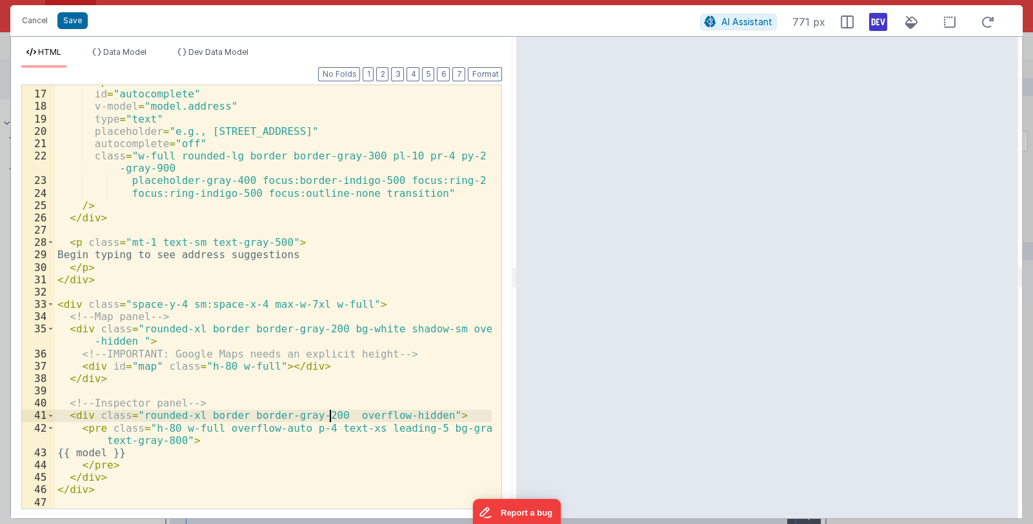
scroll to position [219, 0]
drag, startPoint x: 70, startPoint y: 417, endPoint x: 445, endPoint y: 411, distance: 375.6
click at [445, 411] on div "< input id = "autocomplete" v-model = "model.address" type = "text" placeholder…" at bounding box center [273, 299] width 437 height 448
click at [229, 414] on div "< input id = "autocomplete" v-model = "model.address" type = "text" placeholder…" at bounding box center [273, 296] width 437 height 423
drag, startPoint x: 183, startPoint y: 416, endPoint x: 194, endPoint y: 416, distance: 10.3
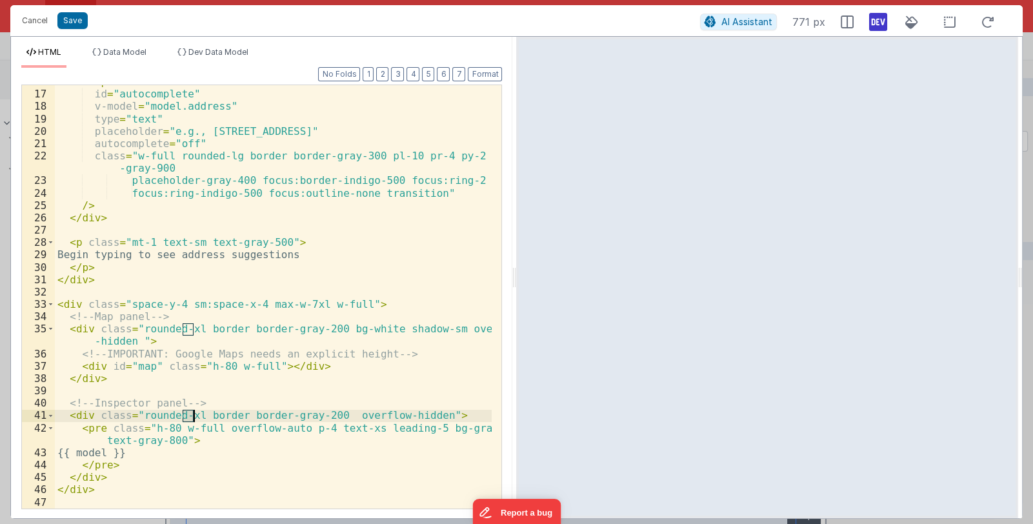
click at [194, 416] on div "< input id = "autocomplete" v-model = "model.address" type = "text" placeholder…" at bounding box center [273, 299] width 437 height 448
drag, startPoint x: 184, startPoint y: 328, endPoint x: 191, endPoint y: 326, distance: 7.4
click at [191, 326] on div "< input id = "autocomplete" v-model = "model.address" type = "text" placeholder…" at bounding box center [273, 299] width 437 height 448
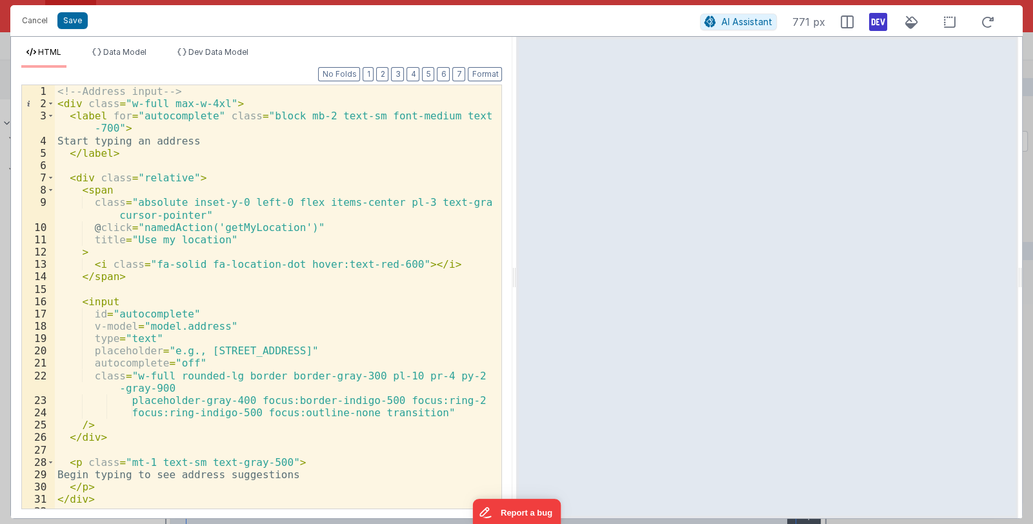
scroll to position [0, 0]
drag, startPoint x: 218, startPoint y: 375, endPoint x: 226, endPoint y: 374, distance: 7.8
click at [226, 374] on div "<!-- Address input --> < div class = "w-full max-w-4xl" > < label for = "autoco…" at bounding box center [273, 309] width 437 height 448
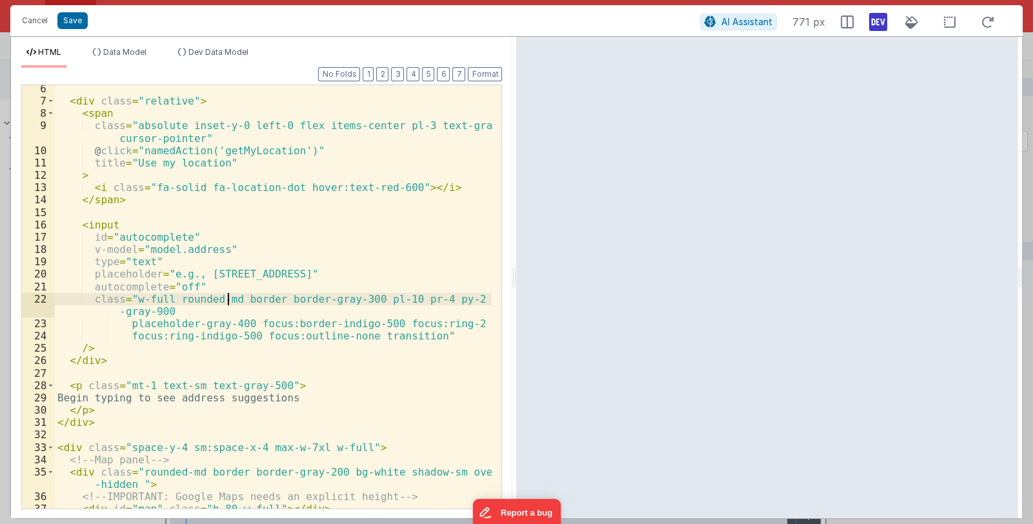
scroll to position [219, 0]
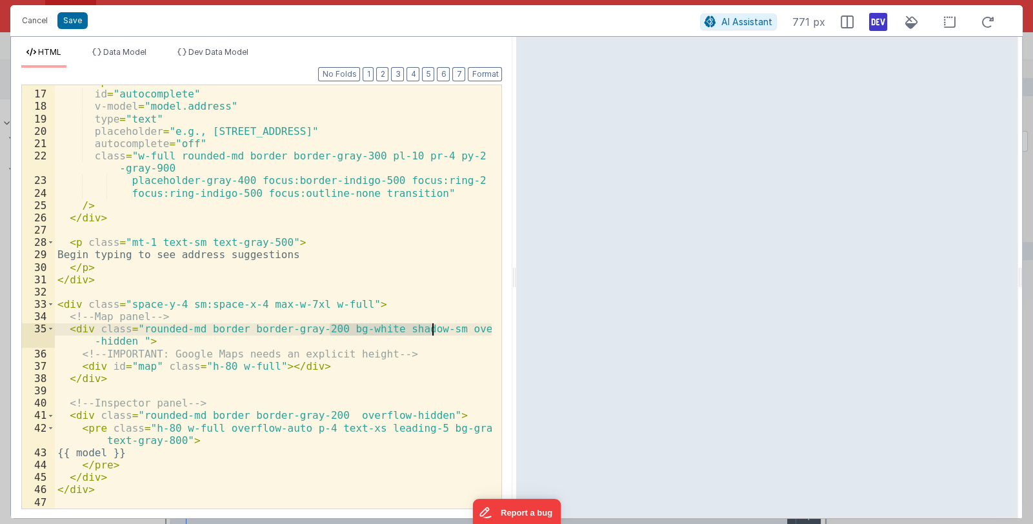
drag, startPoint x: 330, startPoint y: 326, endPoint x: 431, endPoint y: 328, distance: 101.3
click at [431, 328] on div "< input id = "autocomplete" v-model = "model.address" type = "text" placeholder…" at bounding box center [273, 299] width 437 height 448
click at [361, 328] on div "< input id = "autocomplete" v-model = "model.address" type = "text" placeholder…" at bounding box center [273, 296] width 437 height 423
drag, startPoint x: 331, startPoint y: 329, endPoint x: 432, endPoint y: 330, distance: 100.7
click at [432, 330] on div "< input id = "autocomplete" v-model = "model.address" type = "text" placeholder…" at bounding box center [273, 299] width 437 height 448
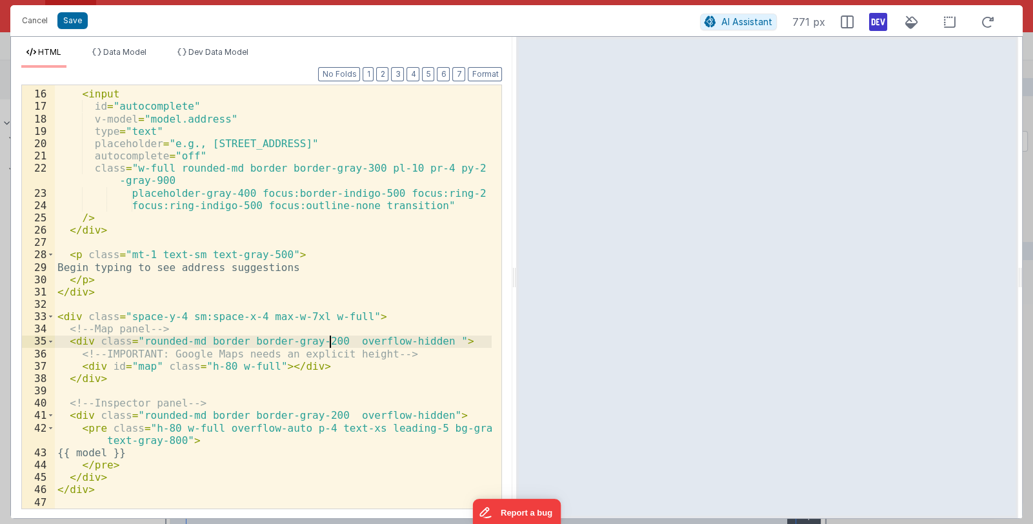
scroll to position [206, 0]
click at [328, 417] on div "< input id = "autocomplete" v-model = "model.address" type = "text" placeholder…" at bounding box center [273, 299] width 437 height 448
click at [72, 18] on button "Save" at bounding box center [72, 20] width 30 height 17
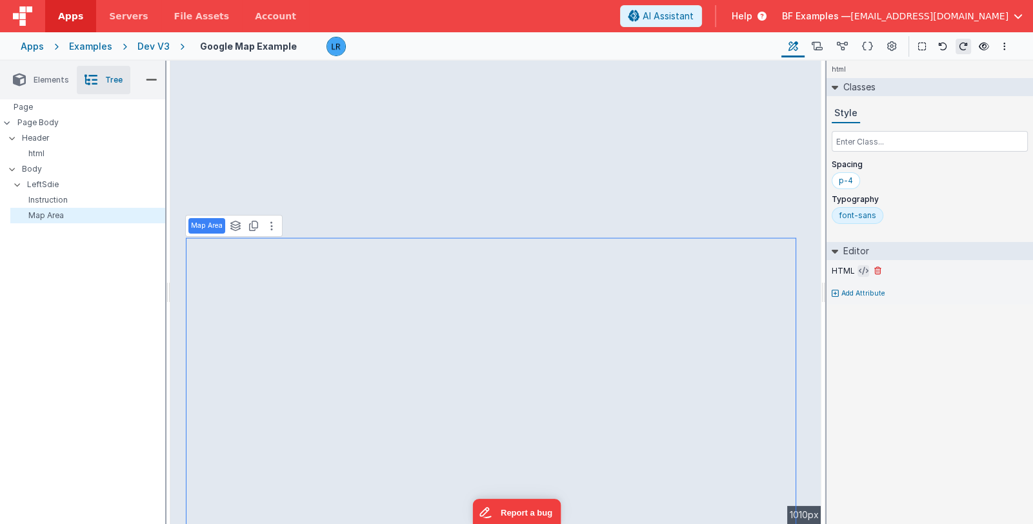
click at [859, 269] on icon at bounding box center [864, 271] width 10 height 10
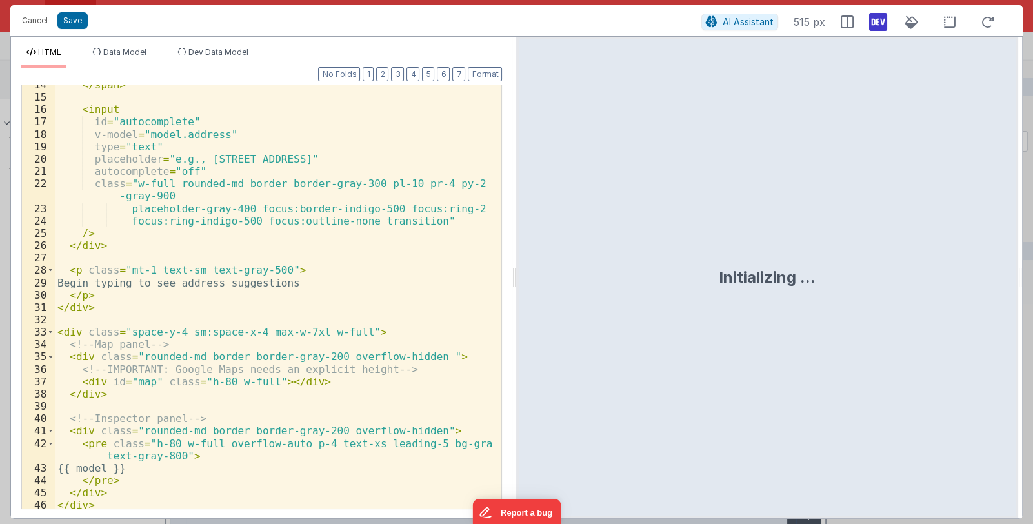
scroll to position [192, 0]
click at [199, 334] on div "</ span > < input id = "autocomplete" v-model = "model.address" type = "text" p…" at bounding box center [273, 303] width 437 height 448
drag, startPoint x: 256, startPoint y: 334, endPoint x: 306, endPoint y: 331, distance: 50.4
click at [306, 331] on div "</ span > < input id = "autocomplete" v-model = "model.address" type = "text" p…" at bounding box center [273, 303] width 437 height 448
click at [200, 330] on div "</ span > < input id = "autocomplete" v-model = "model.address" type = "text" p…" at bounding box center [273, 303] width 437 height 448
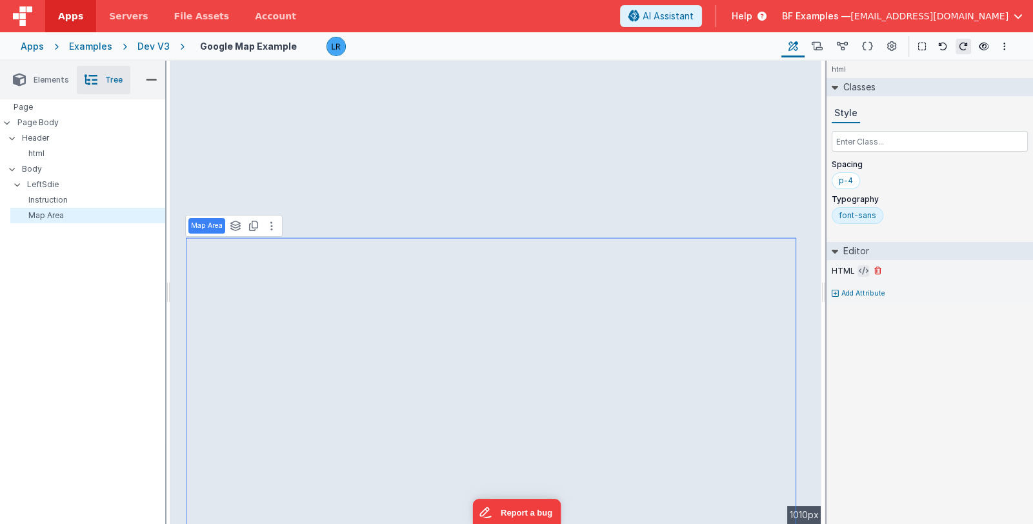
click at [857, 268] on button at bounding box center [863, 271] width 12 height 12
click at [861, 272] on icon at bounding box center [864, 271] width 10 height 10
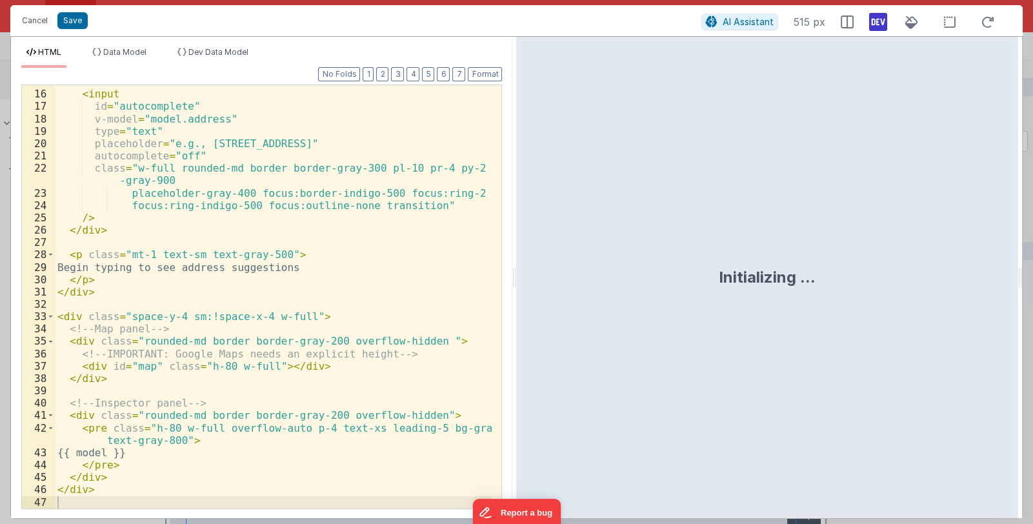
scroll to position [206, 0]
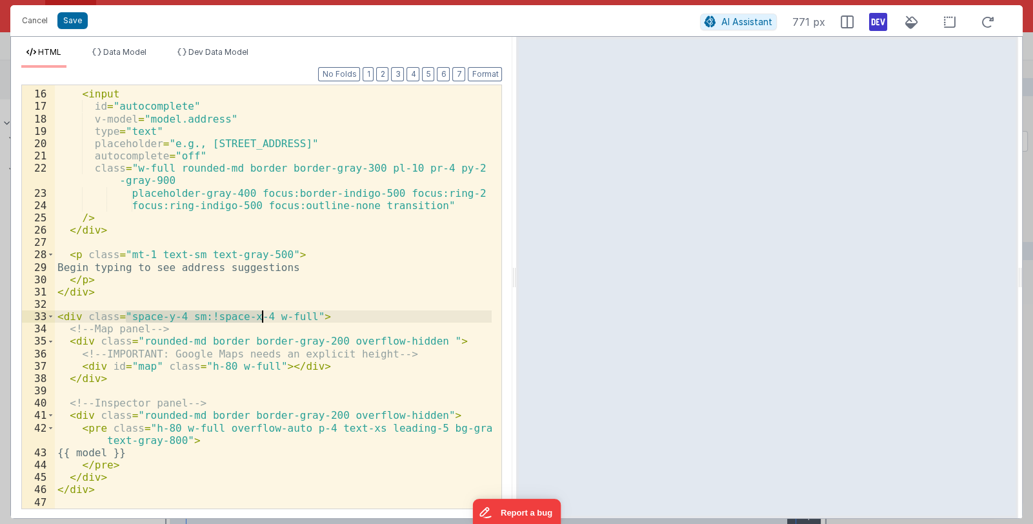
drag, startPoint x: 125, startPoint y: 315, endPoint x: 260, endPoint y: 319, distance: 134.9
click at [260, 319] on div "< input id = "autocomplete" v-model = "model.address" type = "text" placeholder…" at bounding box center [273, 299] width 437 height 448
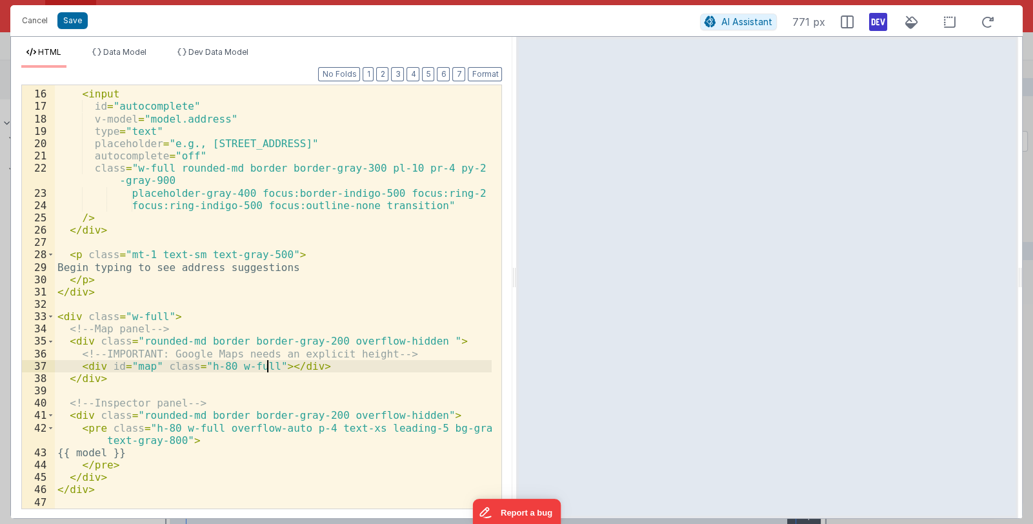
click at [267, 365] on div "< input id = "autocomplete" v-model = "model.address" type = "text" placeholder…" at bounding box center [273, 299] width 437 height 448
drag, startPoint x: 189, startPoint y: 428, endPoint x: 208, endPoint y: 427, distance: 18.7
click at [208, 427] on div "< input id = "autocomplete" v-model = "model.address" type = "text" placeholder…" at bounding box center [273, 299] width 437 height 448
drag, startPoint x: 262, startPoint y: 363, endPoint x: 239, endPoint y: 370, distance: 23.5
click at [239, 370] on div "< input id = "autocomplete" v-model = "model.address" type = "text" placeholder…" at bounding box center [273, 299] width 437 height 448
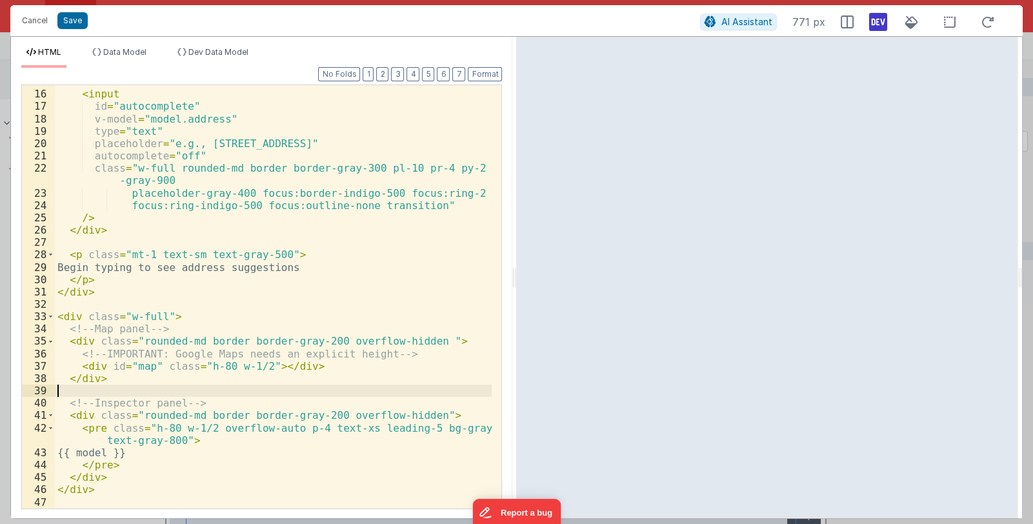
click at [258, 394] on div "< input id = "autocomplete" v-model = "model.address" type = "text" placeholder…" at bounding box center [273, 299] width 437 height 448
click at [65, 19] on button "Save" at bounding box center [72, 20] width 30 height 17
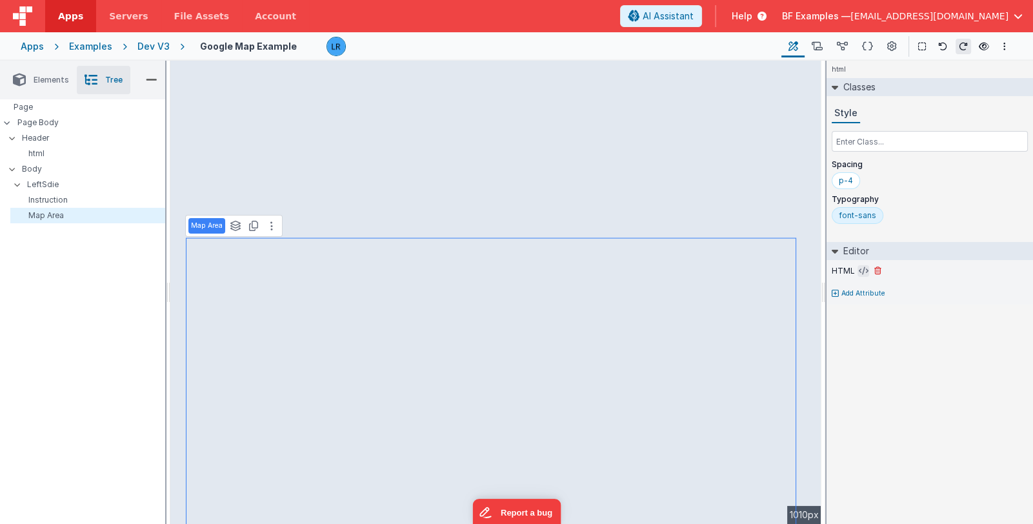
click at [859, 268] on icon at bounding box center [864, 271] width 10 height 10
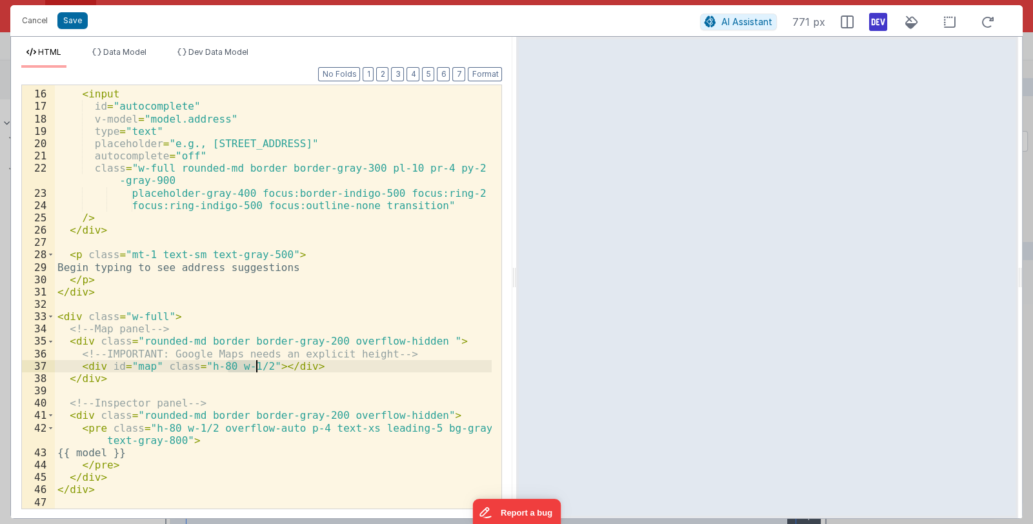
drag, startPoint x: 226, startPoint y: 365, endPoint x: 257, endPoint y: 363, distance: 31.1
click at [257, 363] on div "< input id = "autocomplete" v-model = "model.address" type = "text" placeholder…" at bounding box center [273, 299] width 437 height 448
click at [417, 339] on div "< input id = "autocomplete" v-model = "model.address" type = "text" placeholder…" at bounding box center [273, 299] width 437 height 448
click at [420, 339] on div "< input id = "autocomplete" v-model = "model.address" type = "text" placeholder…" at bounding box center [273, 299] width 437 height 448
paste textarea
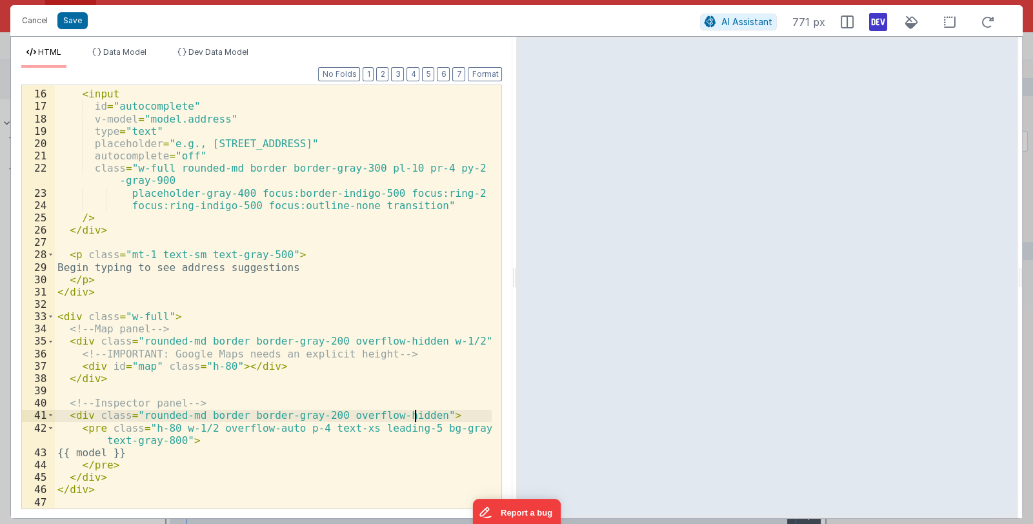
click at [416, 415] on div "< input id = "autocomplete" v-model = "model.address" type = "text" placeholder…" at bounding box center [273, 299] width 437 height 448
drag, startPoint x: 175, startPoint y: 425, endPoint x: 205, endPoint y: 428, distance: 29.8
click at [205, 428] on div "< input id = "autocomplete" v-model = "model.address" type = "text" placeholder…" at bounding box center [273, 299] width 437 height 448
click at [125, 316] on div "< input id = "autocomplete" v-model = "model.address" type = "text" placeholder…" at bounding box center [273, 299] width 437 height 448
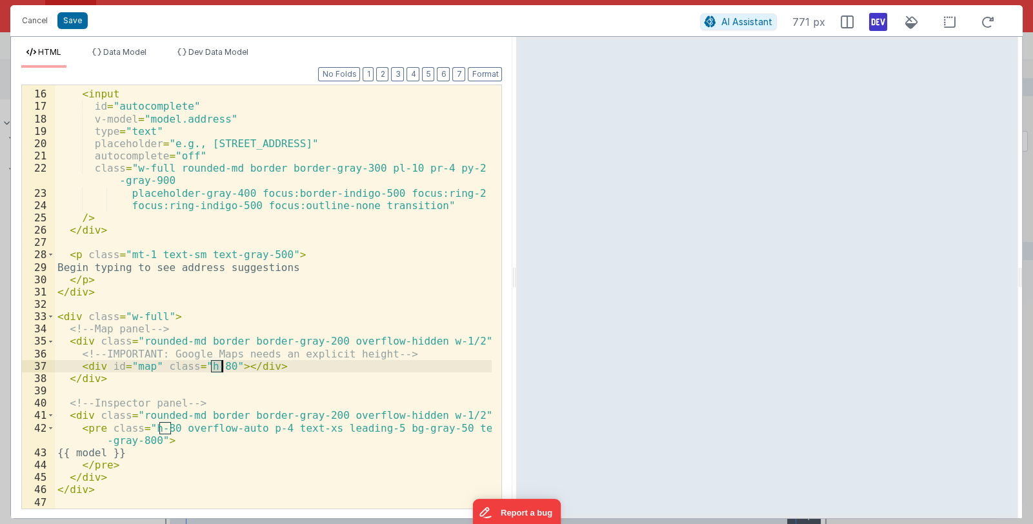
drag, startPoint x: 211, startPoint y: 366, endPoint x: 220, endPoint y: 364, distance: 9.4
click at [220, 364] on div "< input id = "autocomplete" v-model = "model.address" type = "text" placeholder…" at bounding box center [273, 299] width 437 height 448
drag, startPoint x: 212, startPoint y: 367, endPoint x: 226, endPoint y: 367, distance: 14.8
click at [226, 367] on div "< input id = "autocomplete" v-model = "model.address" type = "text" placeholder…" at bounding box center [273, 299] width 437 height 448
click at [210, 365] on div "< input id = "autocomplete" v-model = "model.address" type = "text" placeholder…" at bounding box center [273, 299] width 437 height 448
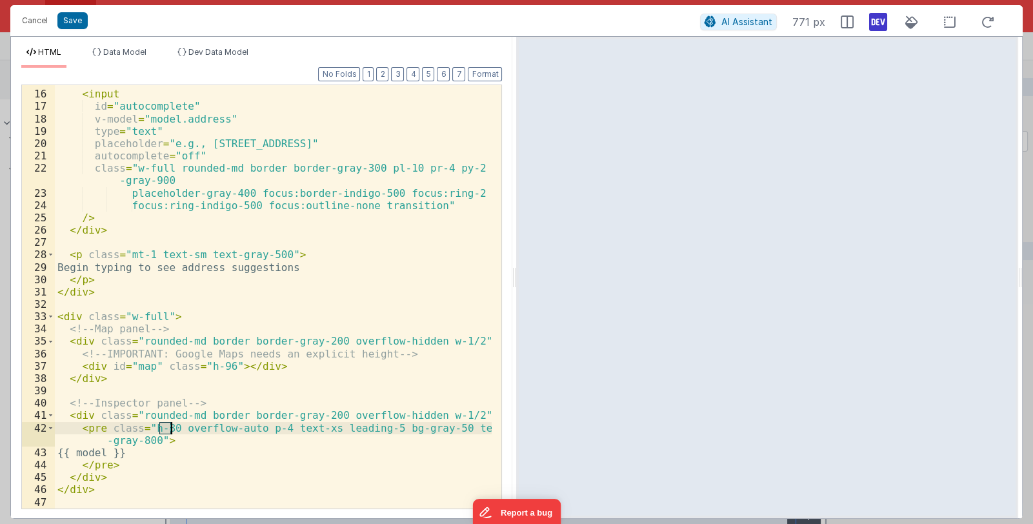
drag, startPoint x: 160, startPoint y: 429, endPoint x: 169, endPoint y: 428, distance: 9.1
click at [169, 428] on div "< input id = "autocomplete" v-model = "model.address" type = "text" placeholder…" at bounding box center [273, 299] width 437 height 448
click at [159, 314] on div "< input id = "autocomplete" v-model = "model.address" type = "text" placeholder…" at bounding box center [273, 299] width 437 height 448
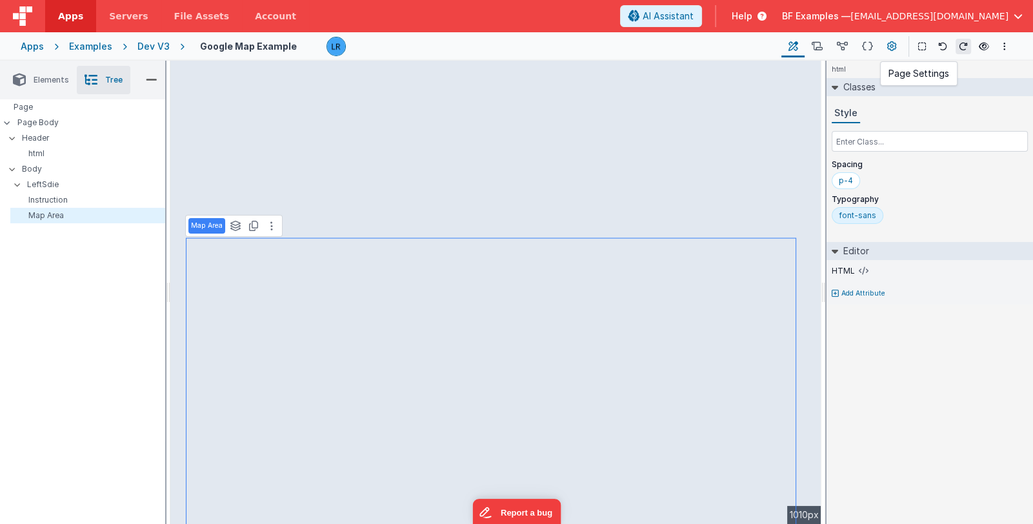
click at [892, 50] on icon at bounding box center [892, 47] width 10 height 14
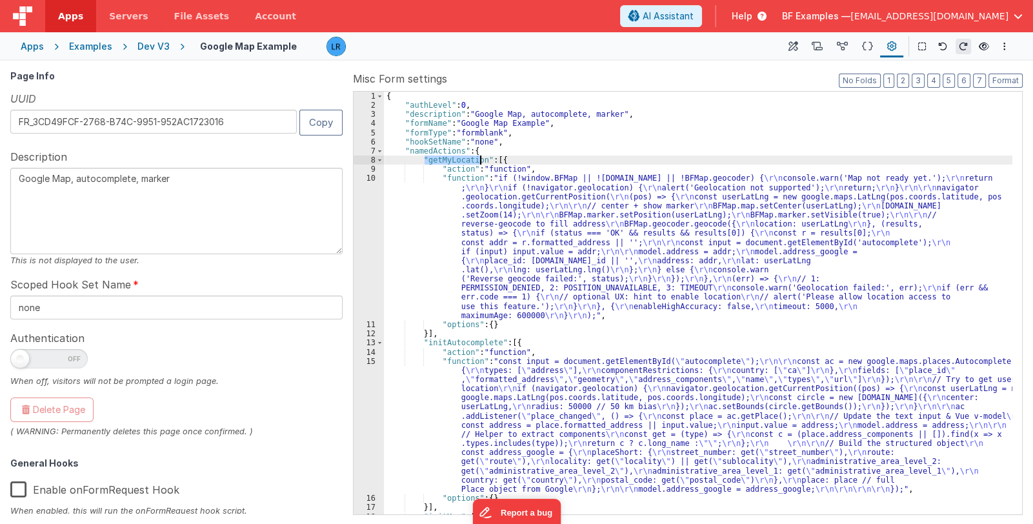
drag, startPoint x: 425, startPoint y: 161, endPoint x: 478, endPoint y: 157, distance: 53.7
click at [478, 157] on div "{ "authLevel" : 0 , "description" : "Google Map, autocomplete, marker" , "formN…" at bounding box center [698, 312] width 628 height 441
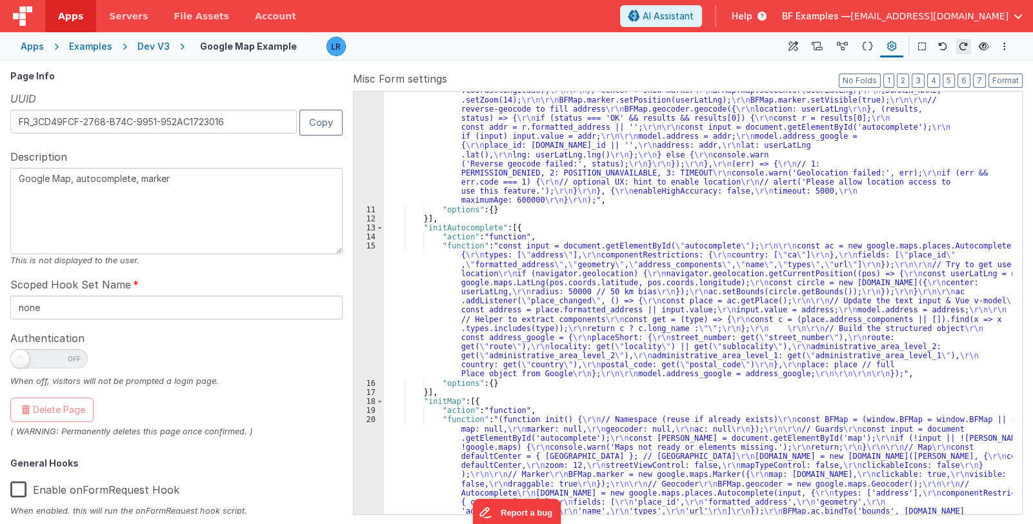
scroll to position [0, 0]
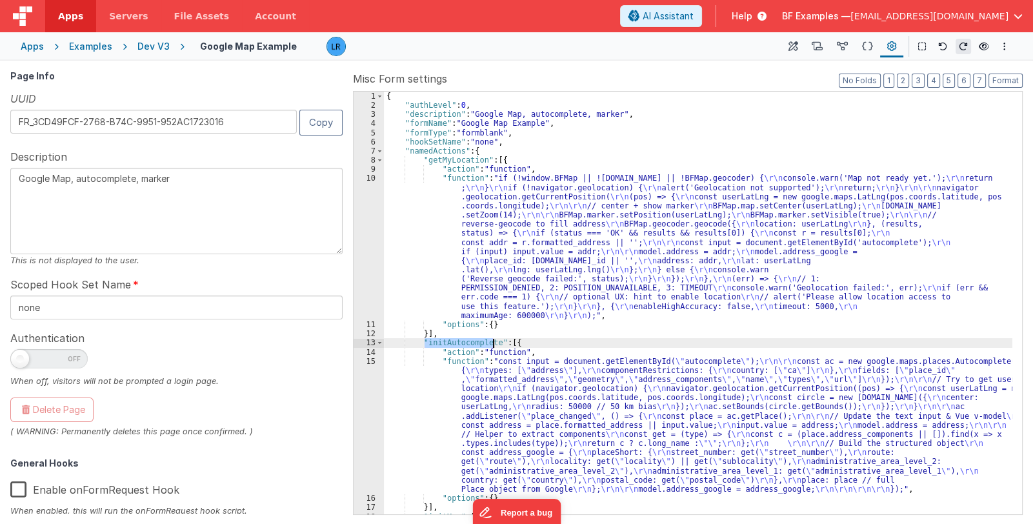
drag, startPoint x: 426, startPoint y: 343, endPoint x: 493, endPoint y: 343, distance: 67.1
click at [493, 343] on div "{ "authLevel" : 0 , "description" : "Google Map, autocomplete, marker" , "formN…" at bounding box center [698, 312] width 628 height 441
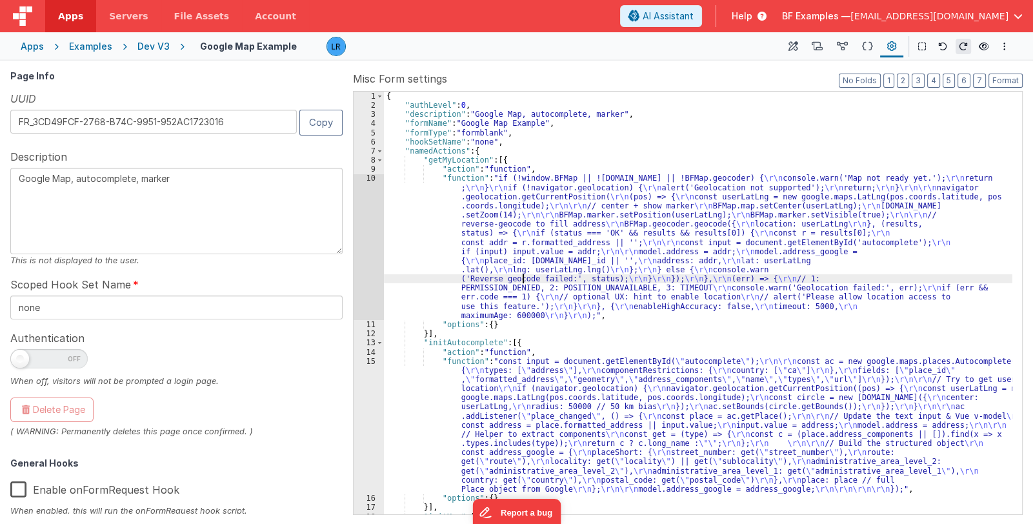
click at [524, 282] on div "{ "authLevel" : 0 , "description" : "Google Map, autocomplete, marker" , "formN…" at bounding box center [698, 312] width 628 height 441
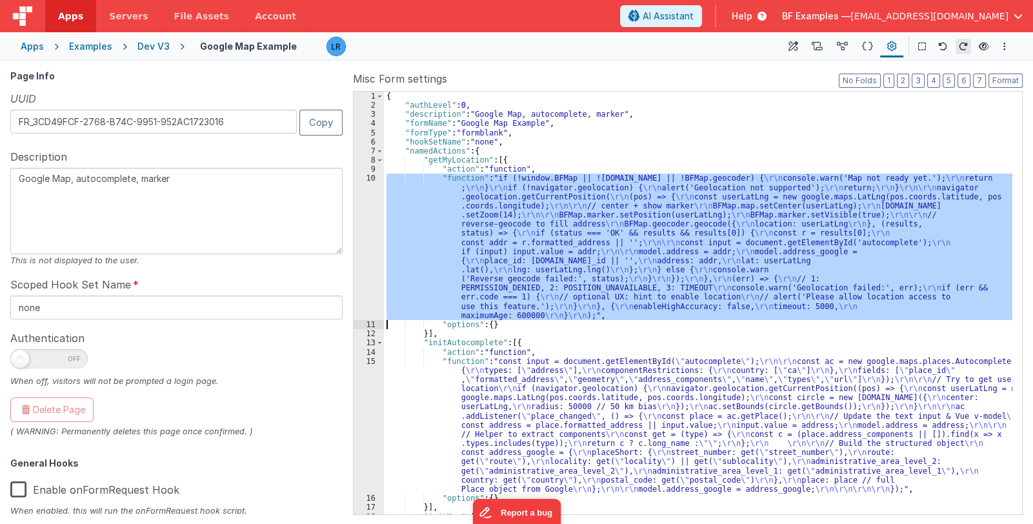
click at [363, 260] on div "10" at bounding box center [369, 247] width 30 height 146
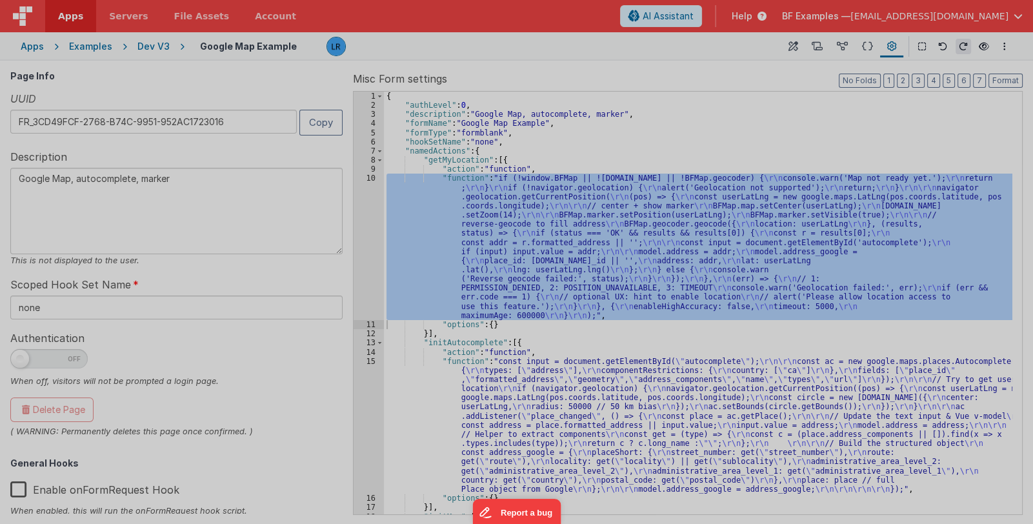
click at [363, 260] on div at bounding box center [516, 249] width 1012 height 514
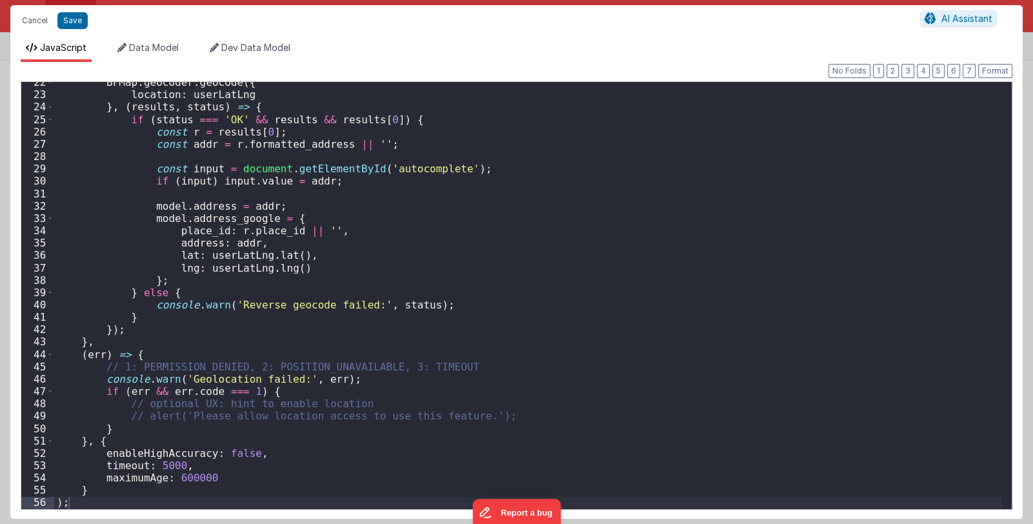
scroll to position [265, 0]
click at [39, 20] on button "Cancel" at bounding box center [34, 21] width 39 height 18
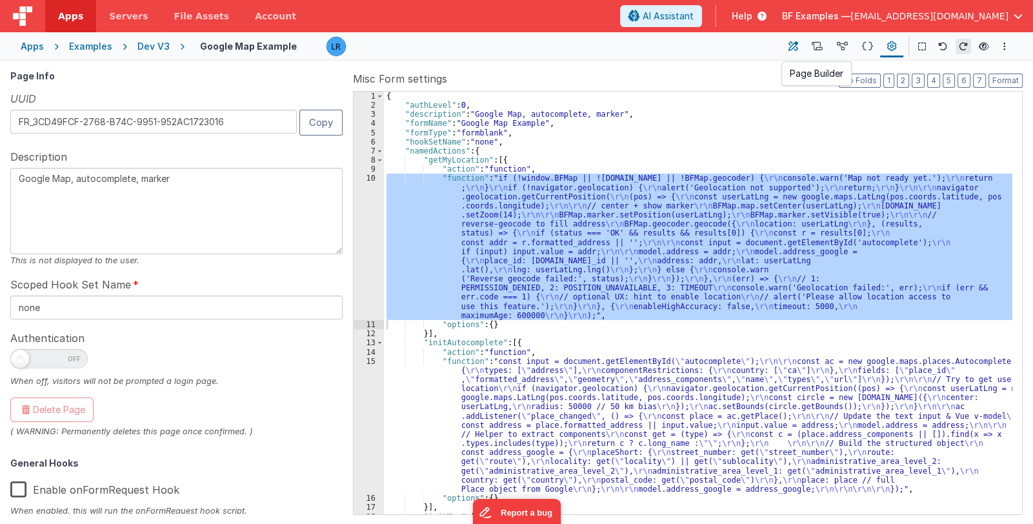
click at [791, 45] on icon at bounding box center [793, 47] width 10 height 14
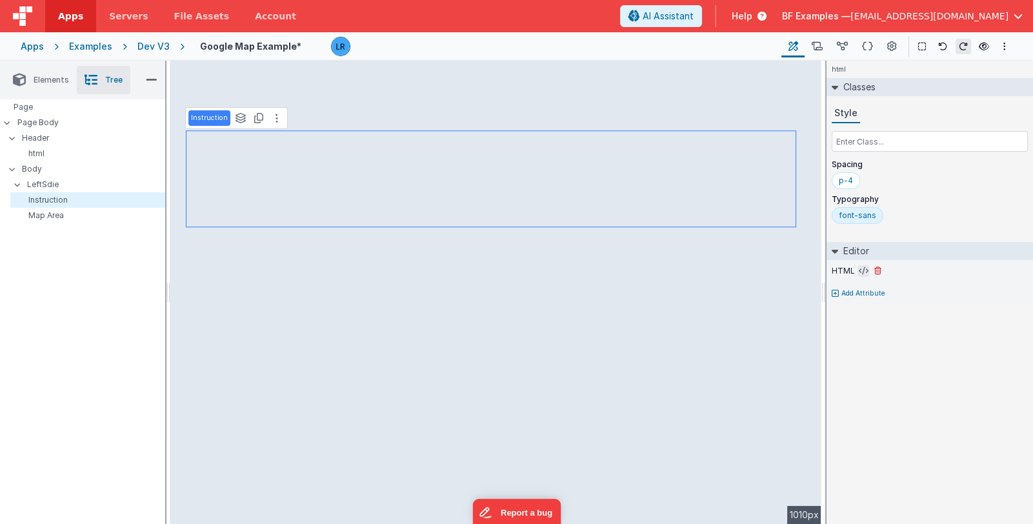
click at [861, 270] on icon at bounding box center [864, 271] width 10 height 10
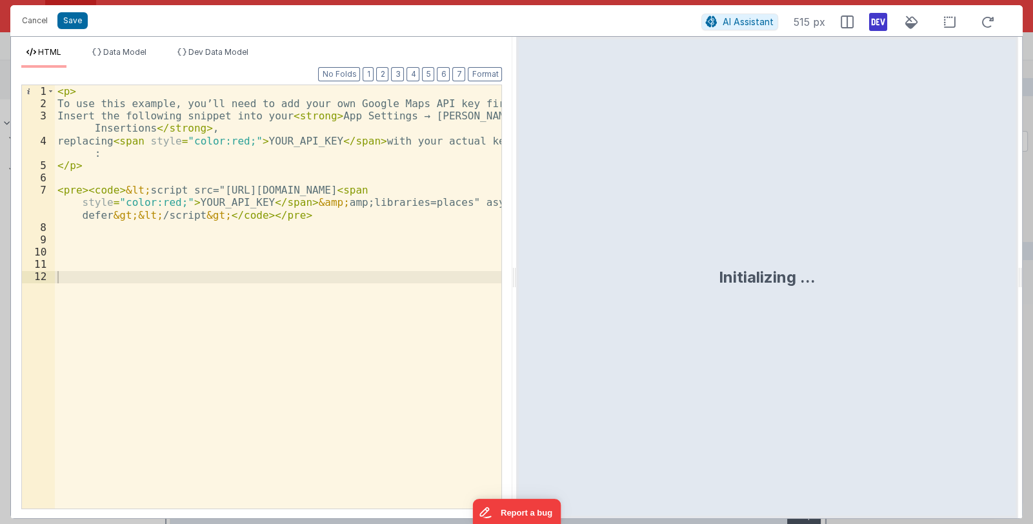
click at [67, 236] on div "< p > To use this example, you’ll need to add your own Google Maps API key firs…" at bounding box center [278, 309] width 447 height 448
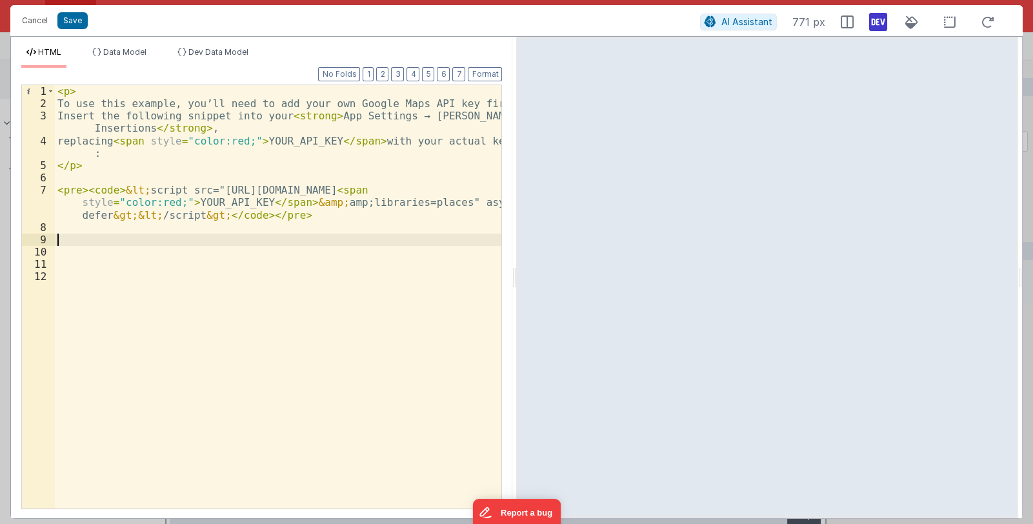
scroll to position [628, 0]
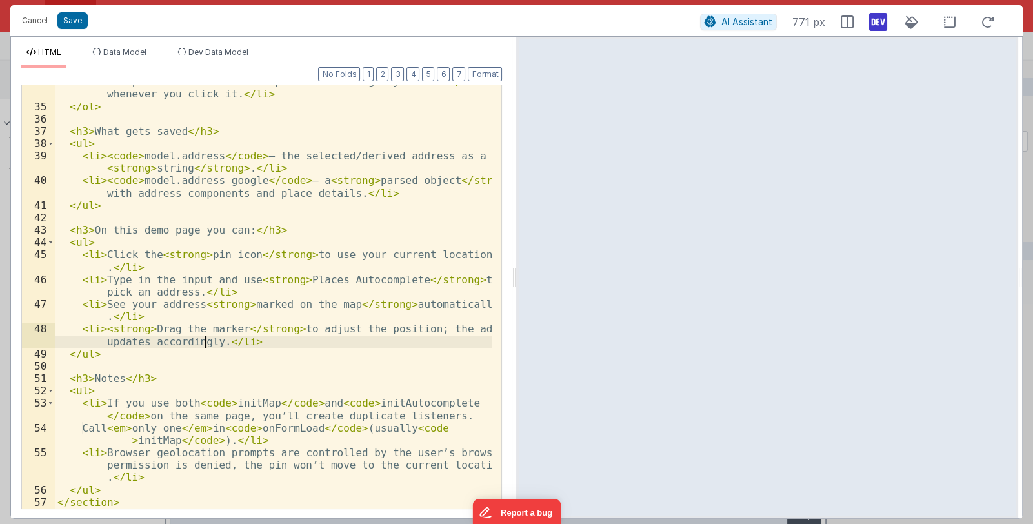
click at [203, 339] on div "< li > The pin icon next to the input calls < code > getMyLocation </ code > wh…" at bounding box center [273, 305] width 437 height 461
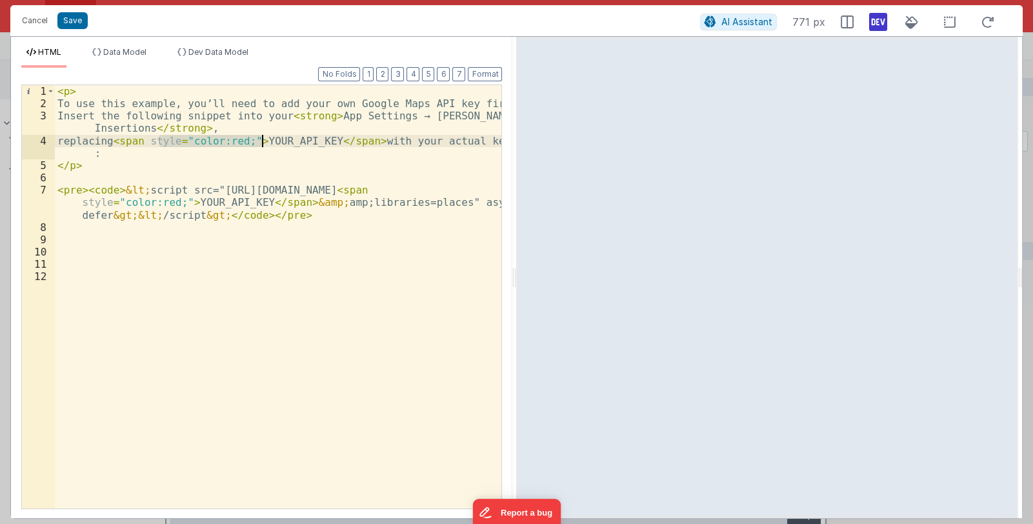
drag, startPoint x: 161, startPoint y: 139, endPoint x: 259, endPoint y: 139, distance: 98.1
click at [259, 139] on div "< p > To use this example, you’ll need to add your own Google Maps API key firs…" at bounding box center [278, 309] width 447 height 448
drag, startPoint x: 125, startPoint y: 141, endPoint x: 279, endPoint y: 139, distance: 153.6
click at [279, 139] on div "< p > To use this example, you’ll need to add your own Google Maps API key firs…" at bounding box center [278, 309] width 447 height 448
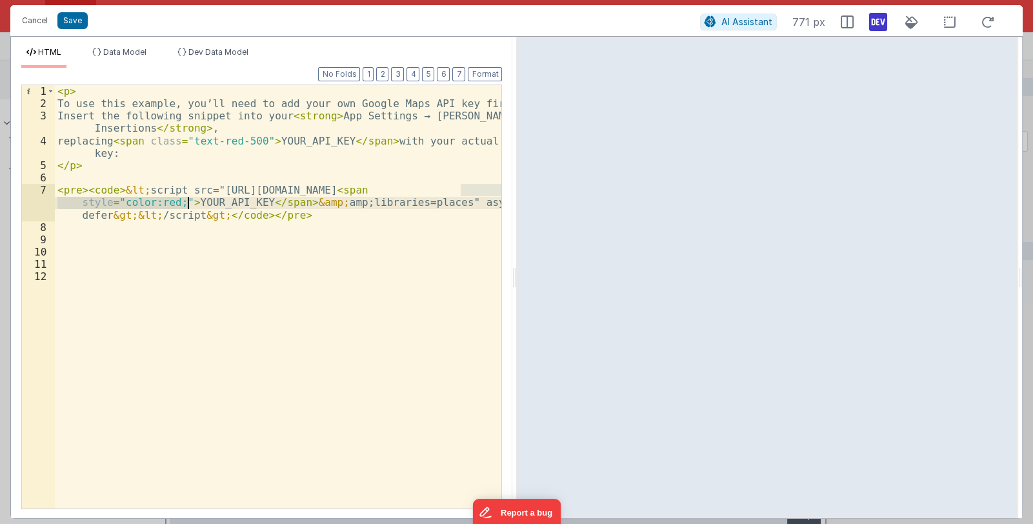
drag, startPoint x: 460, startPoint y: 190, endPoint x: 186, endPoint y: 199, distance: 274.4
click at [186, 199] on div "< p > To use this example, you’ll need to add your own Google Maps API key firs…" at bounding box center [278, 309] width 447 height 448
click at [100, 236] on div "< p > To use this example, you’ll need to add your own Google Maps API key firs…" at bounding box center [278, 309] width 447 height 448
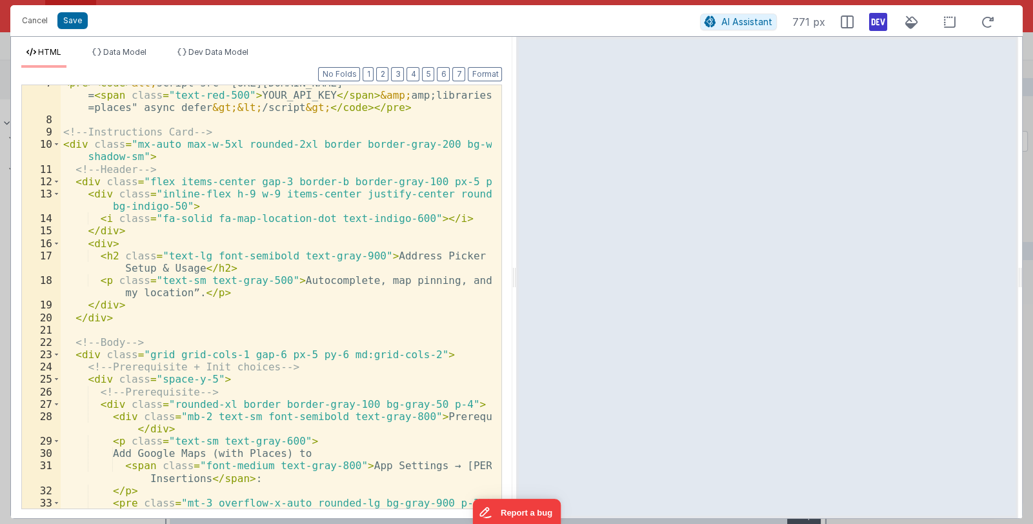
scroll to position [0, 0]
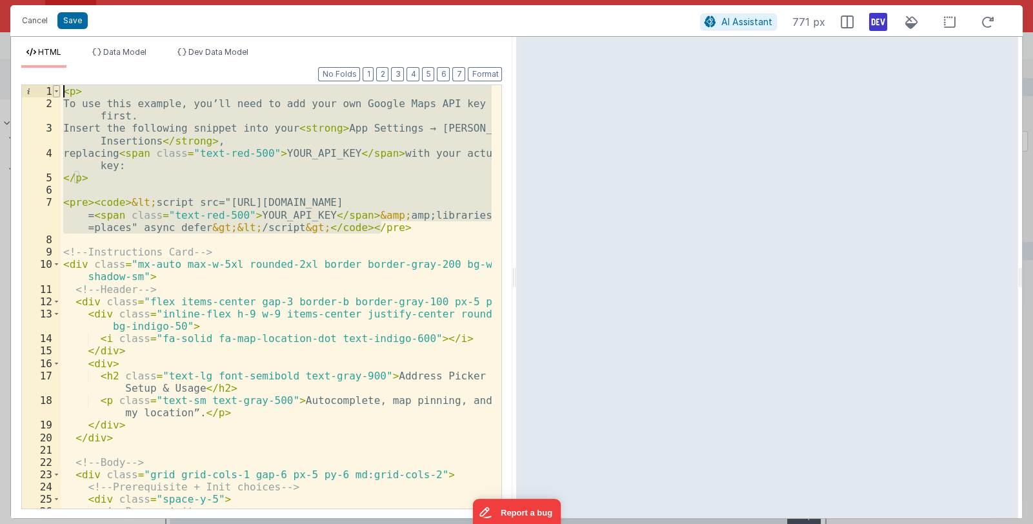
drag, startPoint x: 397, startPoint y: 225, endPoint x: 52, endPoint y: 87, distance: 371.8
click at [52, 87] on div "1 2 3 4 5 6 7 8 9 10 11 12 13 14 15 16 17 18 19 20 21 22 23 24 25 26 27 < p > T…" at bounding box center [261, 297] width 481 height 425
click at [398, 228] on div "< p > To use this example, you’ll need to add your own Google Maps API key firs…" at bounding box center [276, 296] width 431 height 423
drag, startPoint x: 398, startPoint y: 228, endPoint x: 30, endPoint y: 73, distance: 399.0
click at [30, 73] on div "Format 7 6 5 4 3 2 1 No Folds 1 2 3 4 5 6 7 8 9 10 11 12 13 14 15 16 17 18 19 2…" at bounding box center [261, 288] width 481 height 440
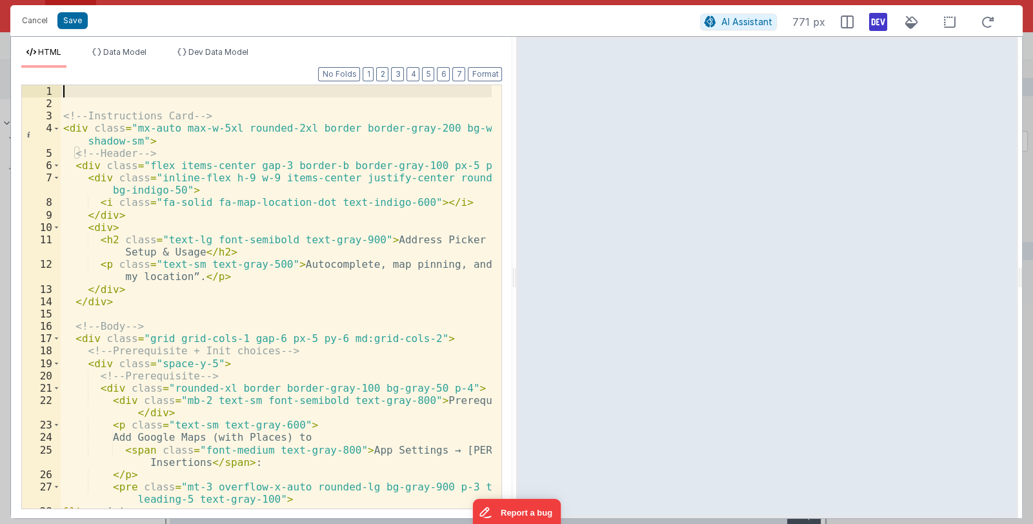
click at [66, 111] on div "<!-- Instructions Card --> < div class = "mx-auto max-w-5xl rounded-2xl border …" at bounding box center [277, 315] width 432 height 461
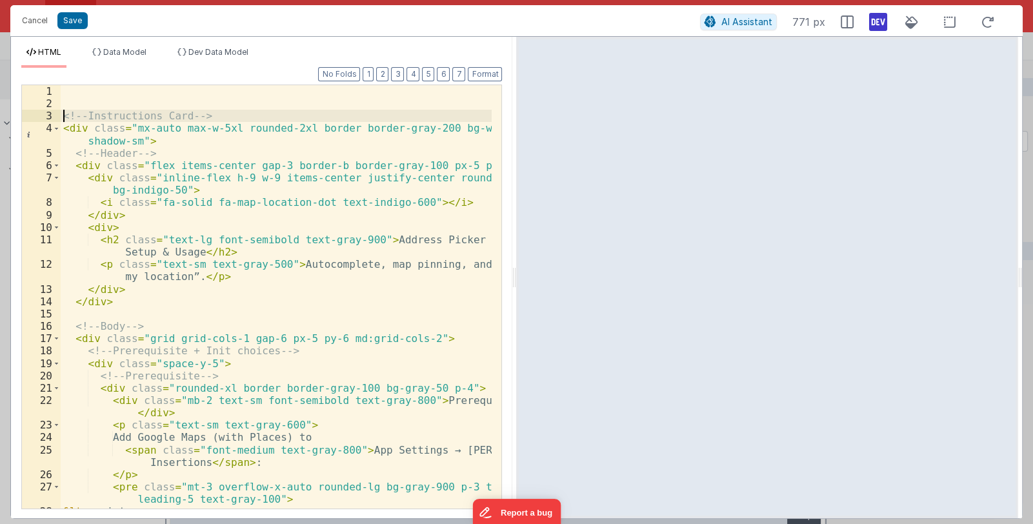
click at [63, 115] on div "<!-- Instructions Card --> < div class = "mx-auto max-w-5xl rounded-2xl border …" at bounding box center [277, 315] width 432 height 461
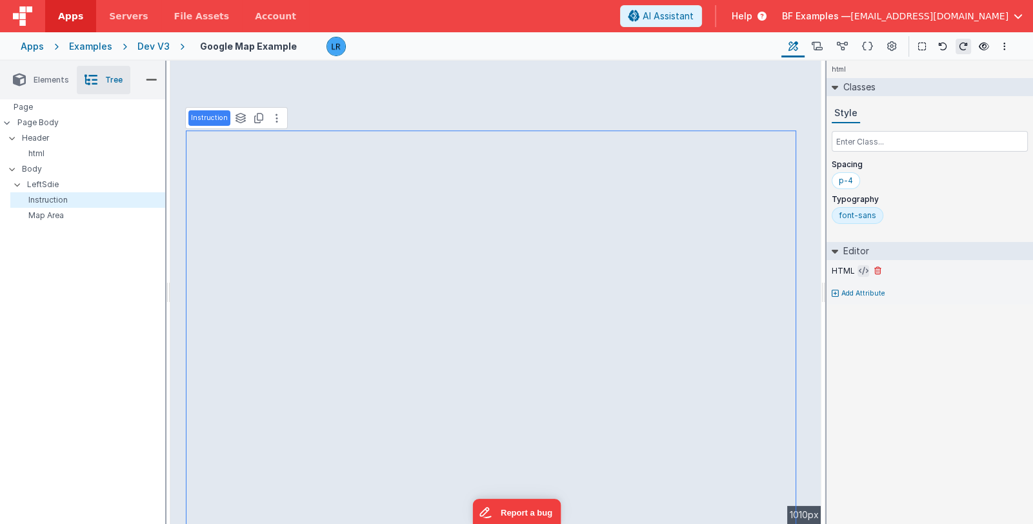
click at [859, 268] on icon at bounding box center [864, 271] width 10 height 10
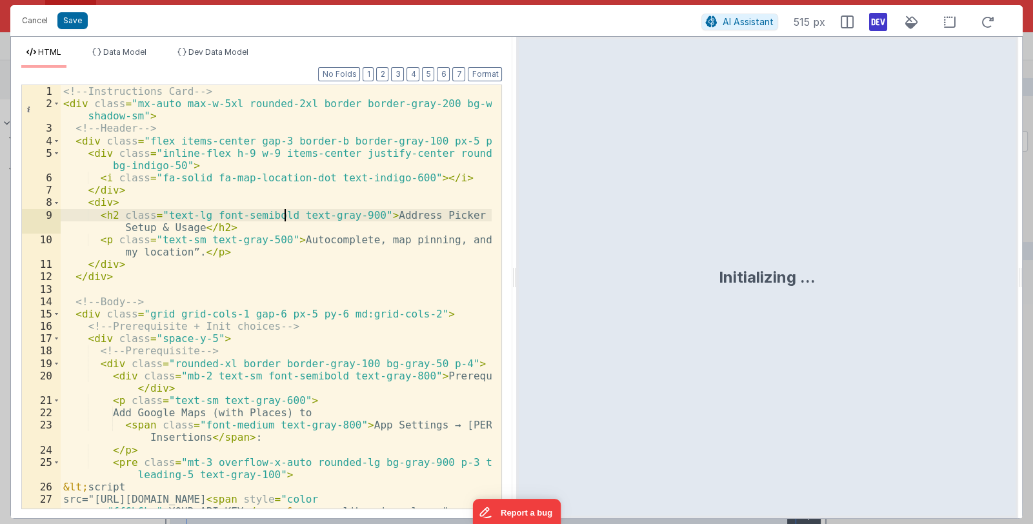
click at [282, 219] on div "<!-- Instructions Card --> < div class = "mx-auto max-w-5xl rounded-2xl border …" at bounding box center [277, 309] width 432 height 448
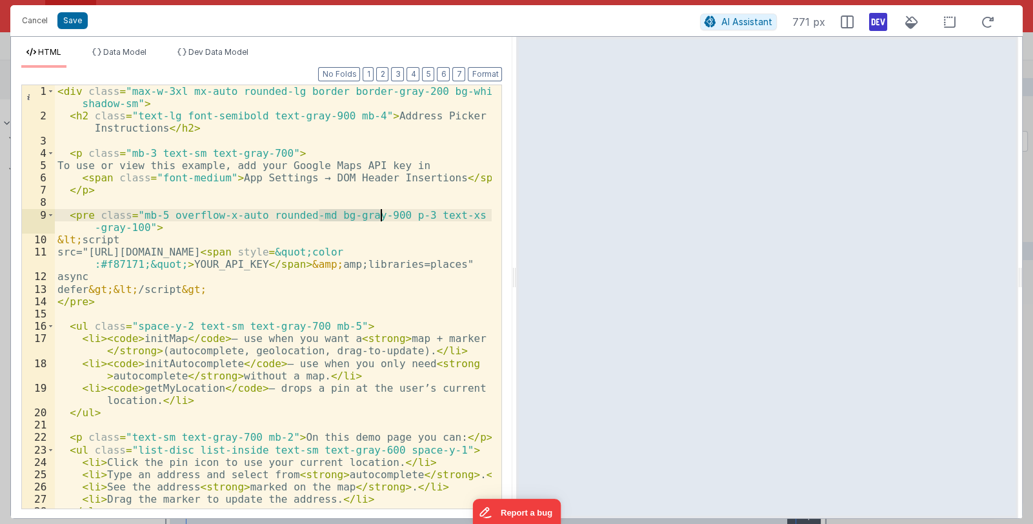
drag, startPoint x: 317, startPoint y: 214, endPoint x: 378, endPoint y: 215, distance: 60.7
click at [378, 215] on div "< div class = "max-w-3xl mx-auto rounded-lg border border-gray-200 bg-white p-6…" at bounding box center [273, 315] width 437 height 461
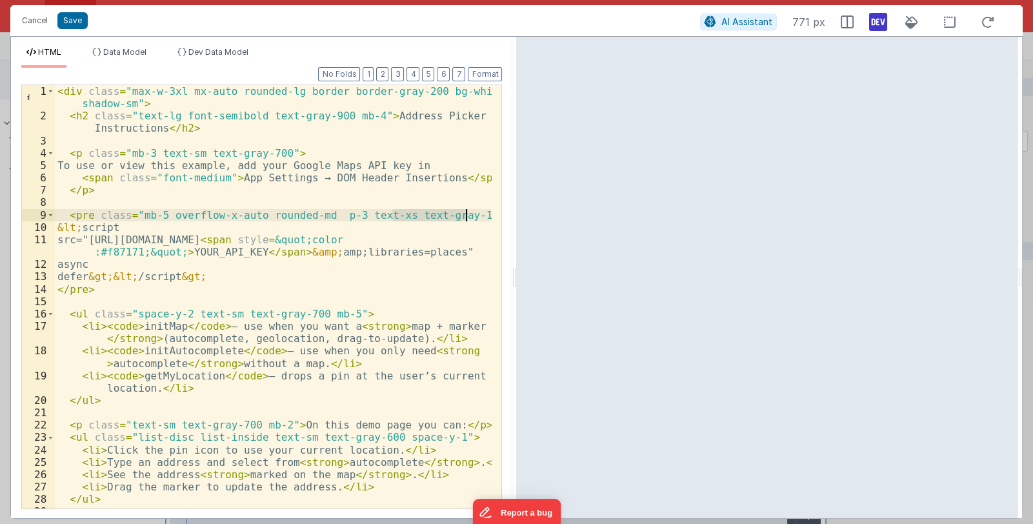
drag, startPoint x: 392, startPoint y: 215, endPoint x: 466, endPoint y: 217, distance: 73.6
click at [466, 217] on div "< div class = "max-w-3xl mx-auto rounded-lg border border-gray-200 bg-white p-6…" at bounding box center [273, 315] width 437 height 461
click at [320, 211] on div "< div class = "max-w-3xl mx-auto rounded-lg border border-gray-200 bg-white p-6…" at bounding box center [273, 315] width 437 height 461
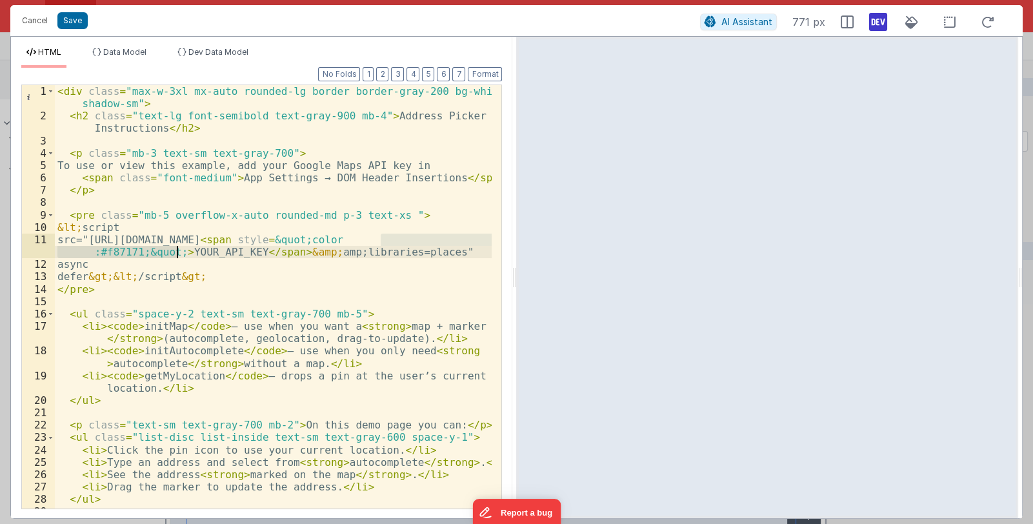
drag, startPoint x: 381, startPoint y: 238, endPoint x: 177, endPoint y: 248, distance: 204.8
click at [177, 248] on div "< div class = "max-w-3xl mx-auto rounded-lg border border-gray-200 bg-white p-6…" at bounding box center [273, 315] width 437 height 461
drag, startPoint x: 349, startPoint y: 238, endPoint x: 230, endPoint y: 250, distance: 119.3
click at [230, 250] on div "< div class = "max-w-3xl mx-auto rounded-lg border border-gray-200 bg-white p-6…" at bounding box center [273, 315] width 437 height 461
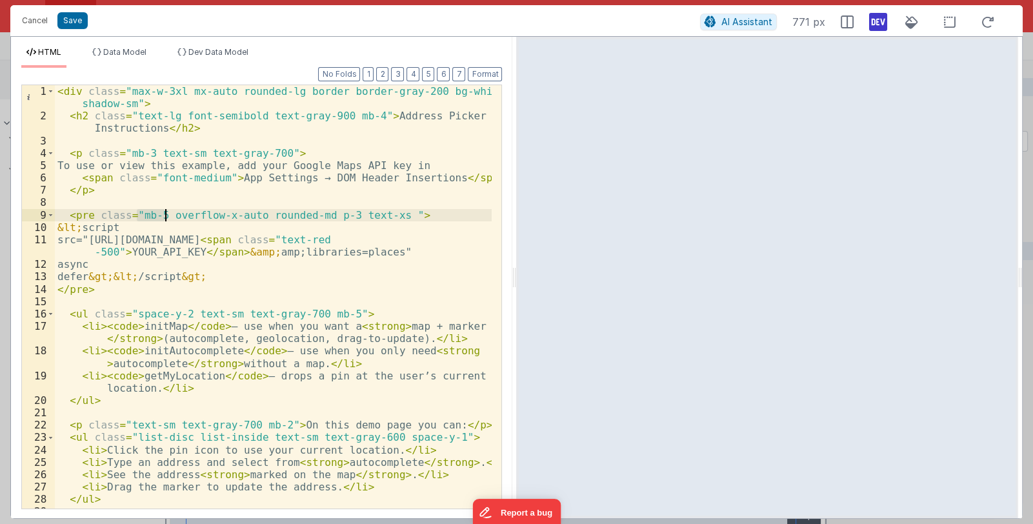
drag, startPoint x: 139, startPoint y: 216, endPoint x: 165, endPoint y: 215, distance: 25.8
click at [165, 215] on div "< div class = "max-w-3xl mx-auto rounded-lg border border-gray-200 bg-white p-6…" at bounding box center [273, 315] width 437 height 461
click at [164, 214] on div "< div class = "max-w-3xl mx-auto rounded-lg border border-gray-200 bg-white p-6…" at bounding box center [273, 296] width 437 height 423
drag, startPoint x: 164, startPoint y: 214, endPoint x: 137, endPoint y: 215, distance: 26.5
click at [137, 215] on div "< div class = "max-w-3xl mx-auto rounded-lg border border-gray-200 bg-white p-6…" at bounding box center [273, 315] width 437 height 461
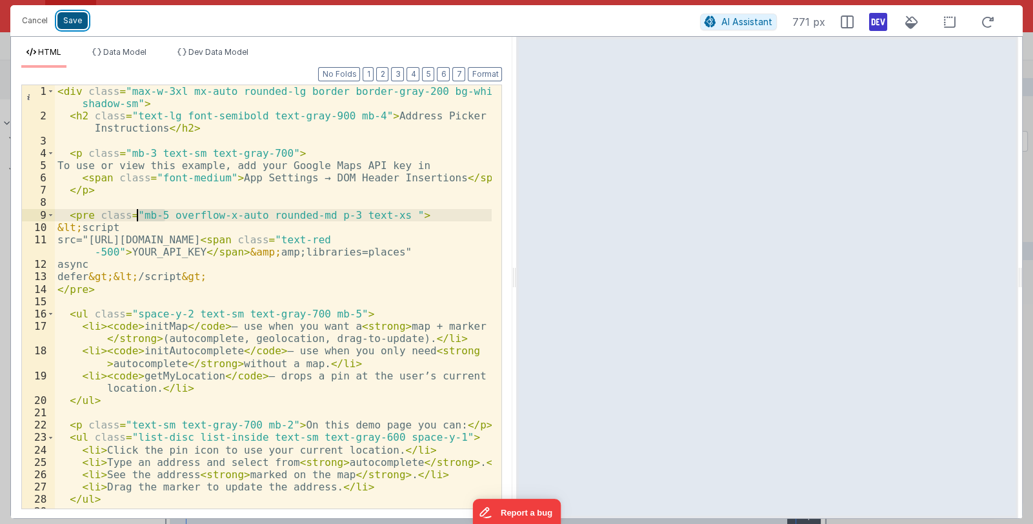
click at [66, 19] on button "Save" at bounding box center [72, 20] width 30 height 17
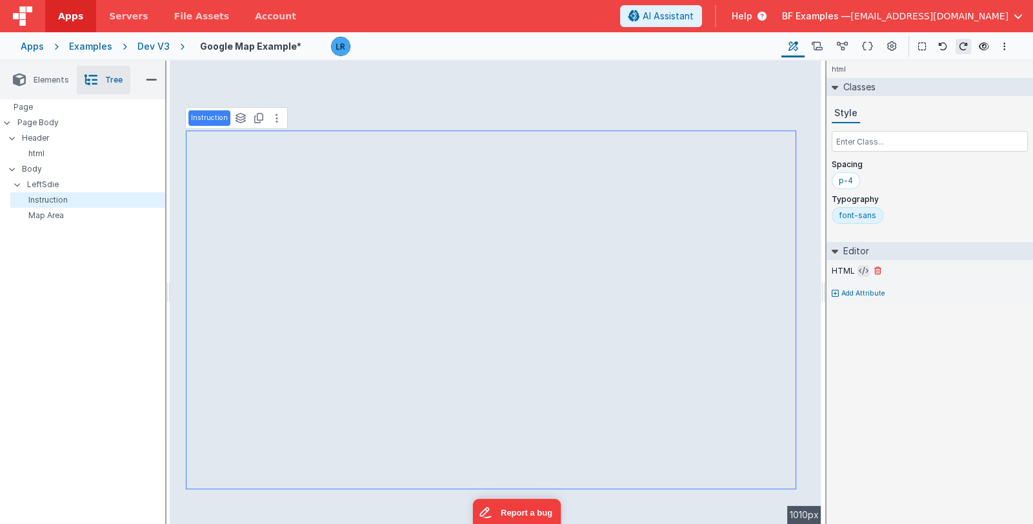
click at [861, 271] on icon at bounding box center [864, 271] width 10 height 10
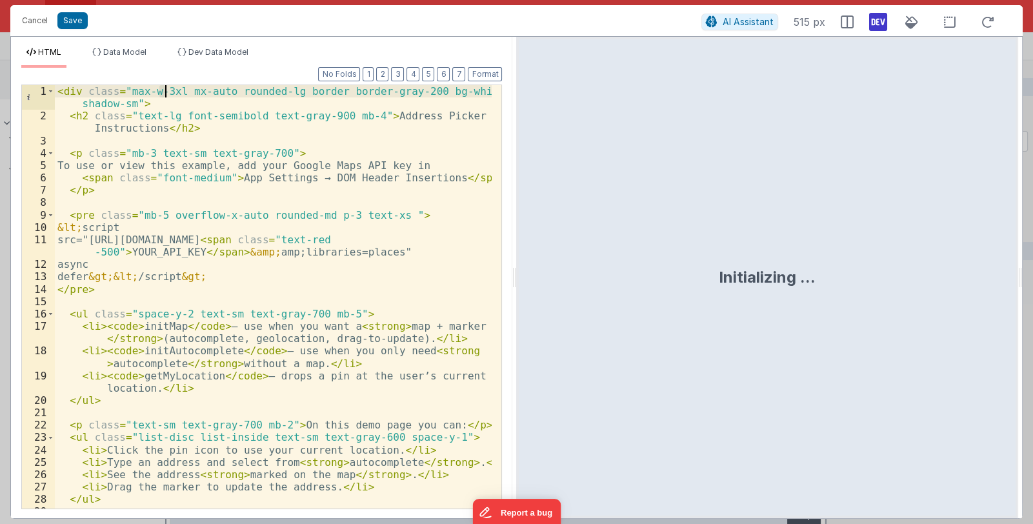
click at [164, 91] on div "< div class = "max-w-3xl mx-auto rounded-lg border border-gray-200 bg-white p-6…" at bounding box center [273, 315] width 437 height 461
click at [73, 19] on button "Save" at bounding box center [72, 20] width 30 height 17
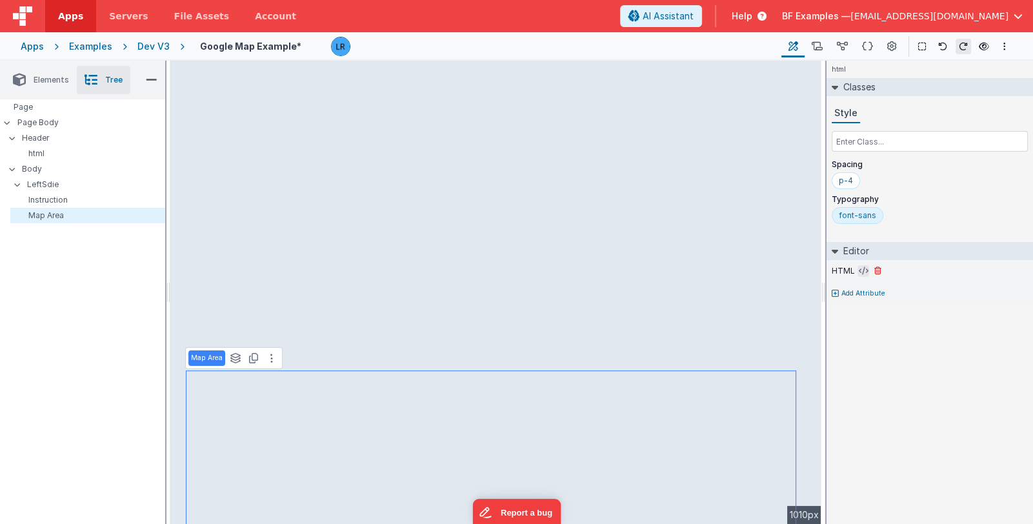
click at [859, 270] on icon at bounding box center [864, 271] width 10 height 10
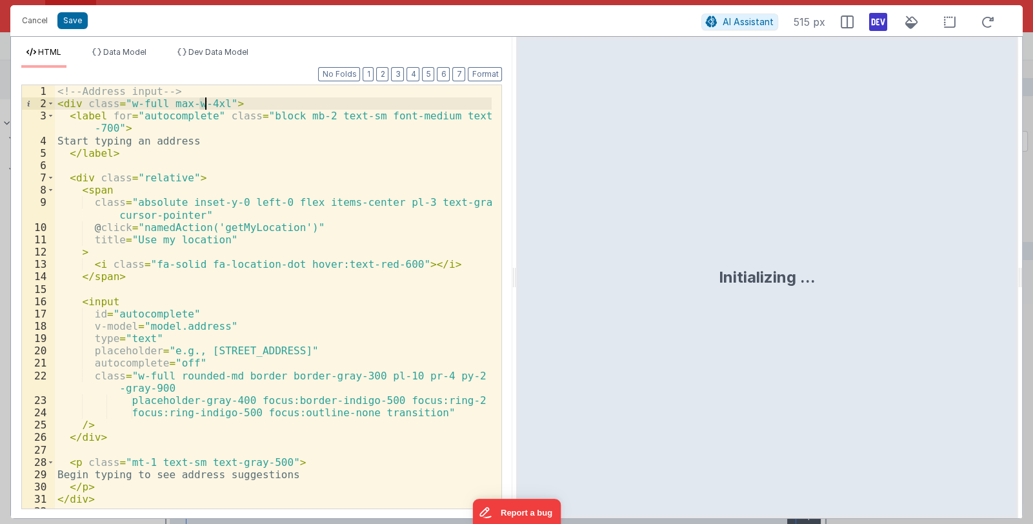
click at [204, 103] on div "<!-- Address input --> < div class = "w-full max-w-4xl" > < label for = "autoco…" at bounding box center [273, 309] width 437 height 448
click at [72, 25] on button "Save" at bounding box center [72, 20] width 30 height 17
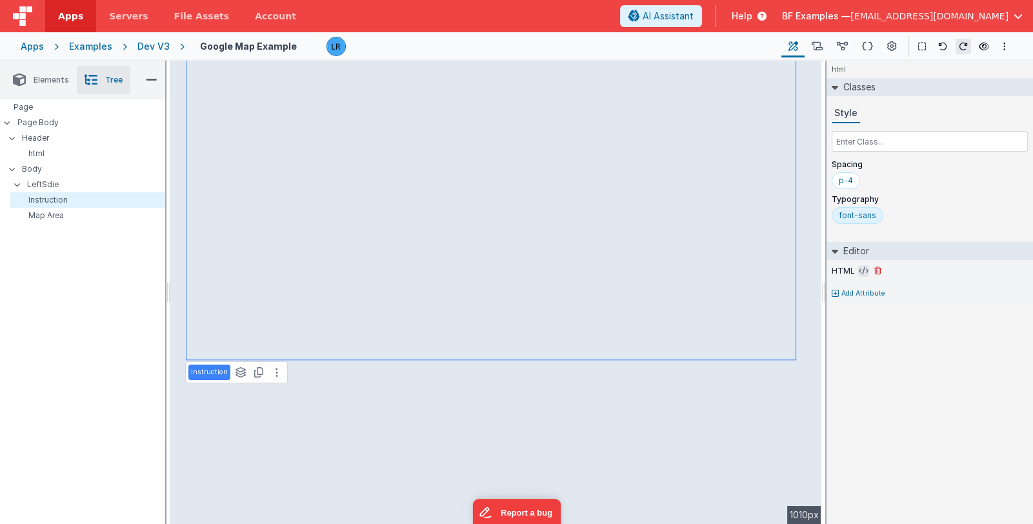
click at [861, 268] on icon at bounding box center [864, 271] width 10 height 10
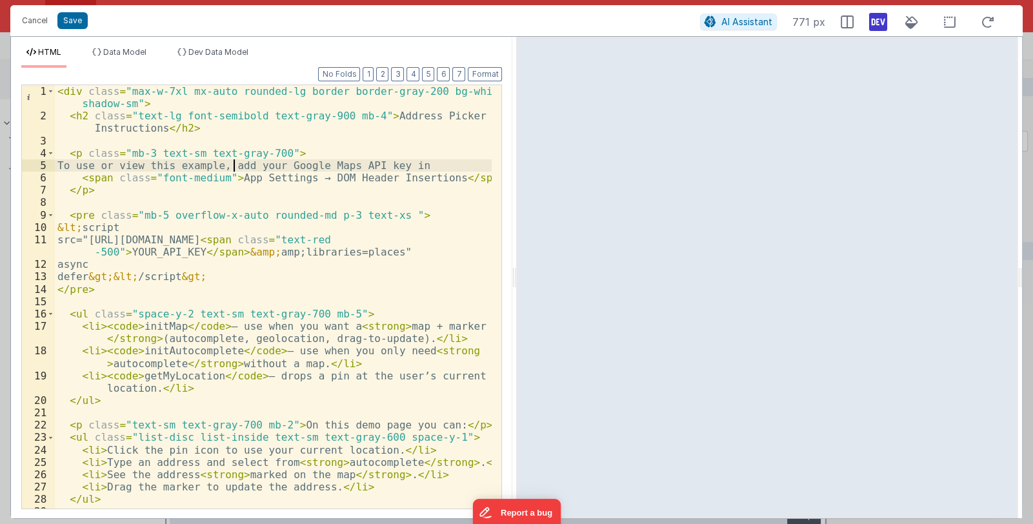
click at [234, 171] on div "< div class = "max-w-7xl mx-auto rounded-lg border border-gray-200 bg-white p-6…" at bounding box center [273, 315] width 437 height 461
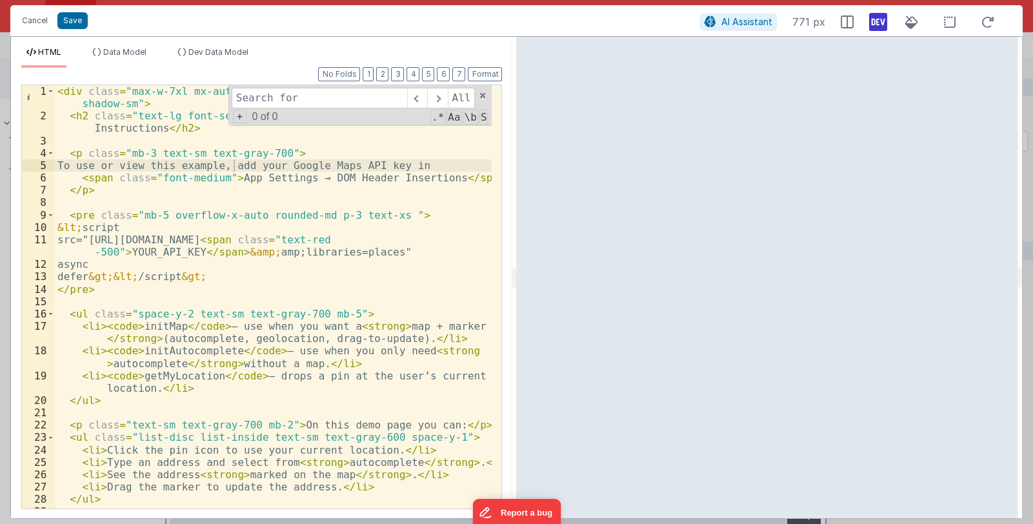
type input "w"
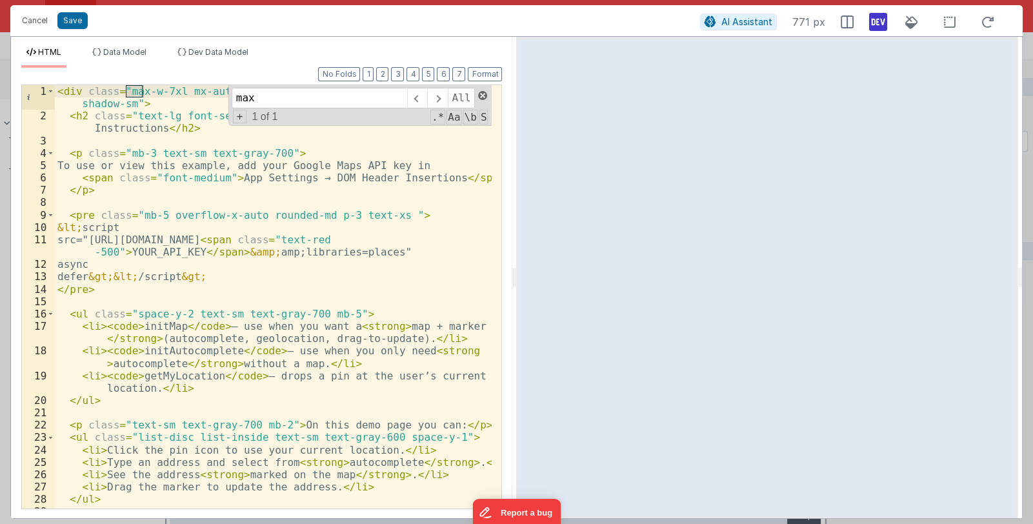
type input "max"
click at [481, 94] on span at bounding box center [482, 95] width 9 height 9
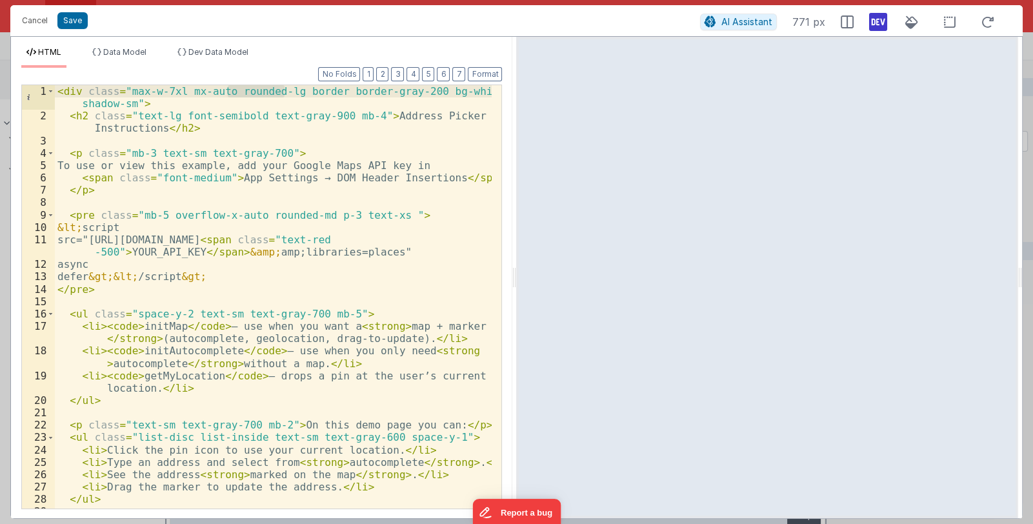
drag, startPoint x: 226, startPoint y: 92, endPoint x: 285, endPoint y: 95, distance: 58.8
click at [285, 95] on div "< div class = "max-w-7xl mx-auto rounded-lg border border-gray-200 bg-white p-6…" at bounding box center [273, 315] width 437 height 461
click at [281, 90] on div "< div class = "max-w-7xl mx-auto rounded-lg border border-gray-200 bg-white p-6…" at bounding box center [273, 296] width 437 height 423
drag, startPoint x: 225, startPoint y: 92, endPoint x: 284, endPoint y: 93, distance: 59.4
click at [284, 93] on div "< div class = "max-w-7xl mx-auto rounded-lg border border-gray-200 bg-white p-6…" at bounding box center [273, 315] width 437 height 461
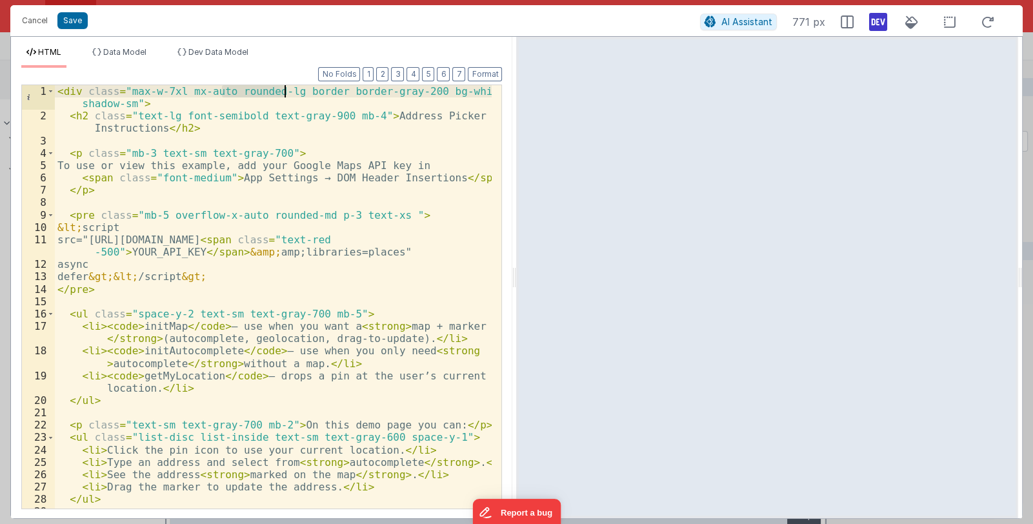
click at [282, 93] on div "< div class = "max-w-7xl mx-auto rounded-lg border border-gray-200 bg-white p-6…" at bounding box center [273, 296] width 437 height 423
drag, startPoint x: 274, startPoint y: 94, endPoint x: 284, endPoint y: 101, distance: 11.6
click at [285, 94] on div "< div class = "max-w-7xl mx-auto rounded-lg border border-gray-200 bg-white p-6…" at bounding box center [273, 315] width 437 height 461
drag, startPoint x: 125, startPoint y: 91, endPoint x: 132, endPoint y: 103, distance: 14.0
click at [132, 103] on div "< div class = "max-w-7xl mx-auto rounded-lg border border-gray-200 bg-white p-6…" at bounding box center [273, 315] width 437 height 461
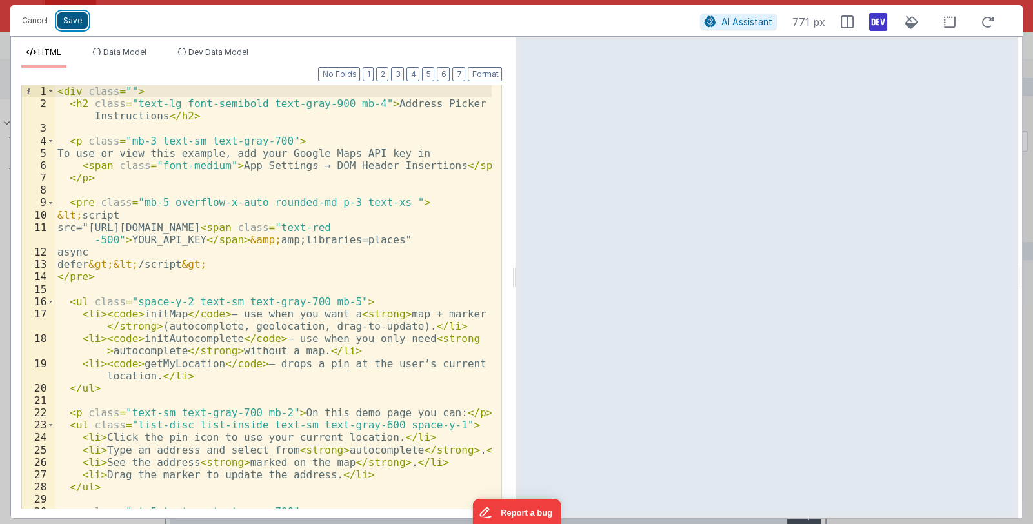
click at [61, 19] on button "Save" at bounding box center [72, 20] width 30 height 17
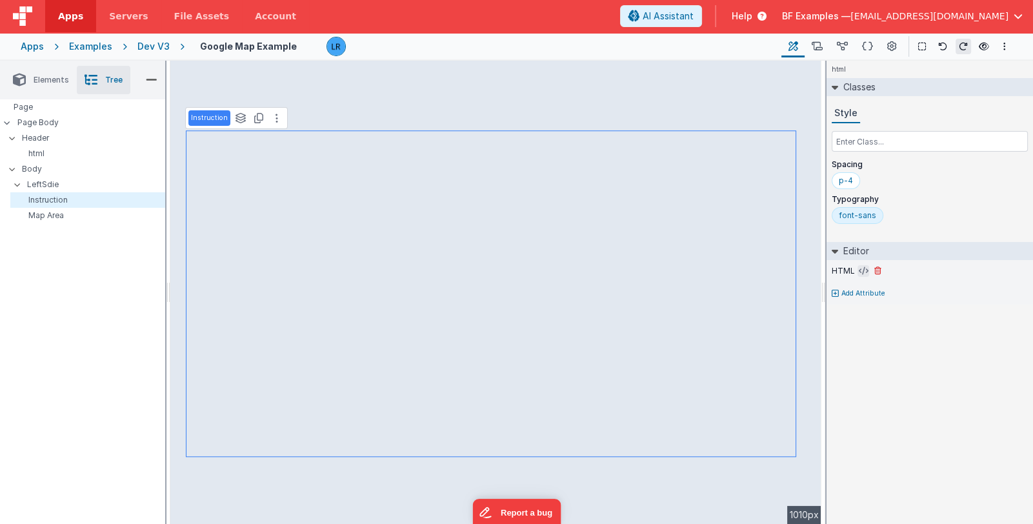
click at [861, 269] on icon at bounding box center [864, 271] width 10 height 10
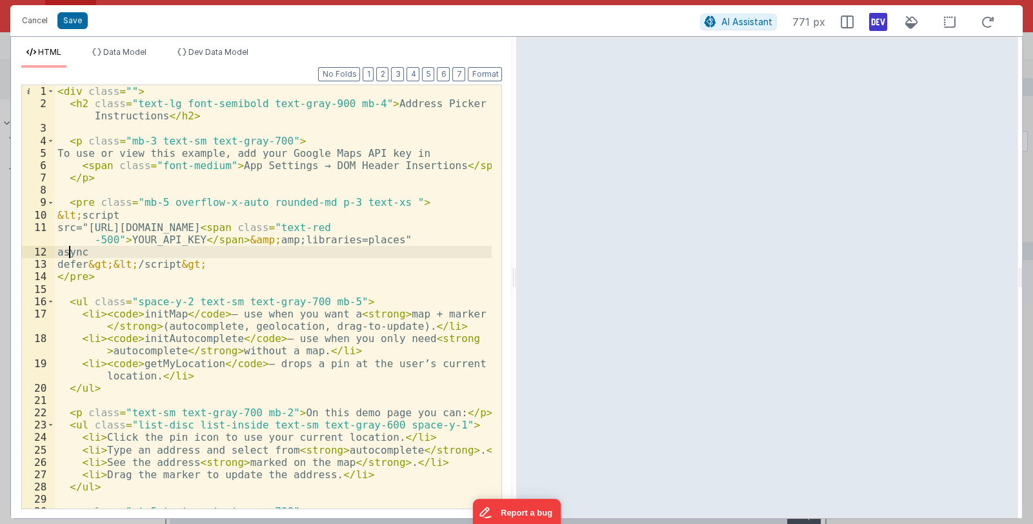
click at [68, 254] on div "< div class = "" > < h2 class = "text-lg font-semibold text-gray-900 mb-4" > Ad…" at bounding box center [273, 309] width 437 height 448
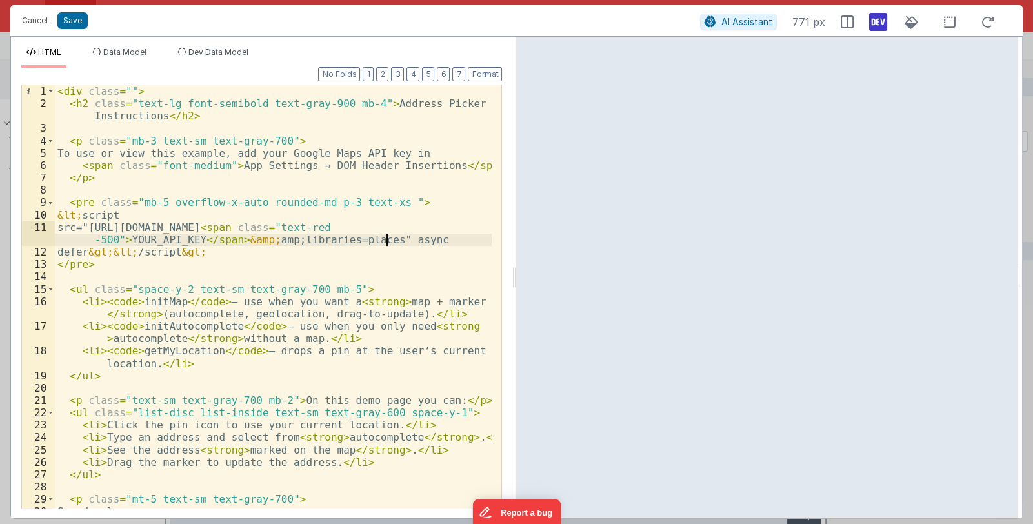
click at [68, 252] on div "< div class = "" > < h2 class = "text-lg font-semibold text-gray-900 mb-4" > Ad…" at bounding box center [273, 309] width 437 height 448
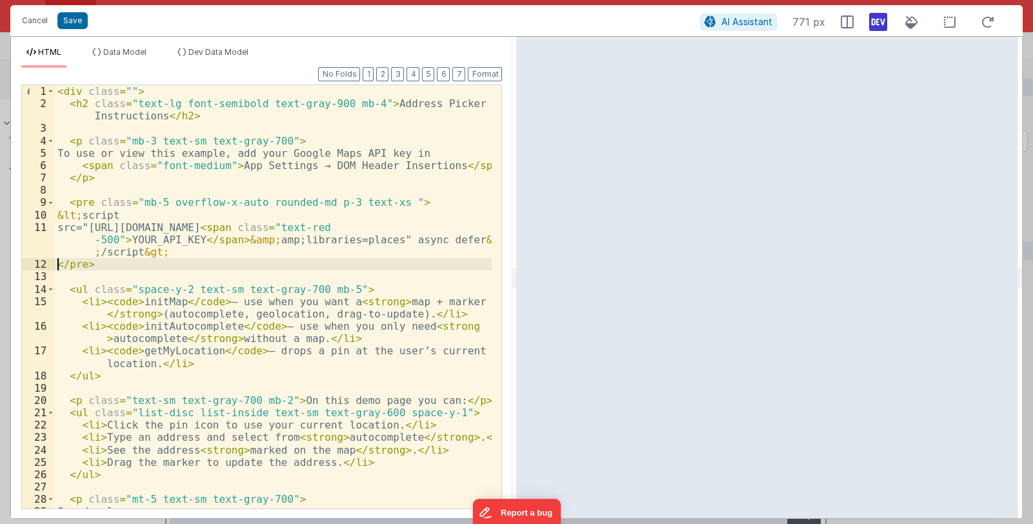
click at [57, 266] on div "< div class = "" > < h2 class = "text-lg font-semibold text-gray-900 mb-4" > Ad…" at bounding box center [273, 309] width 437 height 448
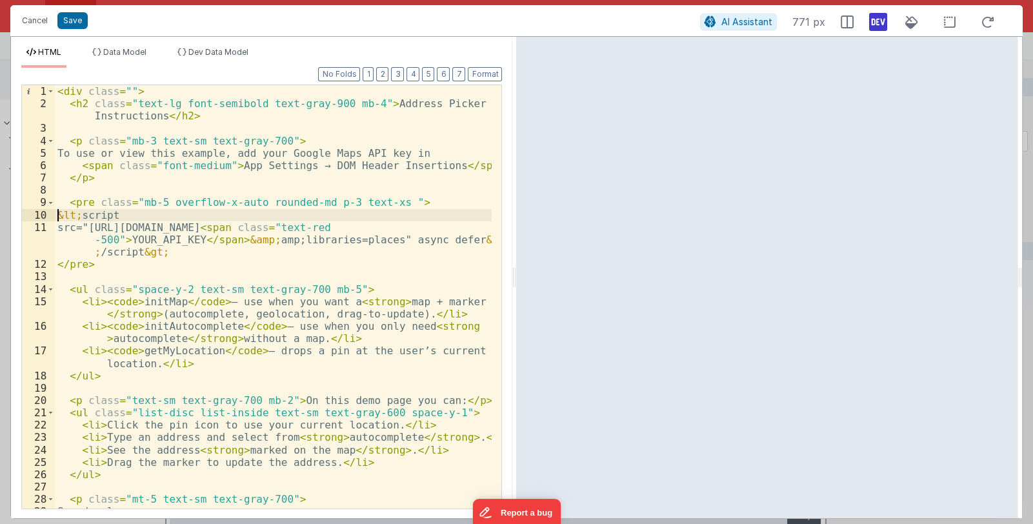
click at [58, 215] on div "< div class = "" > < h2 class = "text-lg font-semibold text-gray-900 mb-4" > Ad…" at bounding box center [273, 309] width 437 height 448
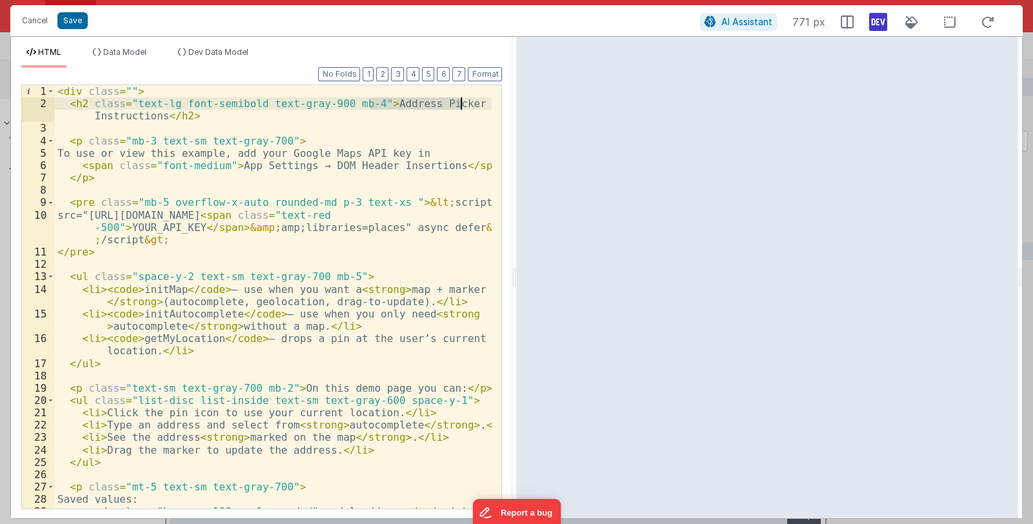
drag, startPoint x: 370, startPoint y: 103, endPoint x: 466, endPoint y: 104, distance: 96.1
click at [466, 104] on div "< div class = "" > < h2 class = "text-lg font-semibold text-gray-900 mb-4" > Ad…" at bounding box center [273, 315] width 437 height 461
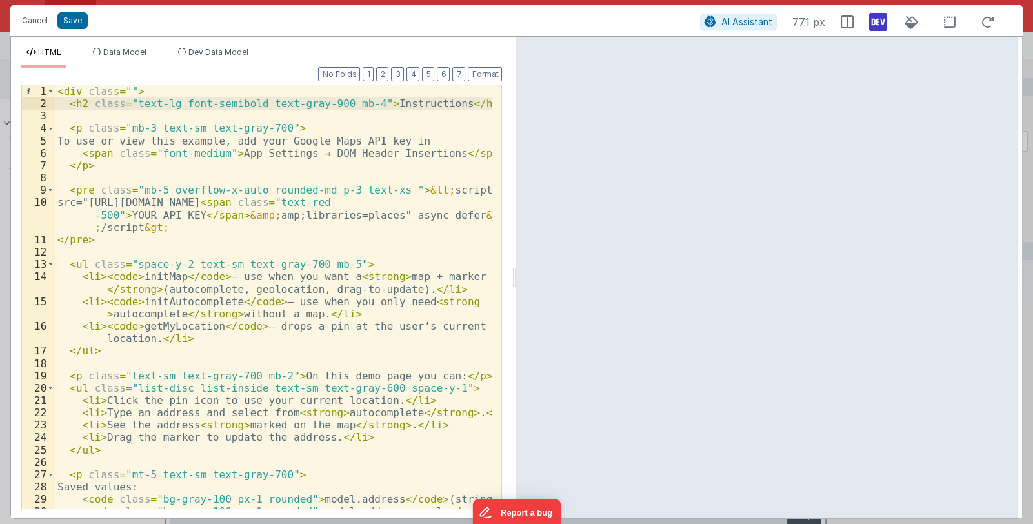
click at [374, 104] on div "< div class = "" > < h2 class = "text-lg font-semibold text-gray-900 mb-4" > In…" at bounding box center [273, 315] width 437 height 461
click at [76, 25] on button "Save" at bounding box center [72, 20] width 30 height 17
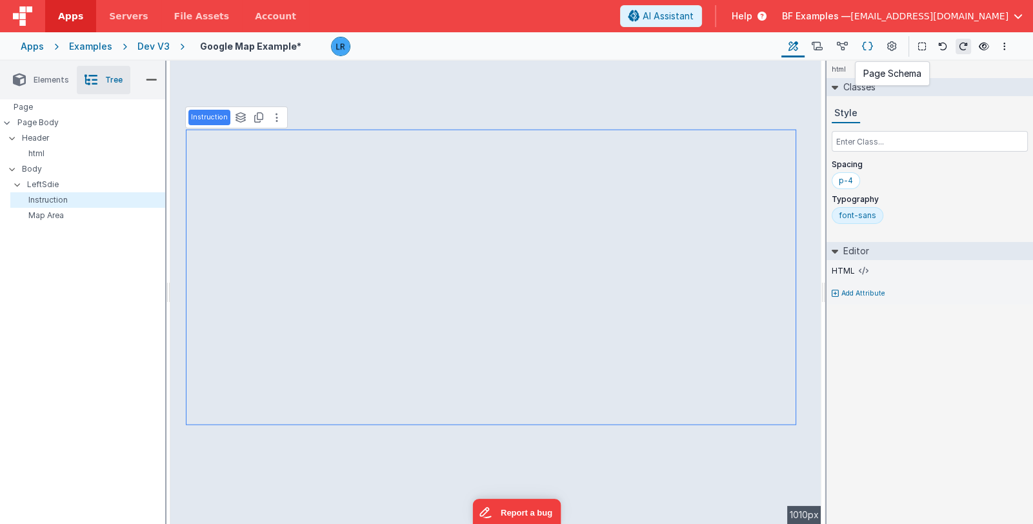
click at [868, 48] on icon at bounding box center [867, 47] width 11 height 14
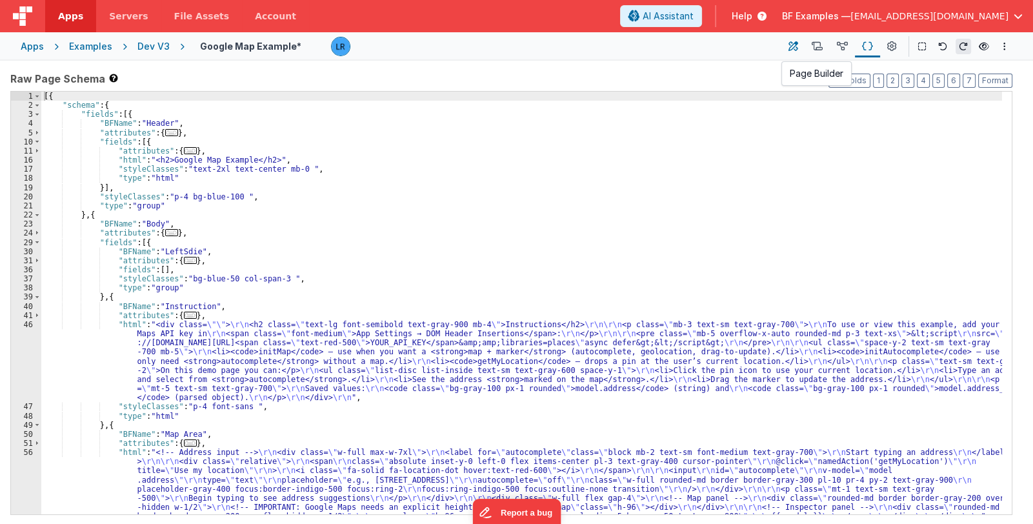
click at [792, 45] on icon at bounding box center [793, 47] width 10 height 14
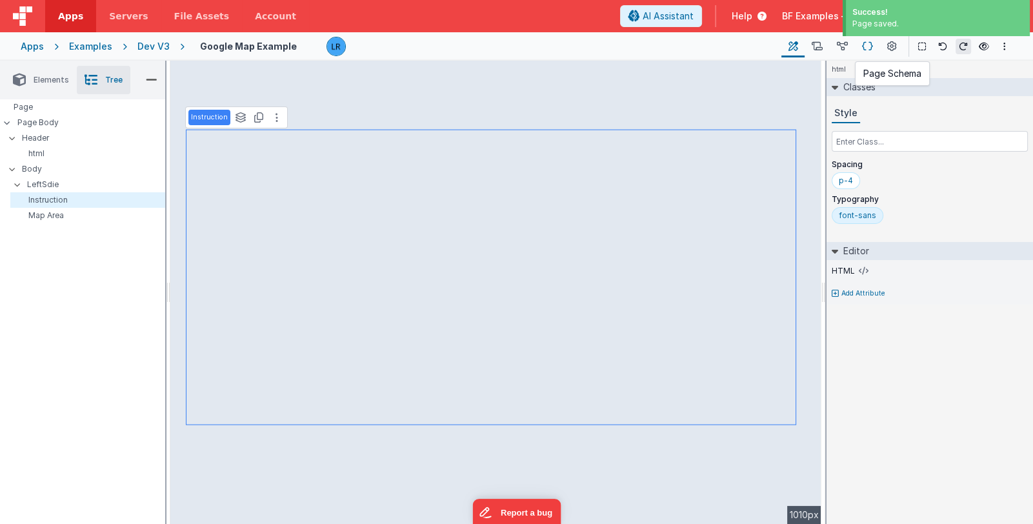
click at [870, 49] on icon at bounding box center [867, 47] width 11 height 14
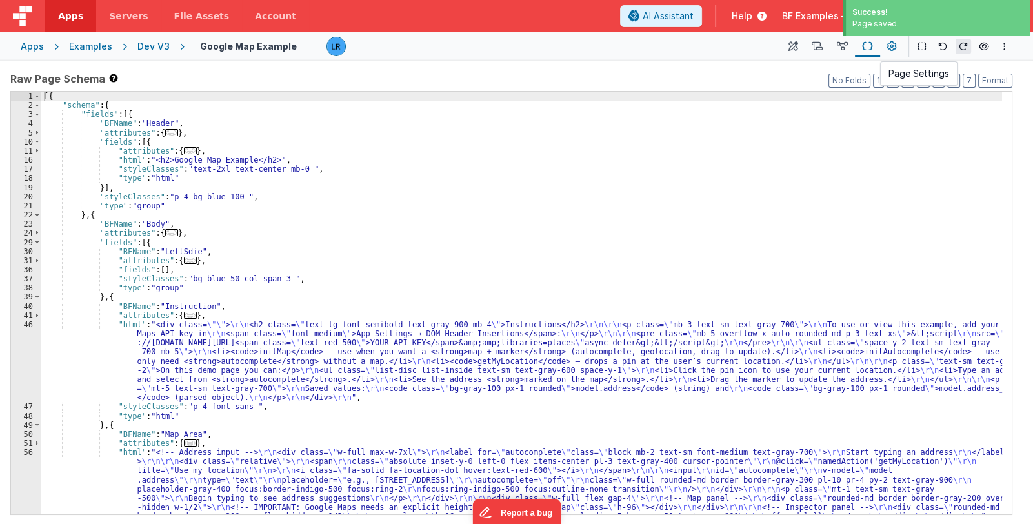
click at [889, 48] on icon at bounding box center [892, 47] width 10 height 14
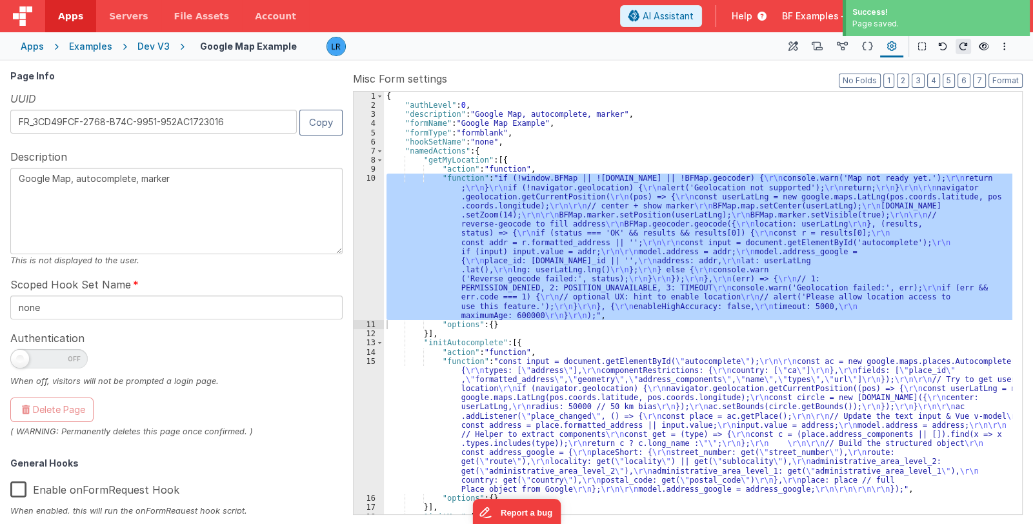
click at [593, 266] on div "{ "authLevel" : 0 , "description" : "Google Map, autocomplete, marker" , "formN…" at bounding box center [698, 303] width 628 height 423
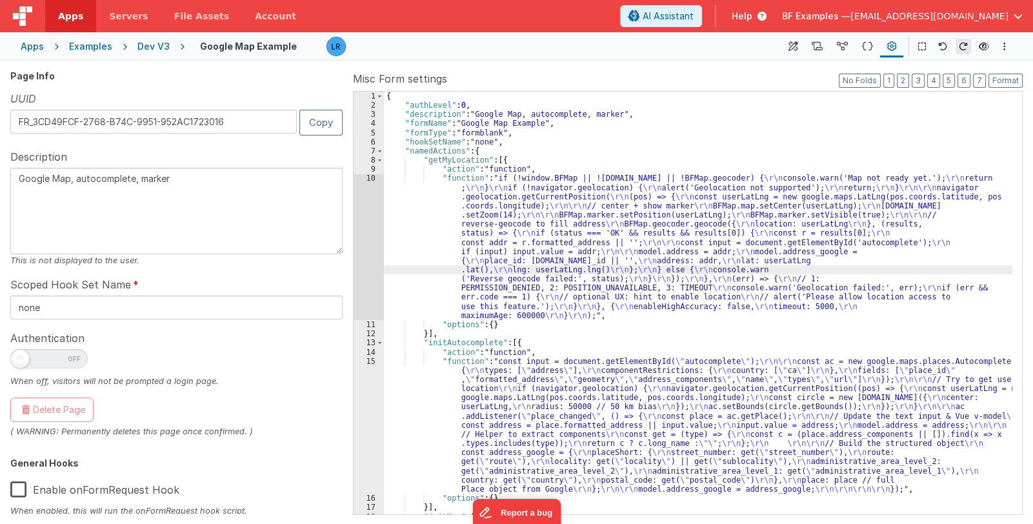
click at [578, 263] on div "{ "authLevel" : 0 , "description" : "Google Map, autocomplete, marker" , "formN…" at bounding box center [698, 312] width 628 height 441
click at [374, 252] on div "10" at bounding box center [369, 247] width 30 height 146
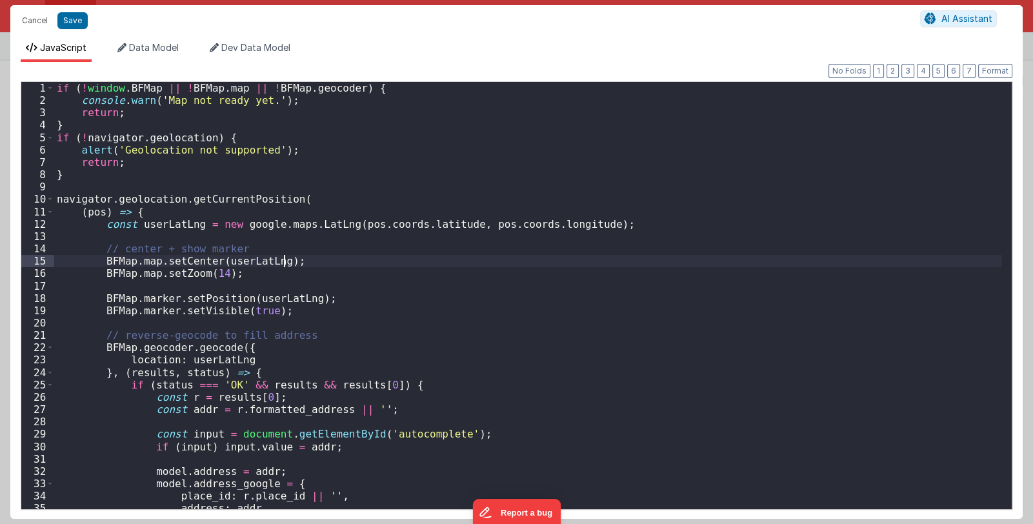
click at [374, 252] on div "if ( ! window . BFMap || ! BFMap . map || ! BFMap . geocoder ) { console . warn…" at bounding box center [528, 308] width 948 height 452
click at [421, 260] on div "if ( ! window . BFMap || ! BFMap . map || ! BFMap . geocoder ) { console . warn…" at bounding box center [528, 308] width 948 height 452
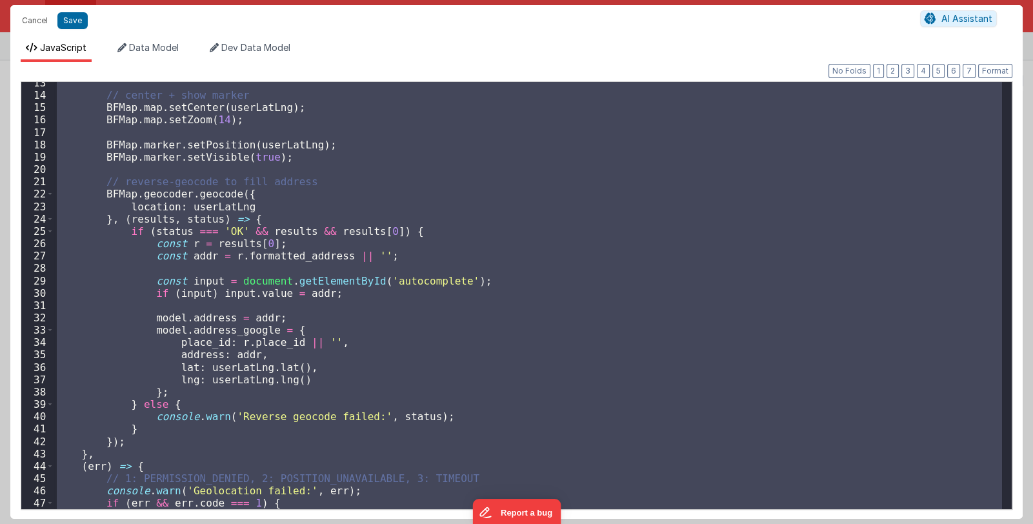
scroll to position [265, 0]
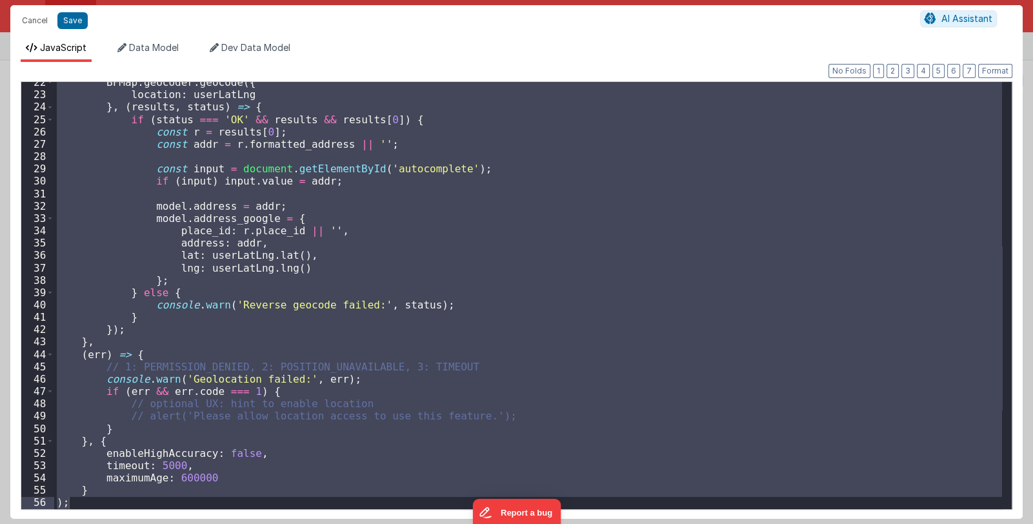
click at [95, 342] on div "BFMap . geocoder . geocode ({ location : userLatLng } , ( results , status ) =>…" at bounding box center [528, 295] width 948 height 427
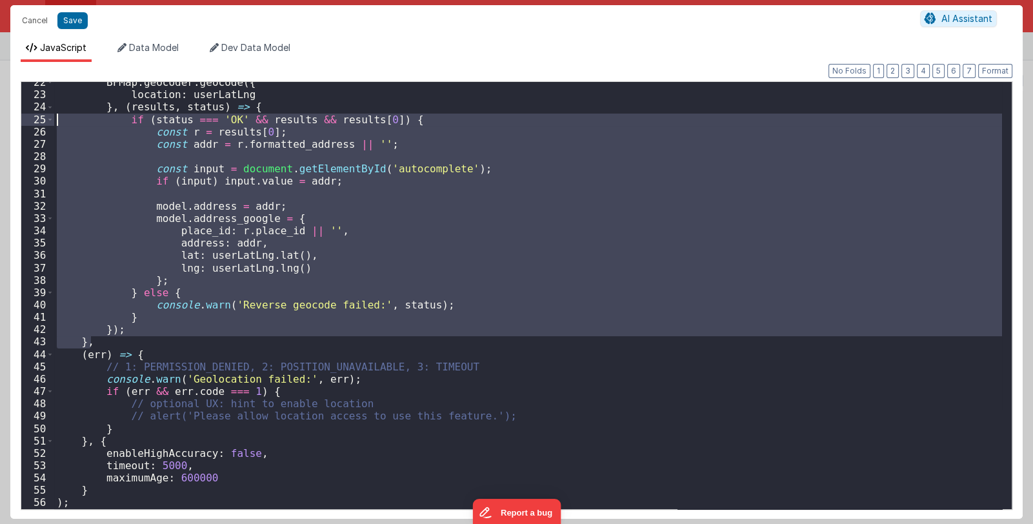
scroll to position [0, 0]
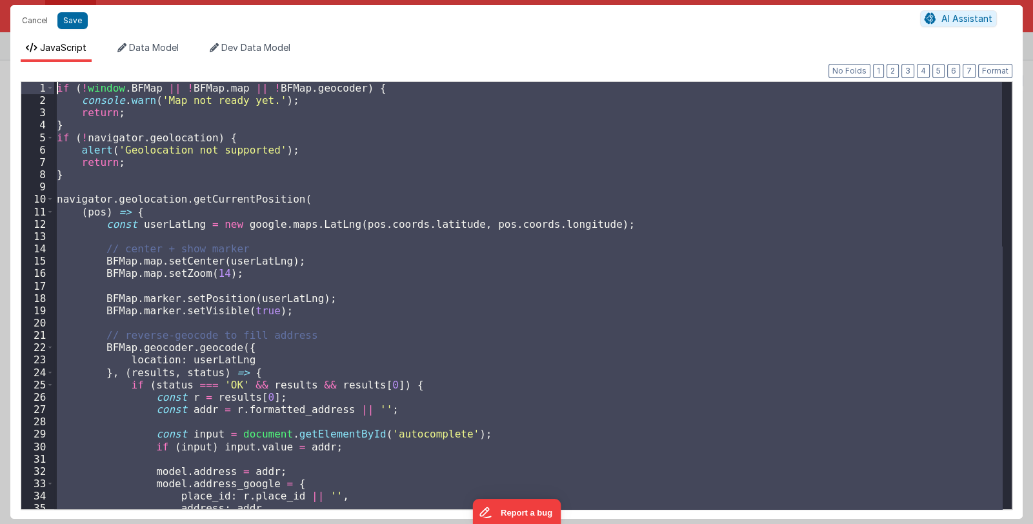
drag, startPoint x: 95, startPoint y: 343, endPoint x: 0, endPoint y: -8, distance: 363.6
click at [0, 0] on html "Cancel Save AI Assistant JavaScript Data Model Dev Data Model Format 7 6 5 4 3 …" at bounding box center [516, 262] width 1033 height 524
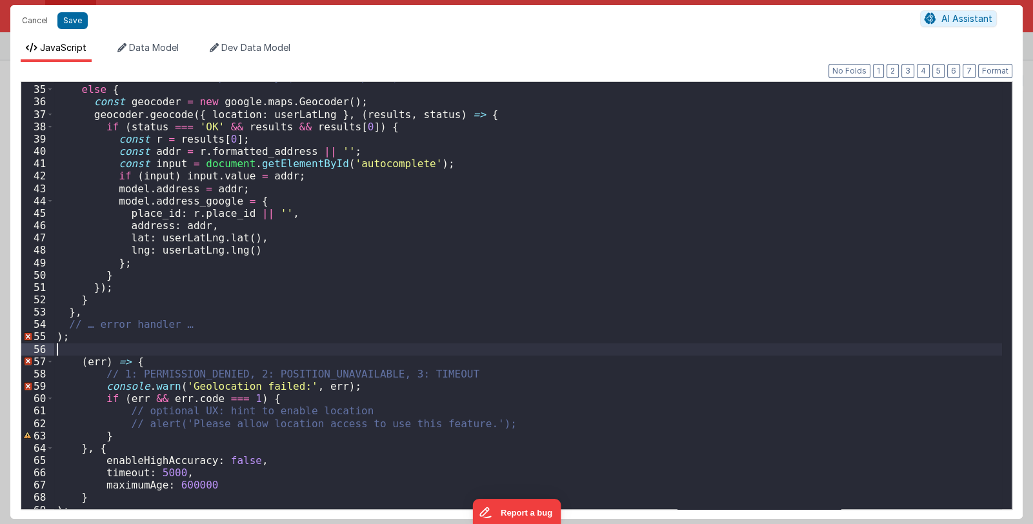
scroll to position [426, 0]
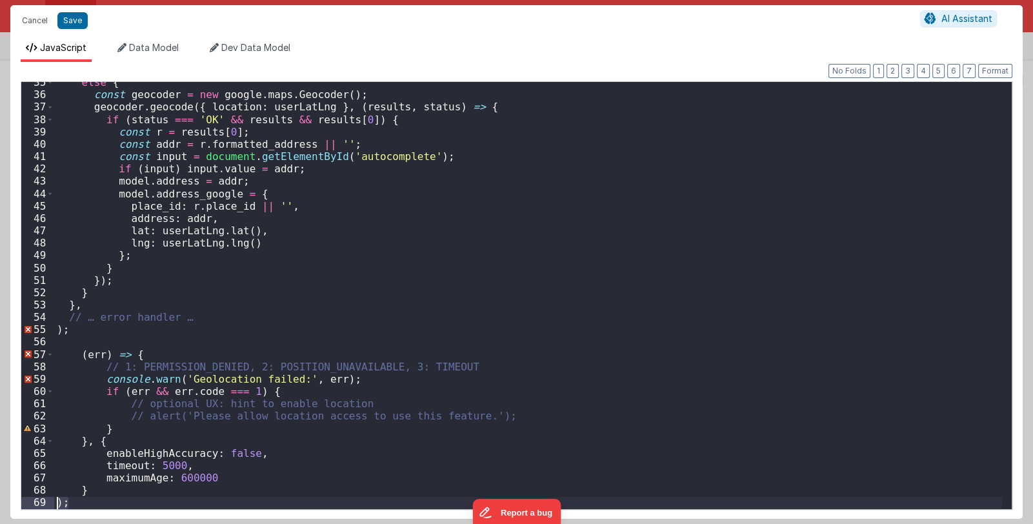
drag, startPoint x: 68, startPoint y: 505, endPoint x: 53, endPoint y: 504, distance: 15.5
click at [53, 504] on div "35 36 37 38 39 40 41 42 43 44 45 46 47 48 49 50 51 52 53 54 55 56 57 58 59 60 6…" at bounding box center [517, 295] width 992 height 428
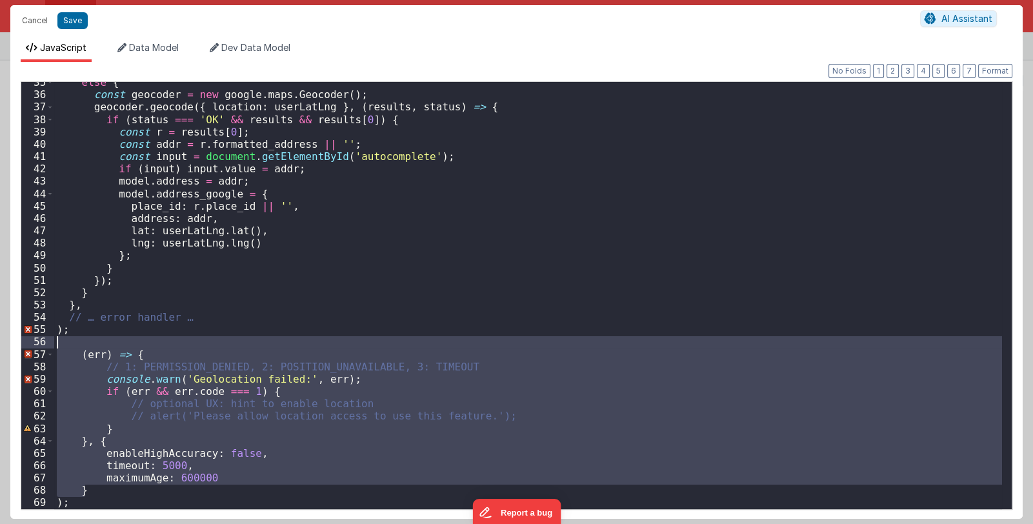
drag, startPoint x: 99, startPoint y: 492, endPoint x: 48, endPoint y: 347, distance: 154.1
click at [48, 347] on div "35 36 37 38 39 40 41 42 43 44 45 46 47 48 49 50 51 52 53 54 55 56 57 58 59 60 6…" at bounding box center [517, 295] width 992 height 428
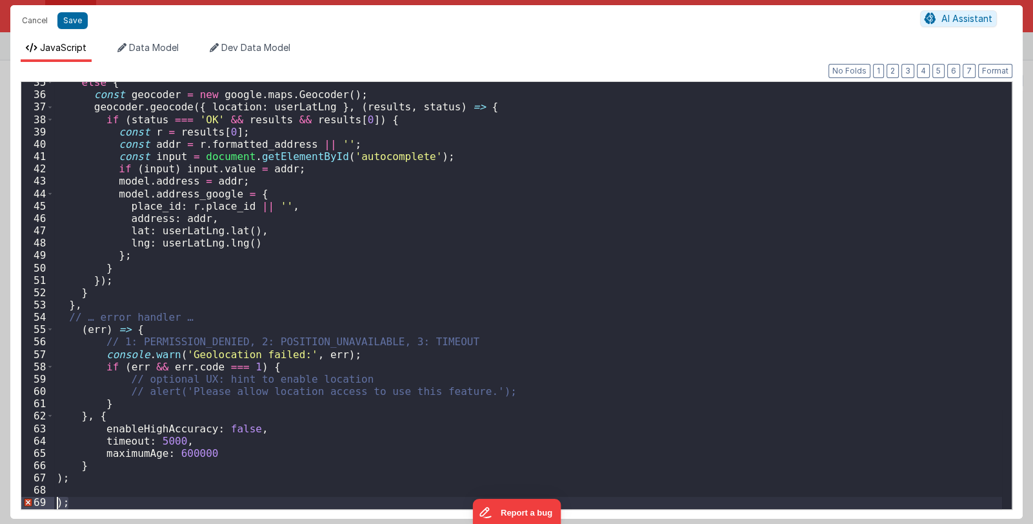
drag, startPoint x: 84, startPoint y: 503, endPoint x: 48, endPoint y: 502, distance: 36.2
click at [48, 502] on div "35 36 37 38 39 40 41 42 43 44 45 46 47 48 49 50 51 52 53 54 55 56 57 58 59 60 6…" at bounding box center [517, 295] width 992 height 428
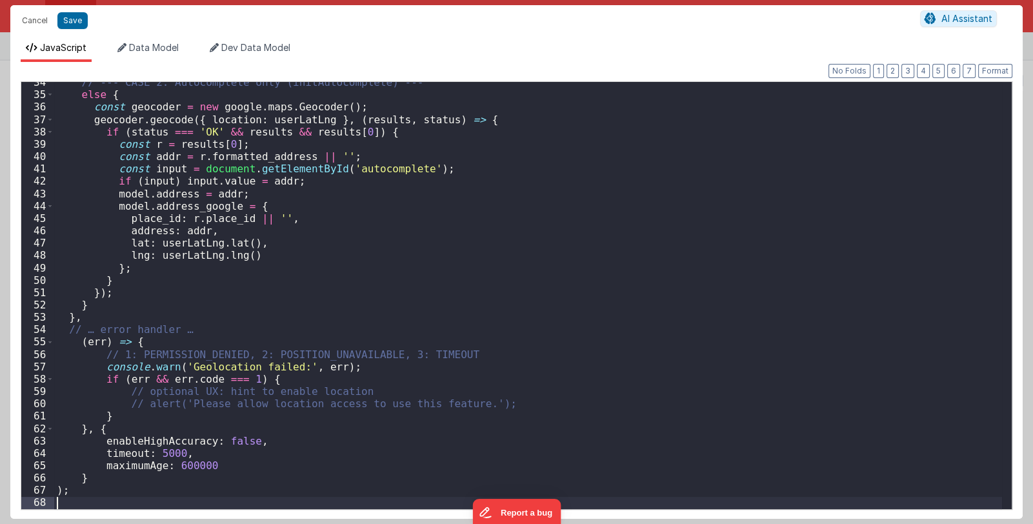
scroll to position [401, 0]
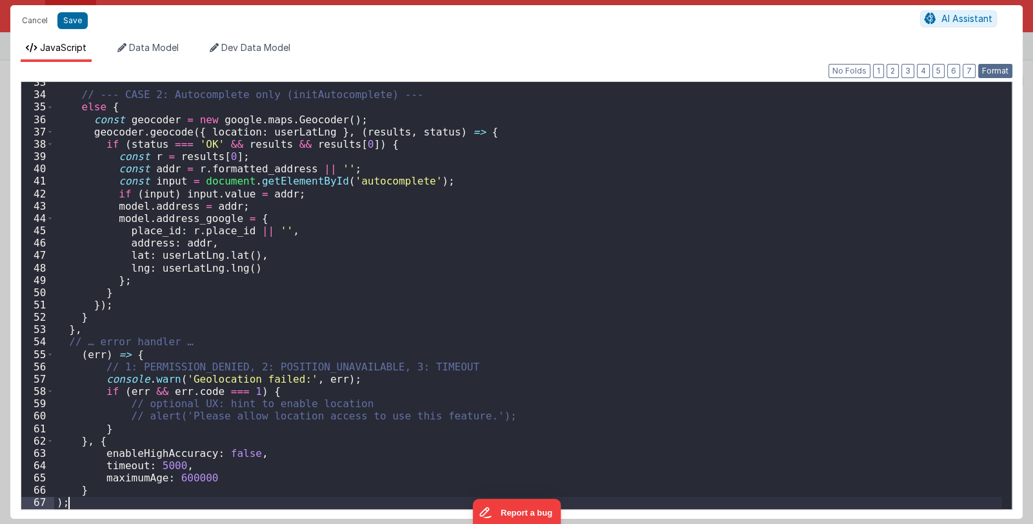
click at [996, 70] on button "Format" at bounding box center [995, 71] width 34 height 14
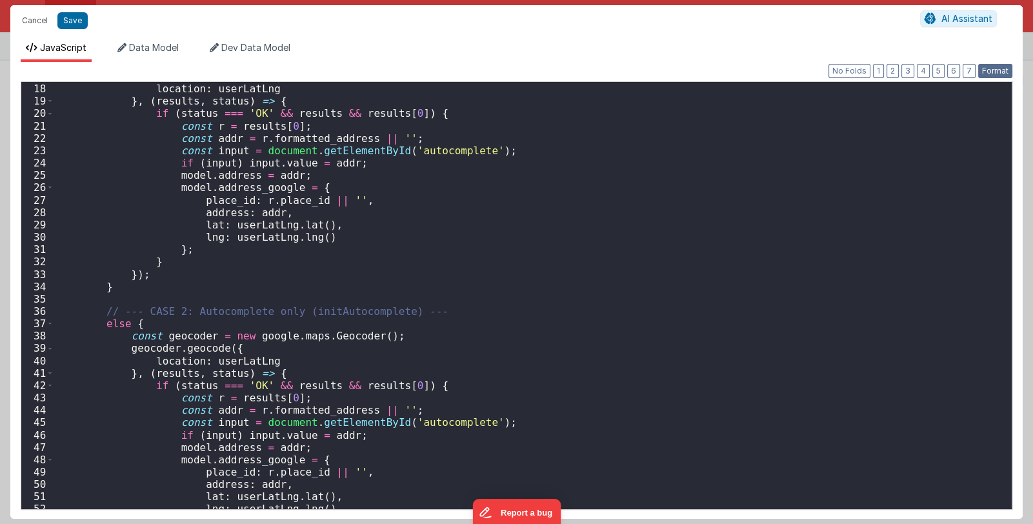
scroll to position [0, 0]
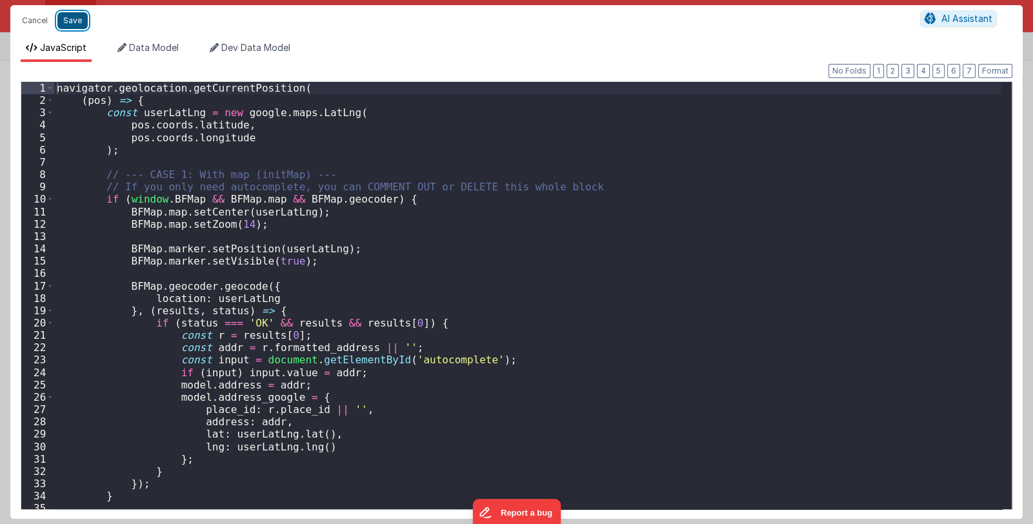
click at [77, 19] on button "Save" at bounding box center [72, 20] width 30 height 17
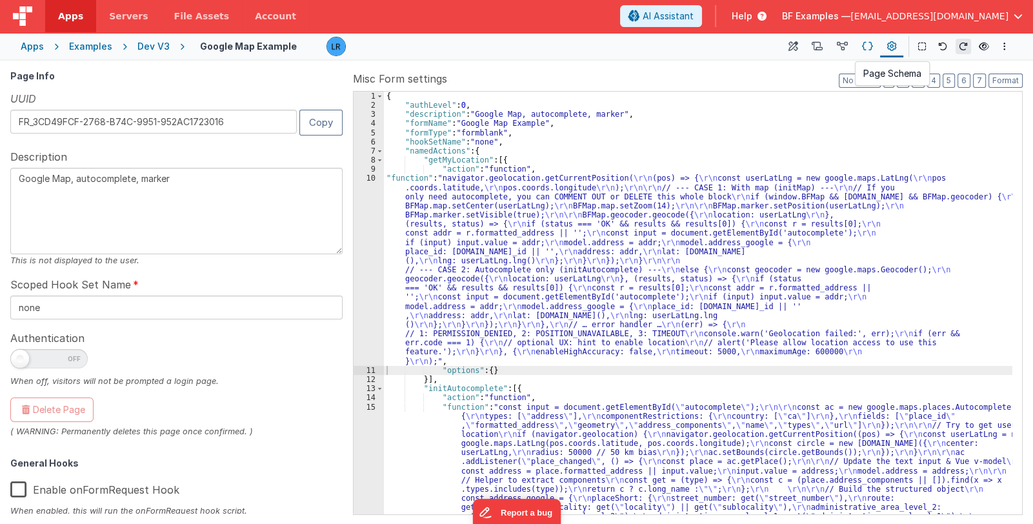
click at [868, 50] on icon at bounding box center [867, 47] width 11 height 14
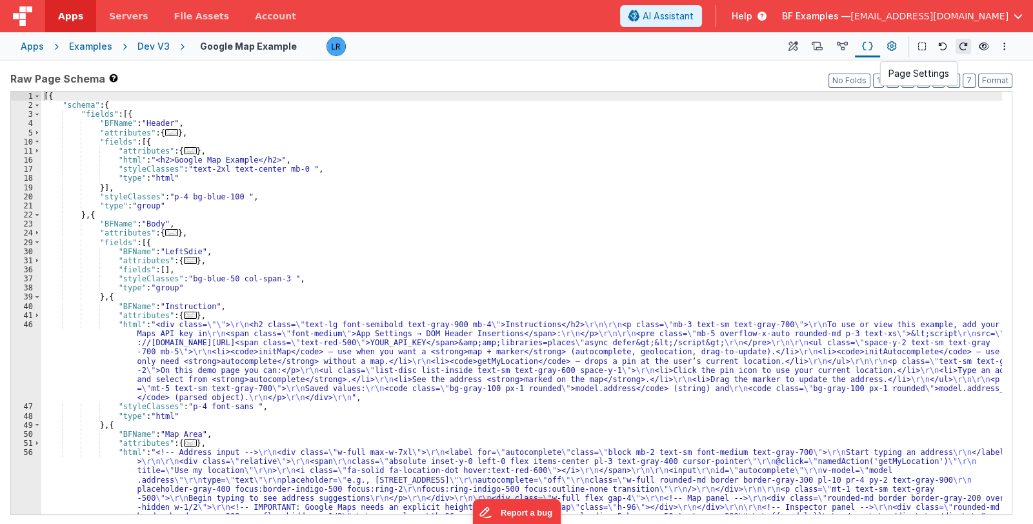
click at [887, 46] on icon at bounding box center [892, 47] width 10 height 14
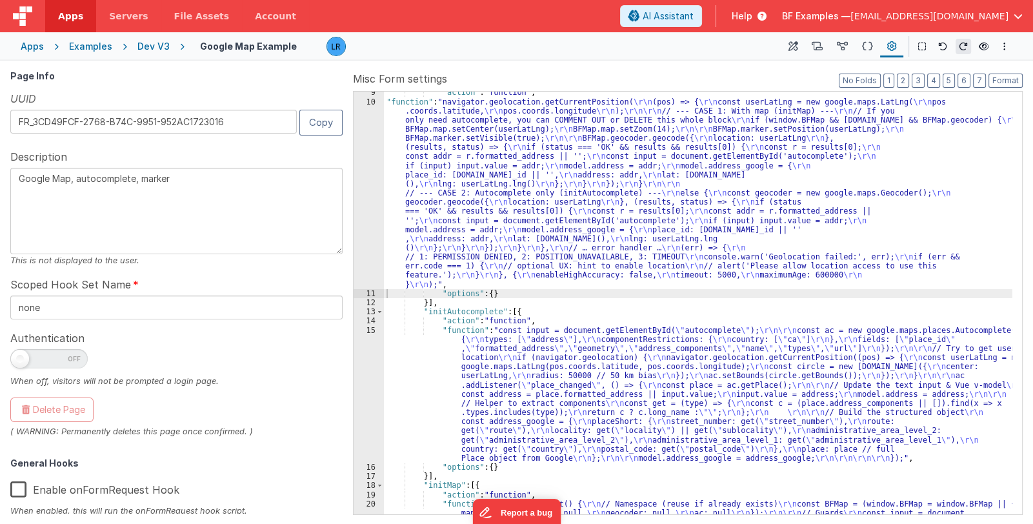
scroll to position [77, 0]
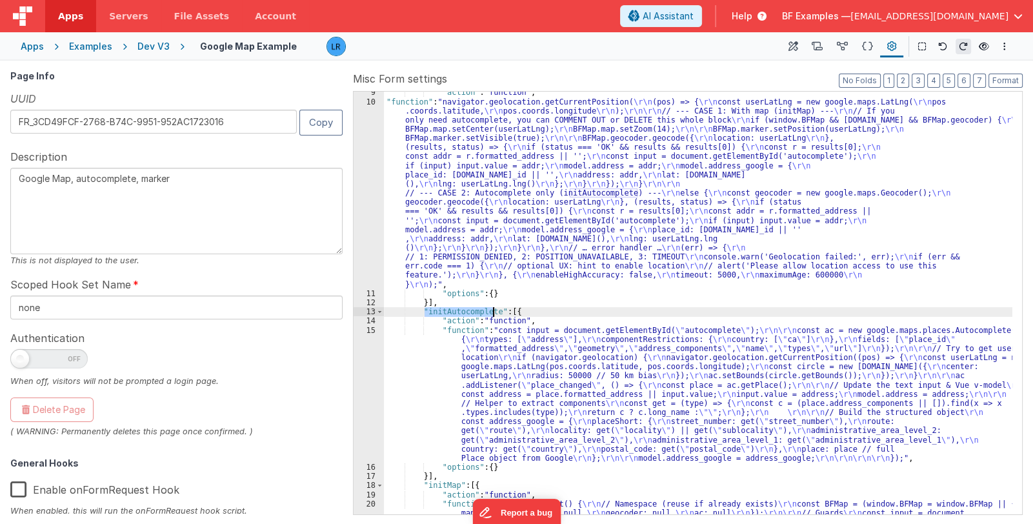
drag, startPoint x: 425, startPoint y: 311, endPoint x: 494, endPoint y: 312, distance: 69.0
click at [494, 312] on div ""action" : "function" , "function" : "navigator.geolocation.getCurrentPosition(…" at bounding box center [698, 519] width 628 height 862
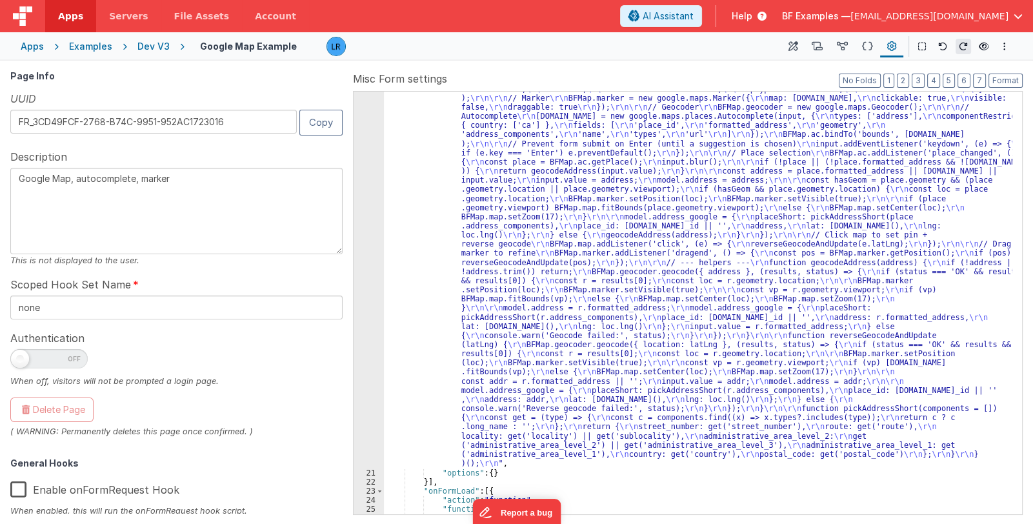
scroll to position [614, 0]
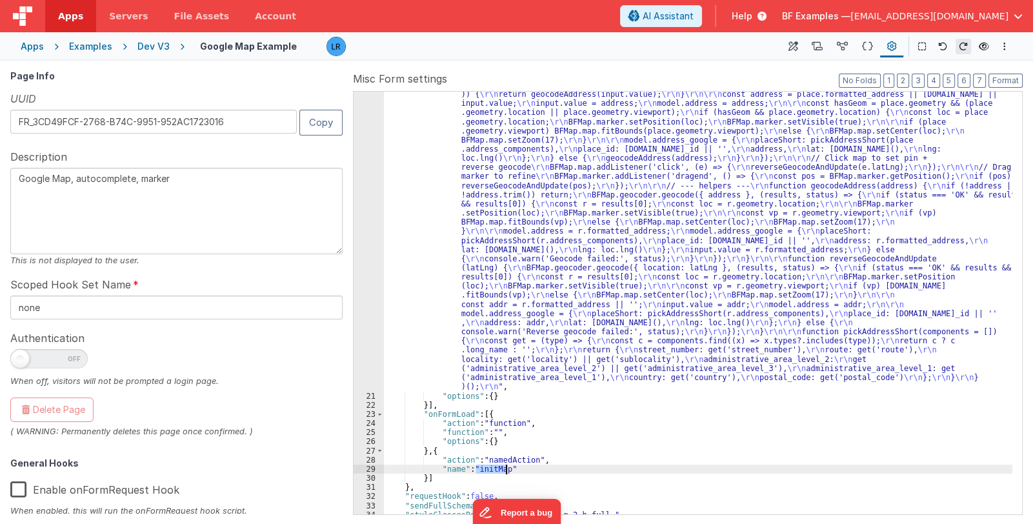
drag, startPoint x: 476, startPoint y: 468, endPoint x: 505, endPoint y: 468, distance: 28.4
click at [505, 468] on div ""function" : "(function init() { \r\n // Namespace (reuse if already exists) \r…" at bounding box center [698, 393] width 628 height 862
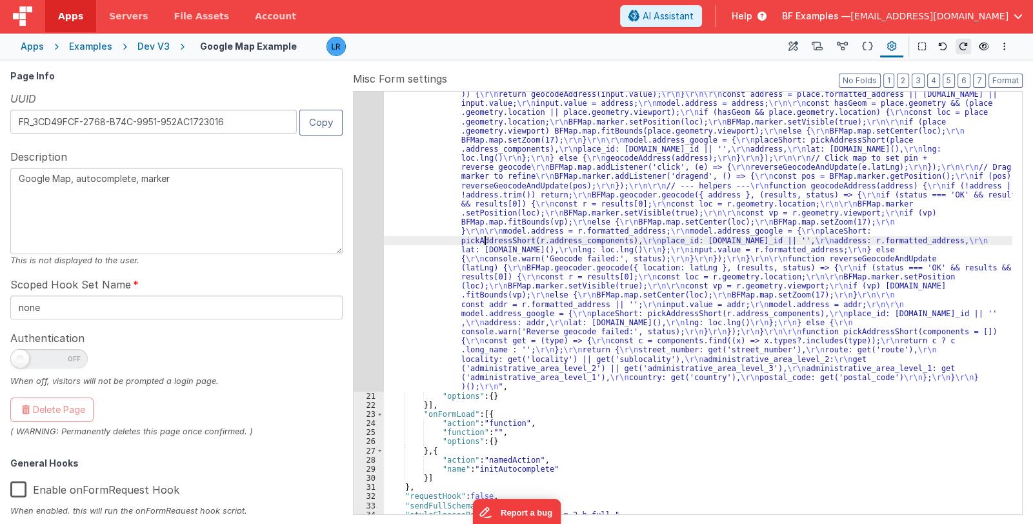
click at [484, 243] on div ""function" : "(function init() { \r\n // Namespace (reuse if already exists) \r…" at bounding box center [698, 393] width 628 height 862
click at [361, 280] on div "20" at bounding box center [369, 177] width 30 height 430
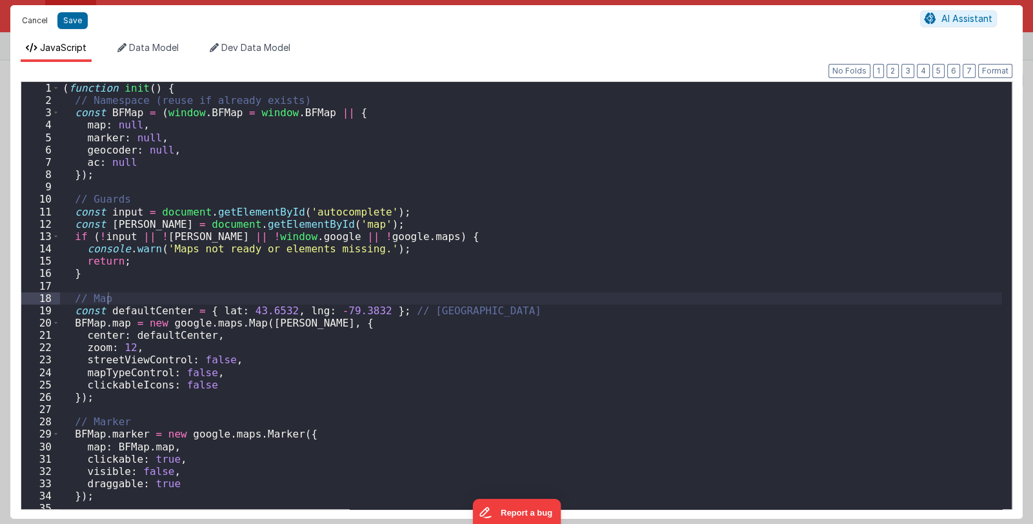
click at [40, 27] on button "Cancel" at bounding box center [34, 21] width 39 height 18
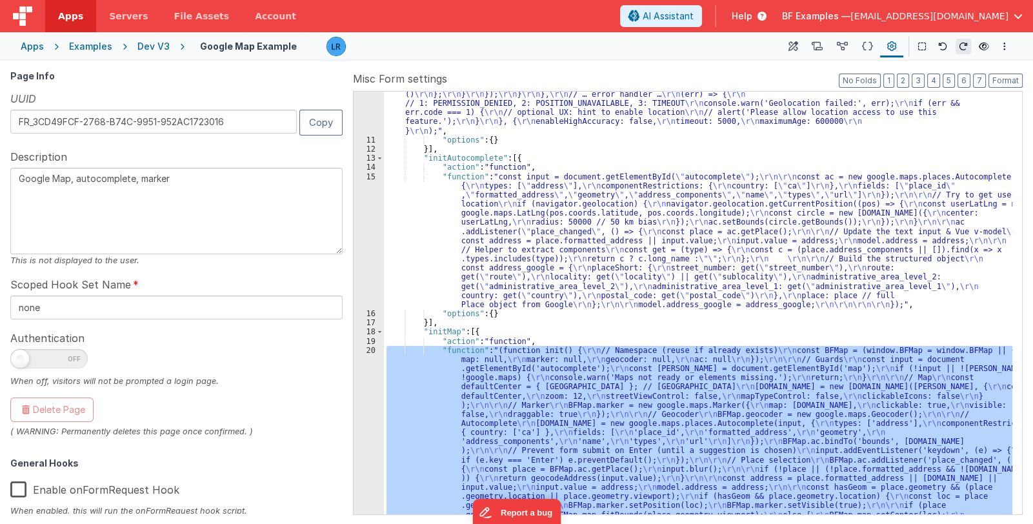
scroll to position [154, 0]
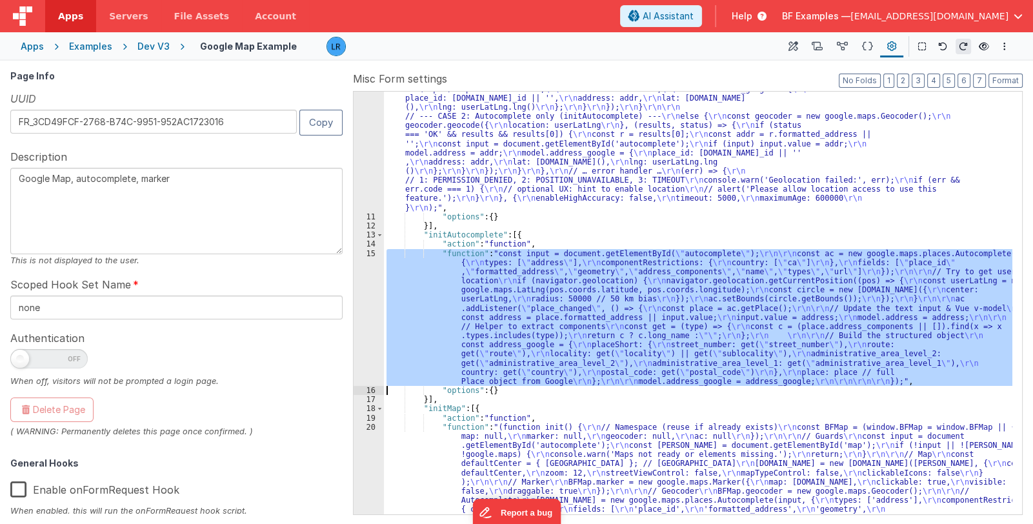
click at [361, 322] on div "15" at bounding box center [369, 317] width 30 height 137
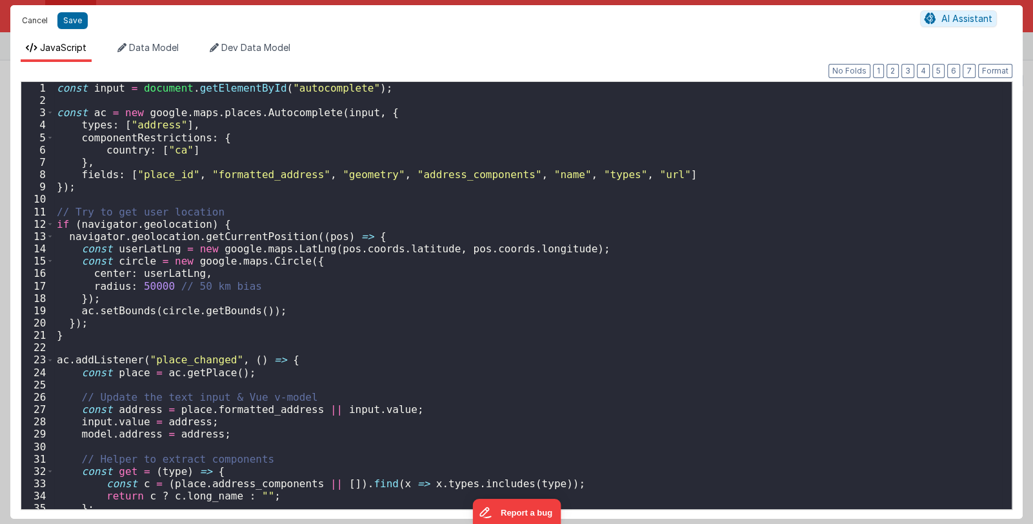
click at [35, 20] on button "Cancel" at bounding box center [34, 21] width 39 height 18
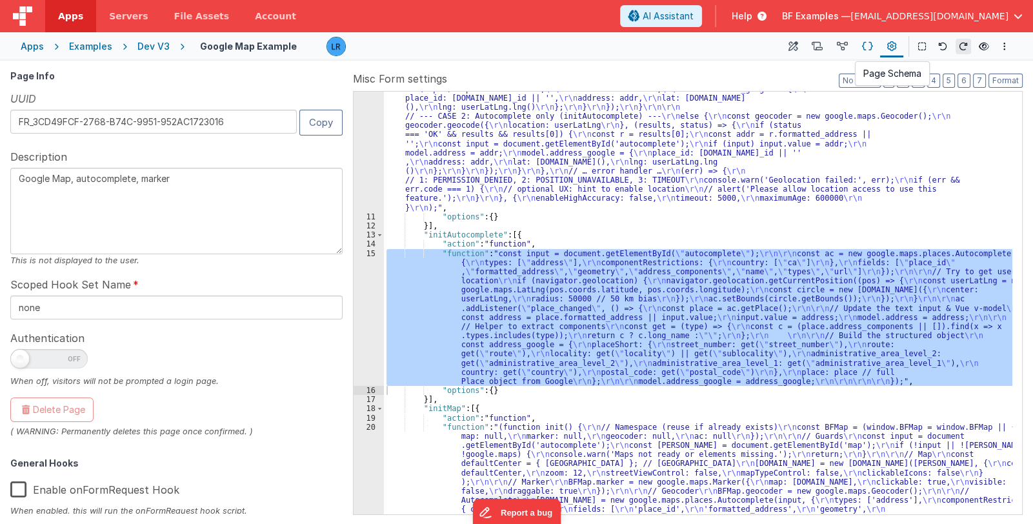
click at [864, 45] on icon at bounding box center [867, 47] width 11 height 14
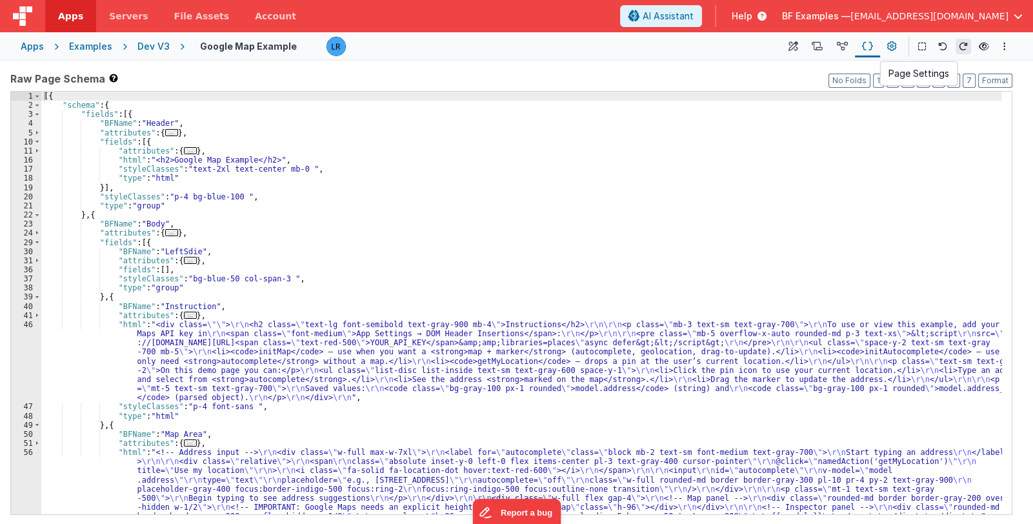
click at [893, 48] on icon at bounding box center [892, 47] width 10 height 14
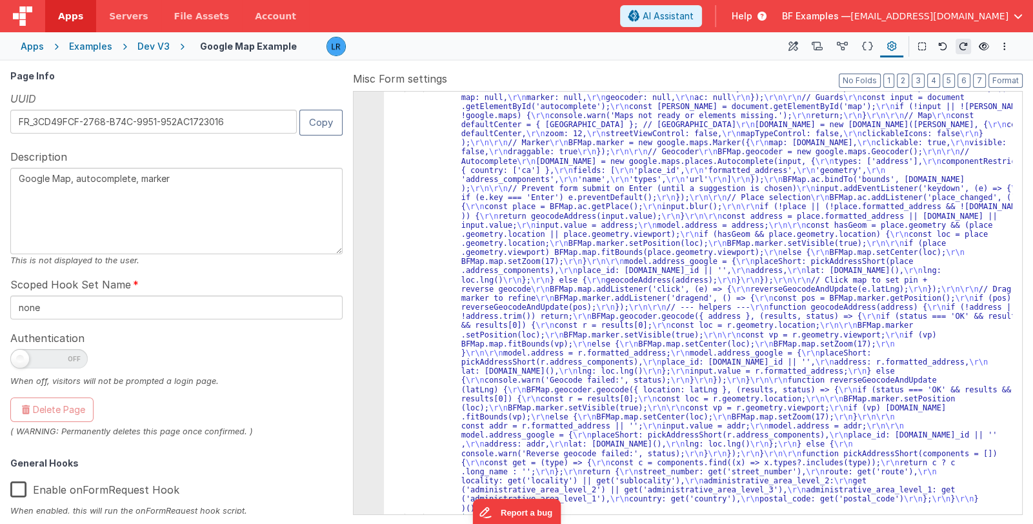
scroll to position [300, 0]
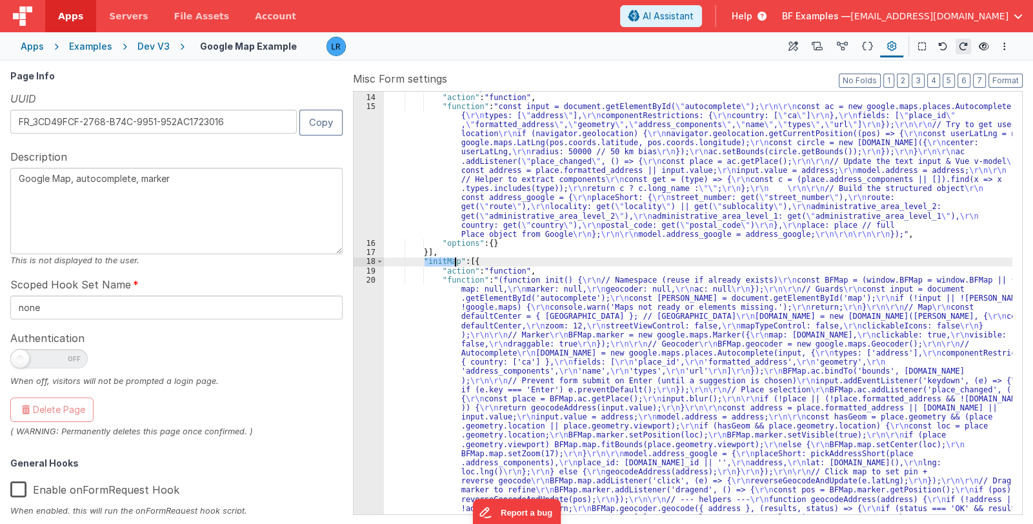
drag, startPoint x: 425, startPoint y: 262, endPoint x: 454, endPoint y: 262, distance: 29.7
click at [454, 262] on div ""initAutocomplete" : [{ "action" : "function" , "function" : "const input = doc…" at bounding box center [698, 514] width 628 height 862
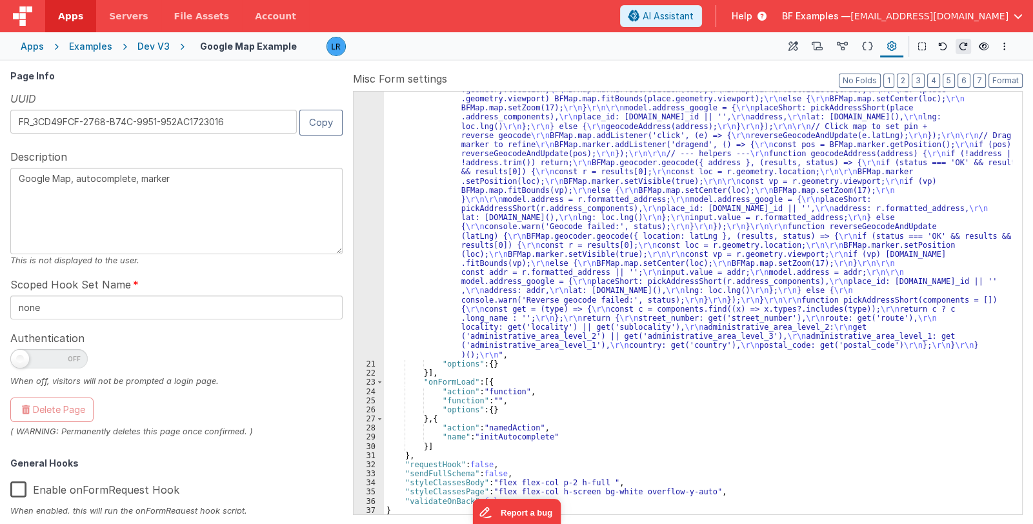
scroll to position [646, 0]
drag, startPoint x: 475, startPoint y: 437, endPoint x: 545, endPoint y: 437, distance: 69.7
click at [545, 437] on div ""function" : "(function init() { \r\n // Namespace (reuse if already exists) \r…" at bounding box center [698, 361] width 628 height 862
click at [799, 42] on button at bounding box center [792, 46] width 23 height 22
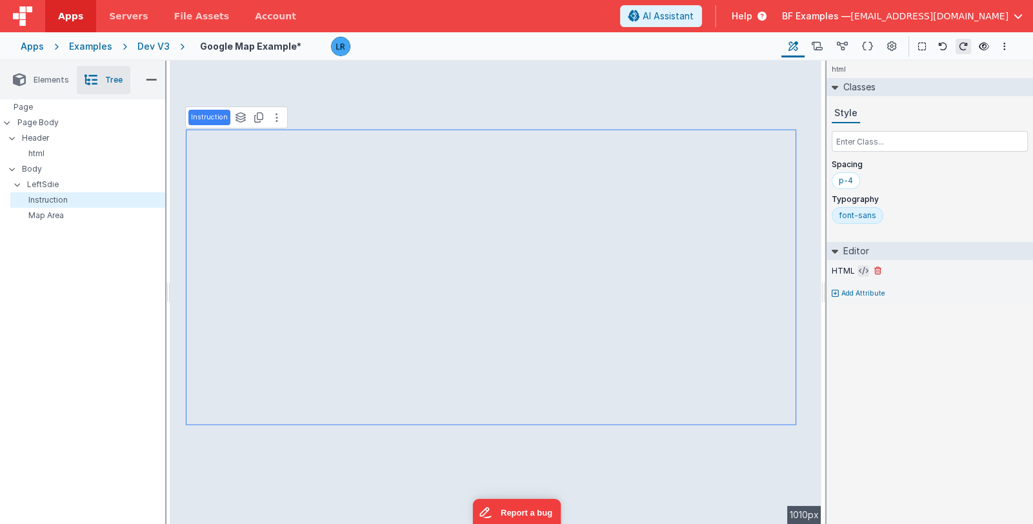
click at [859, 270] on icon at bounding box center [864, 271] width 10 height 10
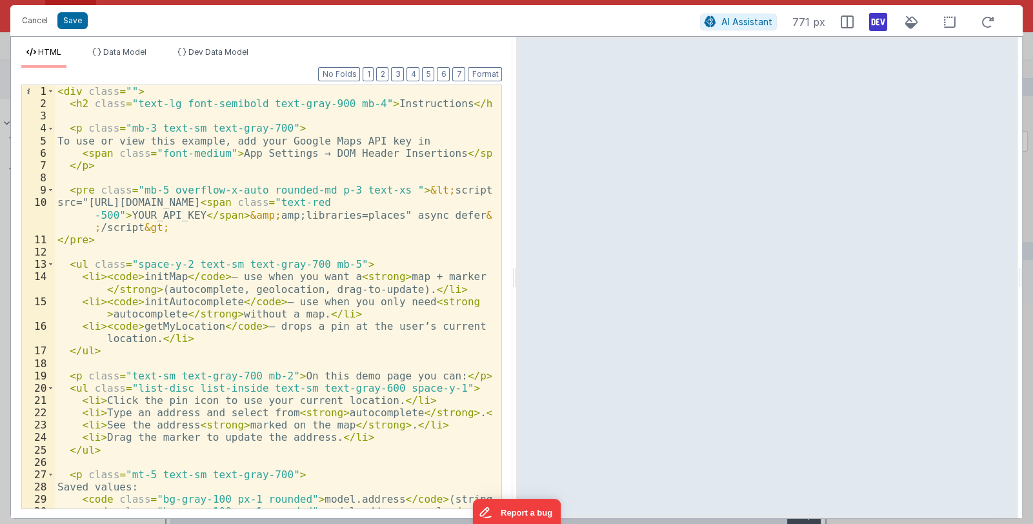
click at [68, 202] on div "< div class = "" > < h2 class = "text-lg font-semibold text-gray-900 mb-4" > In…" at bounding box center [273, 315] width 437 height 461
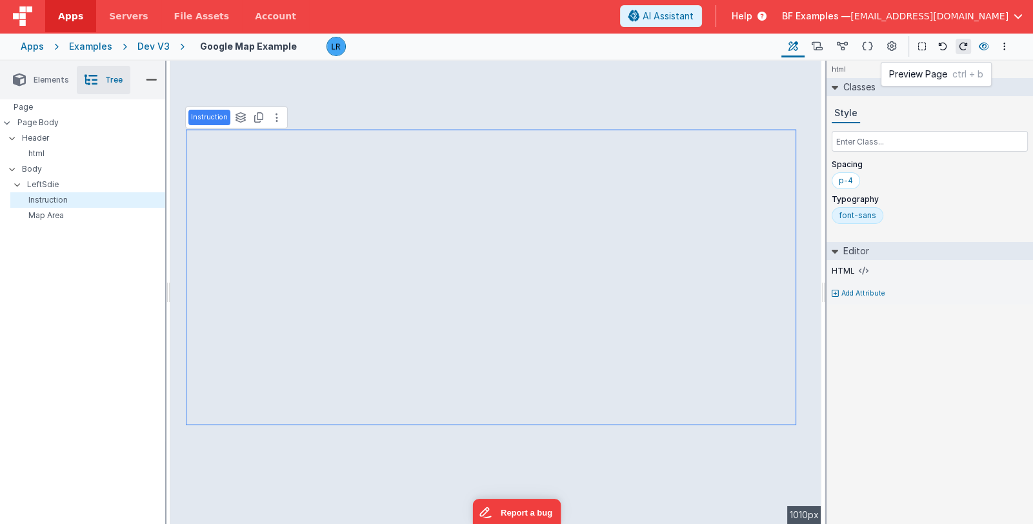
click at [979, 43] on icon at bounding box center [984, 46] width 10 height 9
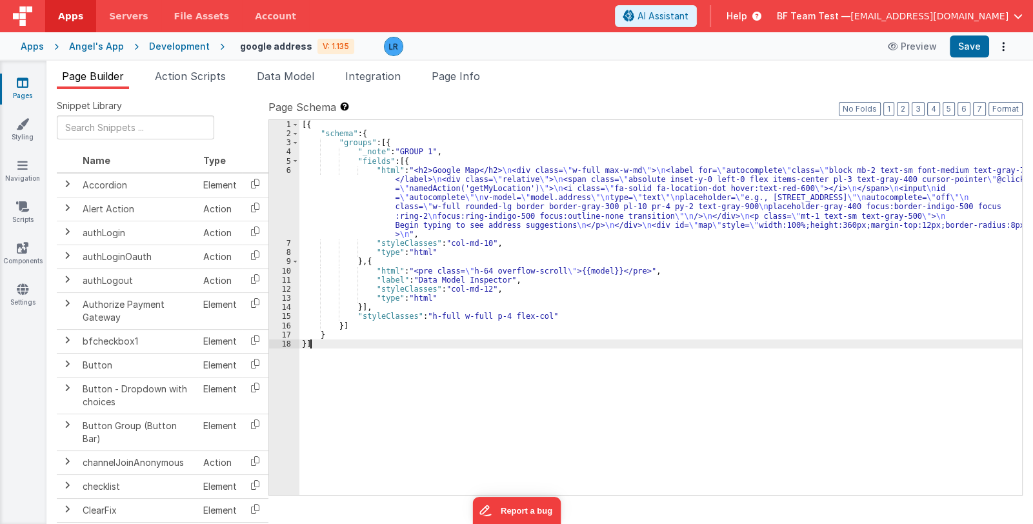
click at [725, 391] on div "[{ "schema" : { "groups" : [{ "_note" : "GROUP 1" , "fields" : [{ "html" : "<h2…" at bounding box center [660, 317] width 723 height 394
